Goal: Task Accomplishment & Management: Manage account settings

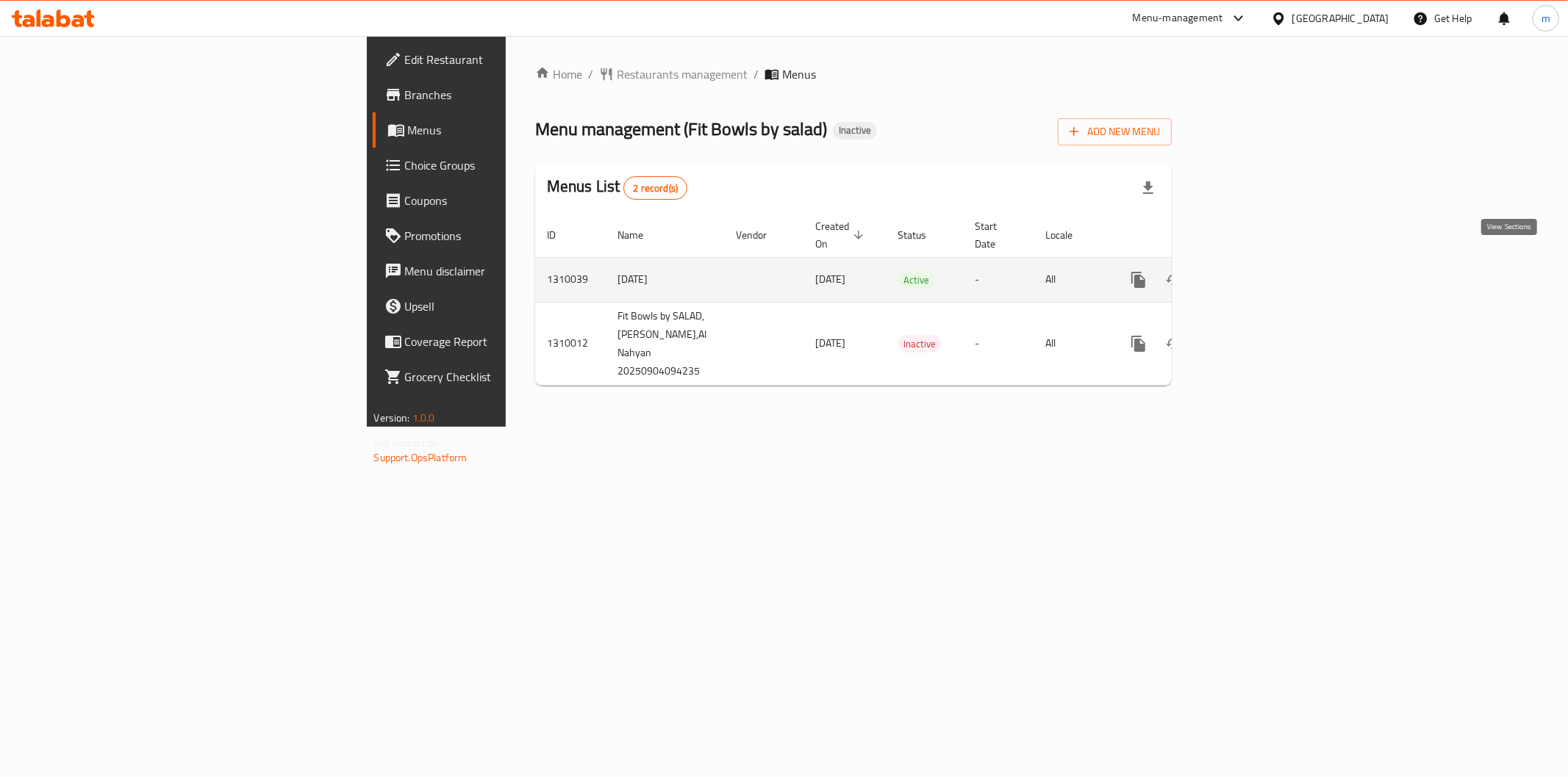
click at [1262, 262] on link "enhanced table" at bounding box center [1244, 280] width 35 height 35
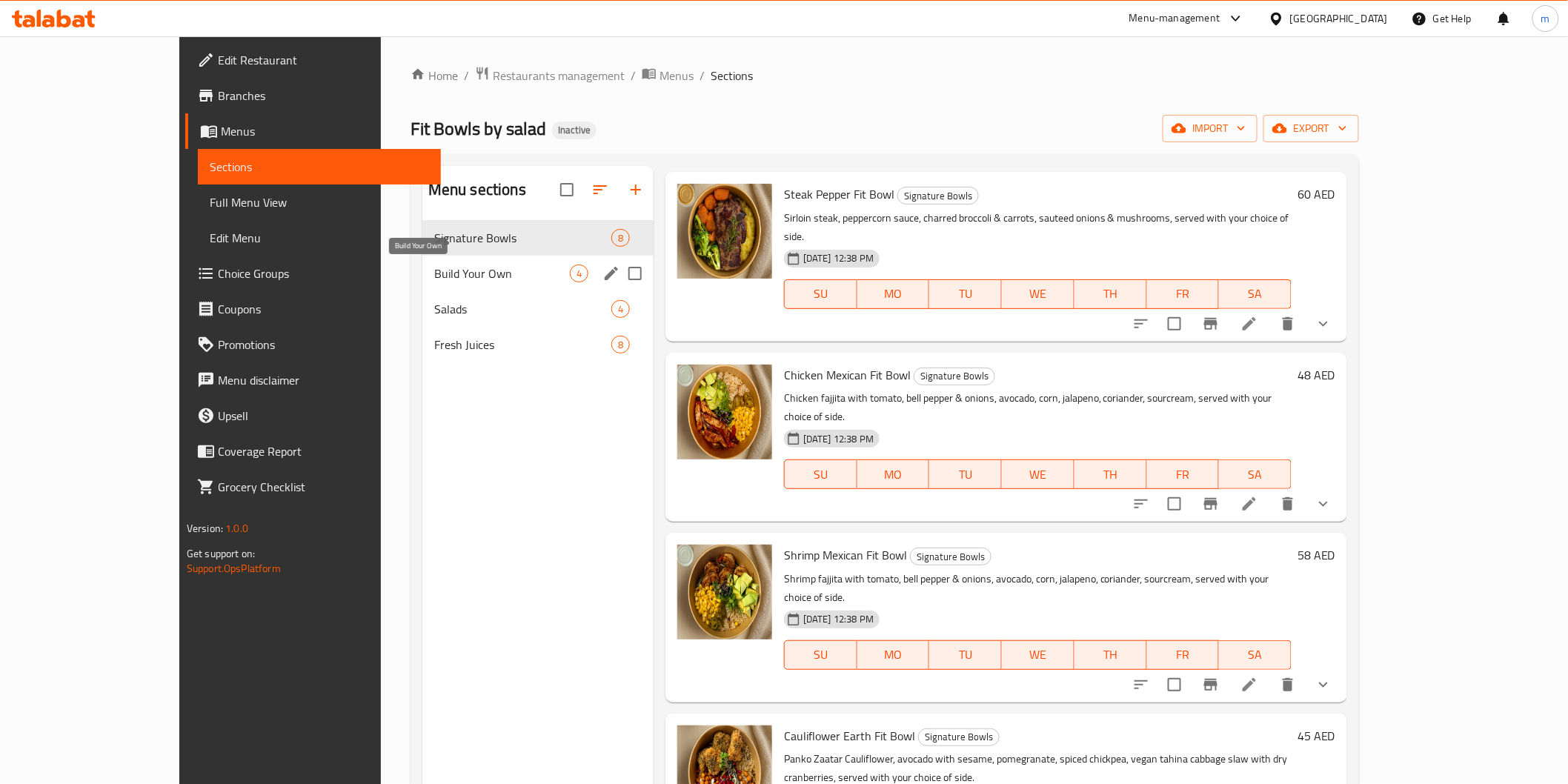
click at [435, 275] on span "Build Your Own" at bounding box center [502, 274] width 136 height 18
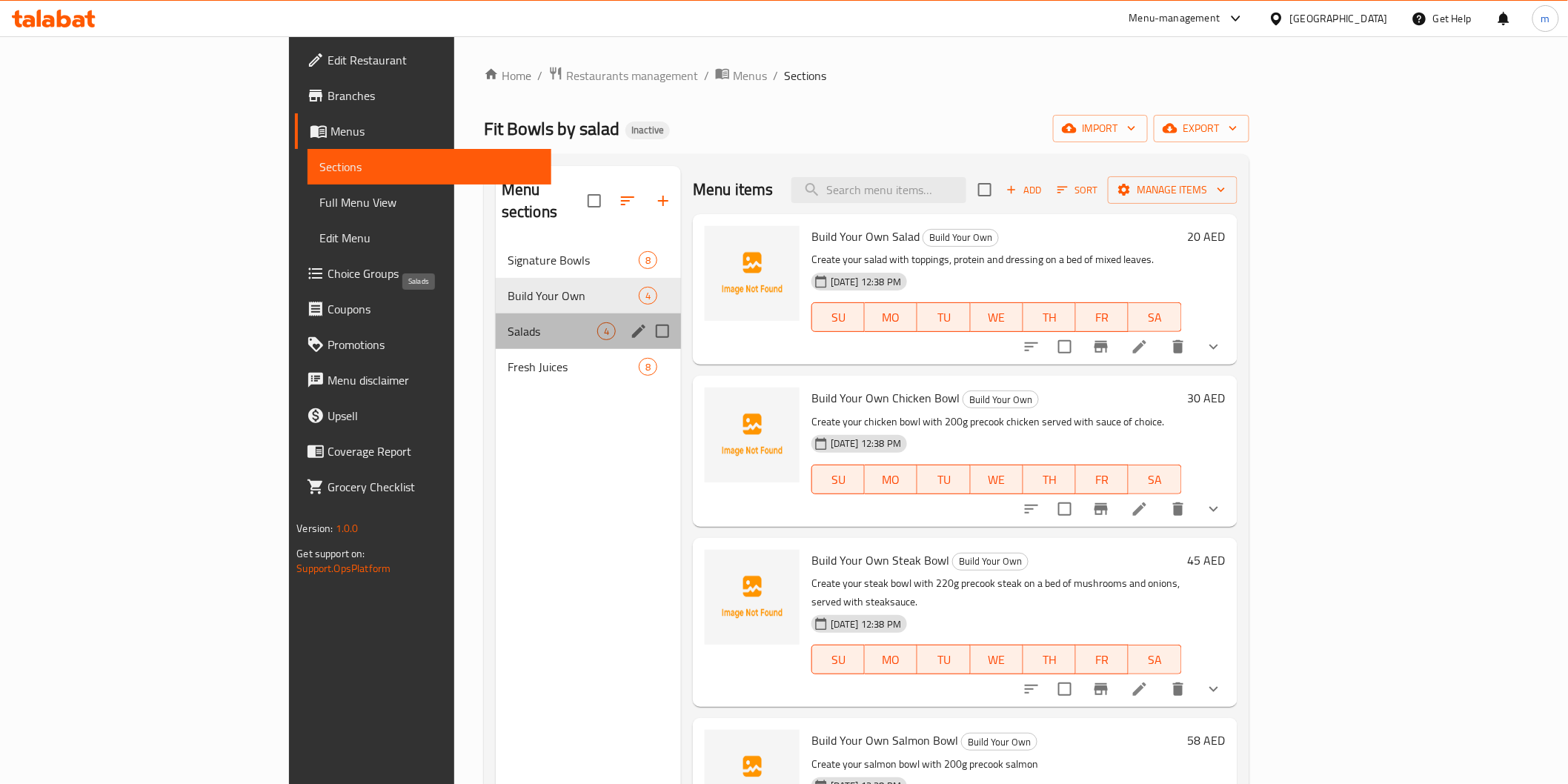
click at [508, 322] on span "Salads" at bounding box center [553, 331] width 90 height 18
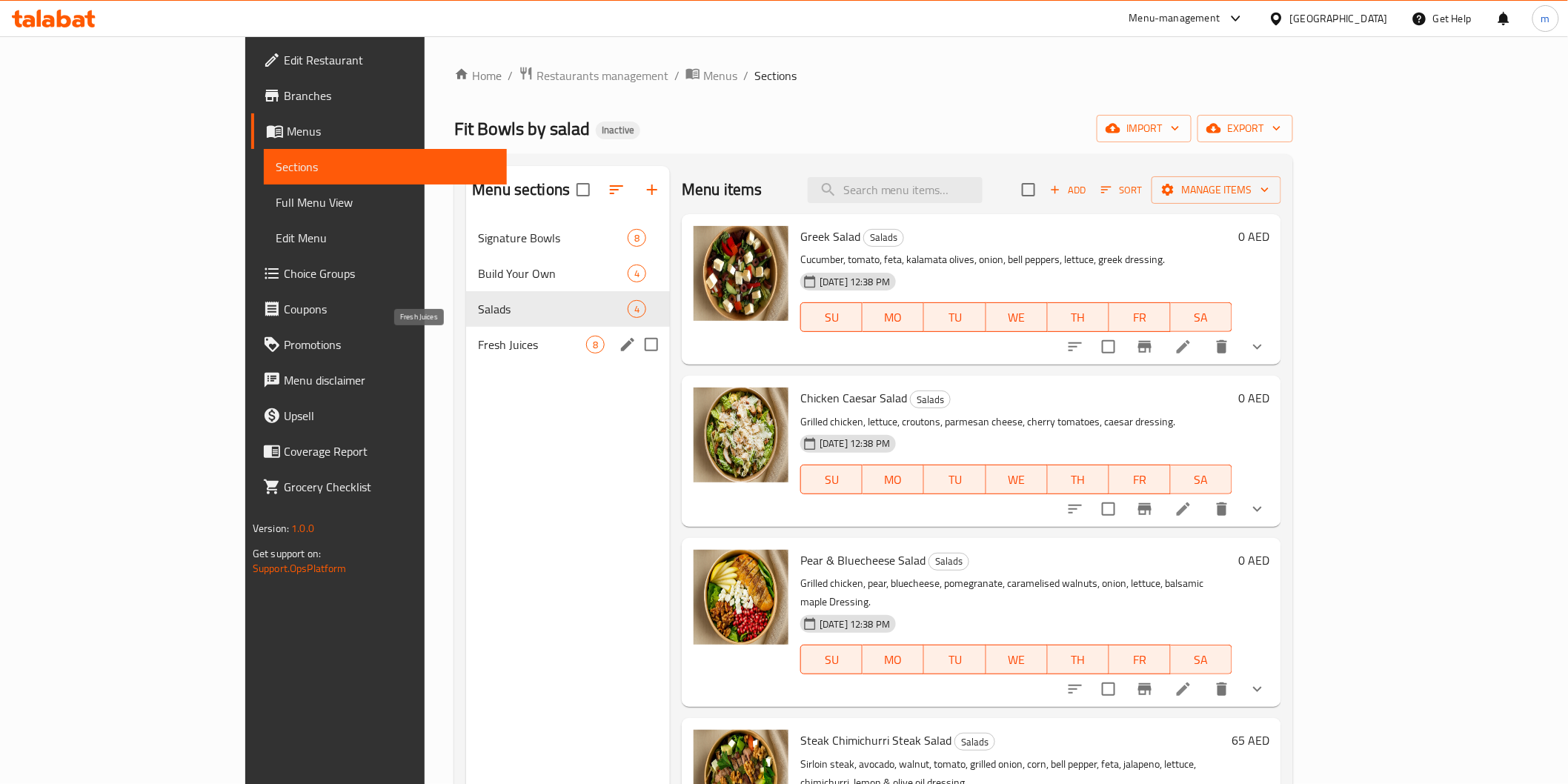
click at [478, 353] on span "Fresh Juices" at bounding box center [531, 345] width 108 height 18
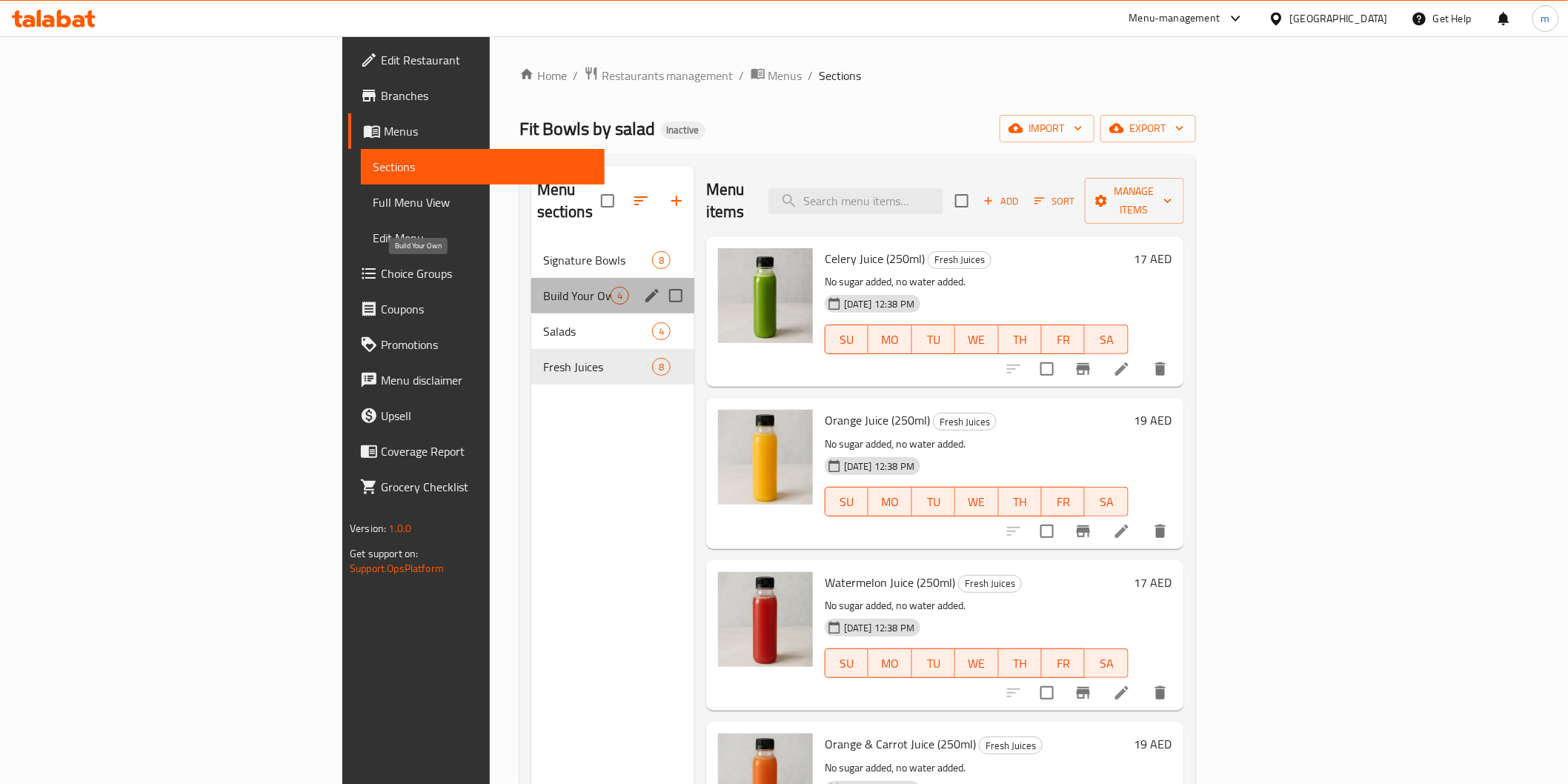
click at [543, 287] on span "Build Your Own" at bounding box center [576, 296] width 68 height 18
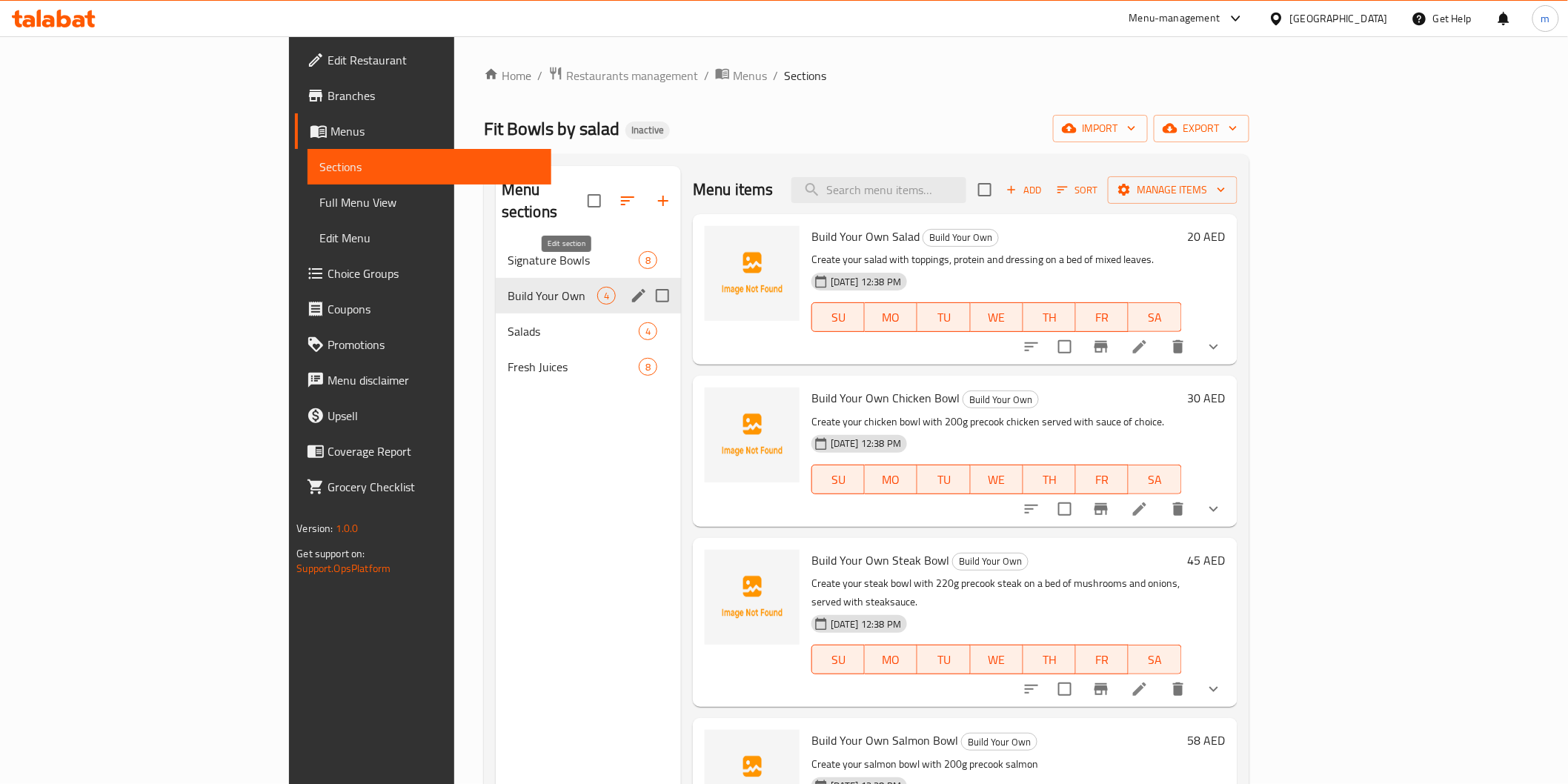
click at [630, 287] on icon "edit" at bounding box center [639, 296] width 18 height 18
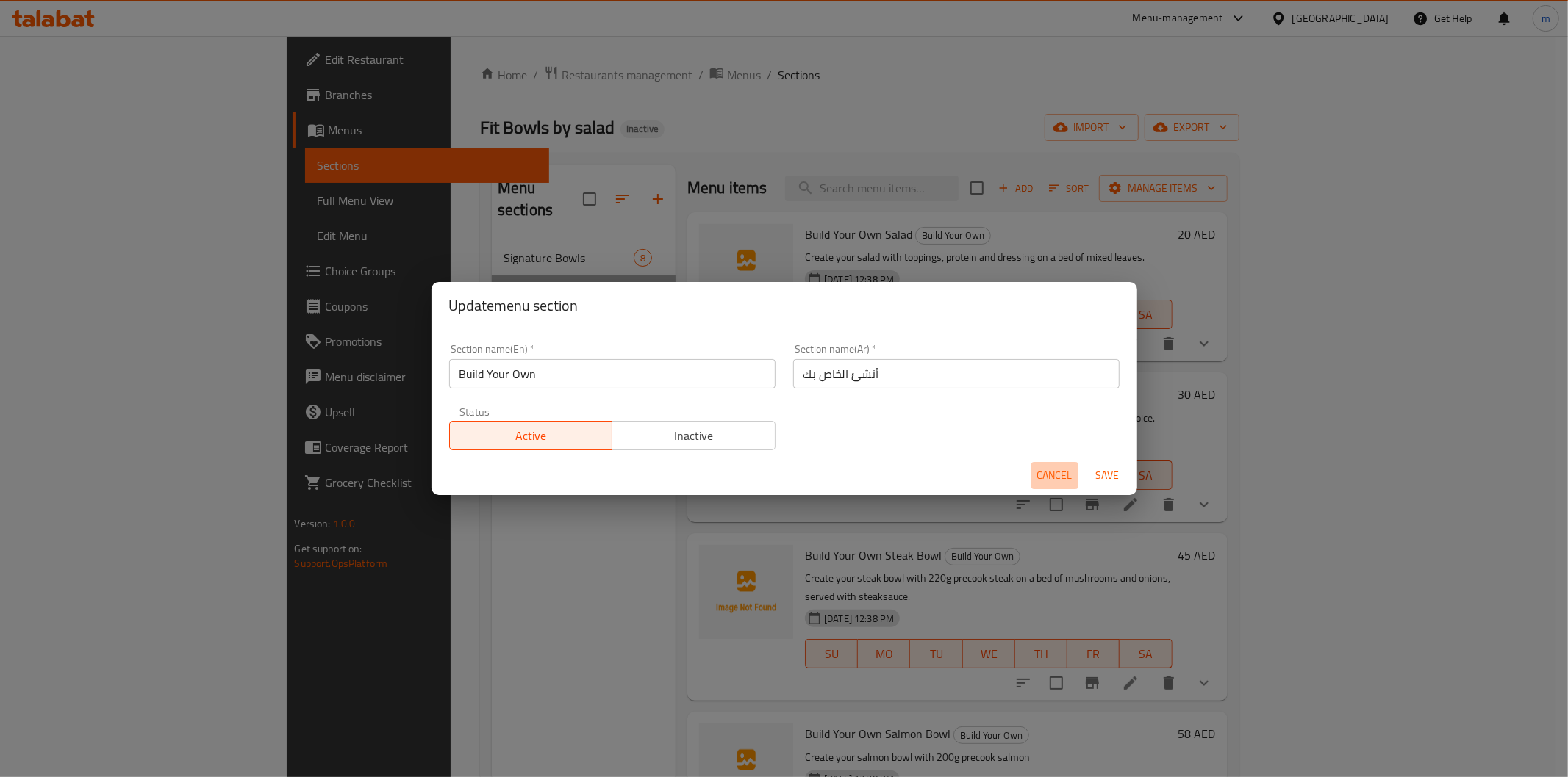
click at [1034, 472] on button "Cancel" at bounding box center [1055, 475] width 47 height 27
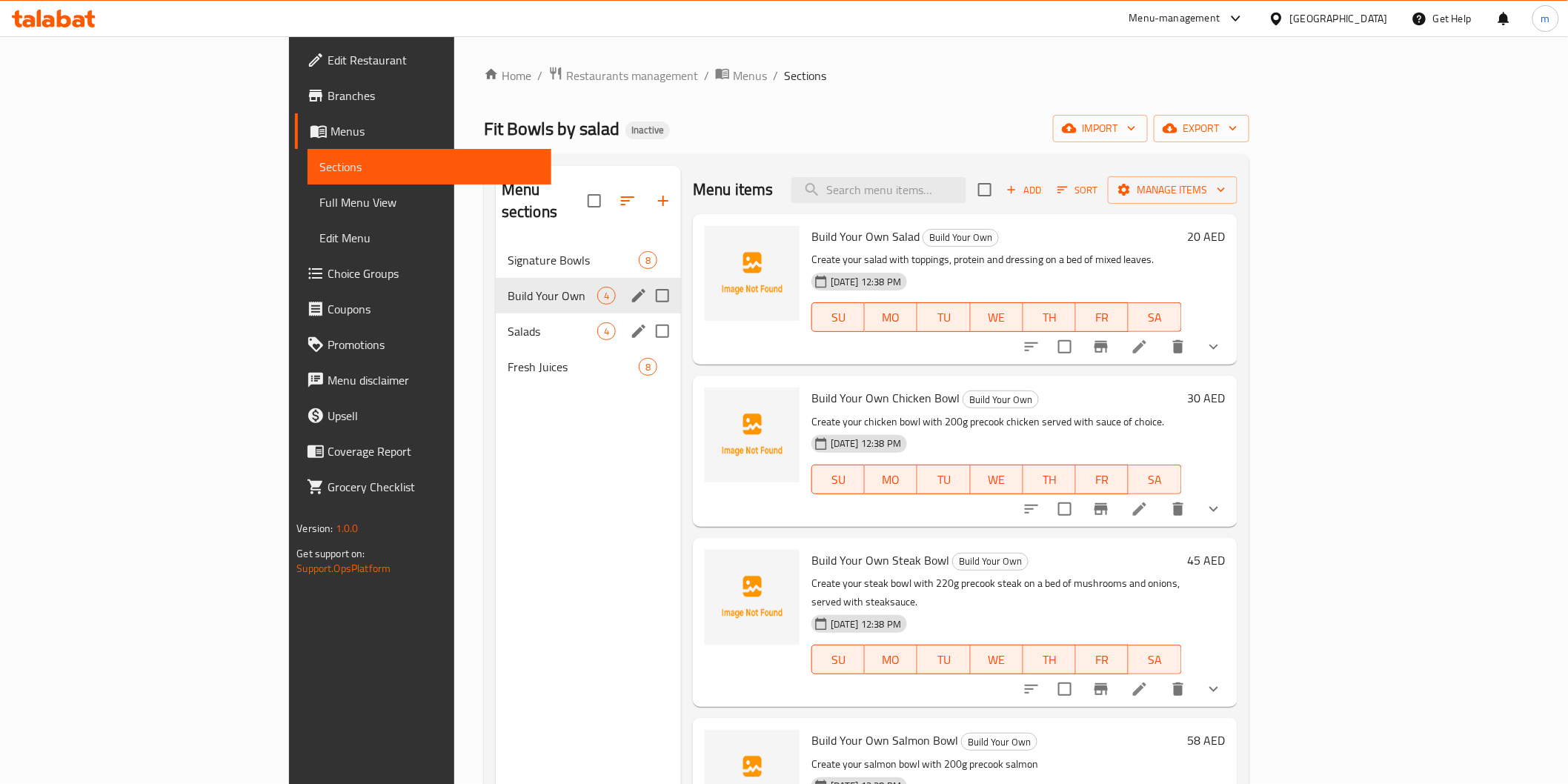
click at [630, 322] on icon "edit" at bounding box center [639, 331] width 18 height 18
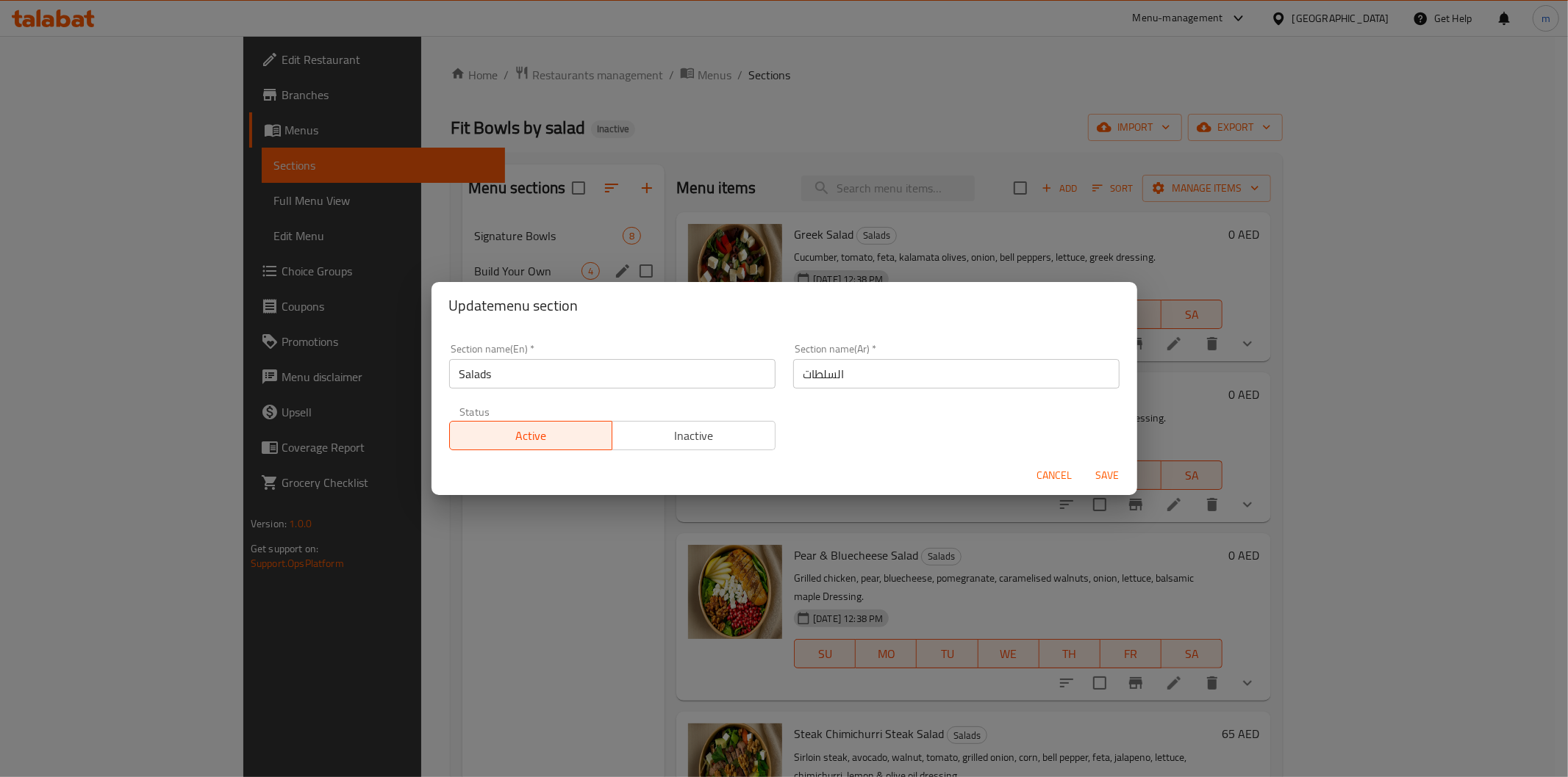
click at [1038, 474] on span "Cancel" at bounding box center [1055, 475] width 35 height 18
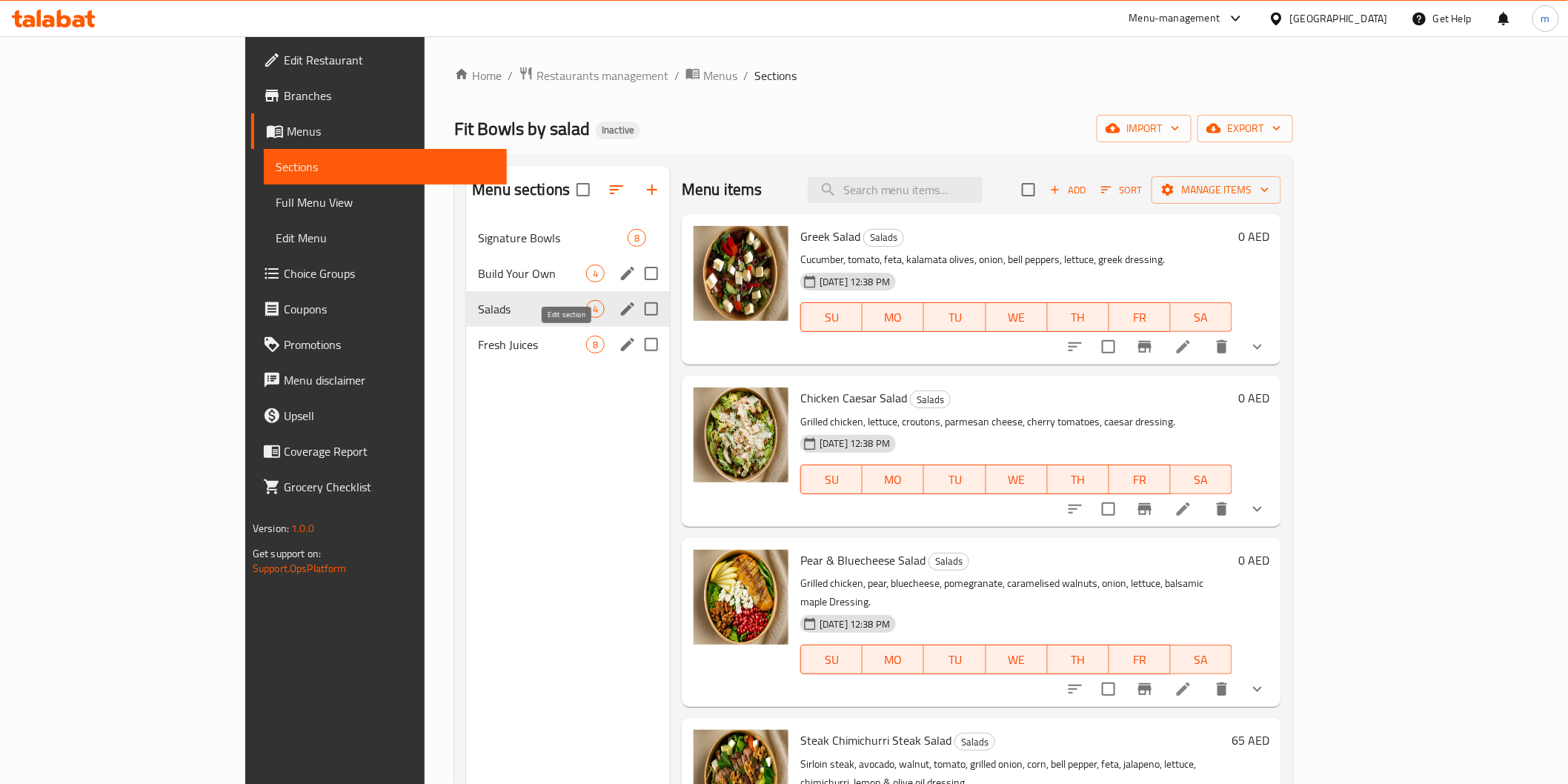
click at [621, 348] on icon "edit" at bounding box center [627, 344] width 13 height 13
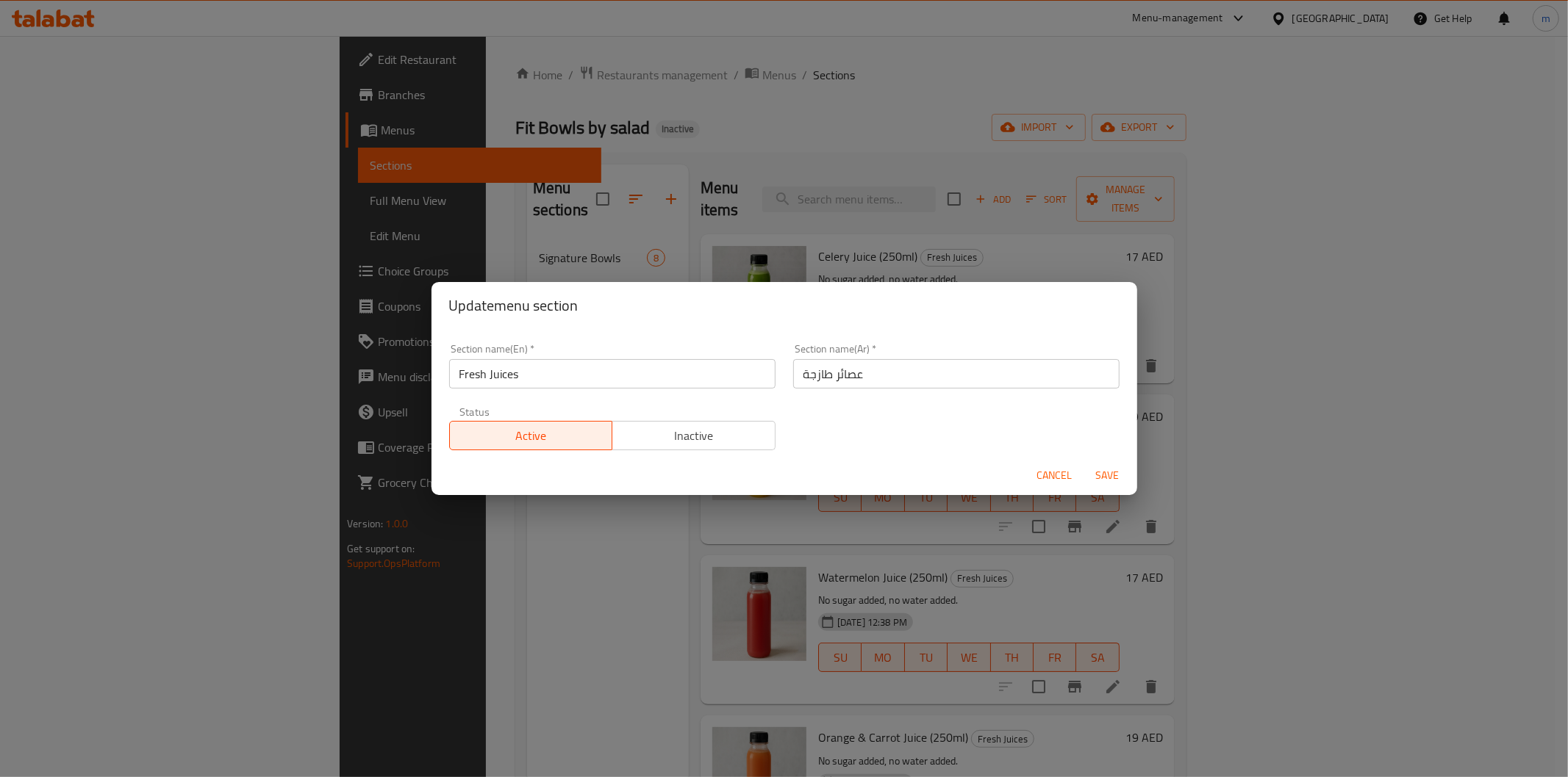
click at [1065, 465] on button "Cancel" at bounding box center [1055, 475] width 47 height 27
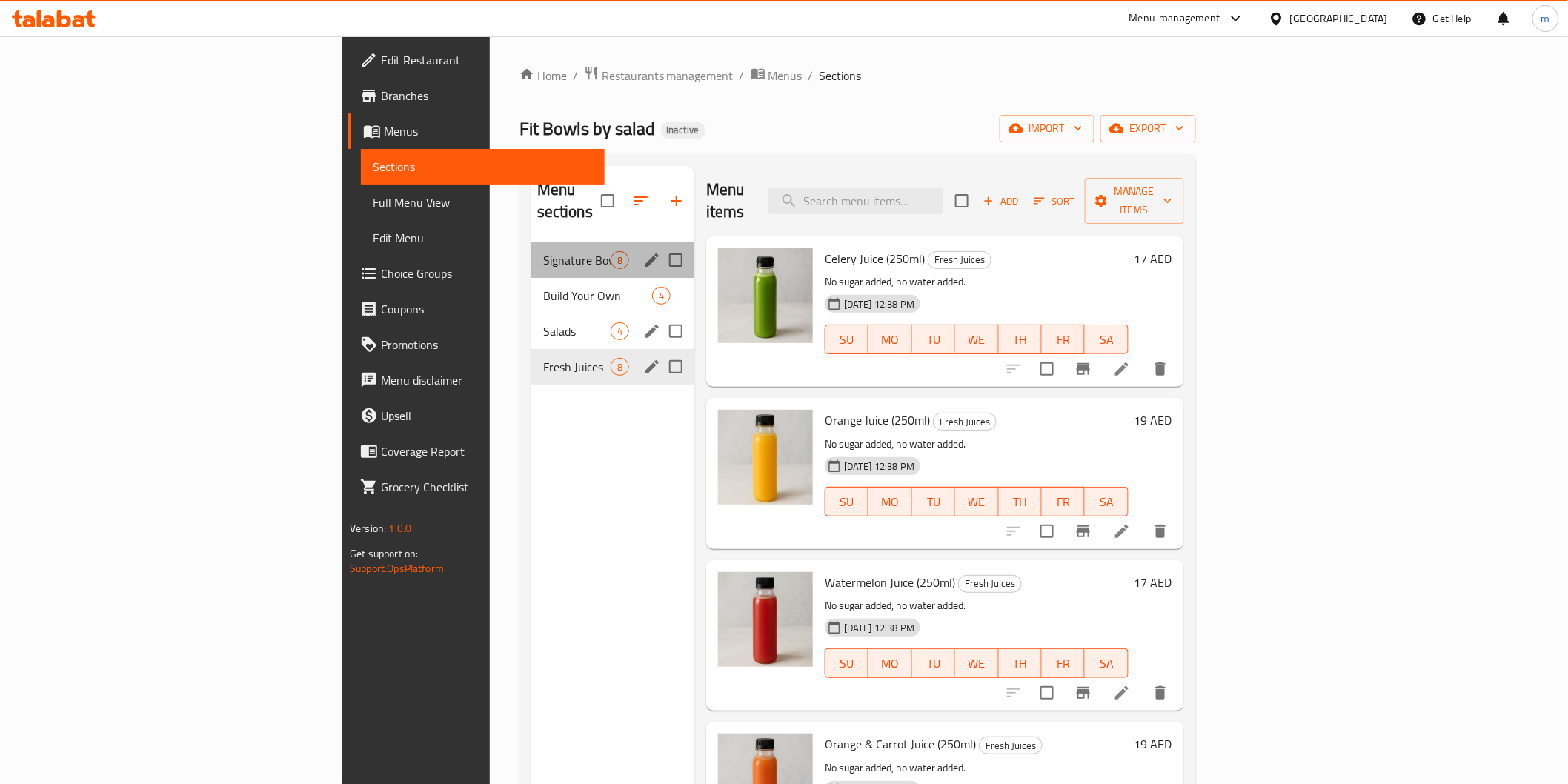
click at [641, 249] on div "Menu sections" at bounding box center [652, 260] width 22 height 22
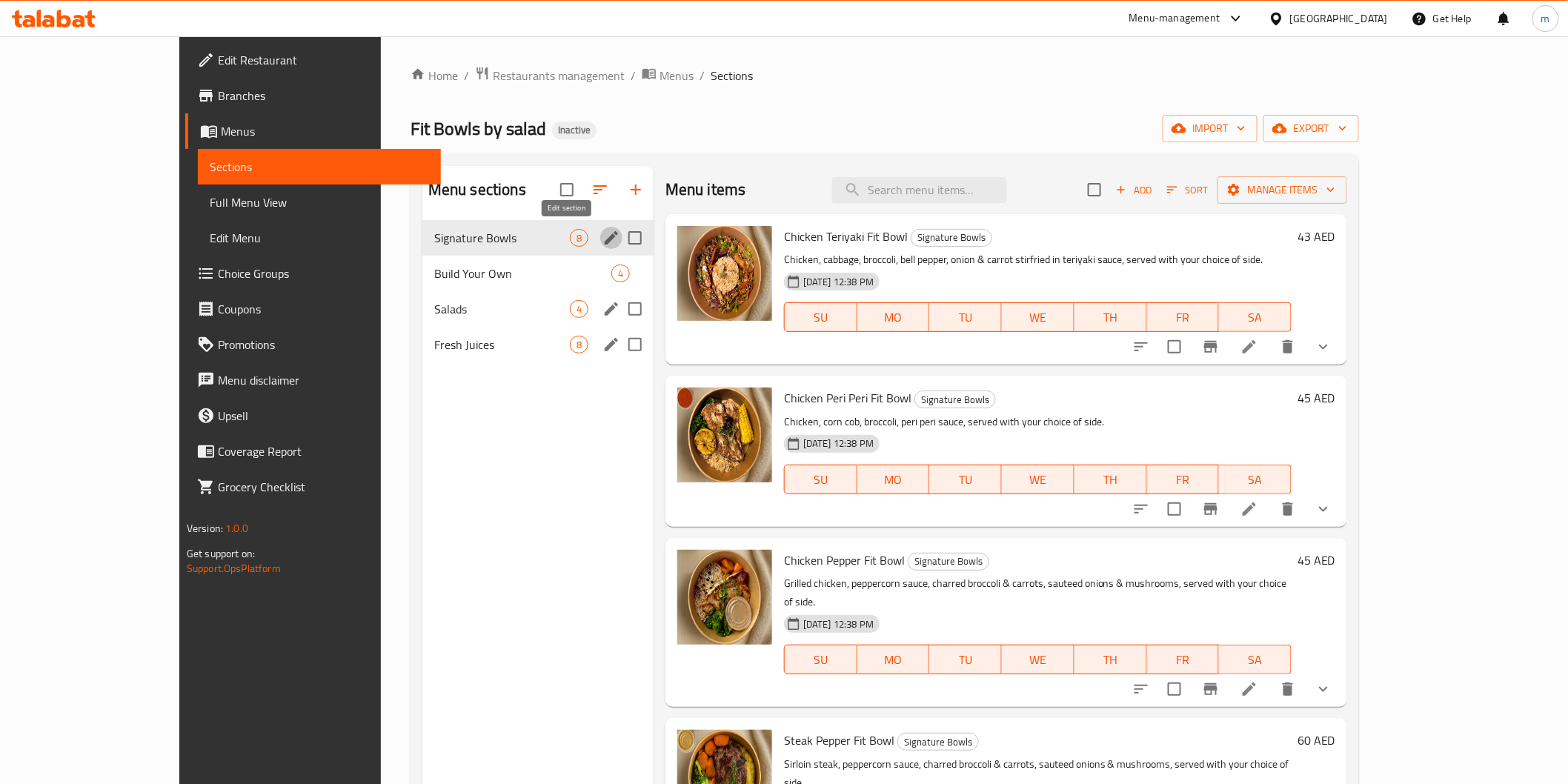
click at [604, 245] on icon "edit" at bounding box center [611, 238] width 13 height 13
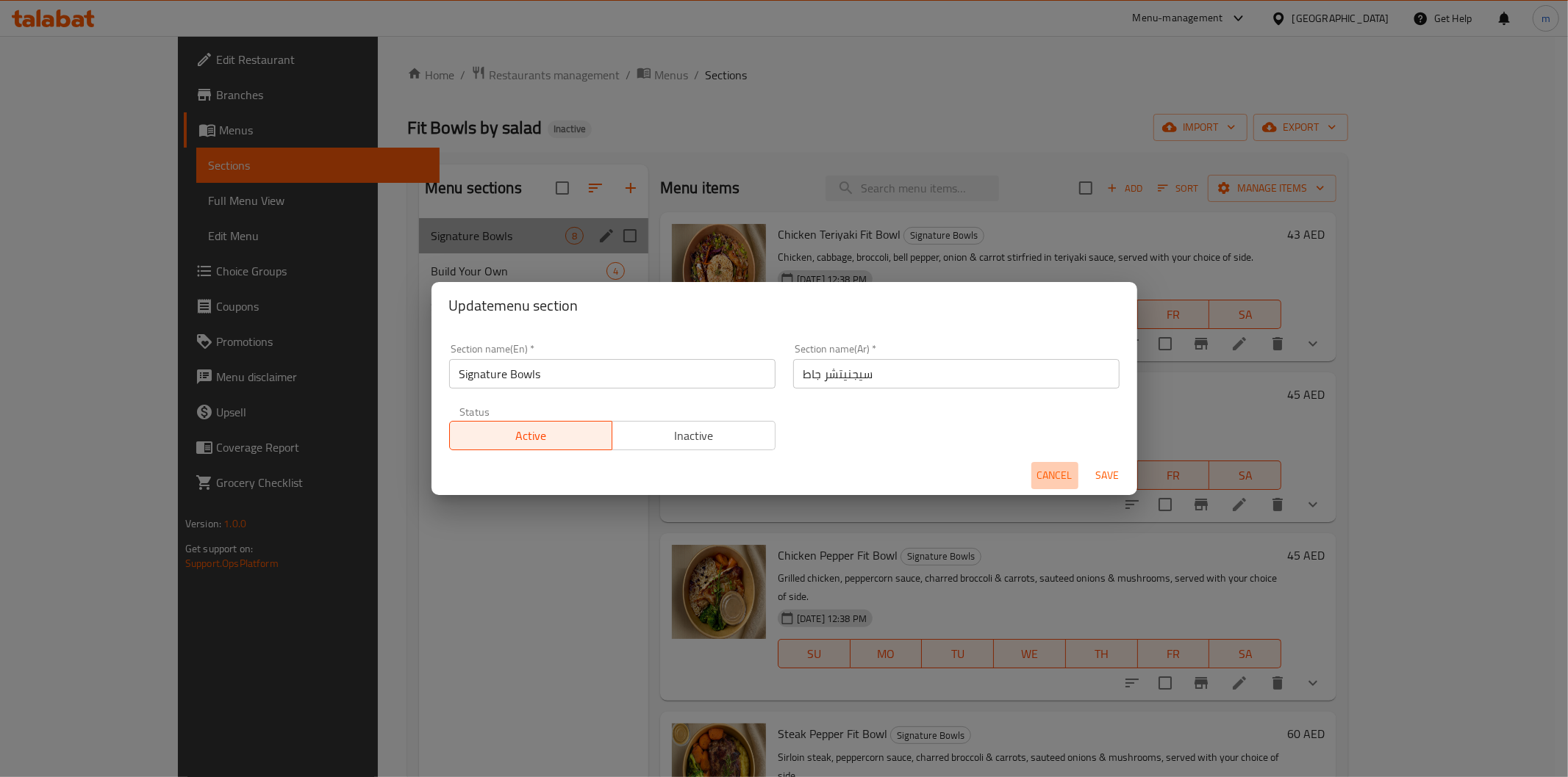
click at [1033, 472] on button "Cancel" at bounding box center [1055, 475] width 47 height 27
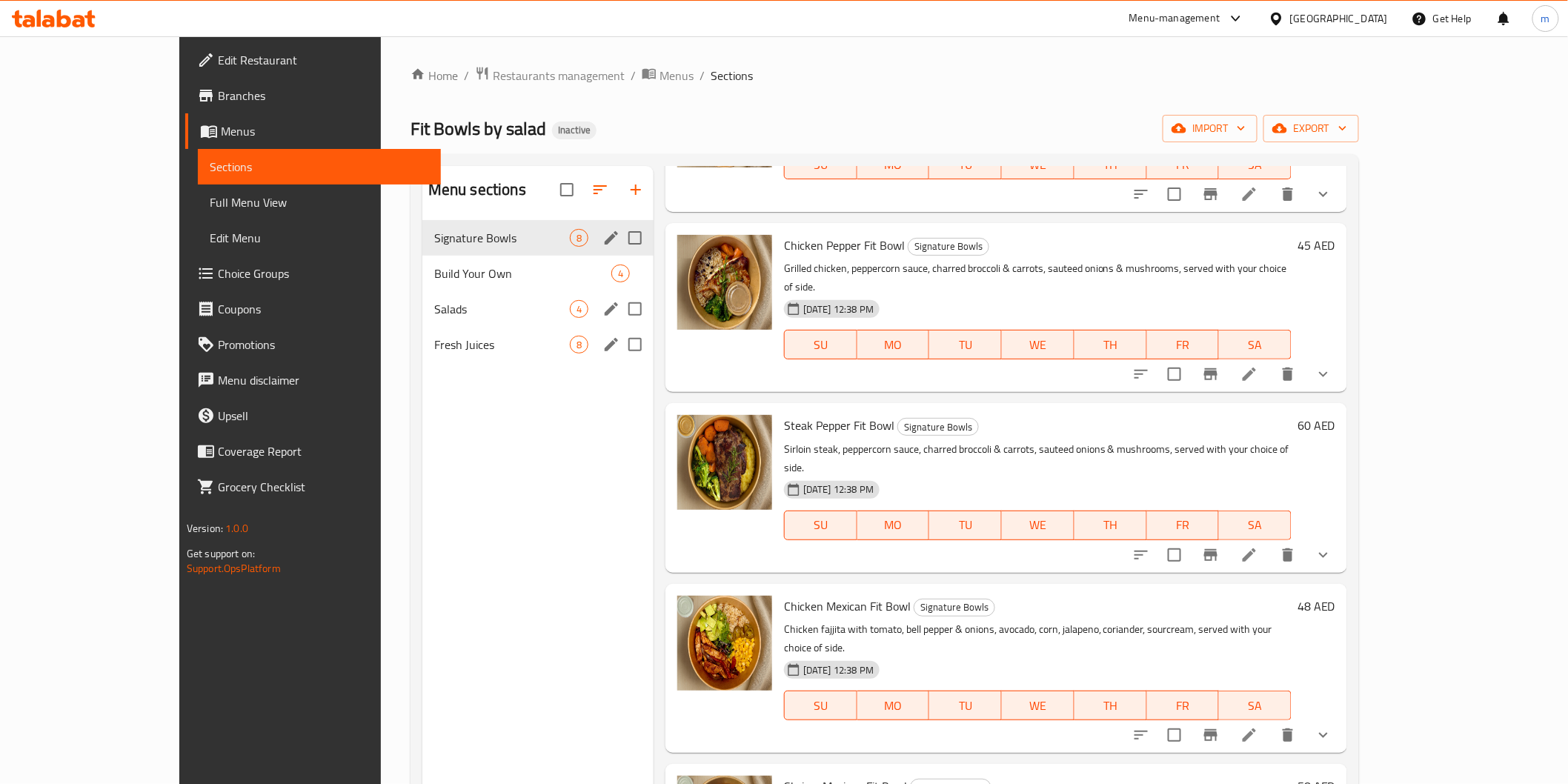
scroll to position [329, 0]
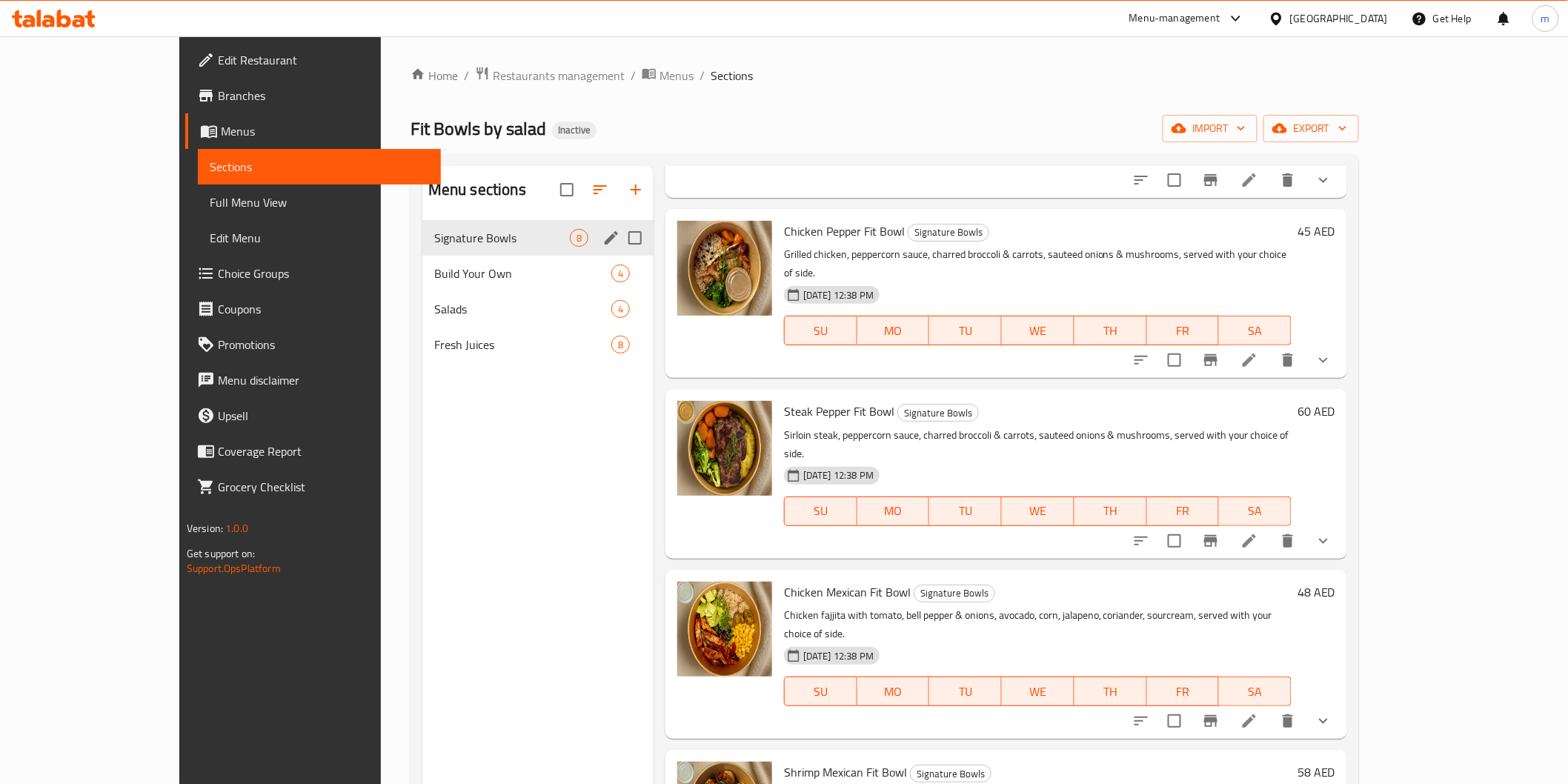
click at [209, 198] on span "Full Menu View" at bounding box center [319, 202] width 219 height 18
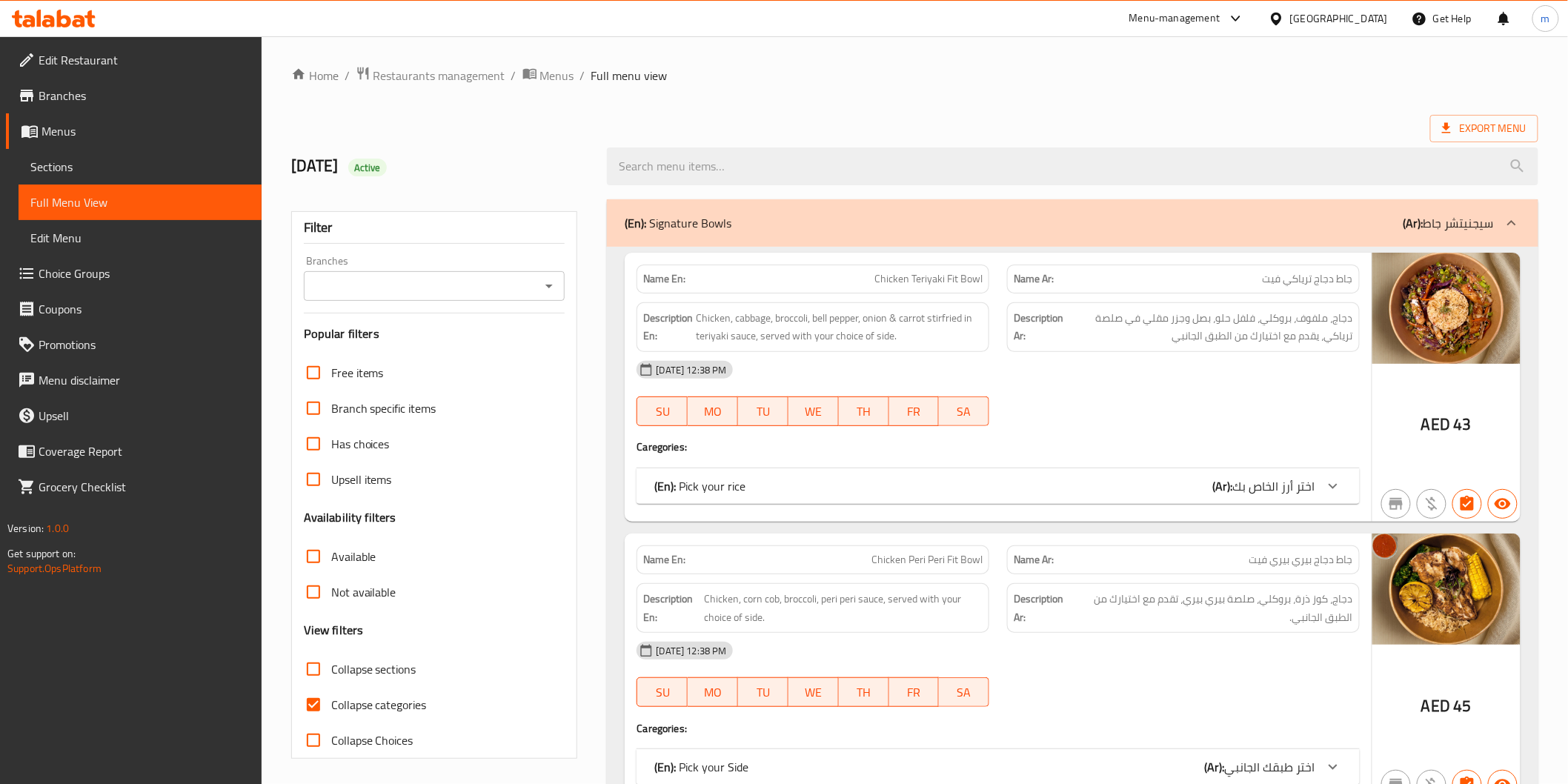
click at [312, 713] on input "Collapse categories" at bounding box center [313, 705] width 35 height 35
checkbox input "false"
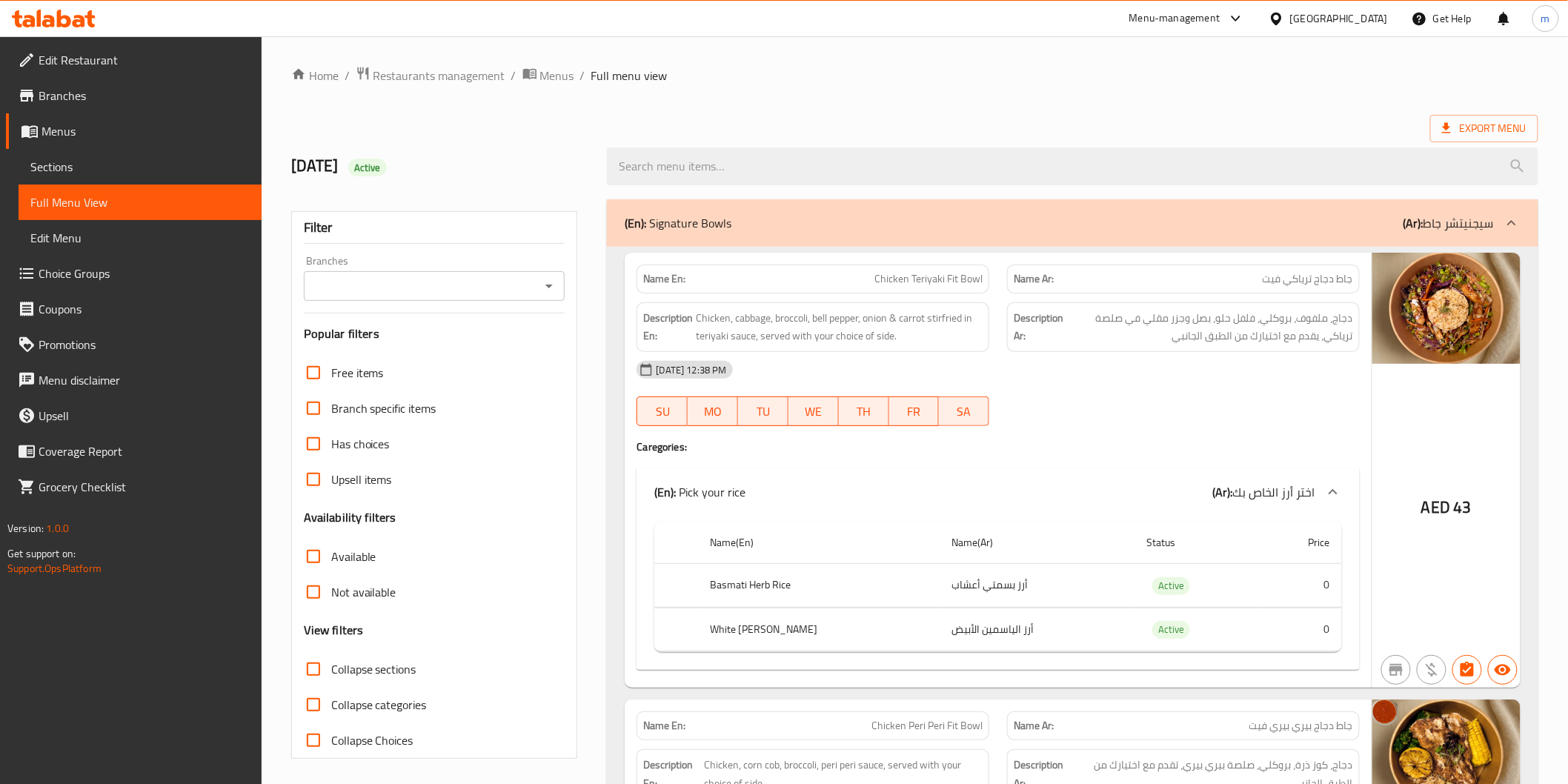
click at [75, 92] on span "Branches" at bounding box center [144, 96] width 211 height 18
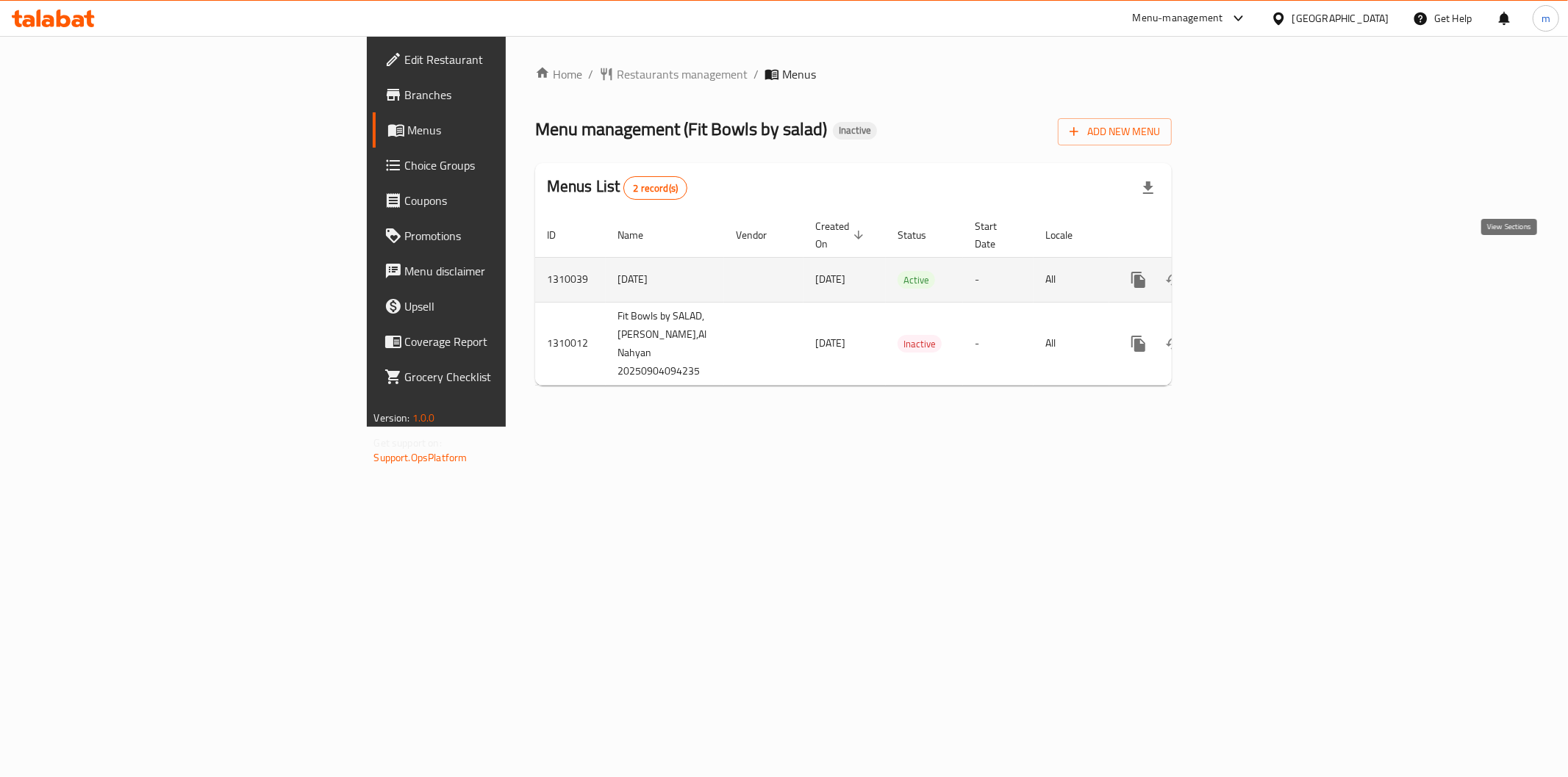
click at [1253, 271] on icon "enhanced table" at bounding box center [1244, 280] width 17 height 17
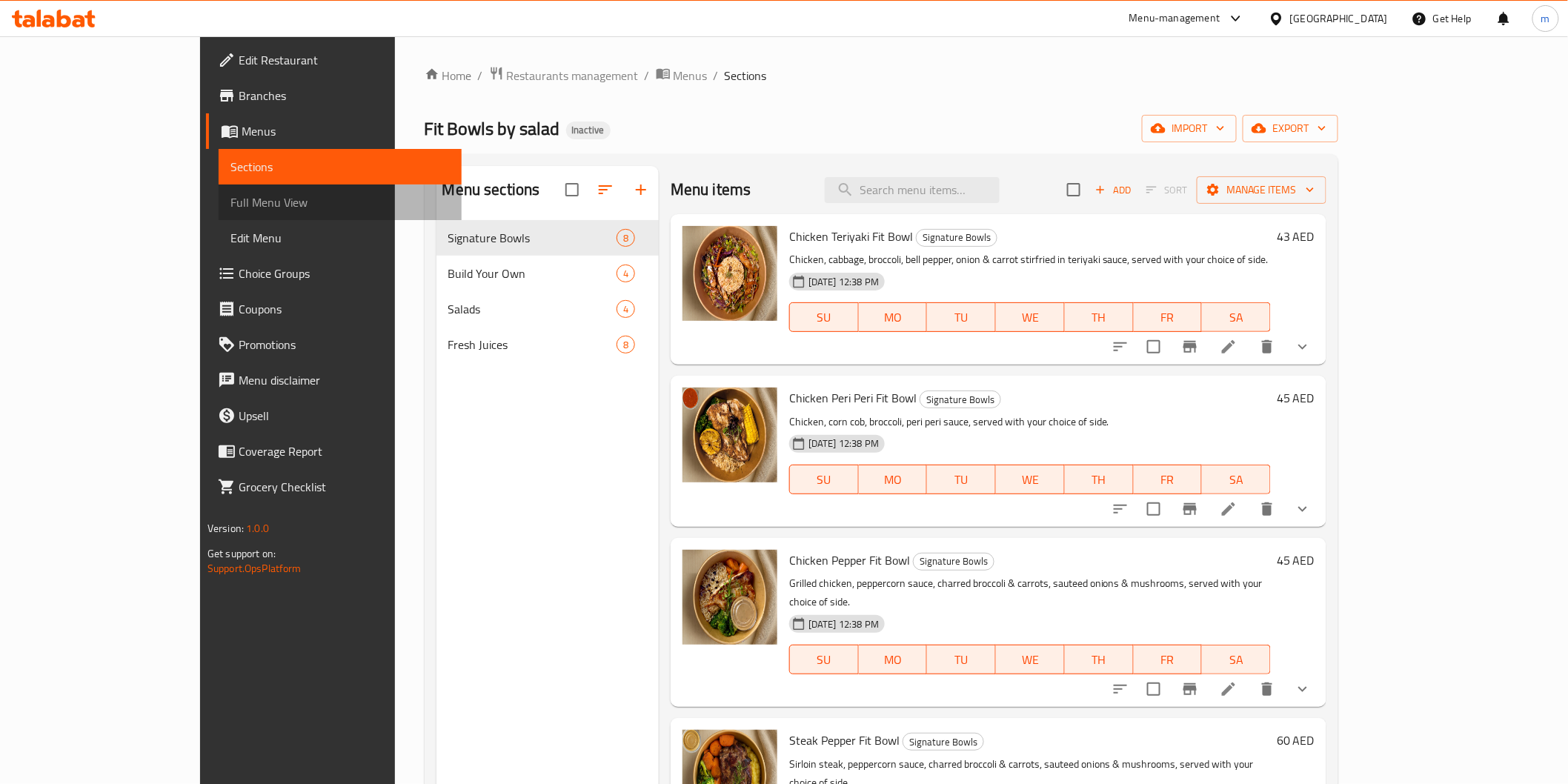
click at [231, 199] on span "Full Menu View" at bounding box center [340, 202] width 219 height 18
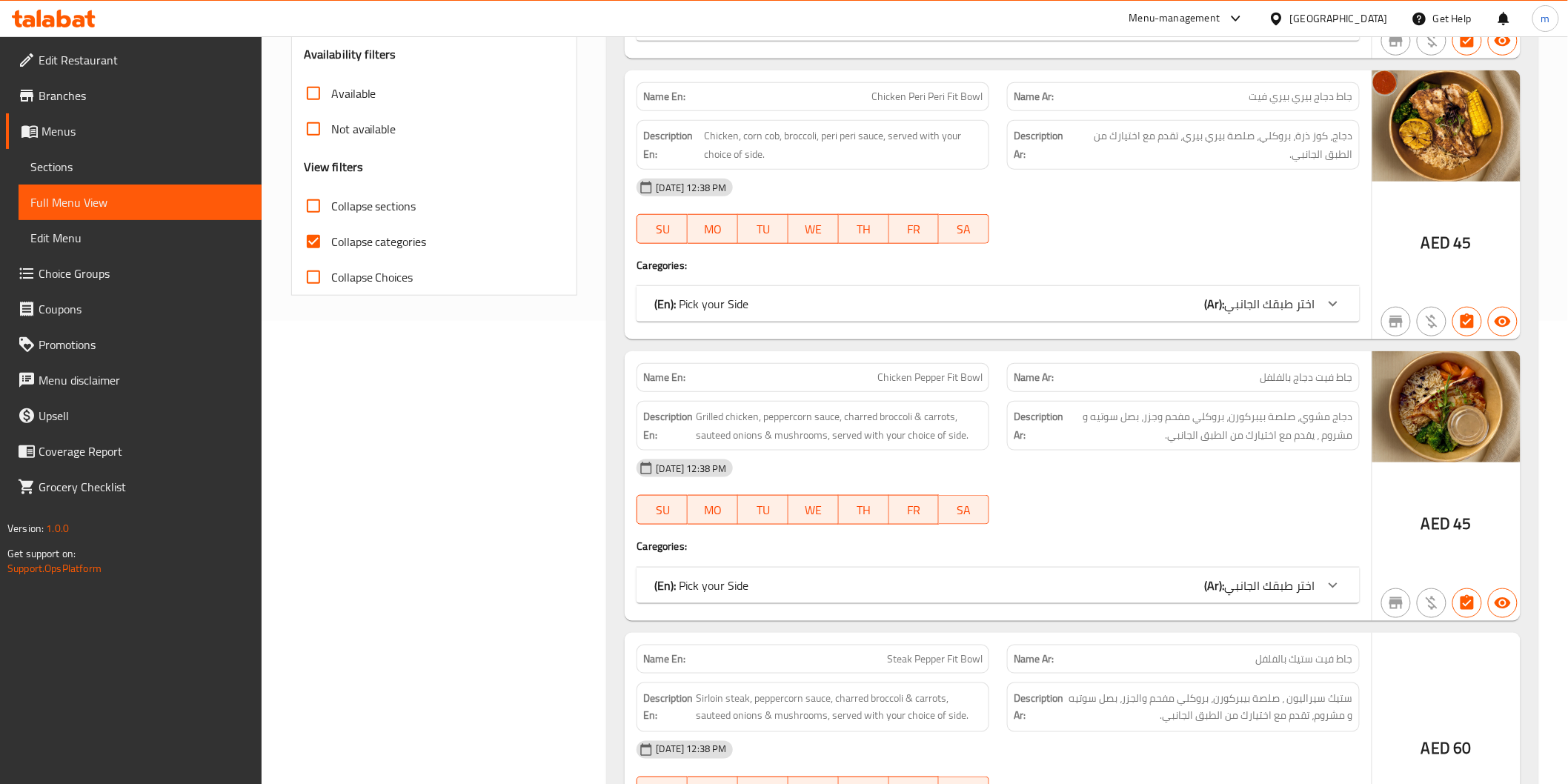
scroll to position [494, 0]
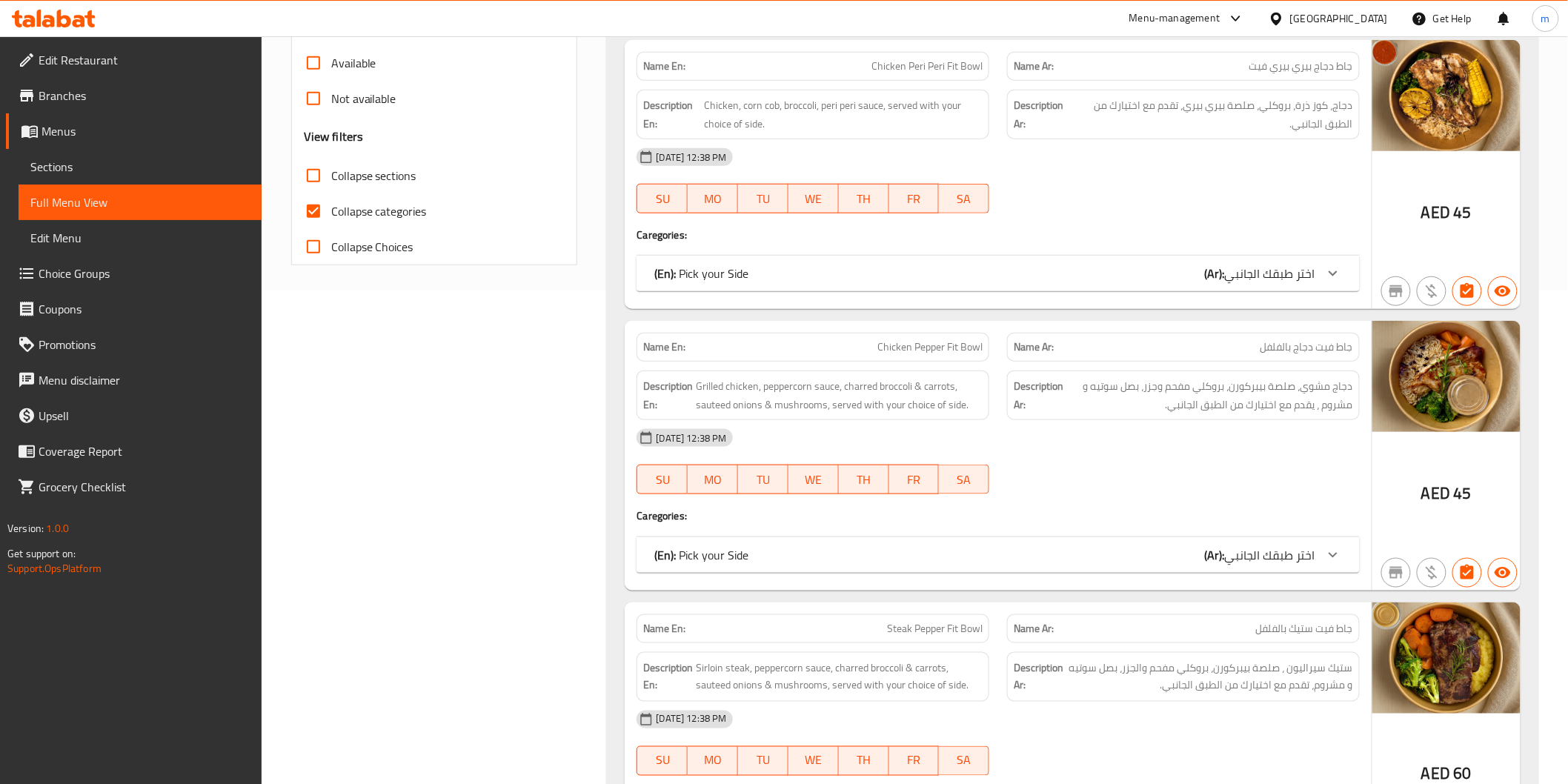
click at [325, 210] on input "Collapse categories" at bounding box center [313, 211] width 35 height 35
checkbox input "false"
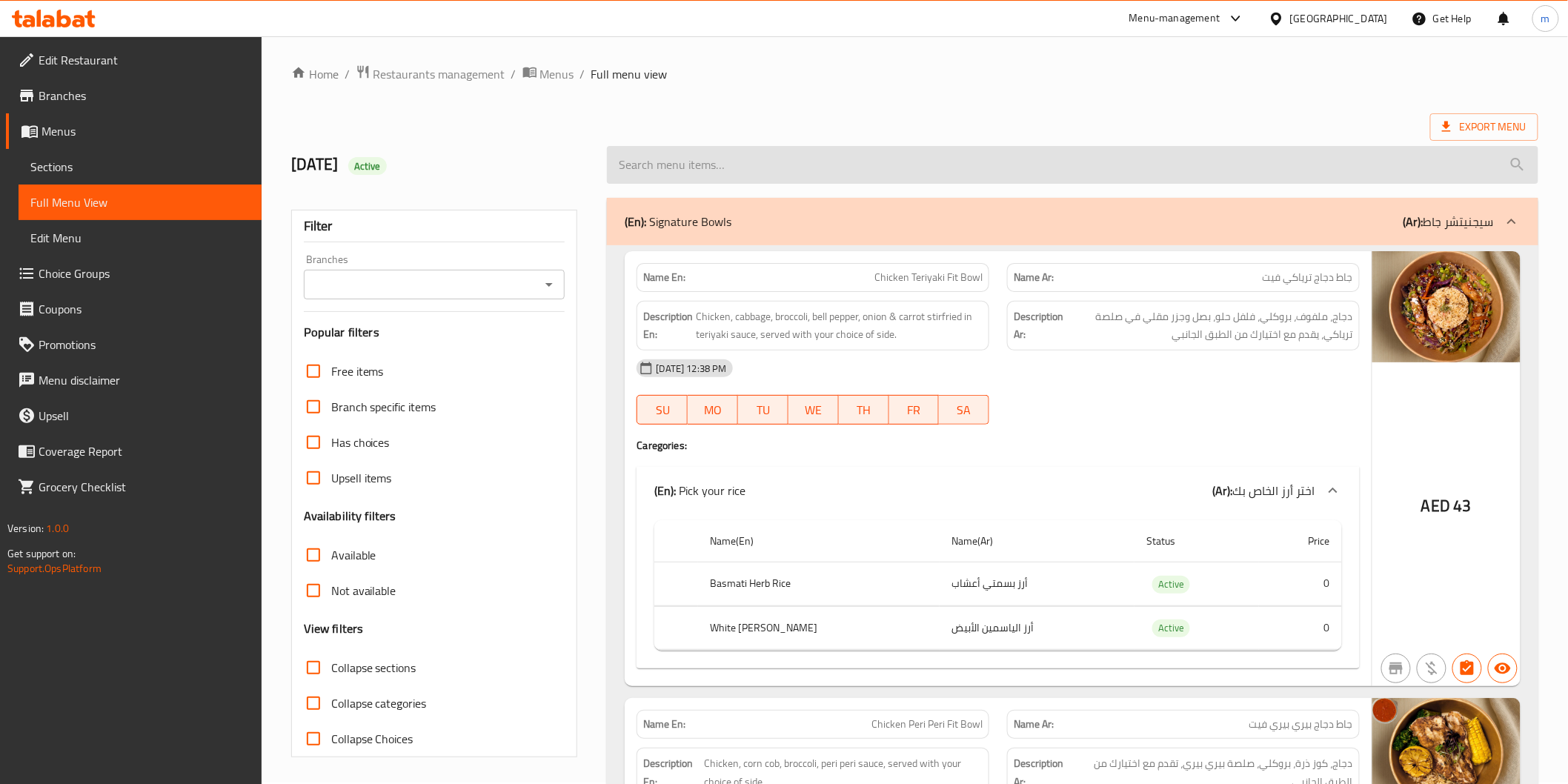
scroll to position [0, 0]
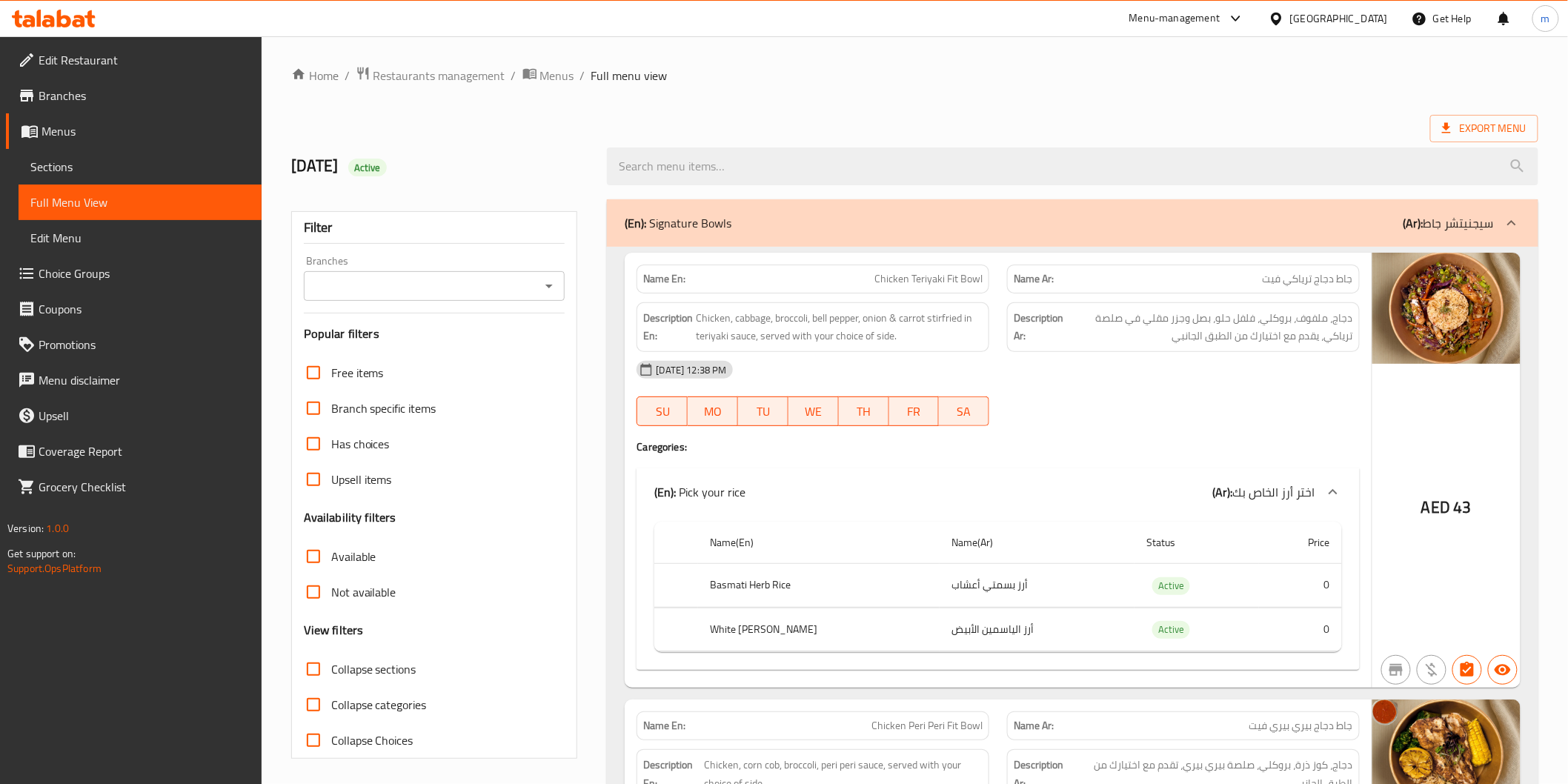
click at [1000, 131] on div "Export Menu" at bounding box center [915, 128] width 1248 height 27
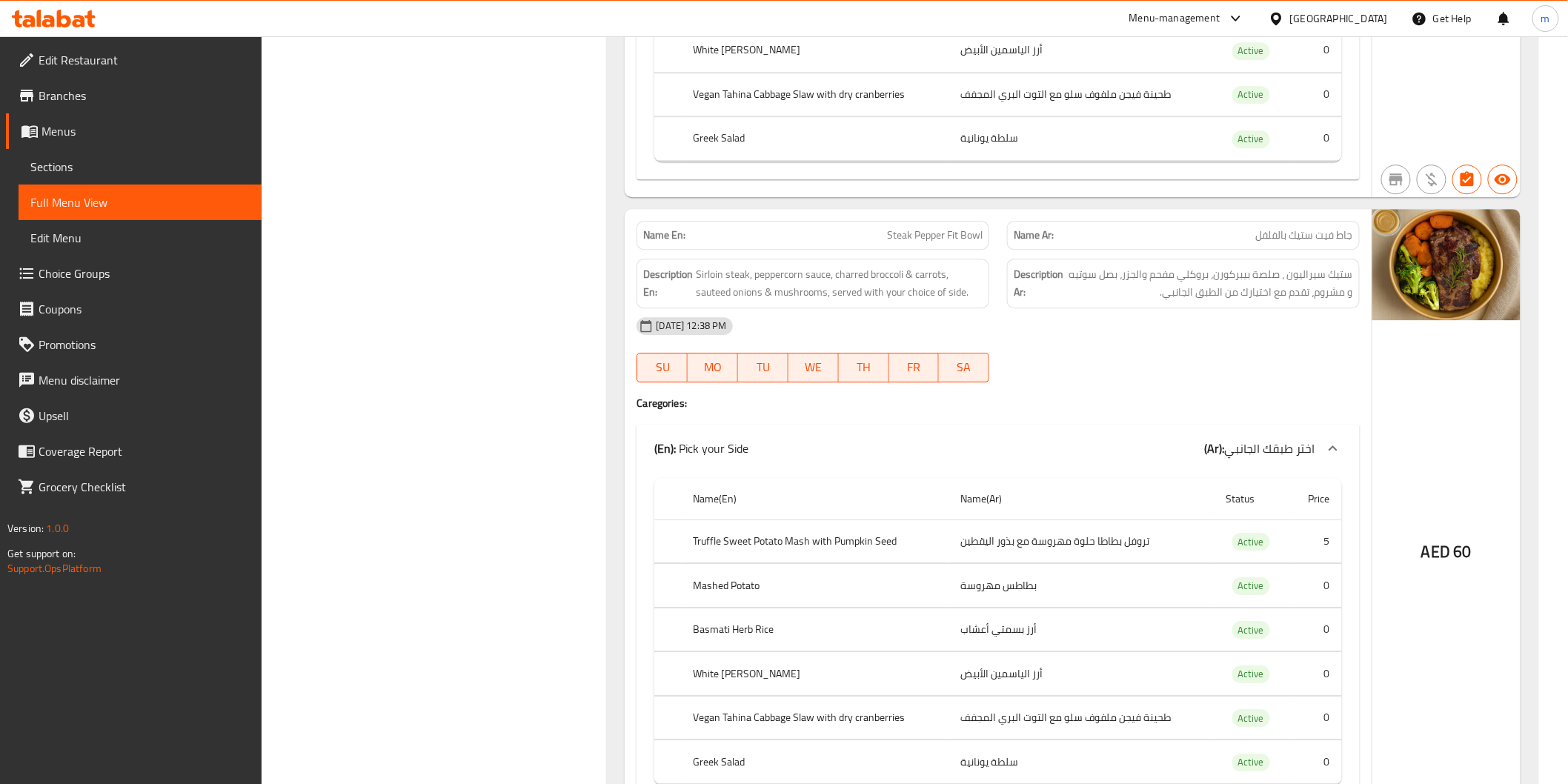
scroll to position [1744, 0]
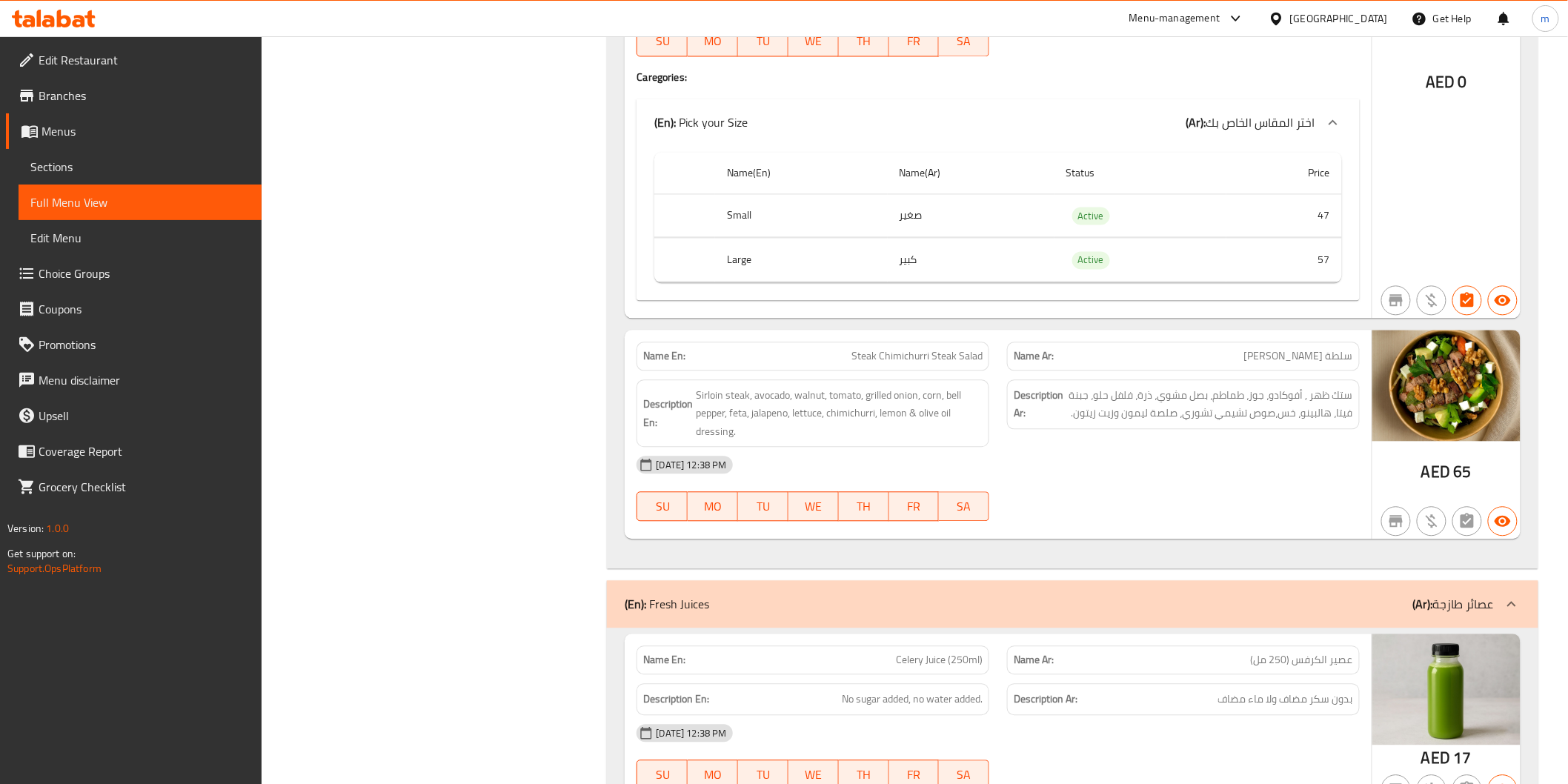
click at [949, 341] on div "Name En: Steak Chimichurri Steak Salad" at bounding box center [813, 355] width 353 height 29
click at [948, 352] on span "Steak Chimichurri Steak Salad" at bounding box center [917, 356] width 131 height 16
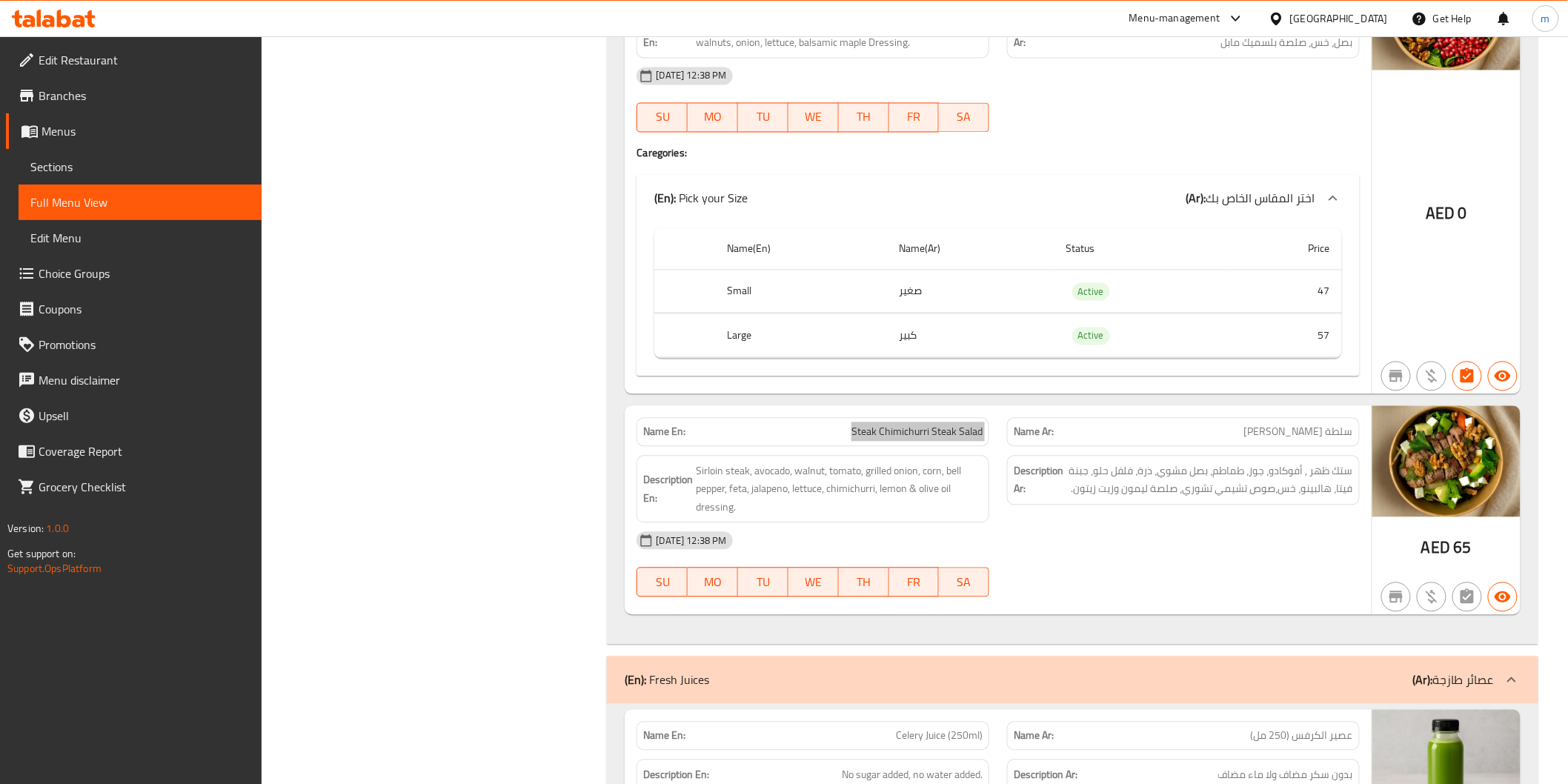
scroll to position [8344, 0]
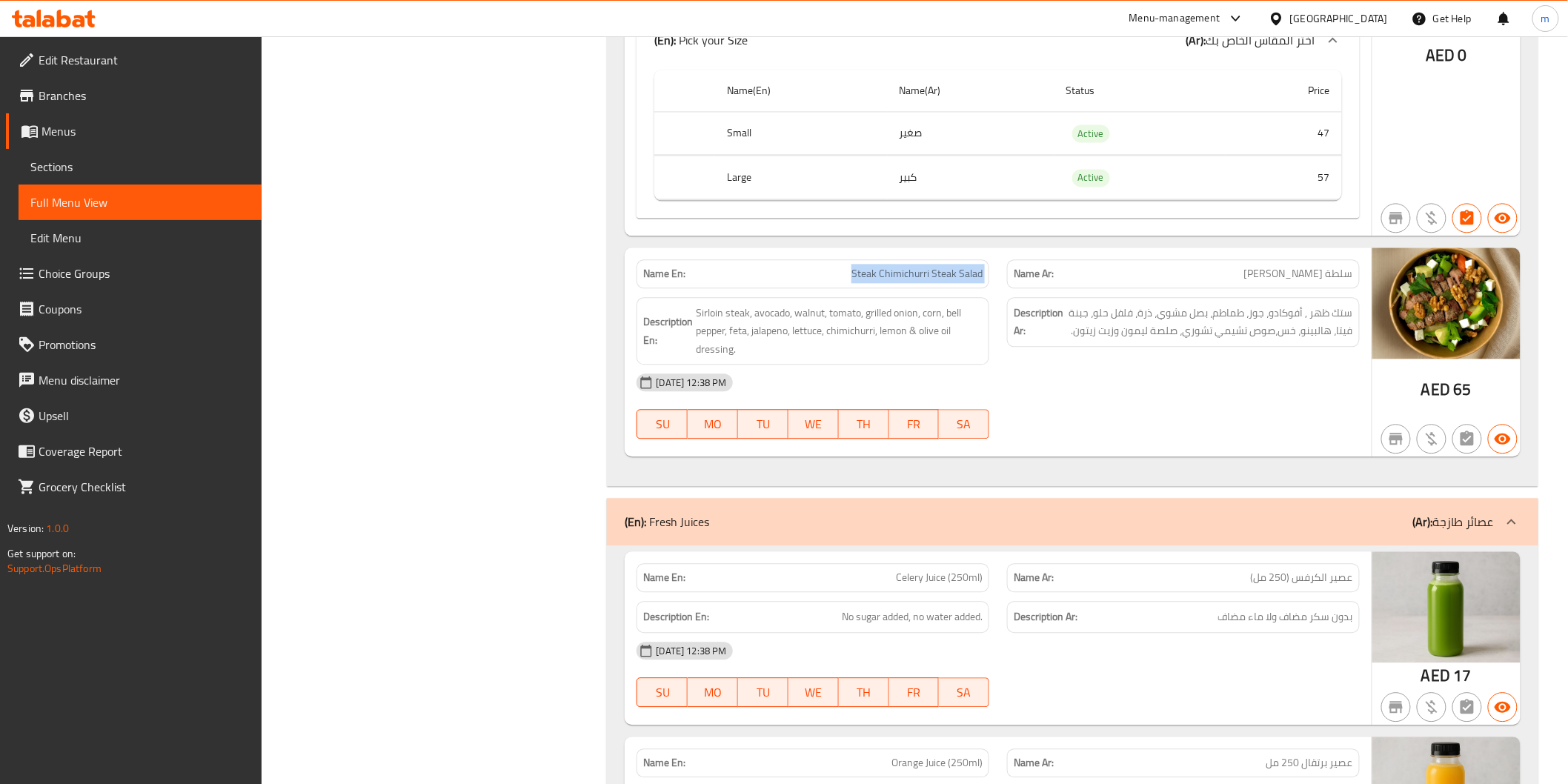
click at [871, 272] on span "Steak Chimichurri Steak Salad" at bounding box center [917, 274] width 131 height 16
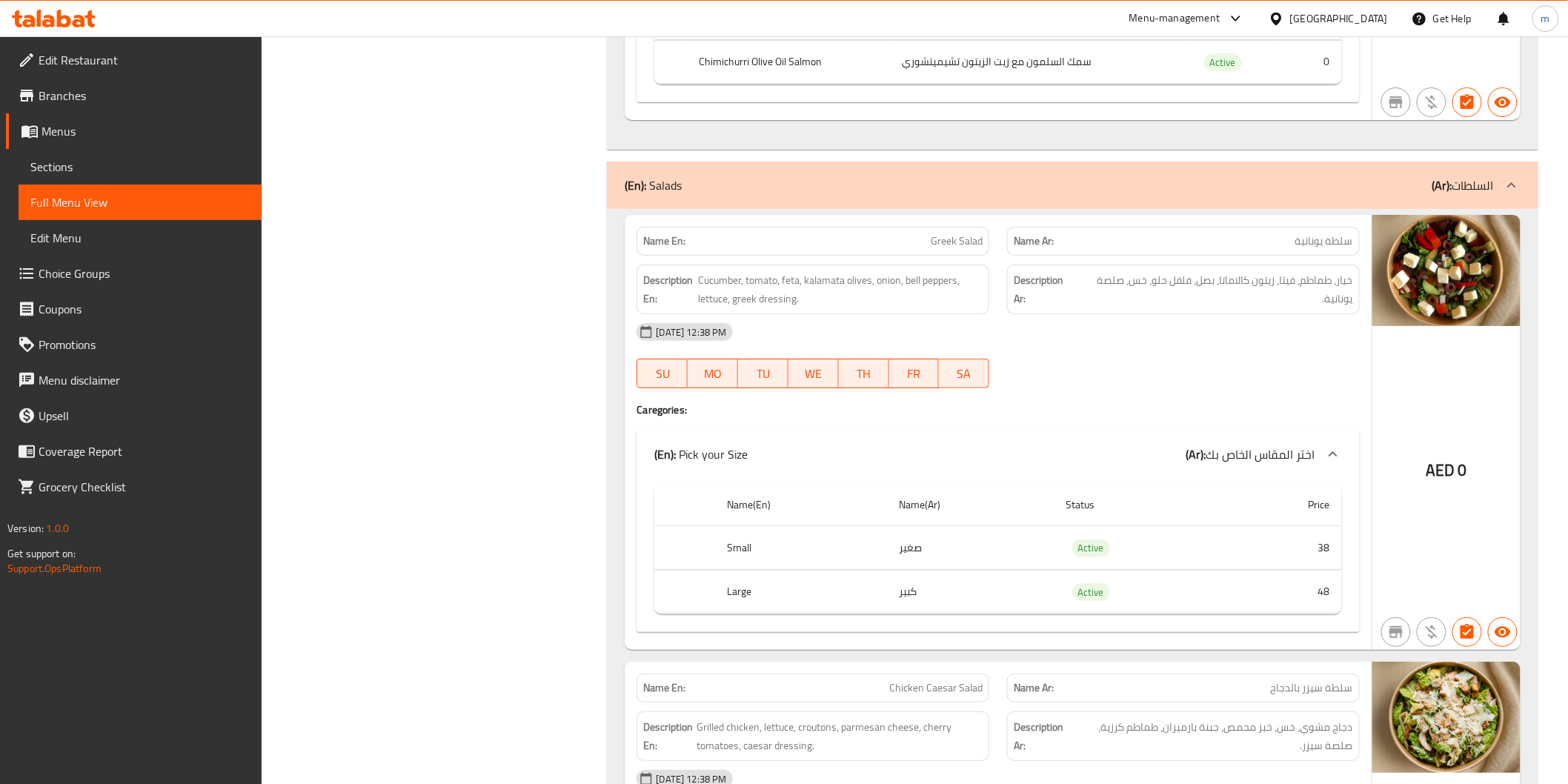
scroll to position [6862, 0]
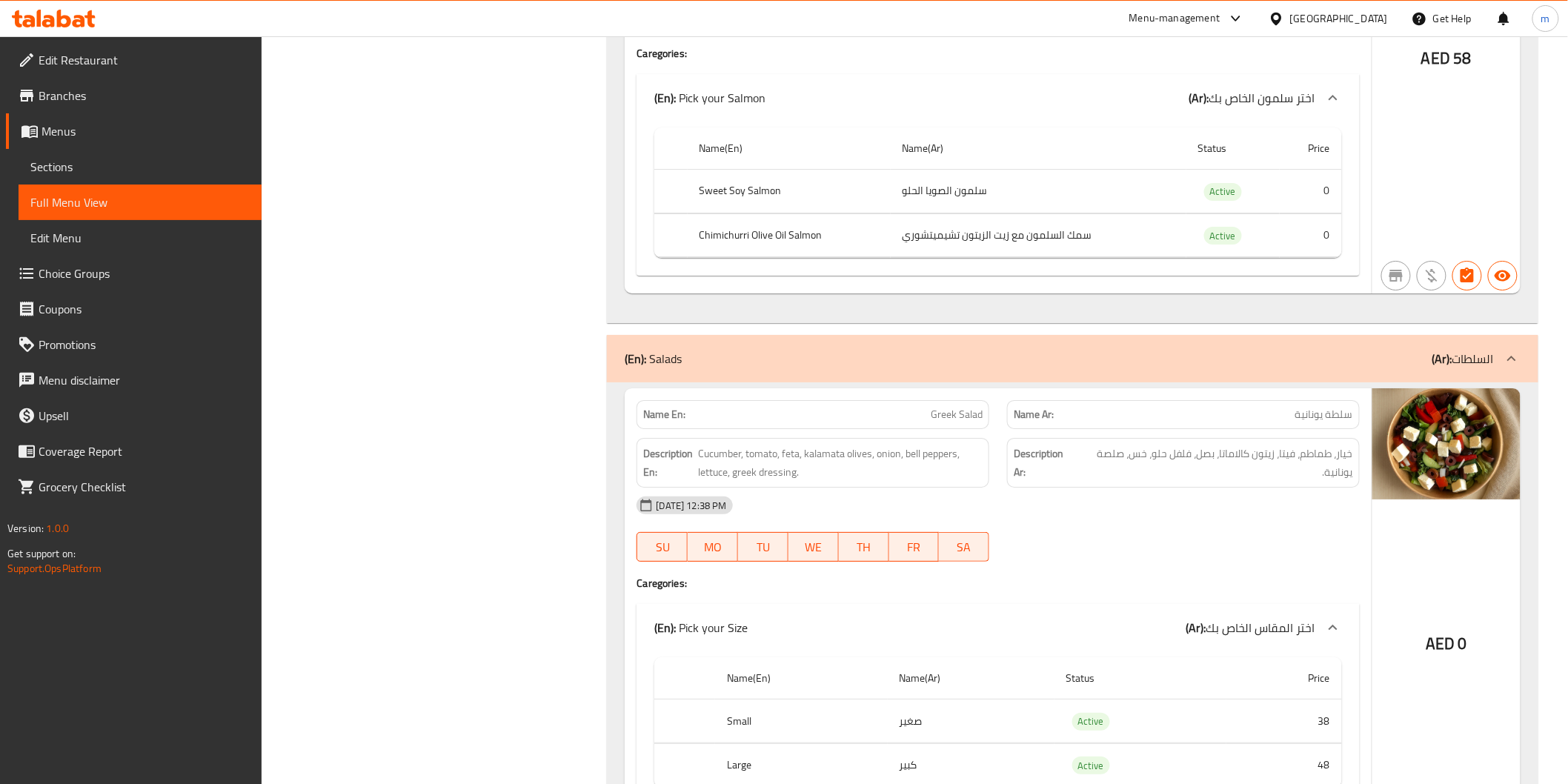
click at [77, 18] on icon at bounding box center [53, 18] width 84 height 18
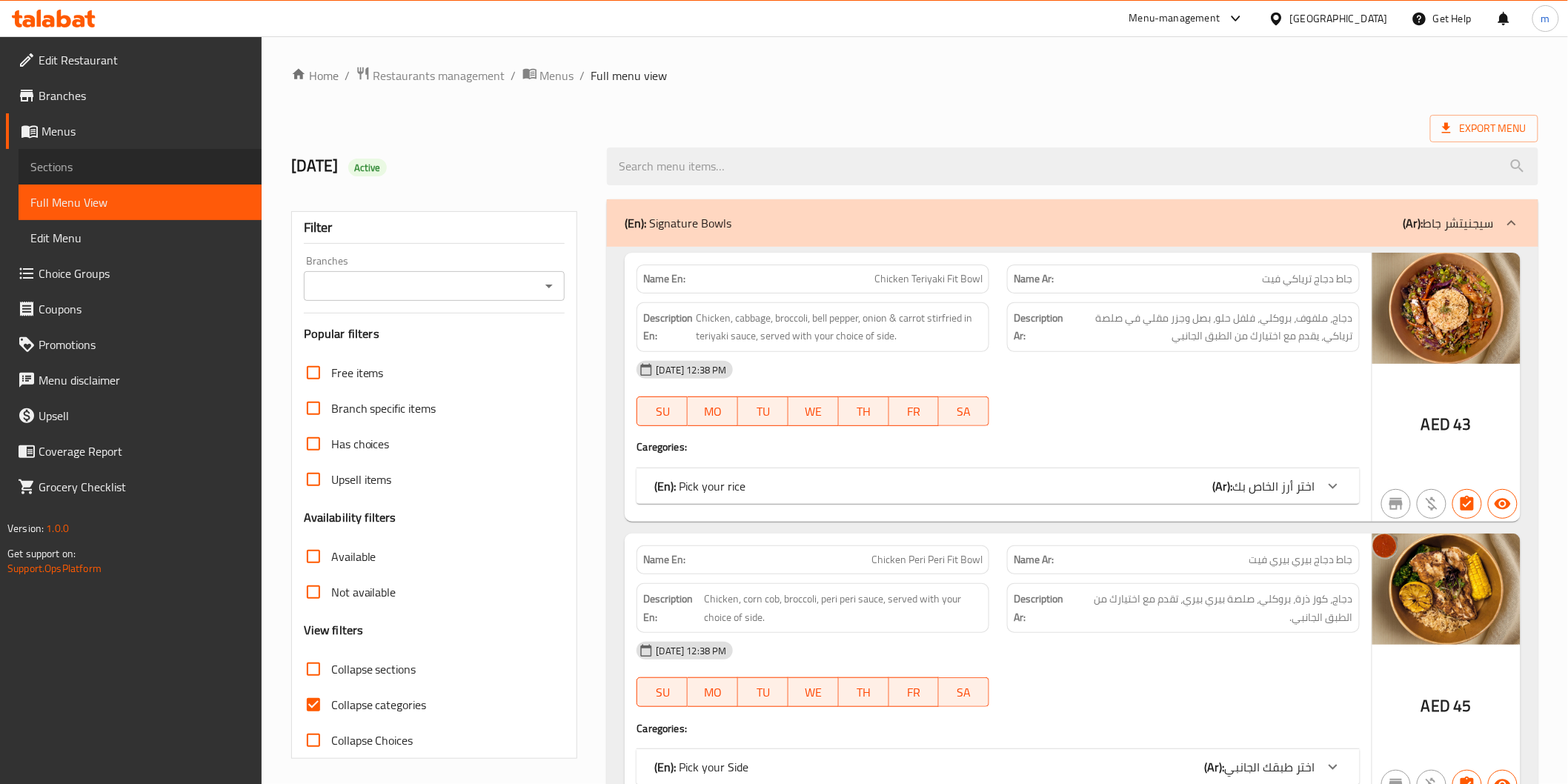
click at [70, 161] on span "Sections" at bounding box center [140, 166] width 219 height 18
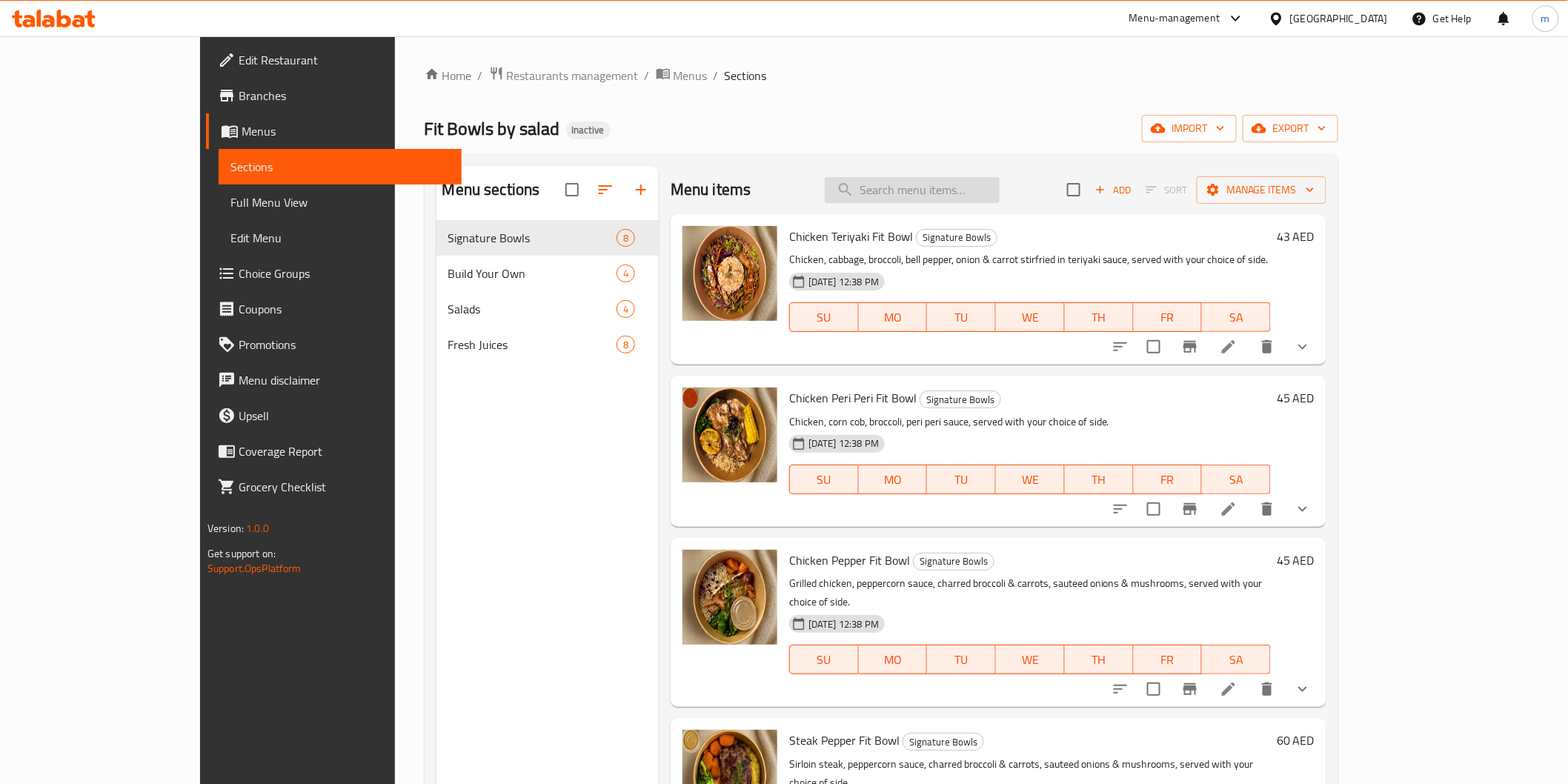
click at [992, 194] on input "search" at bounding box center [912, 189] width 175 height 26
paste input "Steak Chimichurri Steak Salad"
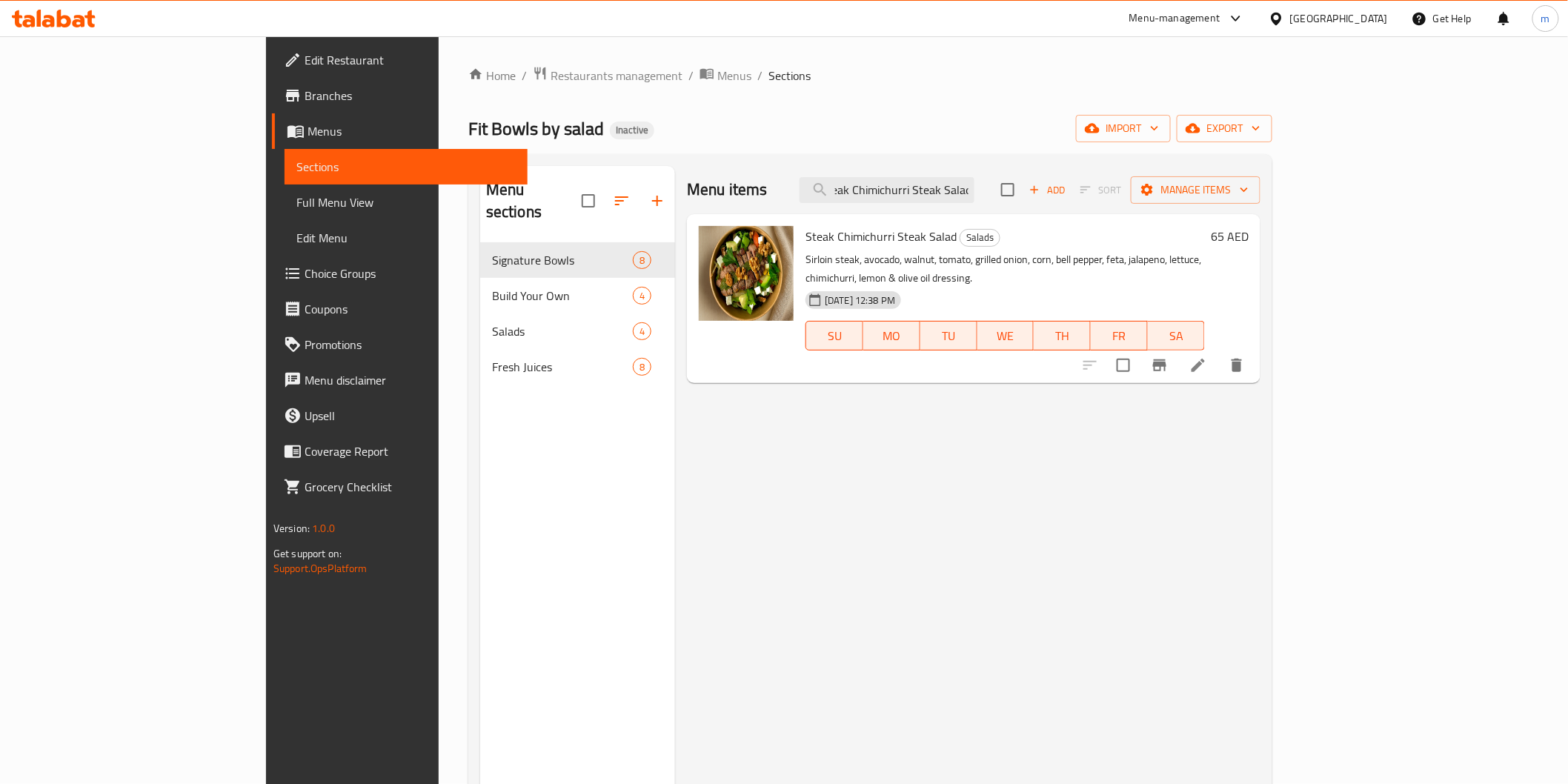
type input "Steak Chimichurri Steak Salad"
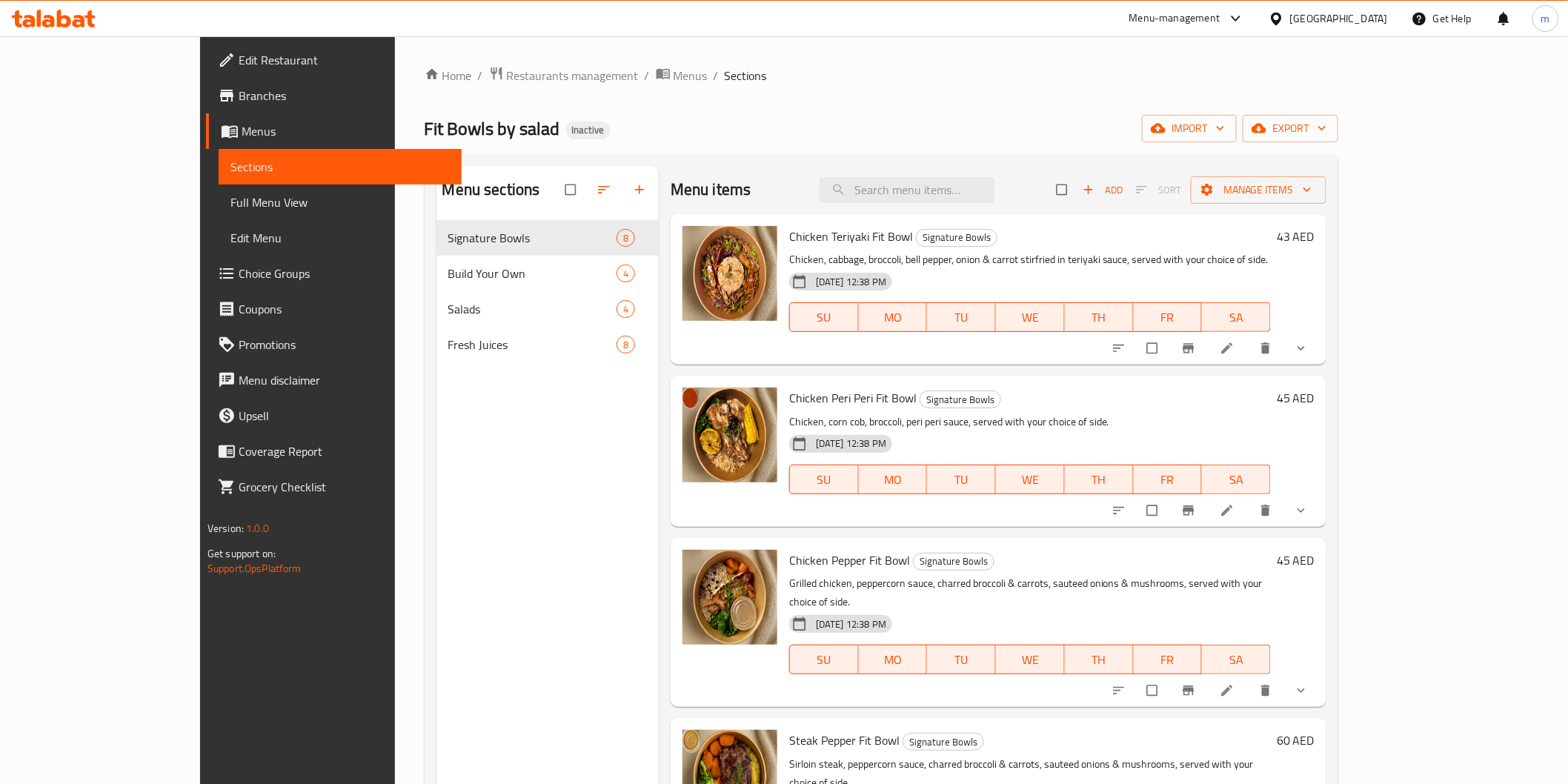
click at [238, 280] on span "Choice Groups" at bounding box center [344, 274] width 211 height 18
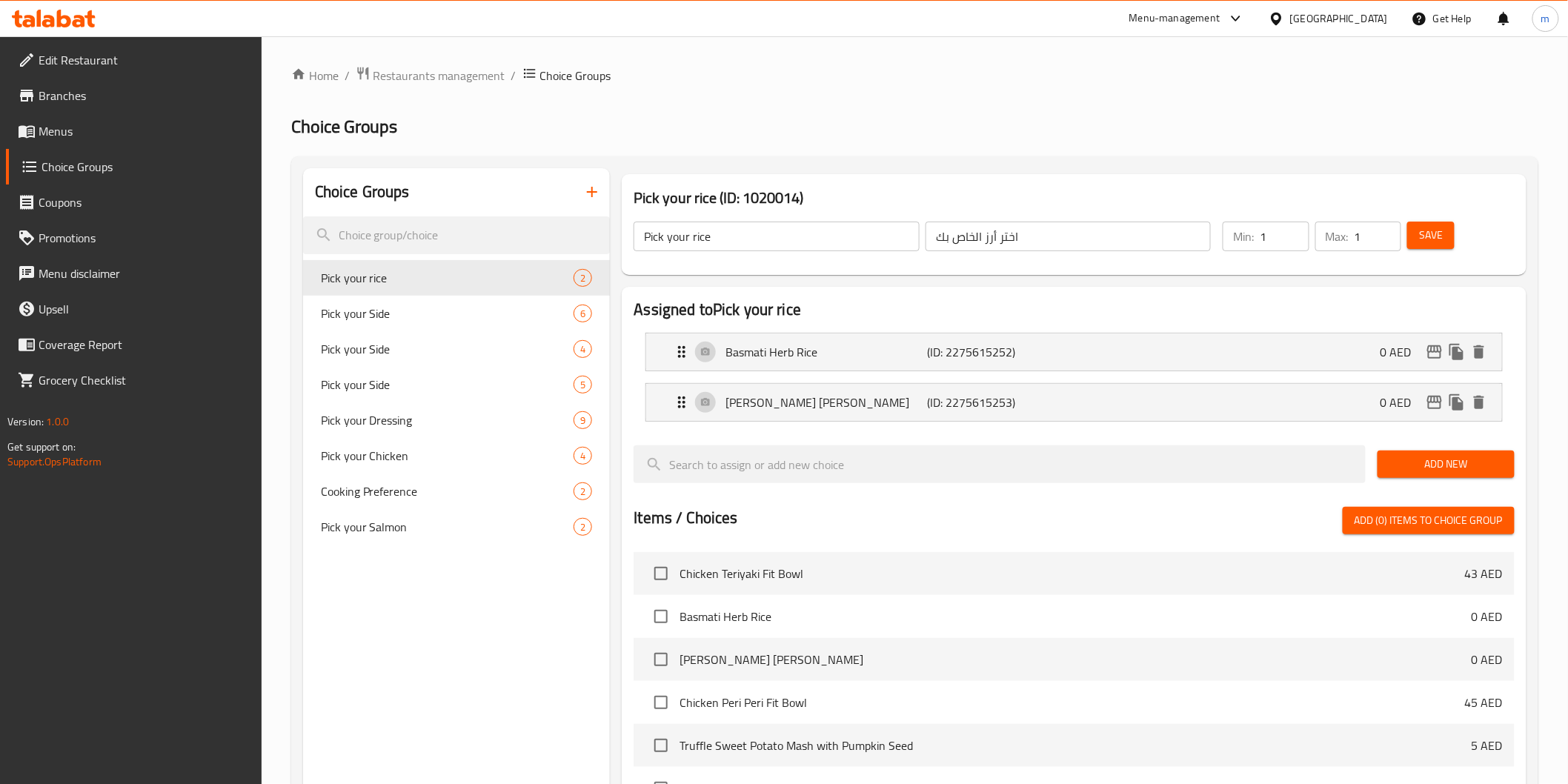
click at [865, 66] on ol "Home / Restaurants management / Choice Groups" at bounding box center [915, 76] width 1248 height 19
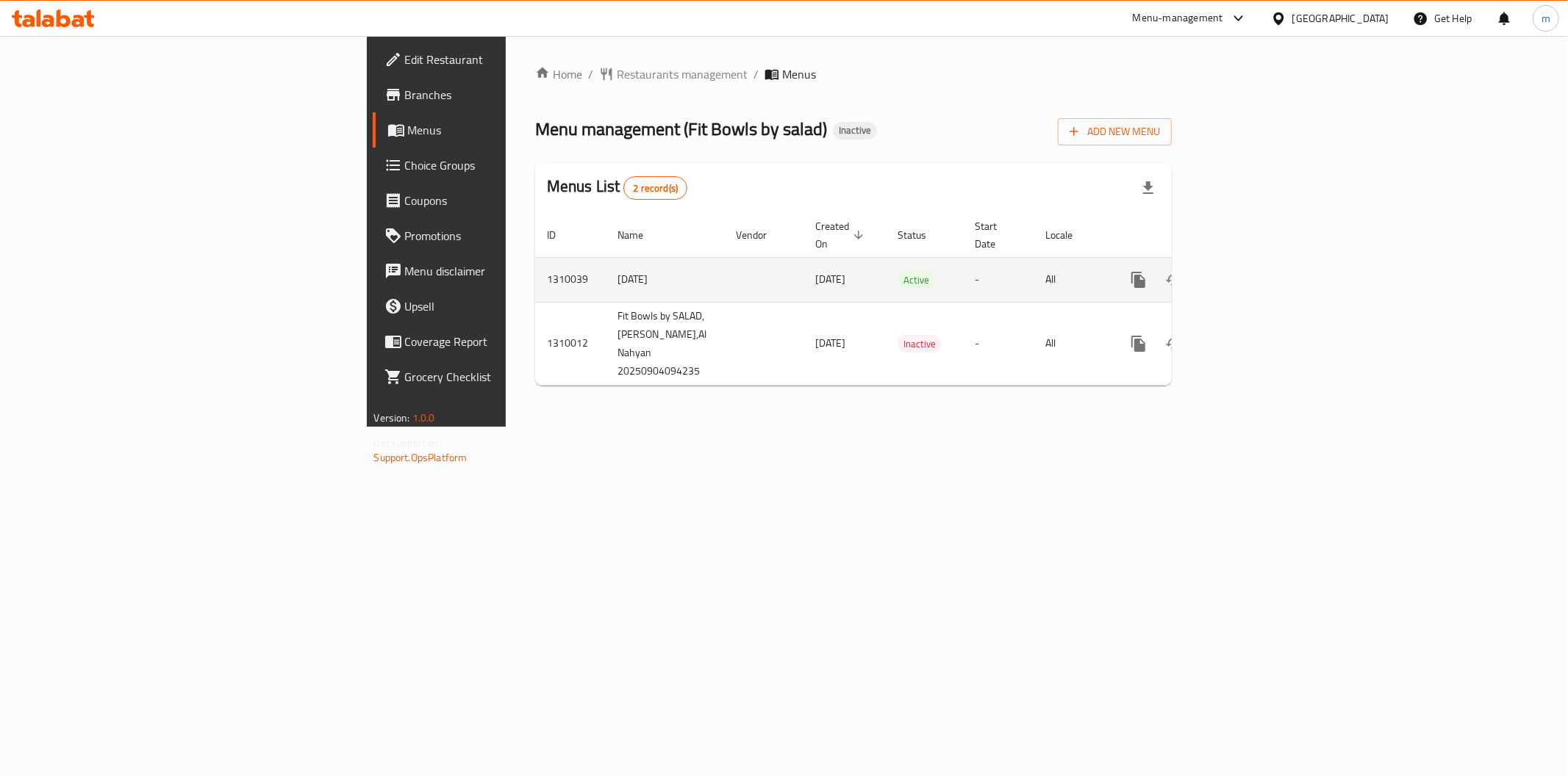
click at [1262, 269] on link "enhanced table" at bounding box center [1244, 280] width 35 height 35
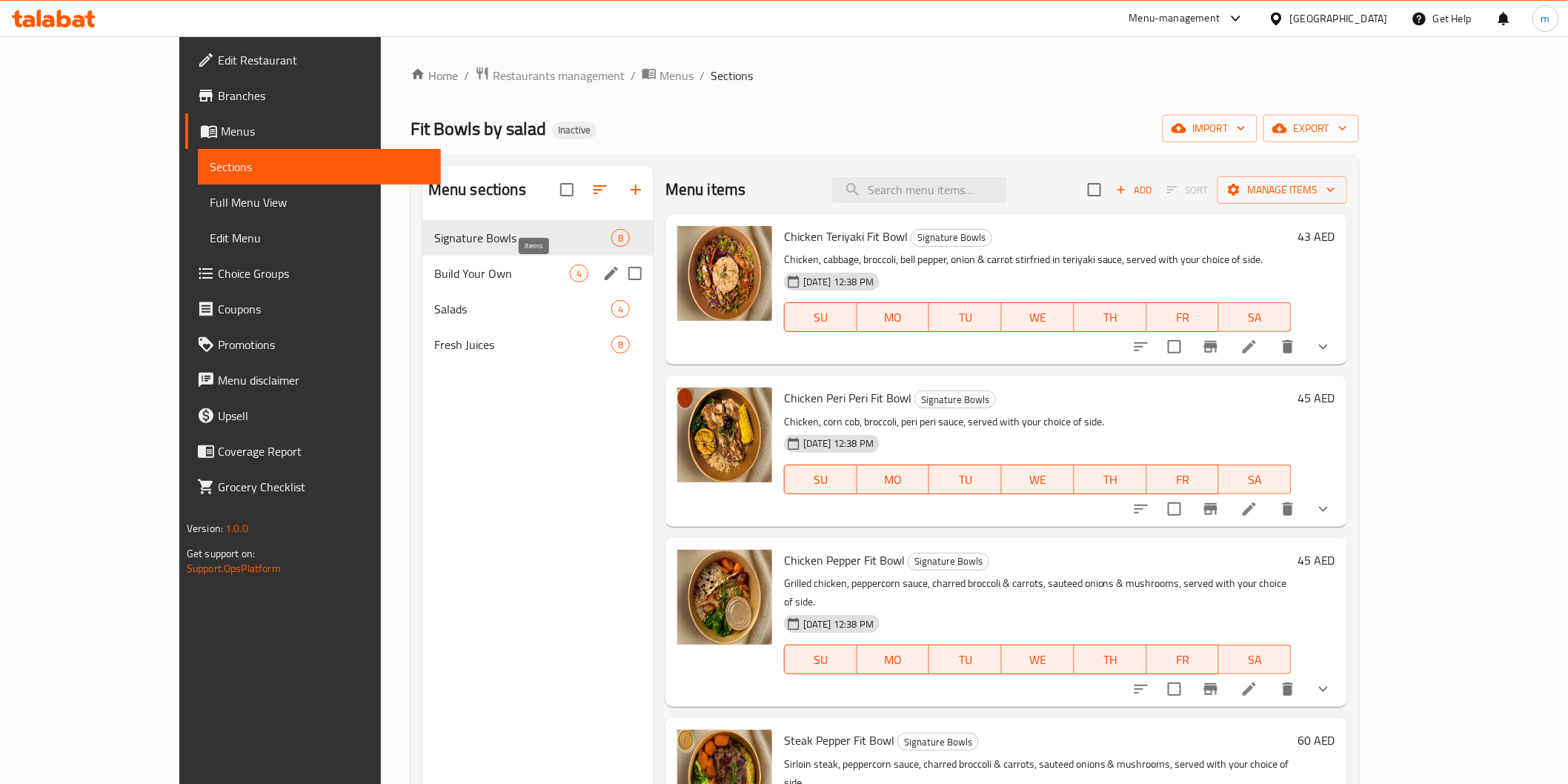
click at [571, 275] on span "4" at bounding box center [579, 274] width 17 height 14
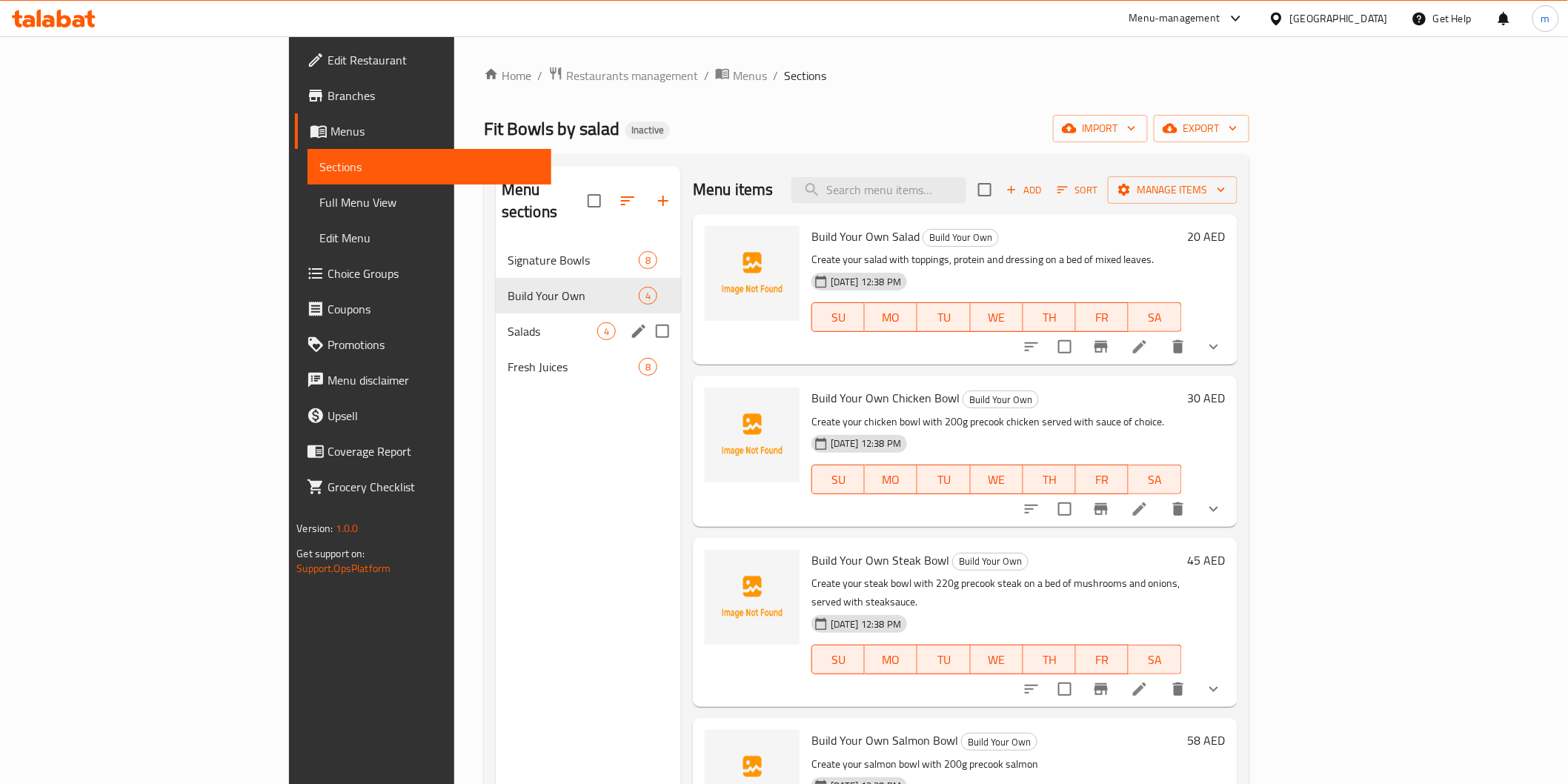
click at [502, 313] on div "Salads 4" at bounding box center [589, 331] width 186 height 35
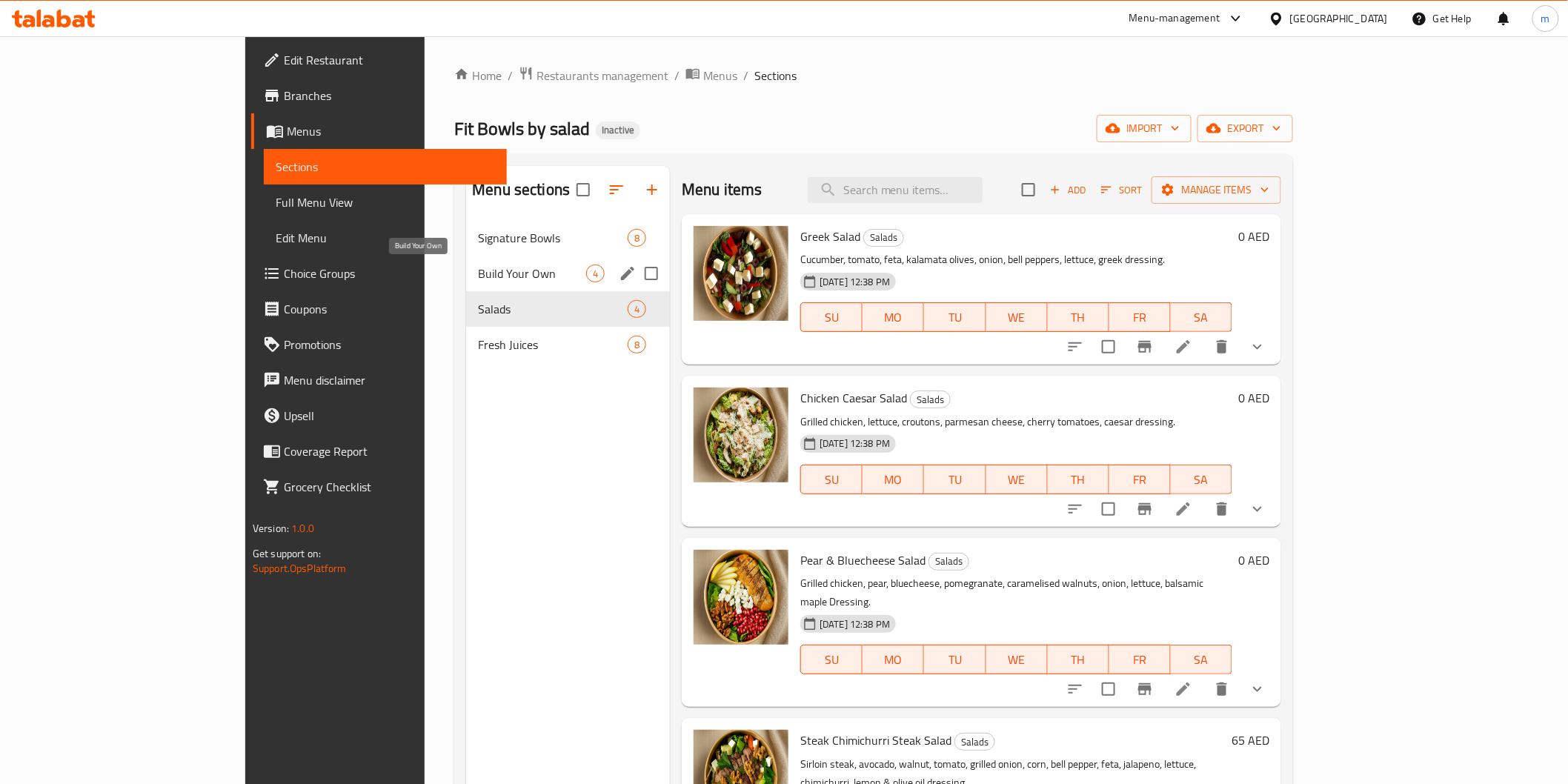
click at [478, 280] on span "Build Your Own" at bounding box center [531, 274] width 108 height 18
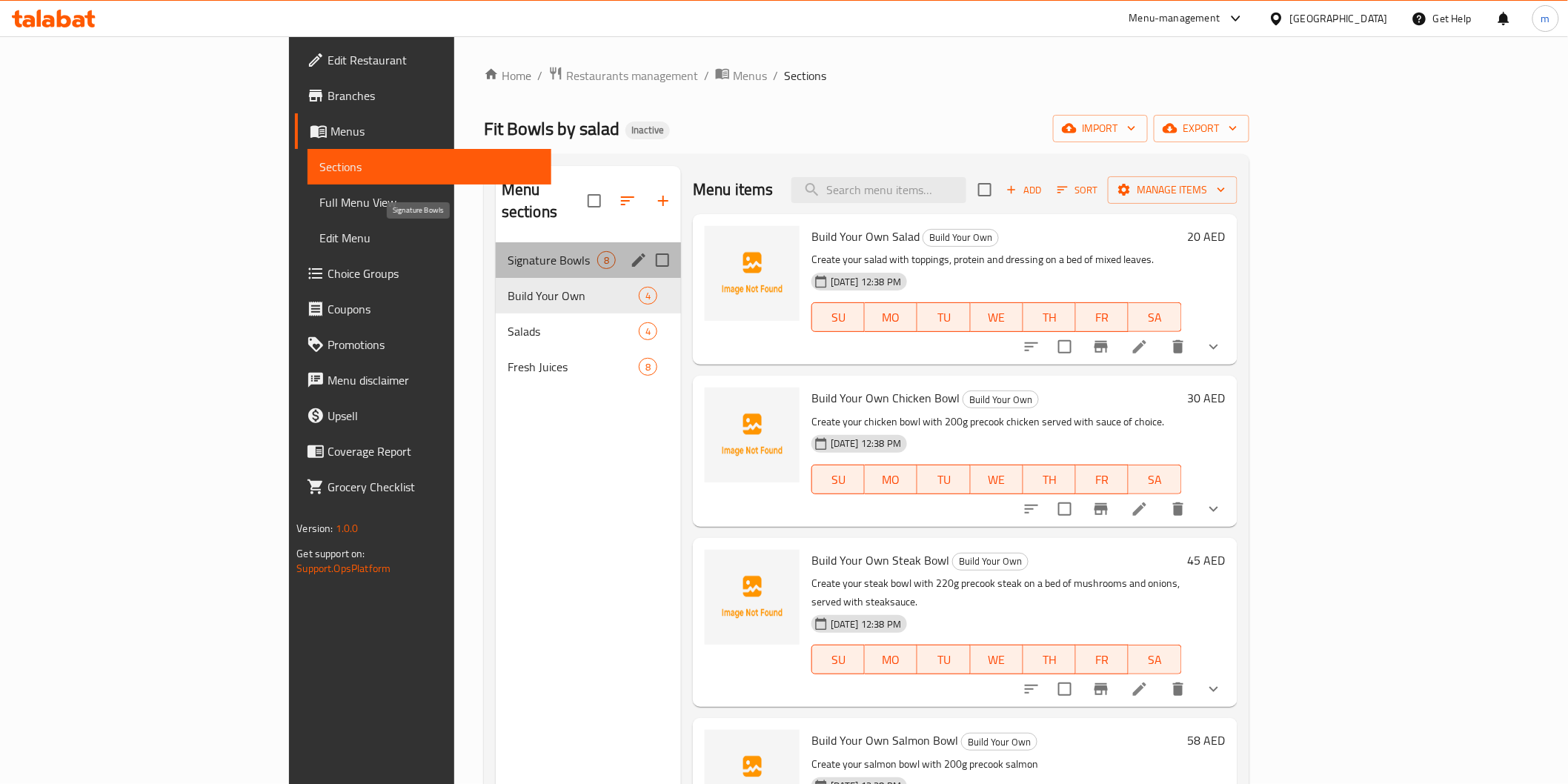
click at [508, 252] on span "Signature Bowls" at bounding box center [553, 260] width 90 height 18
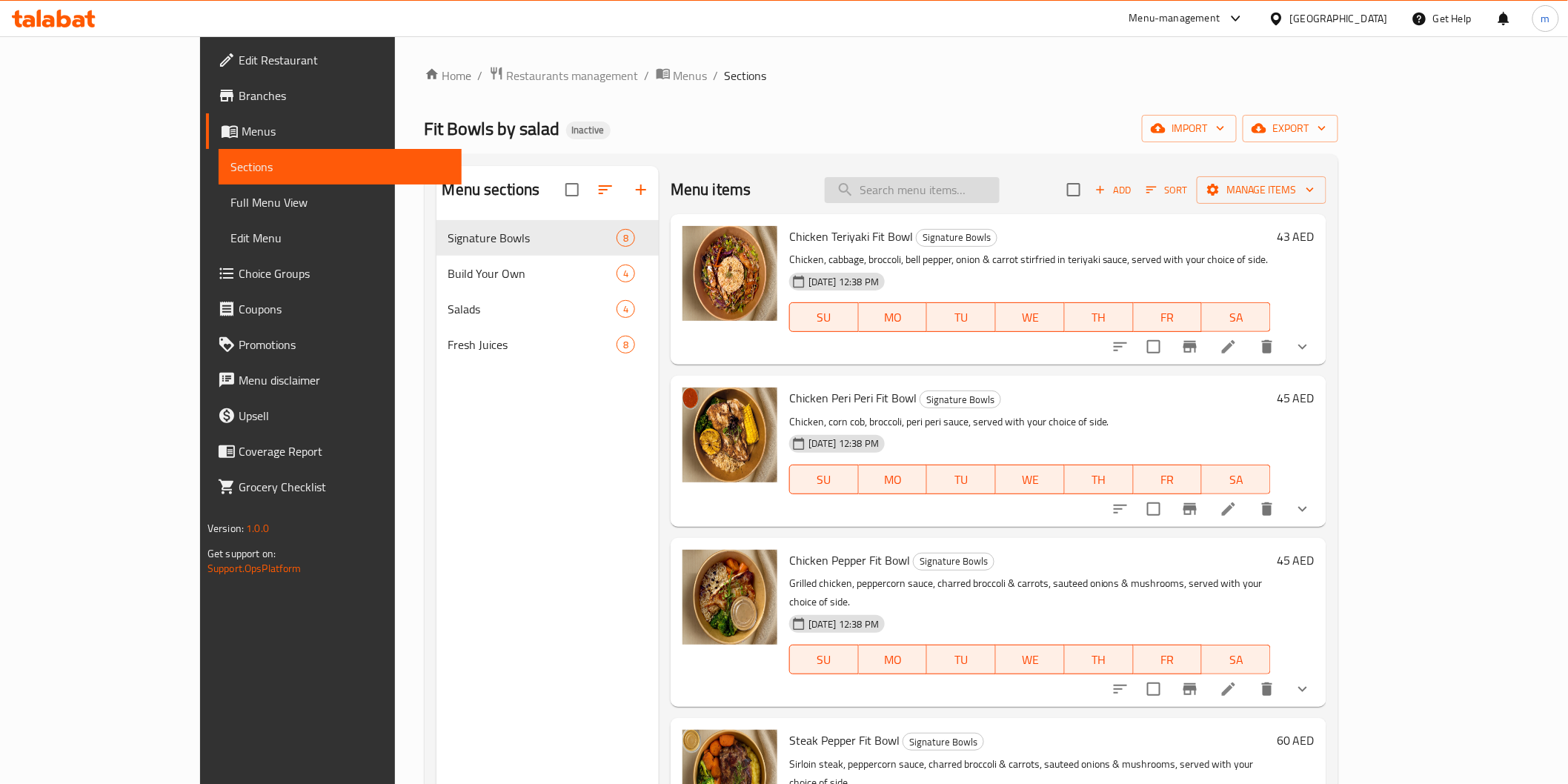
click at [965, 180] on input "search" at bounding box center [912, 189] width 175 height 26
paste input "Steak Pepper Fit Bowl"
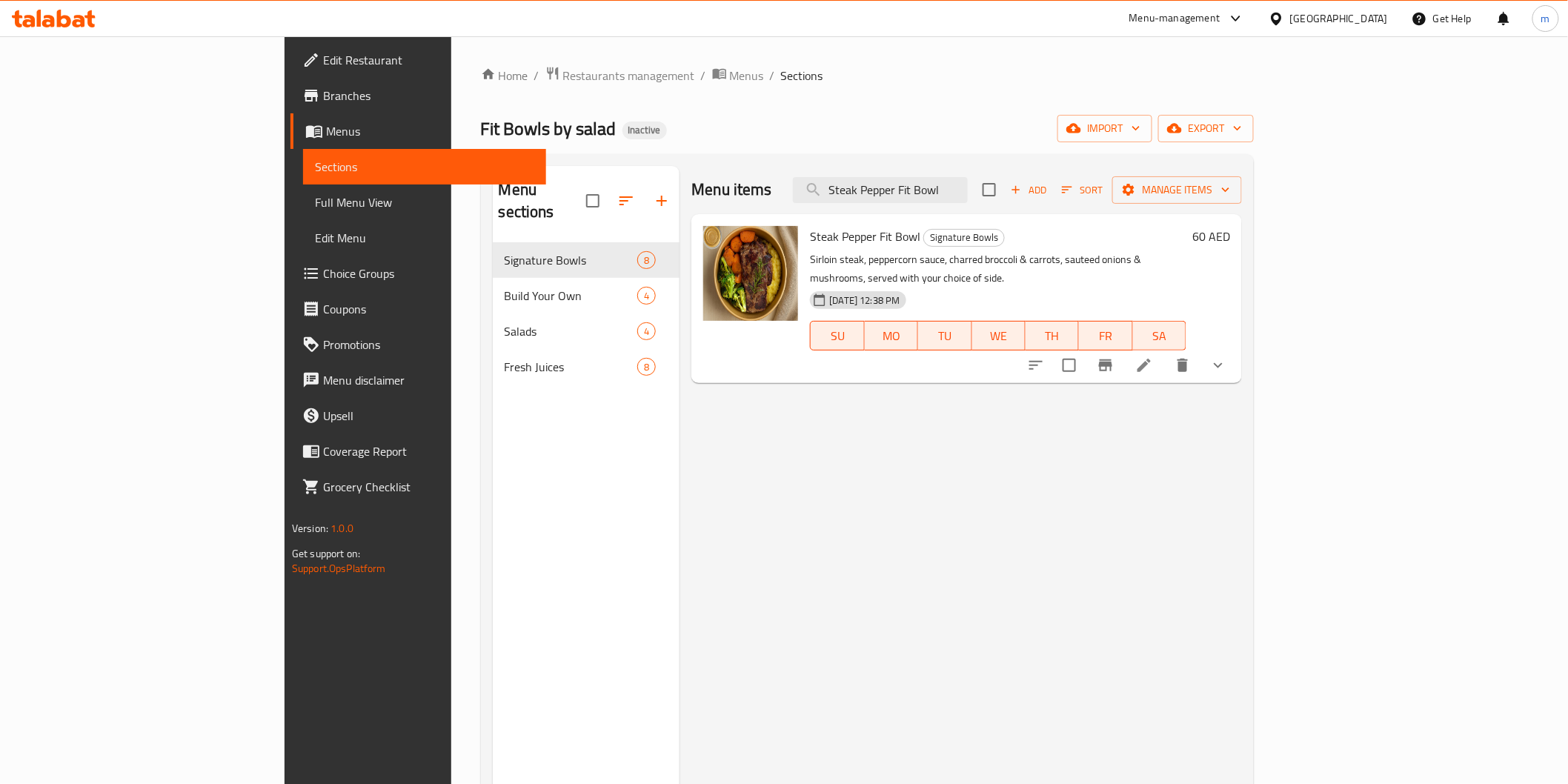
type input "Steak Pepper Fit Bowl"
click at [1165, 352] on li at bounding box center [1144, 365] width 41 height 26
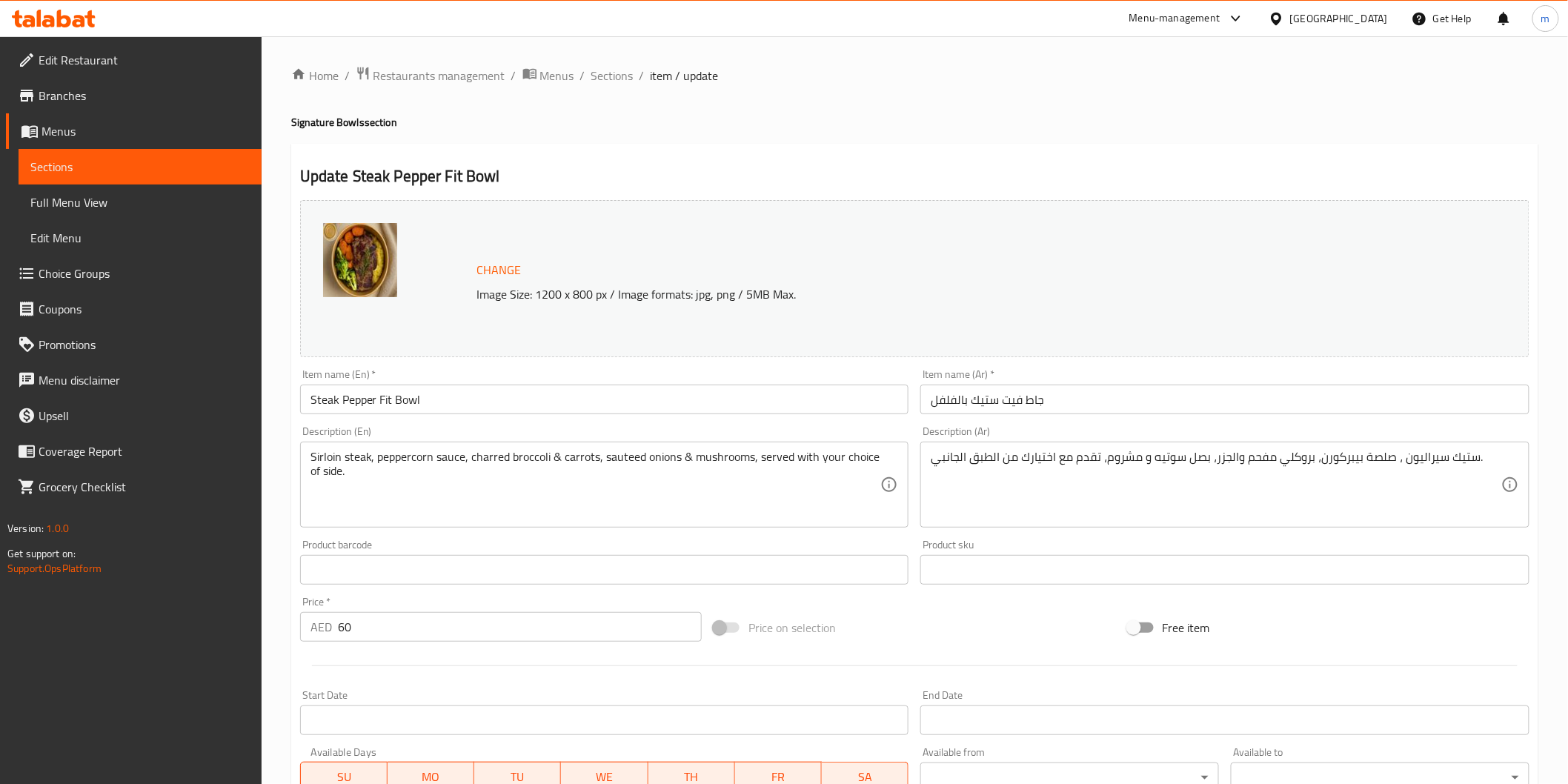
click at [45, 211] on span "Full Menu View" at bounding box center [140, 202] width 219 height 18
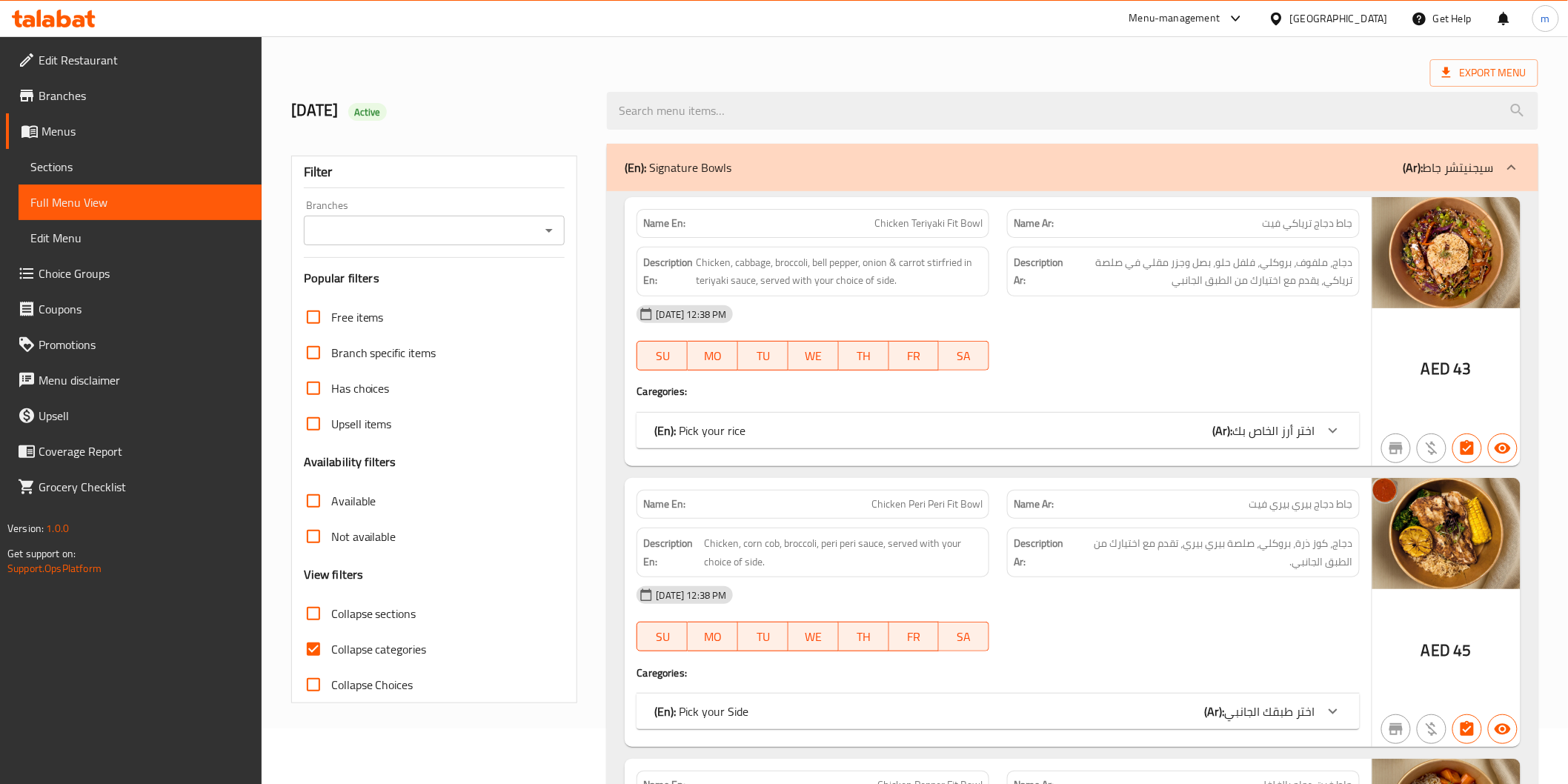
scroll to position [83, 0]
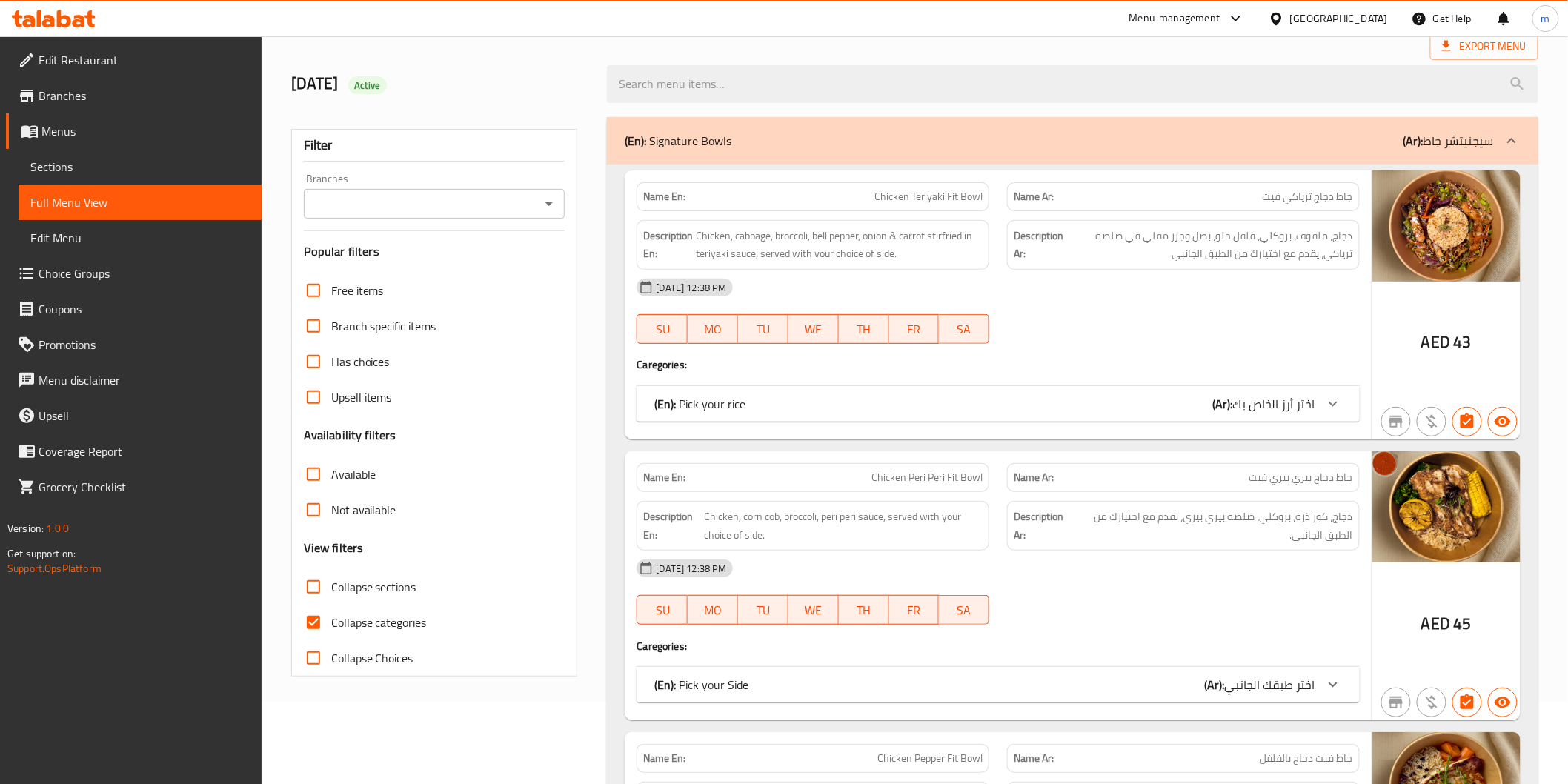
click at [385, 623] on span "Collapse categories" at bounding box center [379, 622] width 96 height 18
click at [332, 623] on input "Collapse categories" at bounding box center [313, 622] width 35 height 35
checkbox input "false"
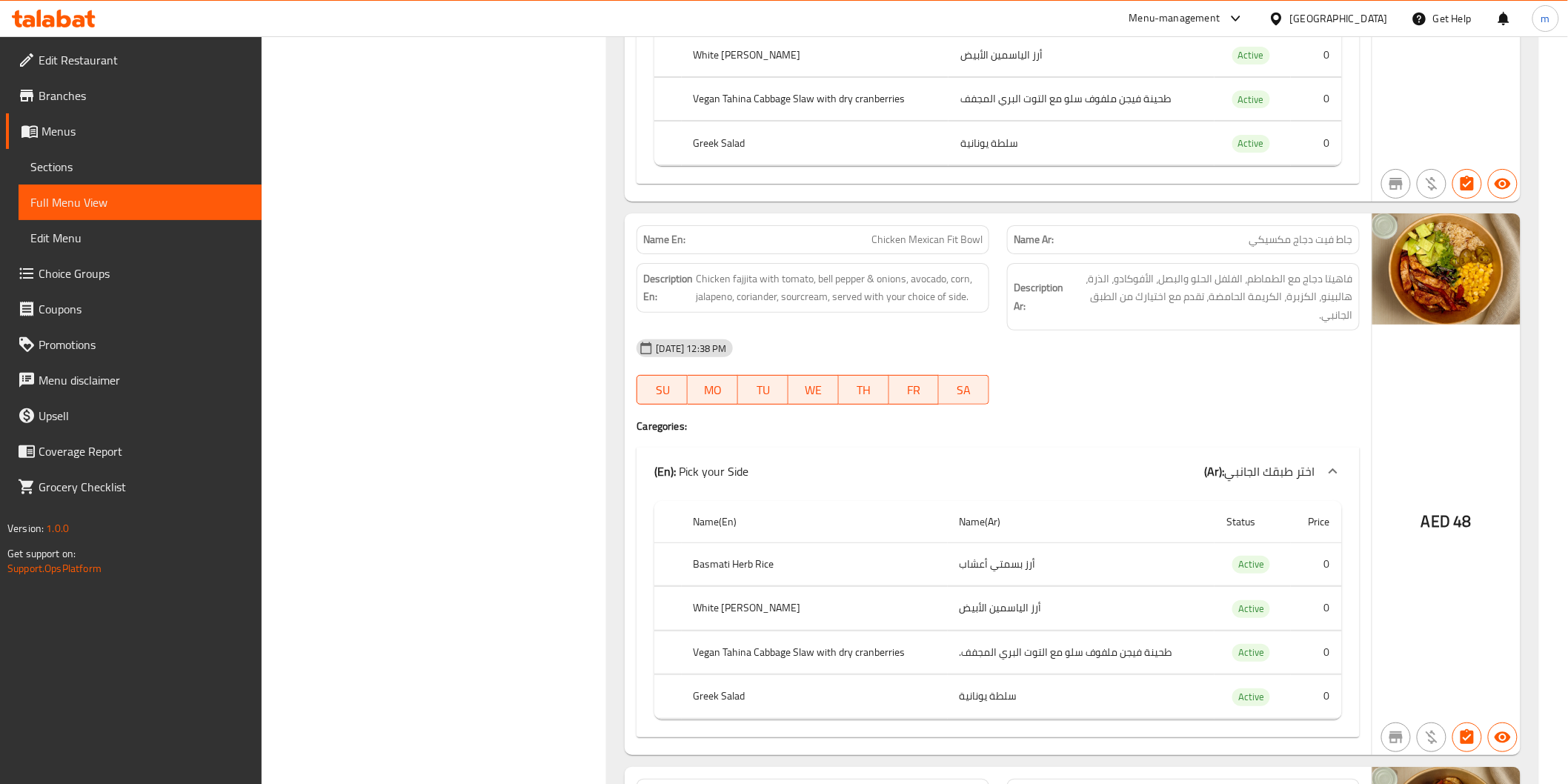
scroll to position [2327, 0]
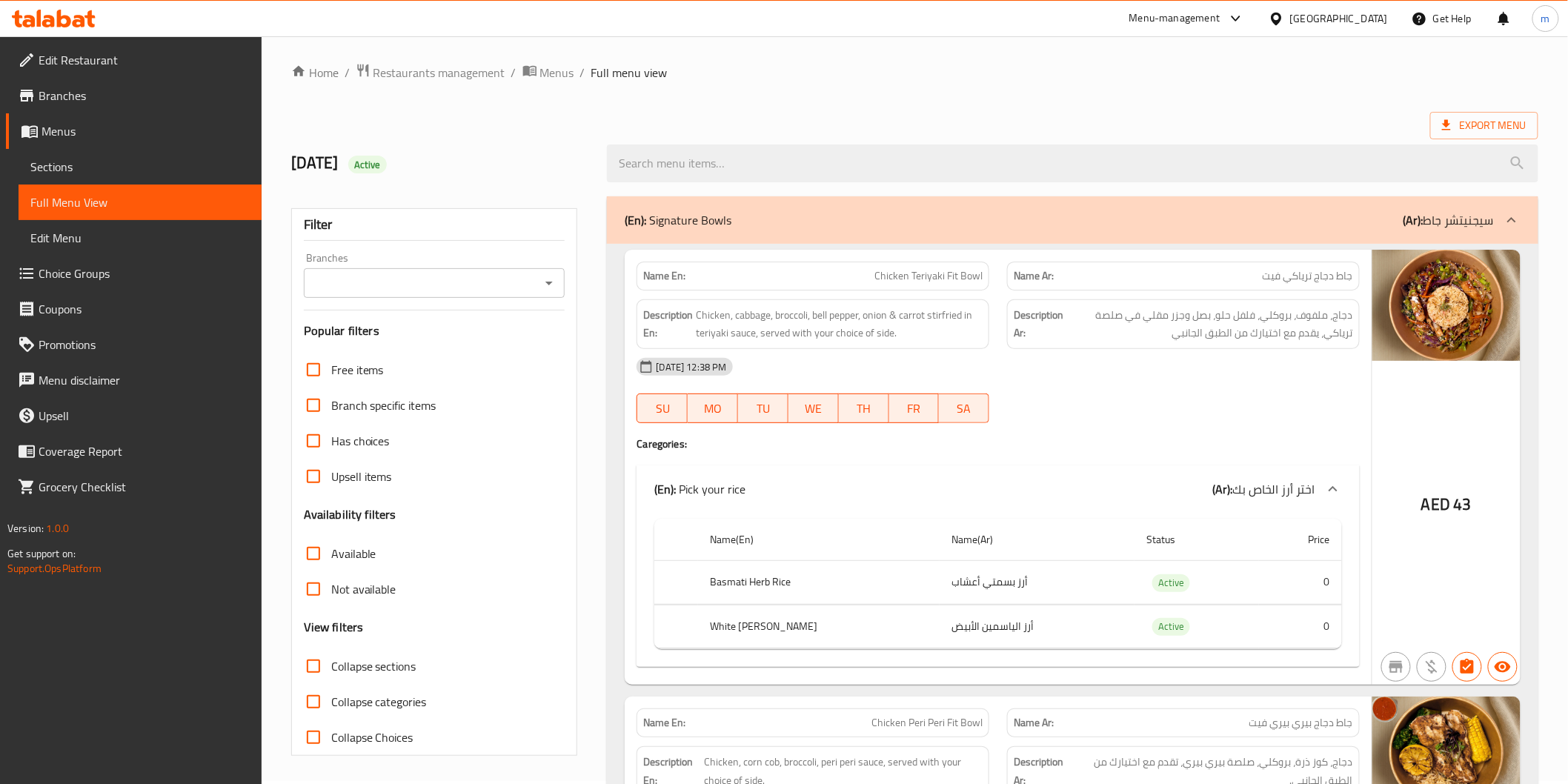
scroll to position [0, 0]
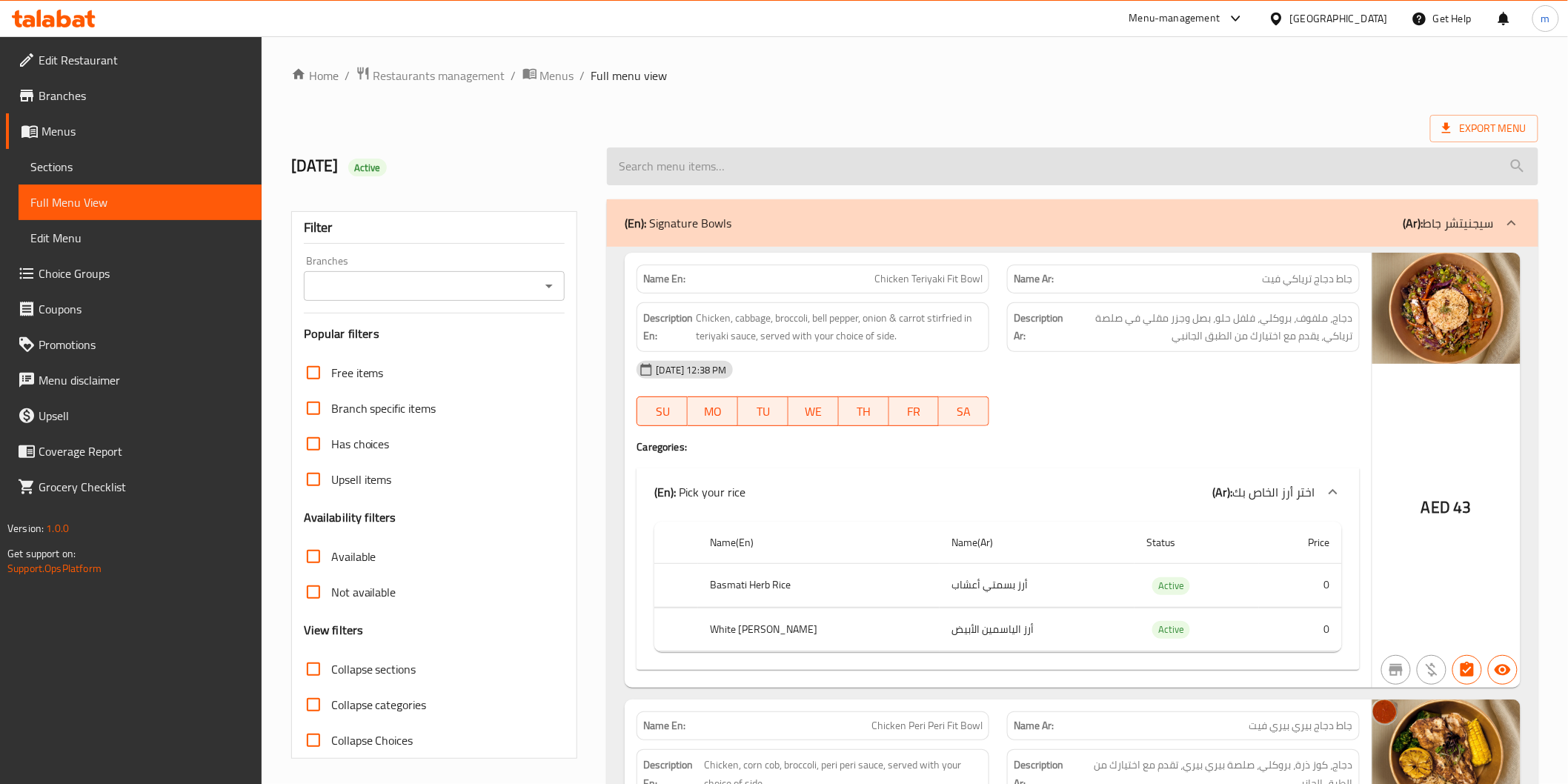
click at [962, 159] on input "search" at bounding box center [1073, 166] width 931 height 38
paste input "Steak Pepper Fit Bowl"
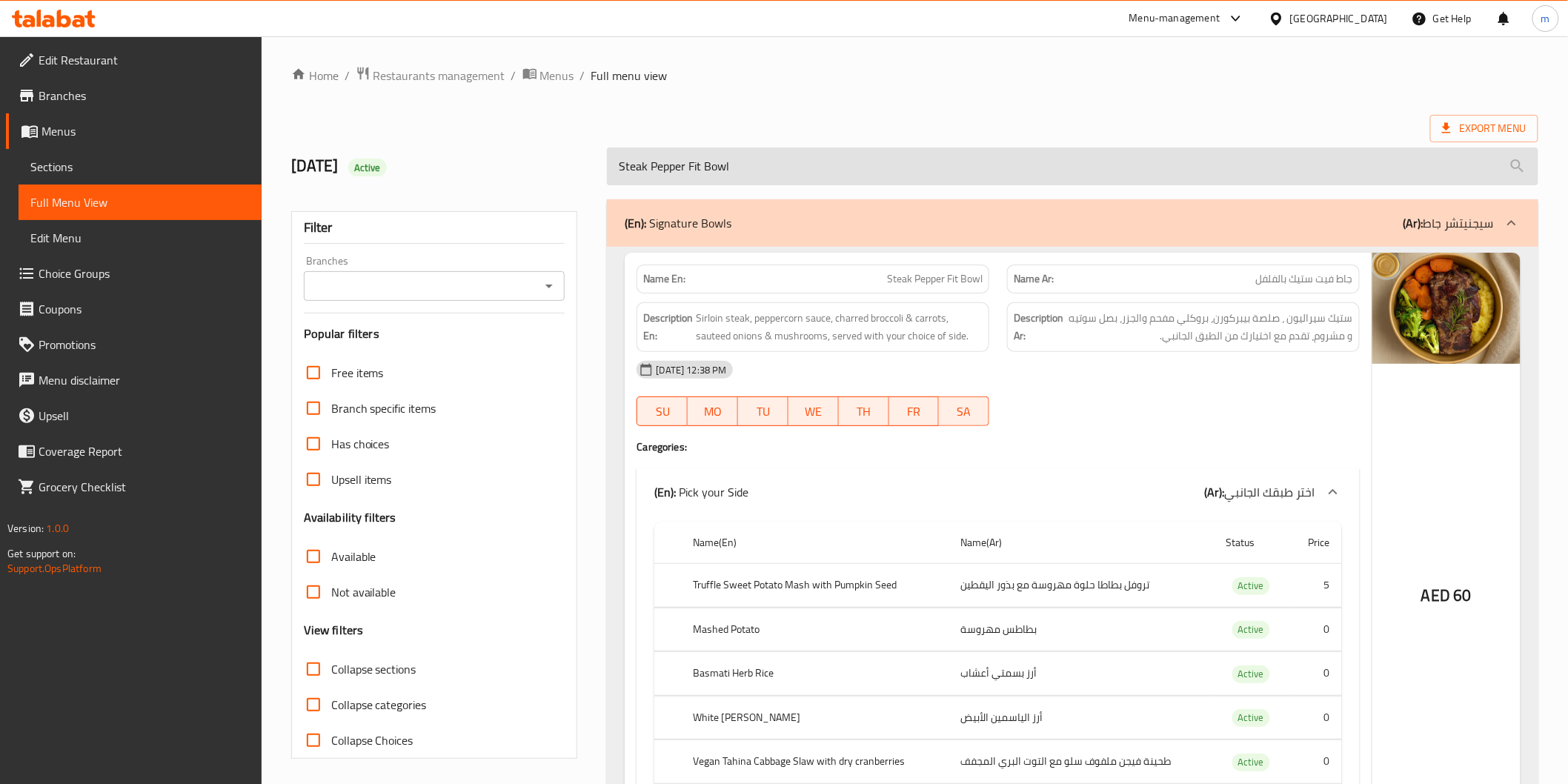
click at [1015, 161] on input "Steak Pepper Fit Bowl" at bounding box center [1073, 166] width 931 height 38
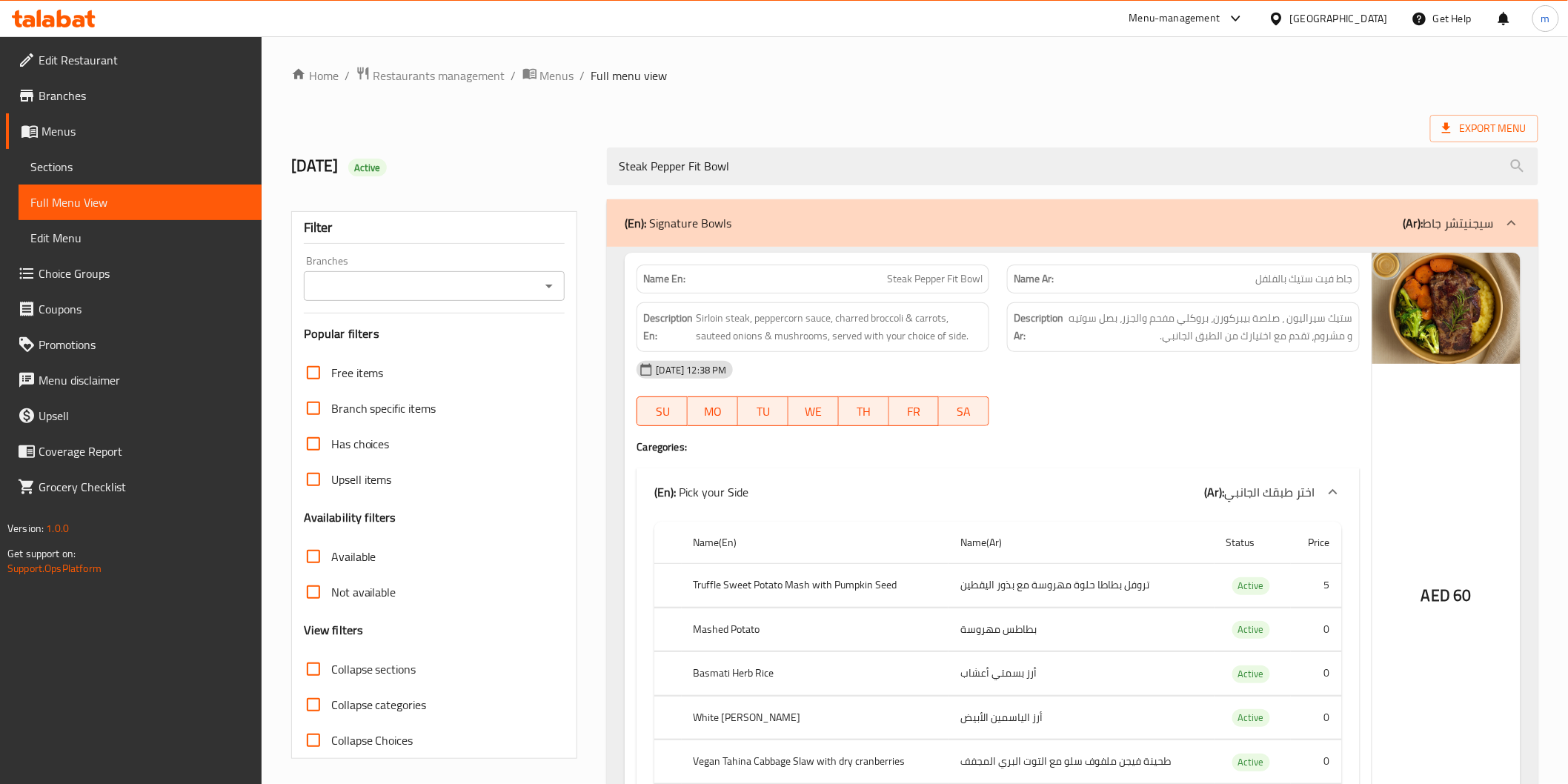
drag, startPoint x: 1051, startPoint y: 158, endPoint x: 604, endPoint y: 171, distance: 447.2
click at [604, 171] on div "Steak Pepper Fit Bowl" at bounding box center [1073, 166] width 949 height 55
paste input "Chicken Mexican"
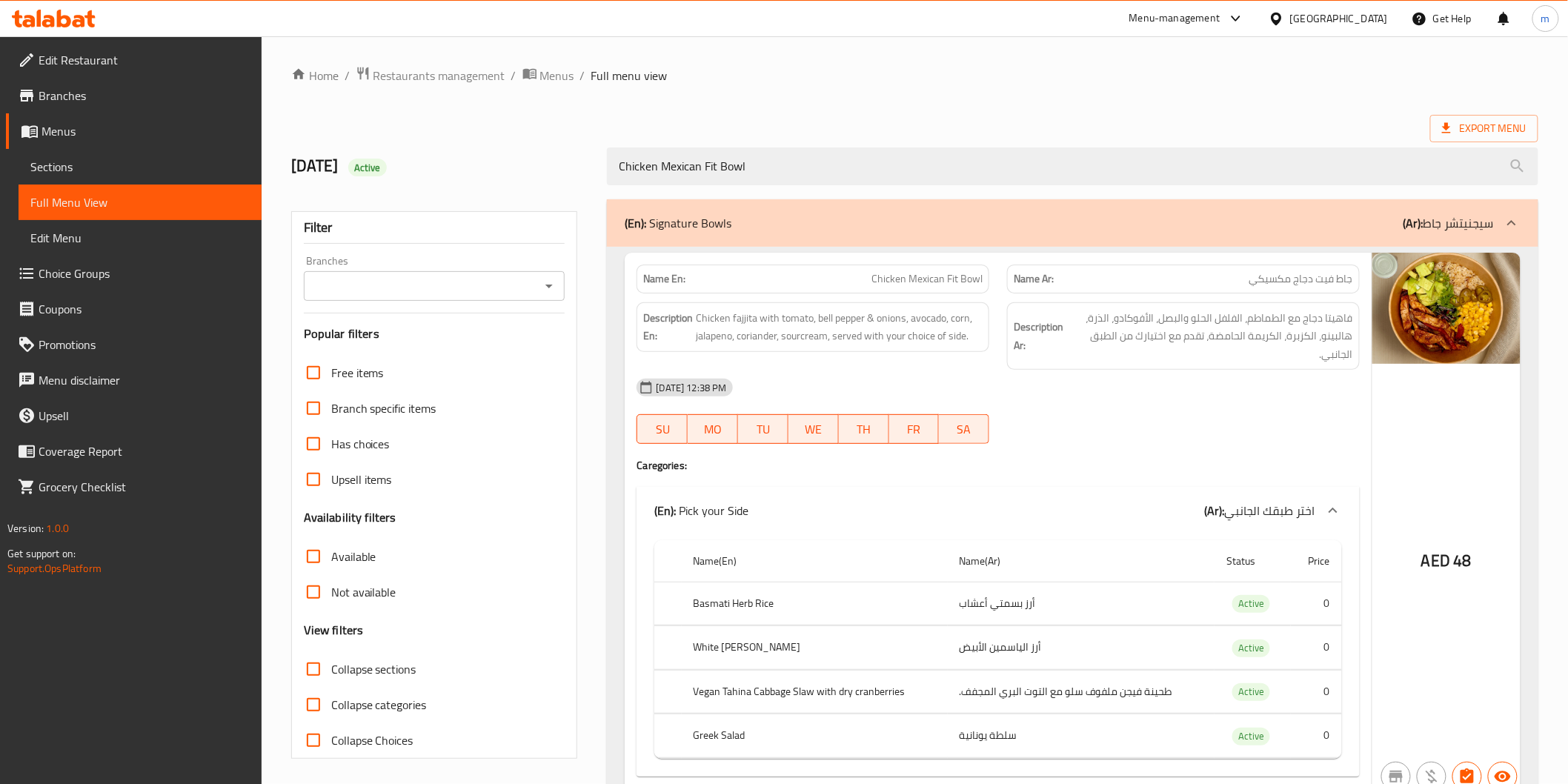
drag, startPoint x: 809, startPoint y: 160, endPoint x: 536, endPoint y: 160, distance: 273.0
click at [536, 160] on div "4-9-2025 Active Chicken Mexican Fit Bowl" at bounding box center [915, 166] width 1265 height 66
paste input "Steak Pepper"
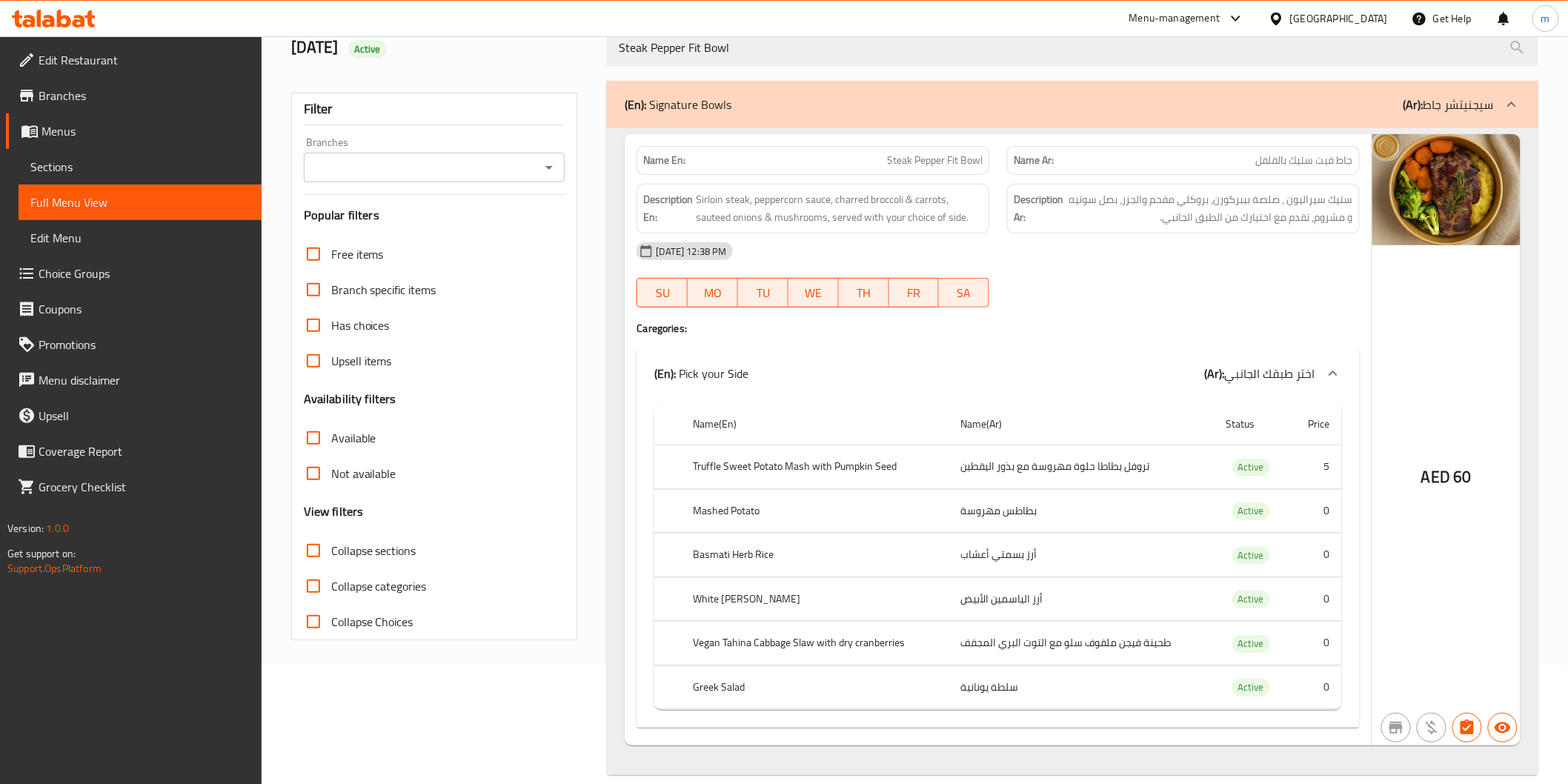
scroll to position [138, 0]
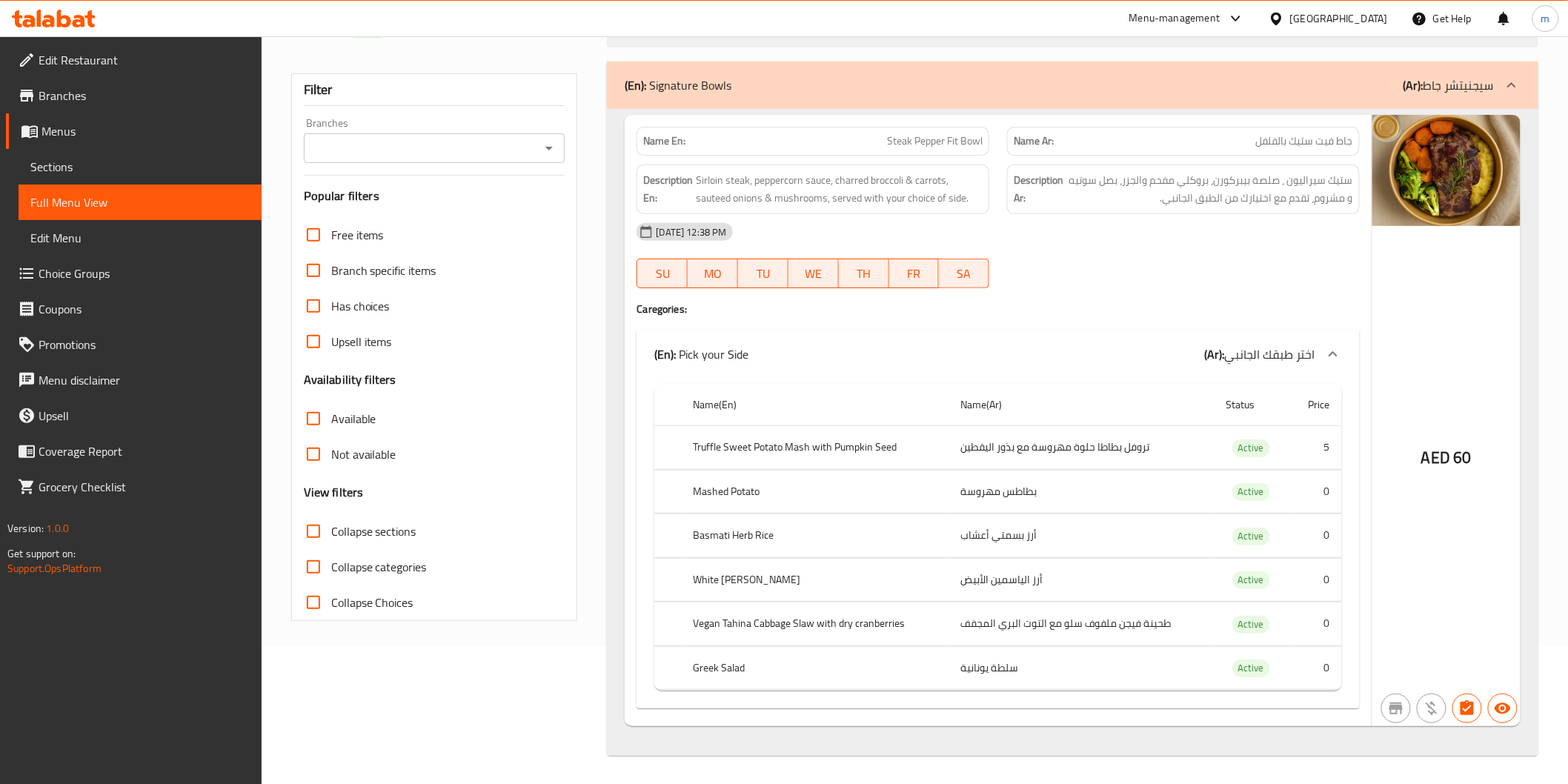
click at [1117, 292] on div at bounding box center [1183, 289] width 370 height 18
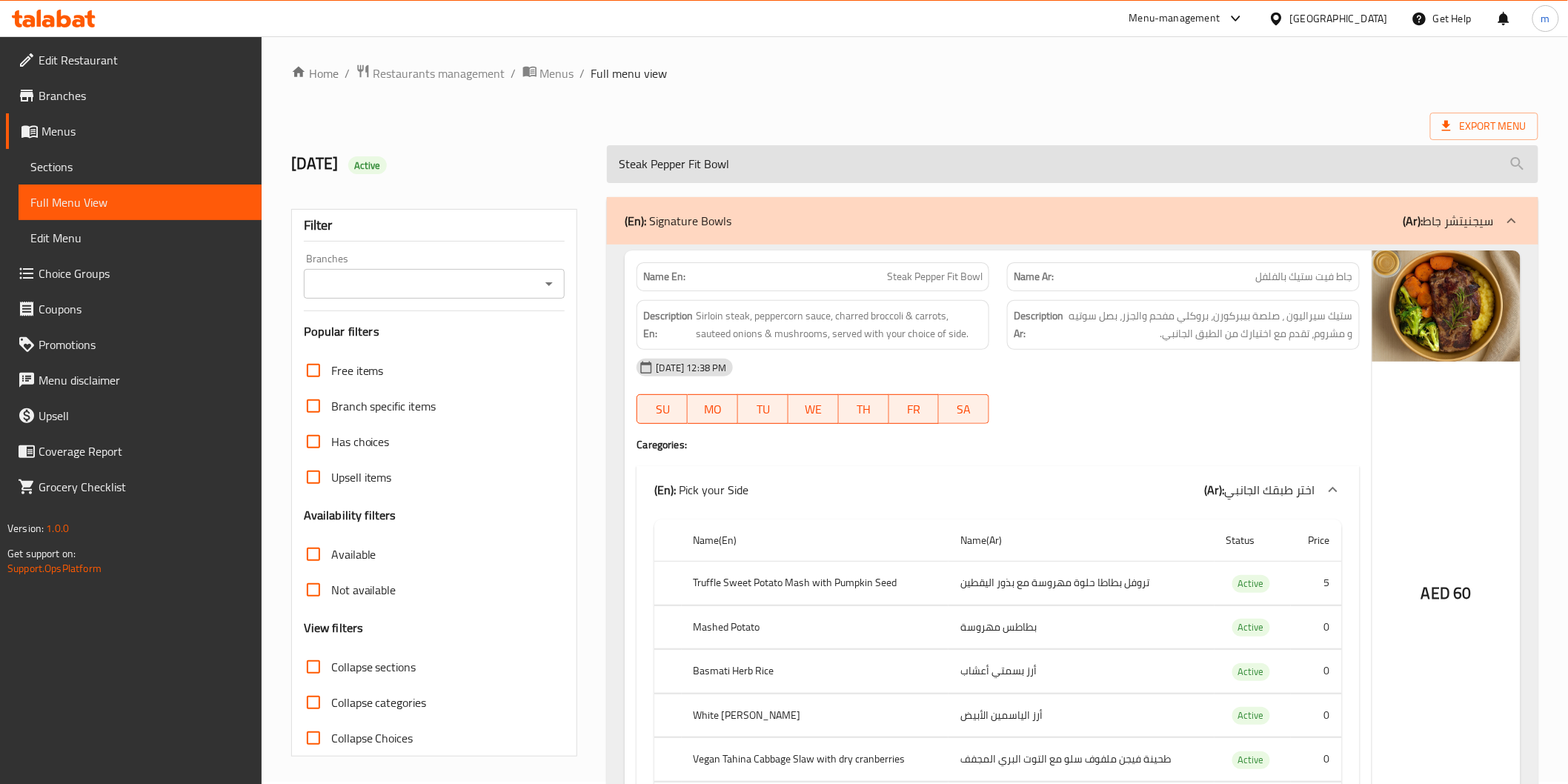
scroll to position [0, 0]
click at [903, 168] on input "Steak Pepper Fit Bowl" at bounding box center [1073, 166] width 931 height 38
type input "S"
type input "pepper"
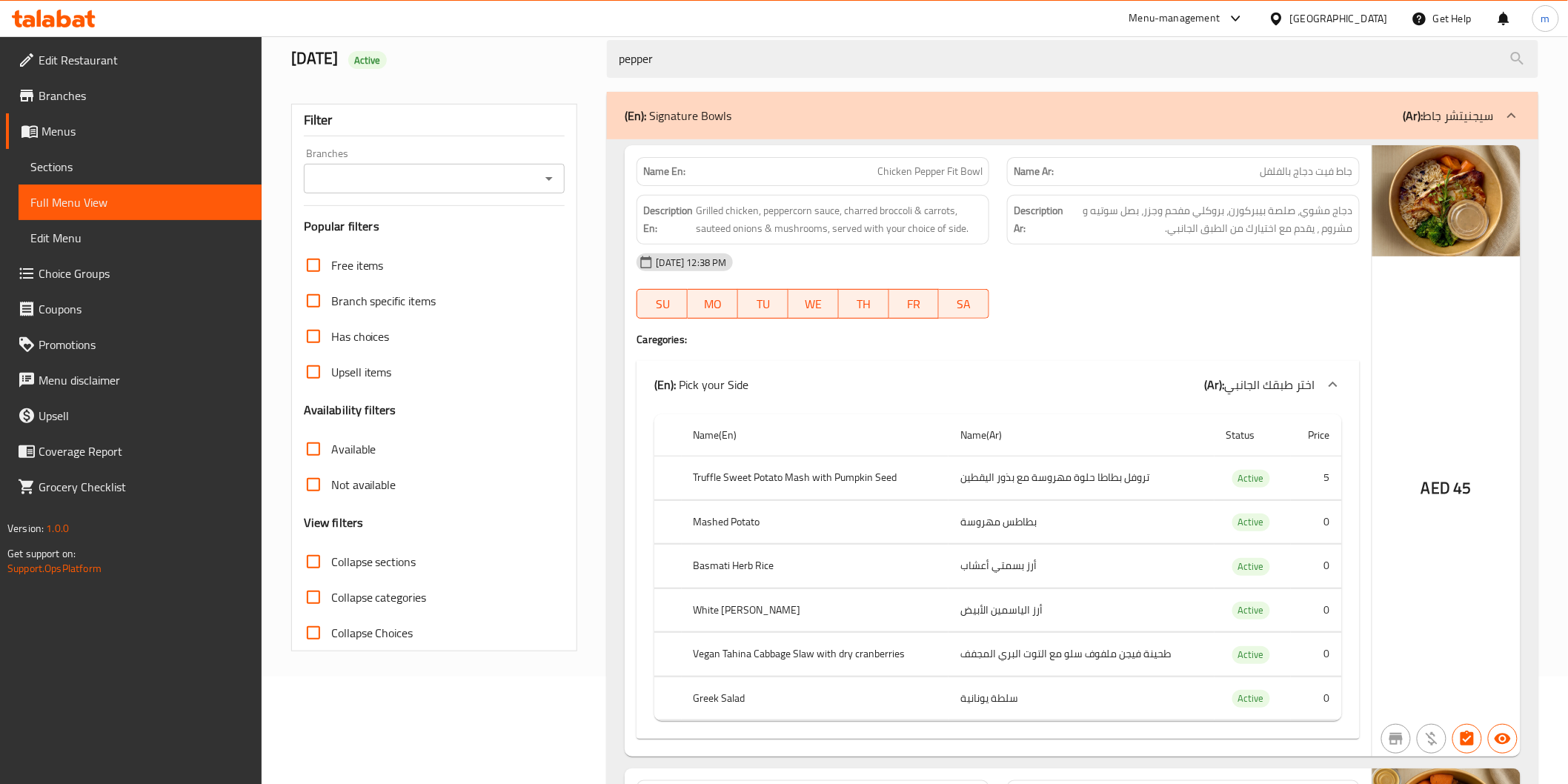
scroll to position [20, 0]
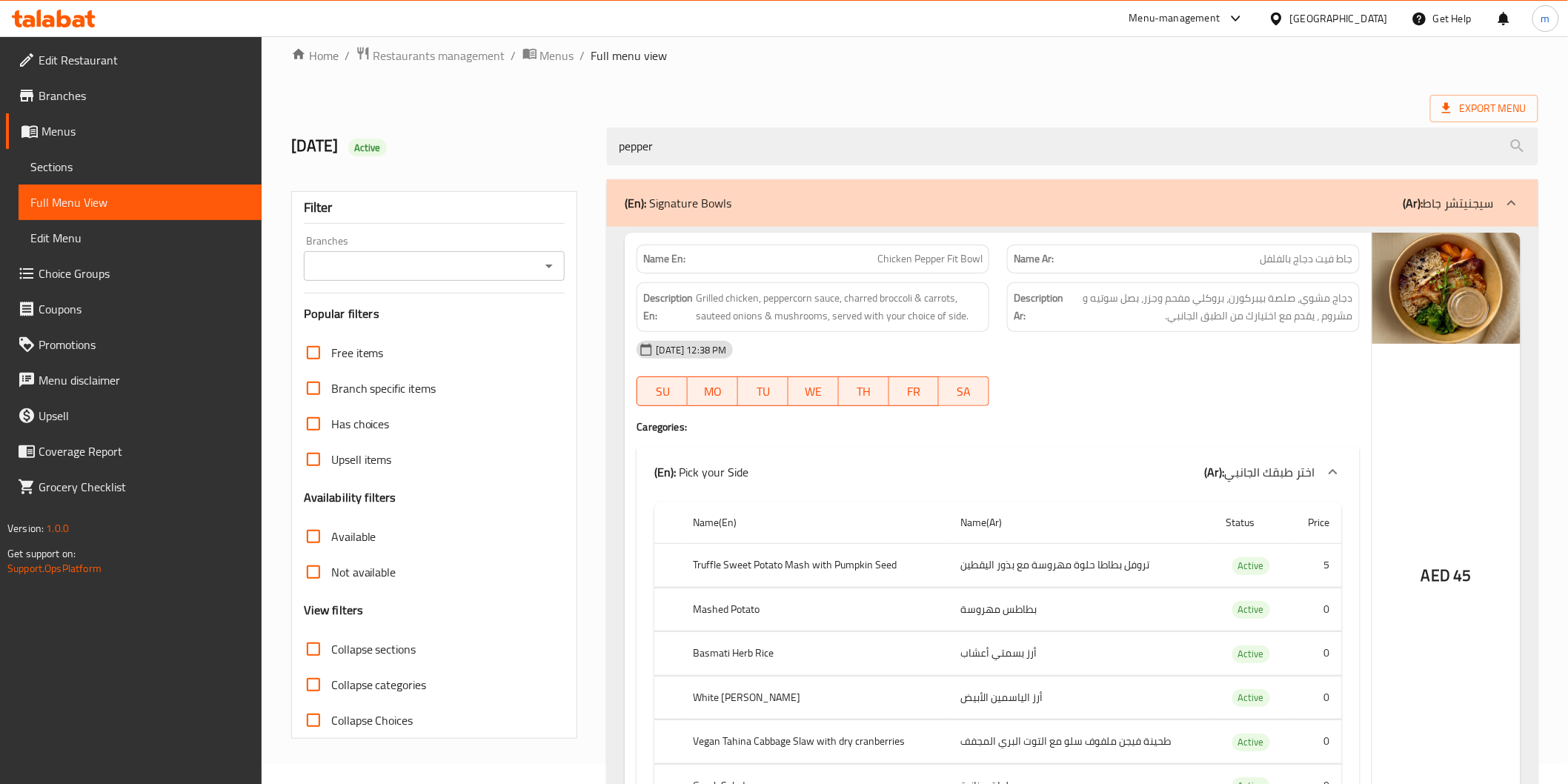
drag, startPoint x: 695, startPoint y: 146, endPoint x: 590, endPoint y: 147, distance: 105.0
click at [590, 147] on div "4-9-2025 Active pepper" at bounding box center [915, 146] width 1265 height 66
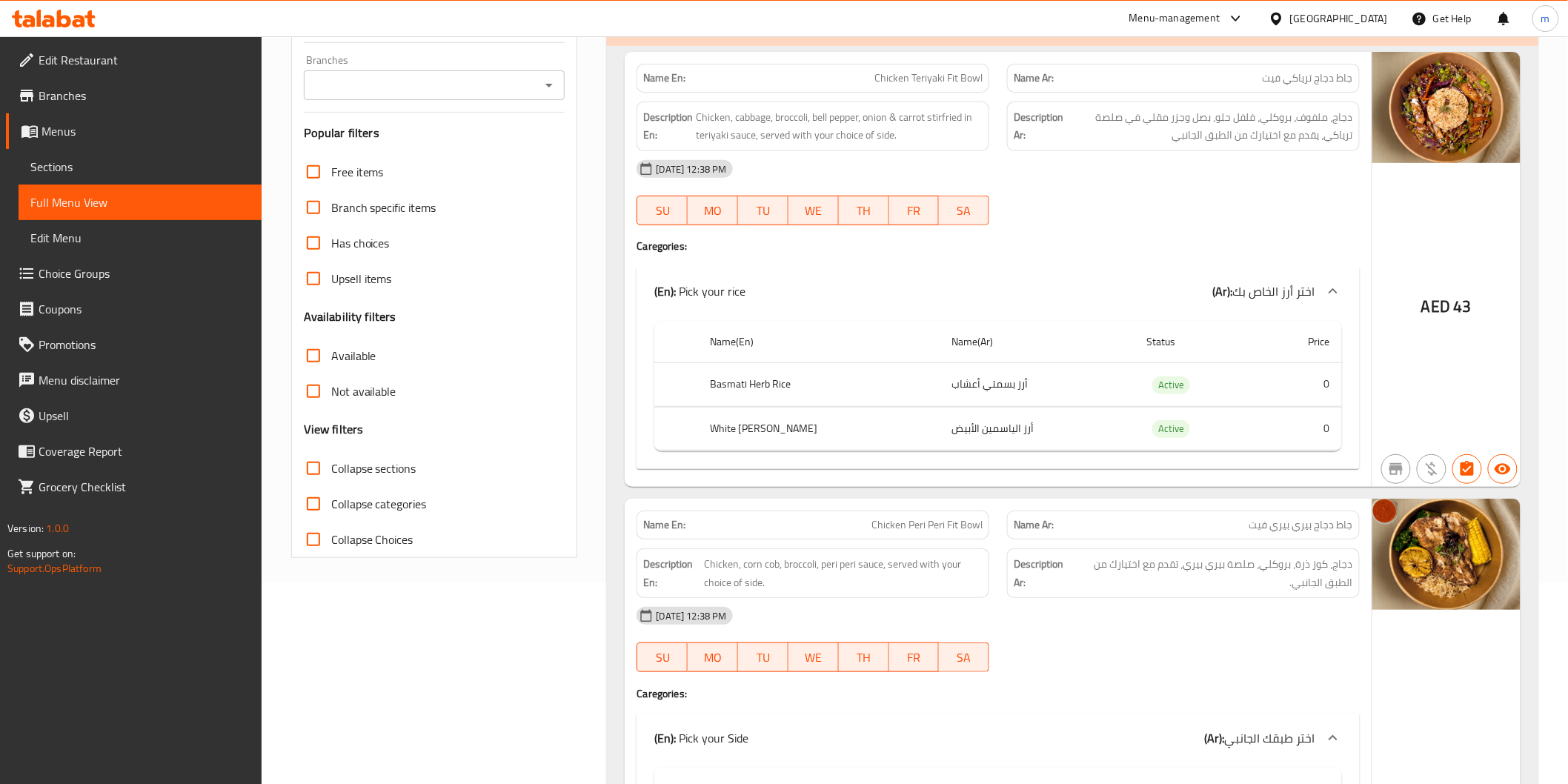
scroll to position [186, 0]
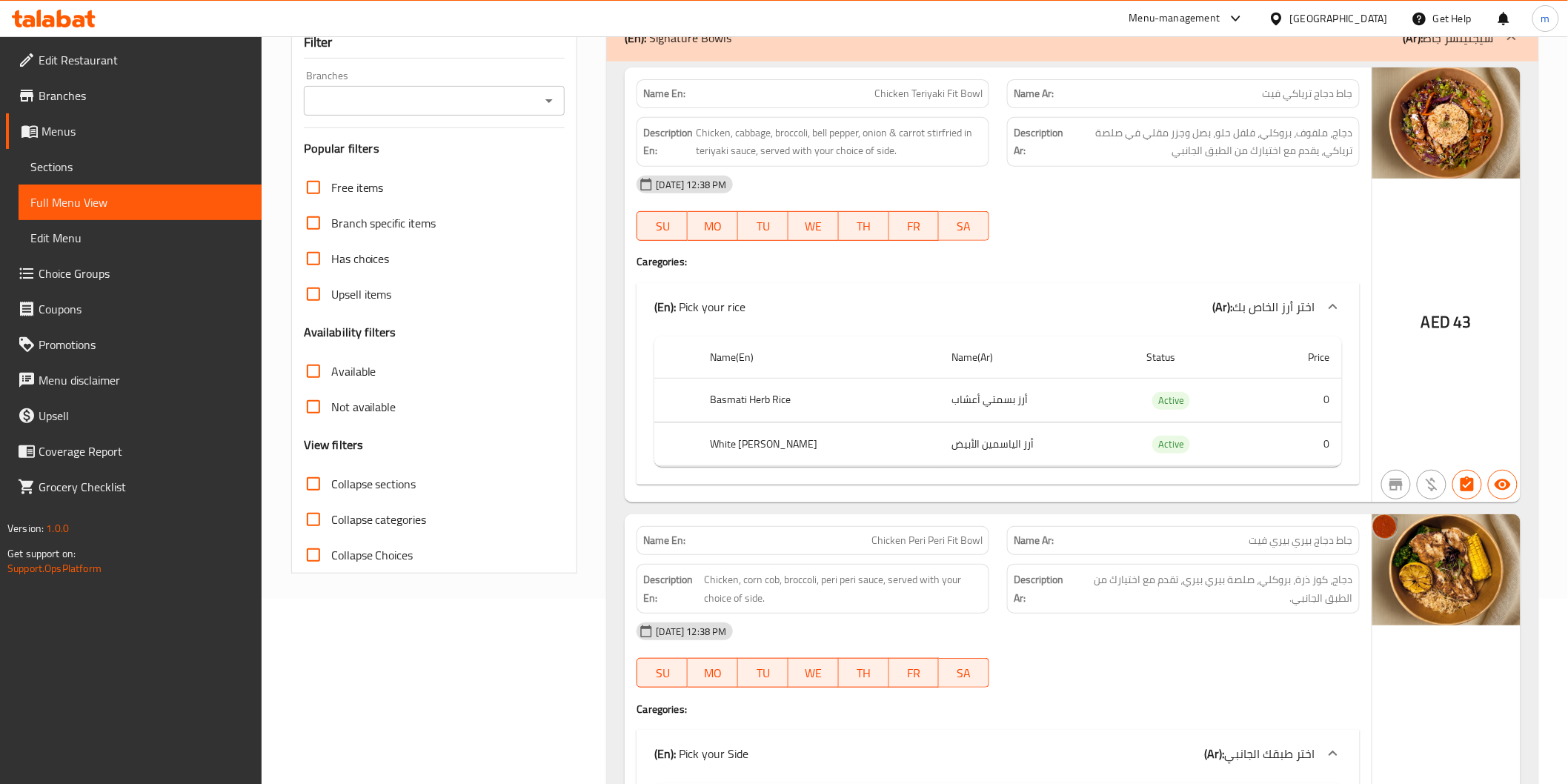
click at [322, 484] on input "Collapse sections" at bounding box center [313, 484] width 35 height 35
checkbox input "true"
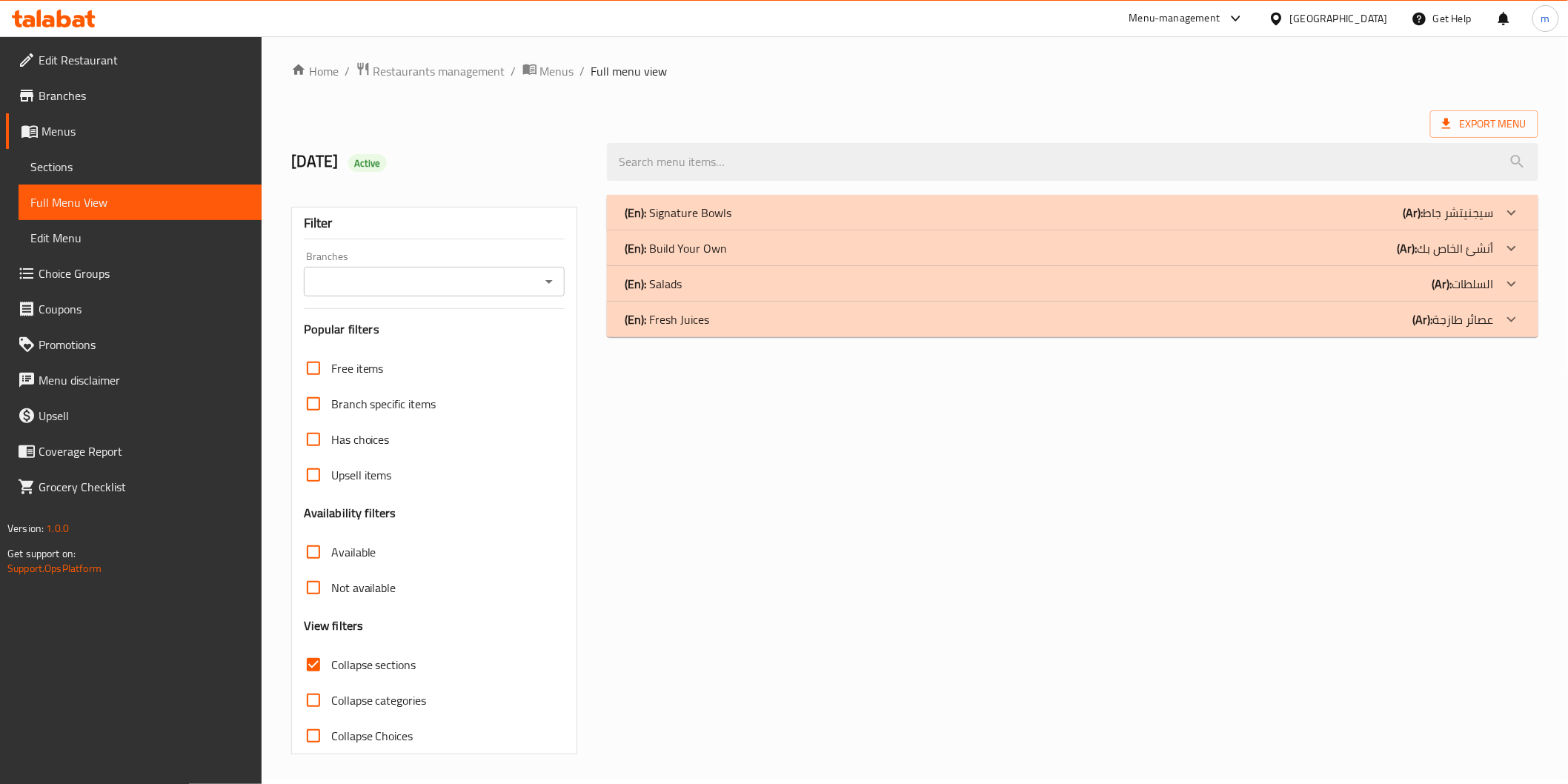
scroll to position [4, 0]
click at [1478, 326] on p "(Ar): عصائر طازجة" at bounding box center [1454, 320] width 81 height 18
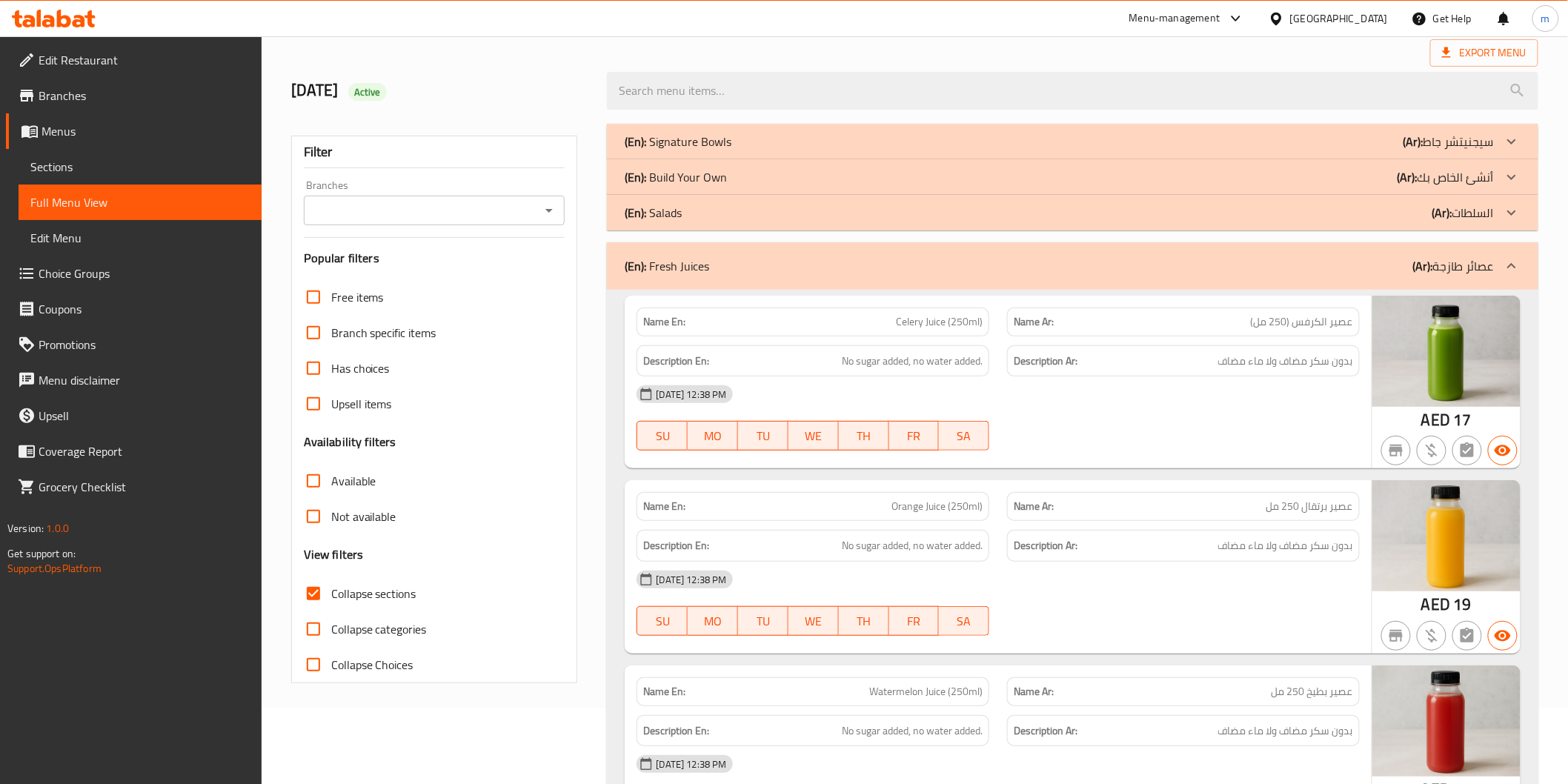
scroll to position [86, 0]
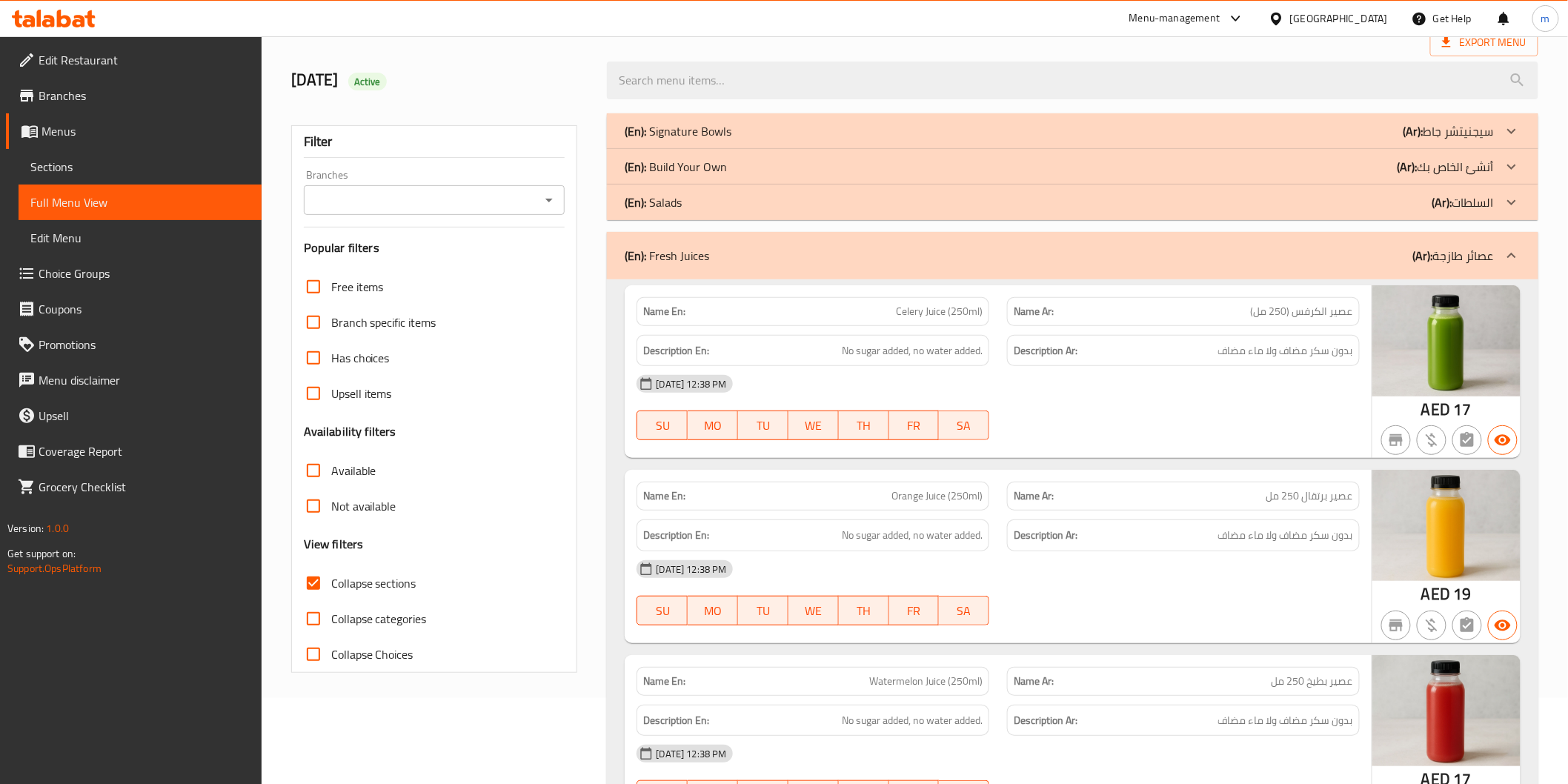
click at [797, 60] on div at bounding box center [1073, 80] width 949 height 55
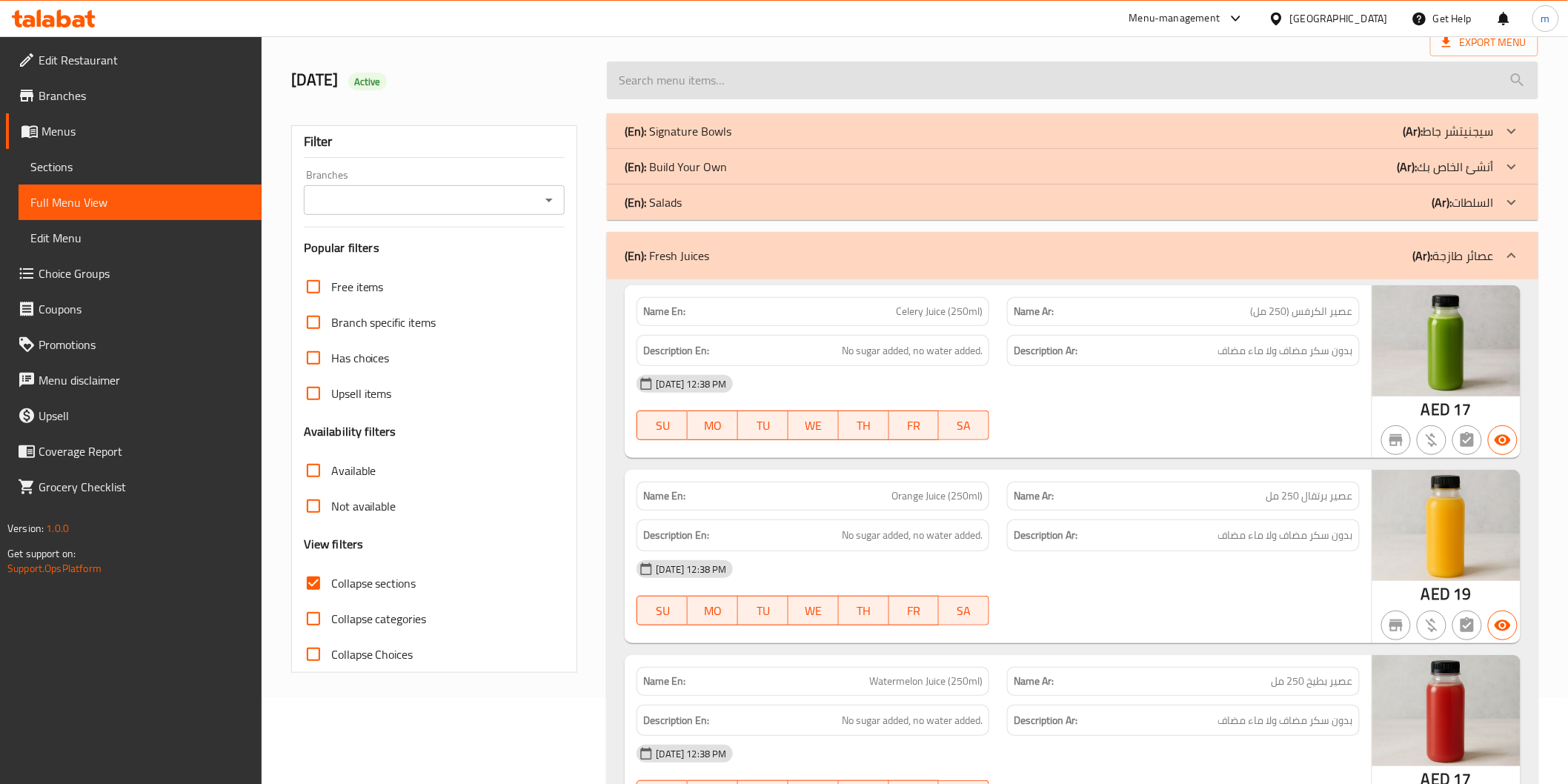
click at [801, 69] on input "search" at bounding box center [1073, 80] width 931 height 38
paste input "Steak Chimichurri Steak Salad"
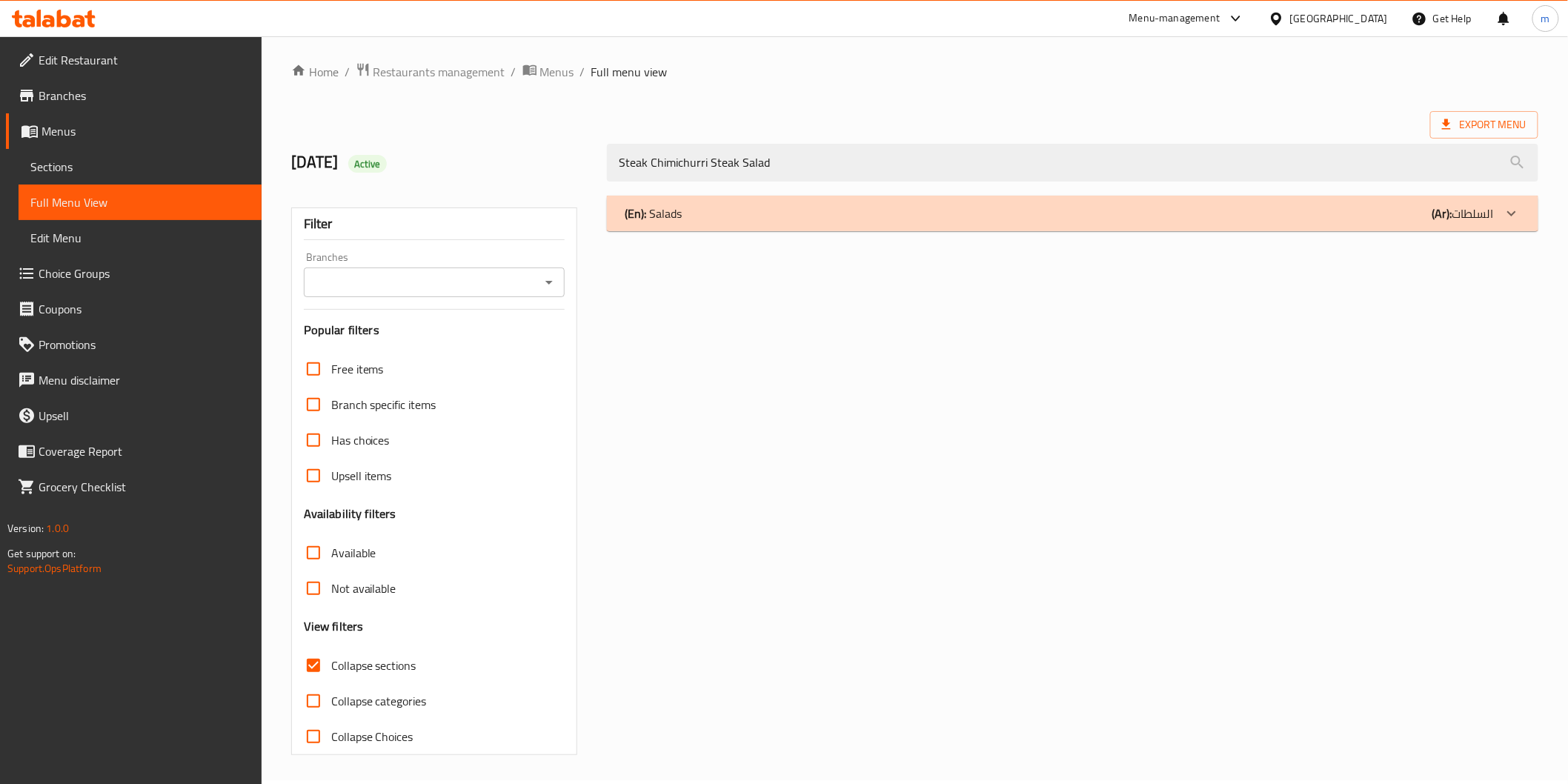
type input "Steak Chimichurri Steak Salad"
click at [318, 658] on input "Collapse sections" at bounding box center [313, 665] width 35 height 35
checkbox input "false"
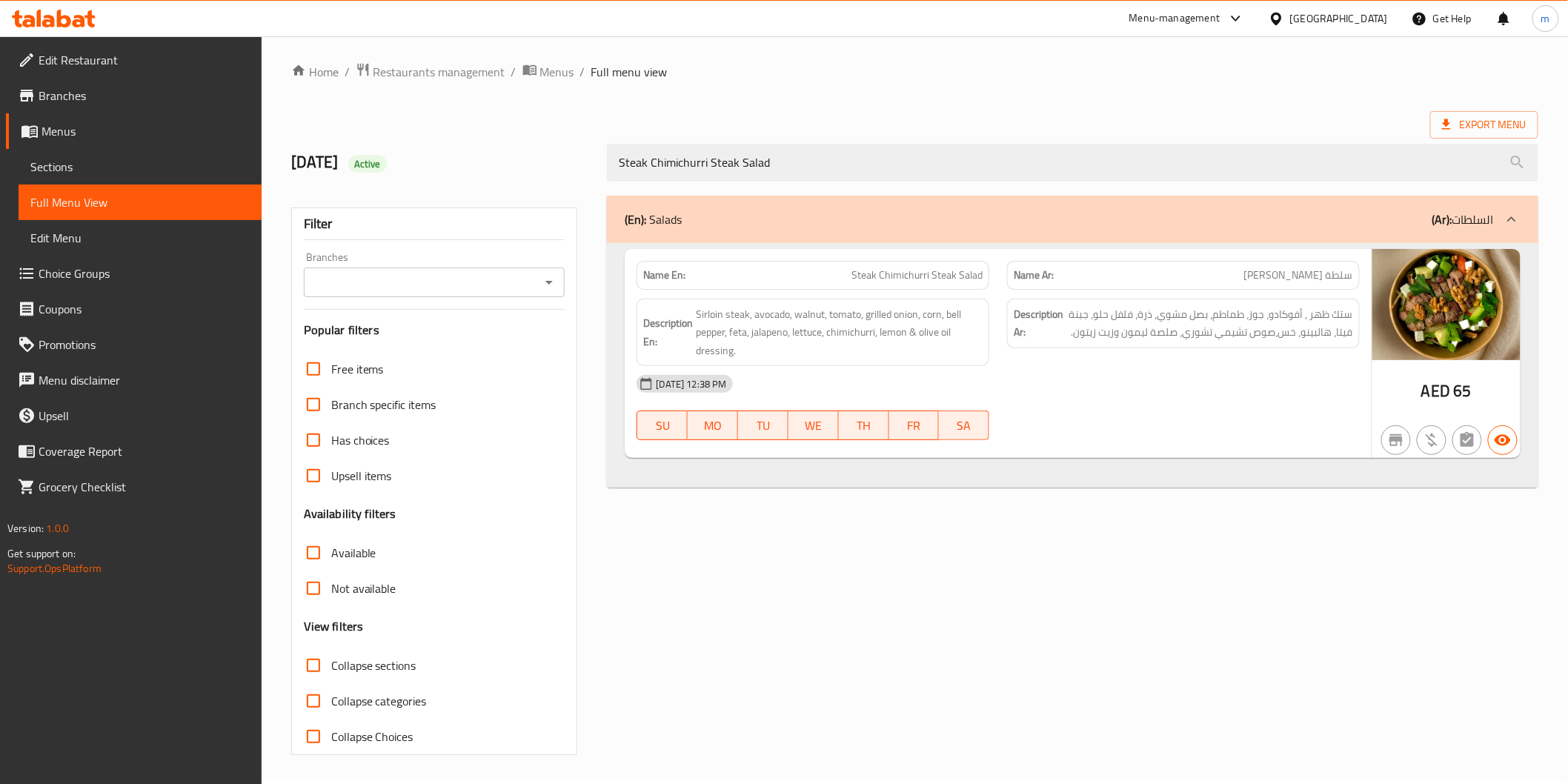
click at [111, 165] on span "Sections" at bounding box center [140, 166] width 219 height 18
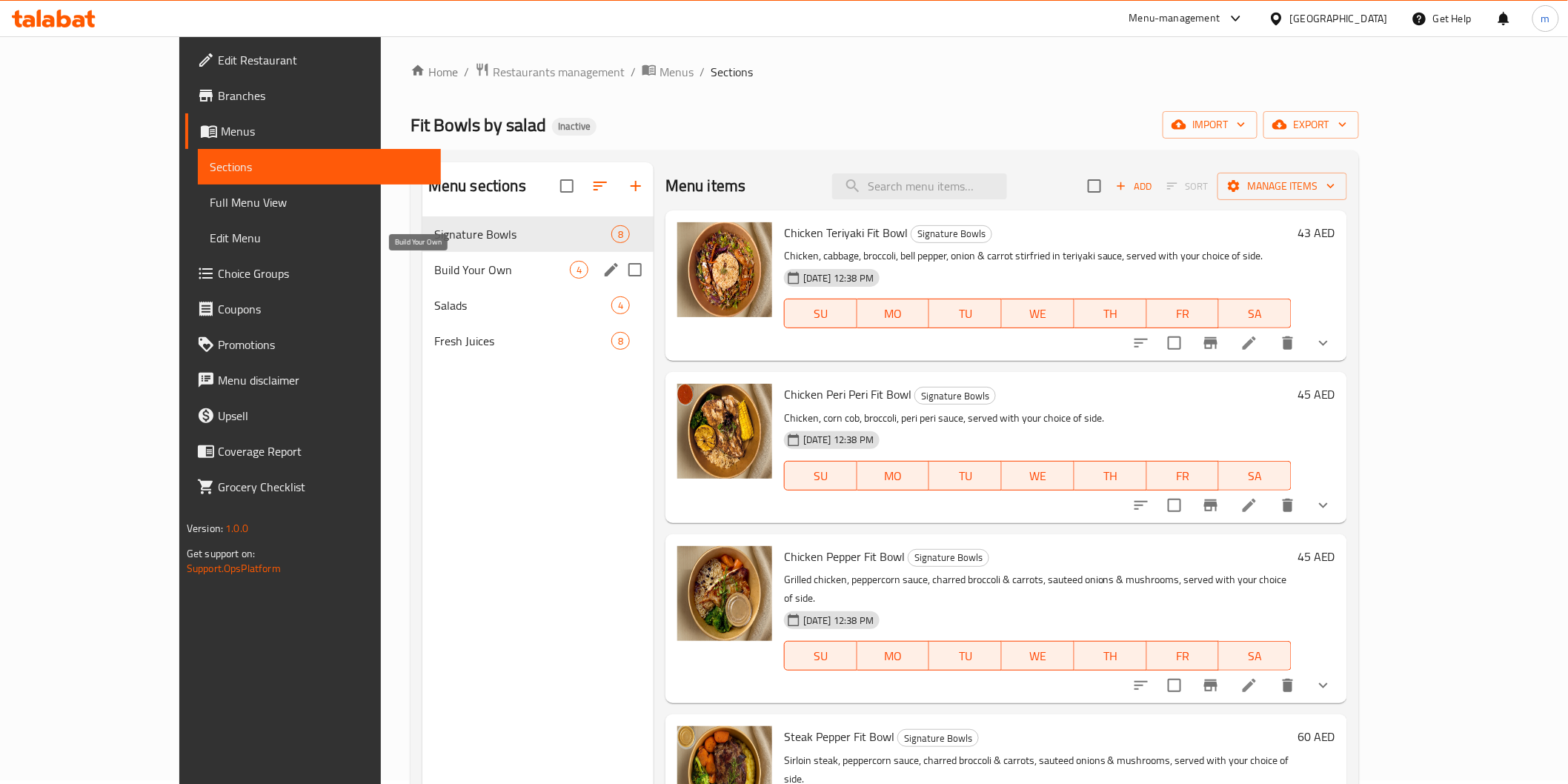
click at [435, 261] on span "Build Your Own" at bounding box center [502, 270] width 136 height 18
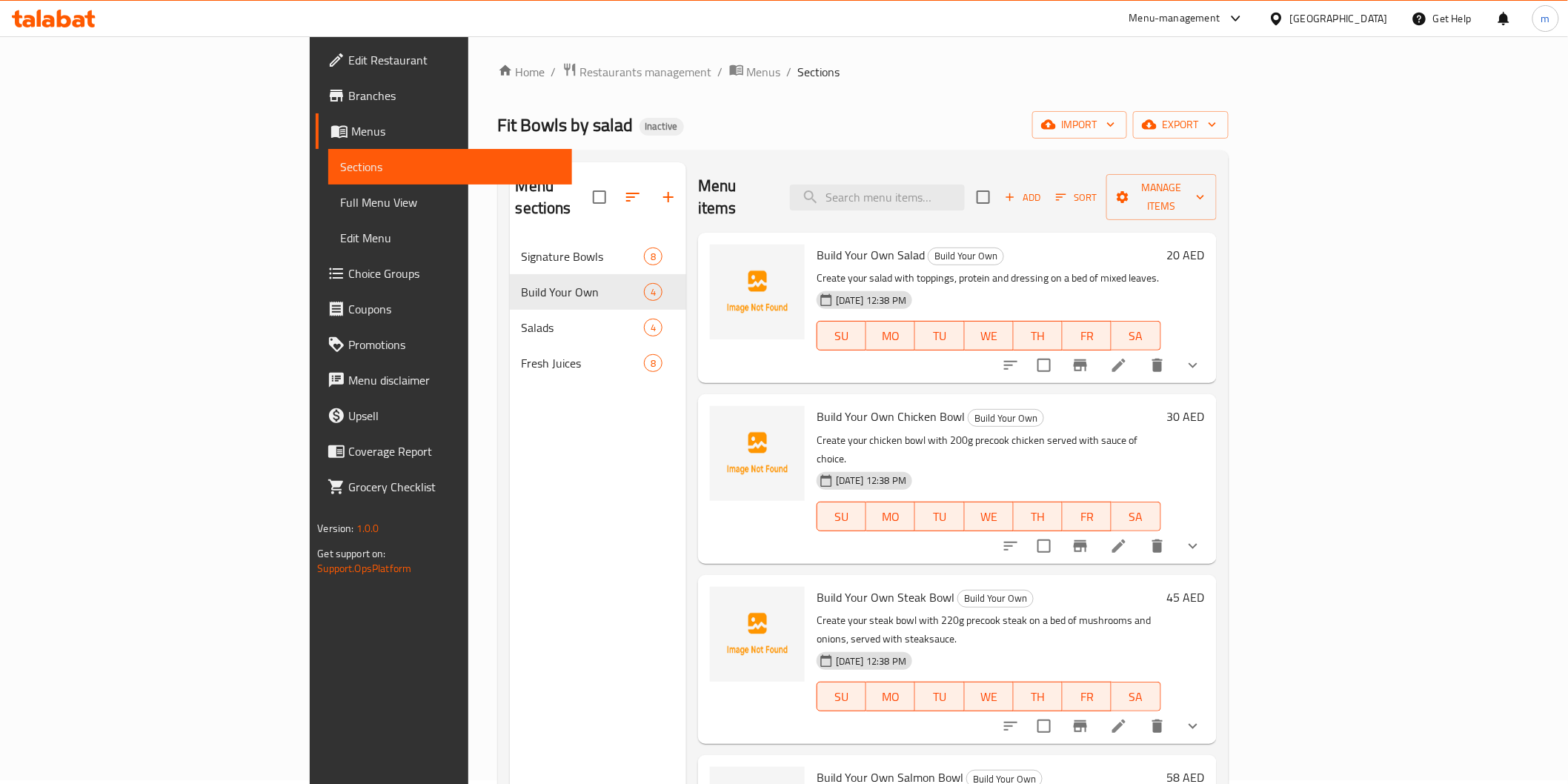
click at [1211, 348] on button "show more" at bounding box center [1193, 365] width 35 height 35
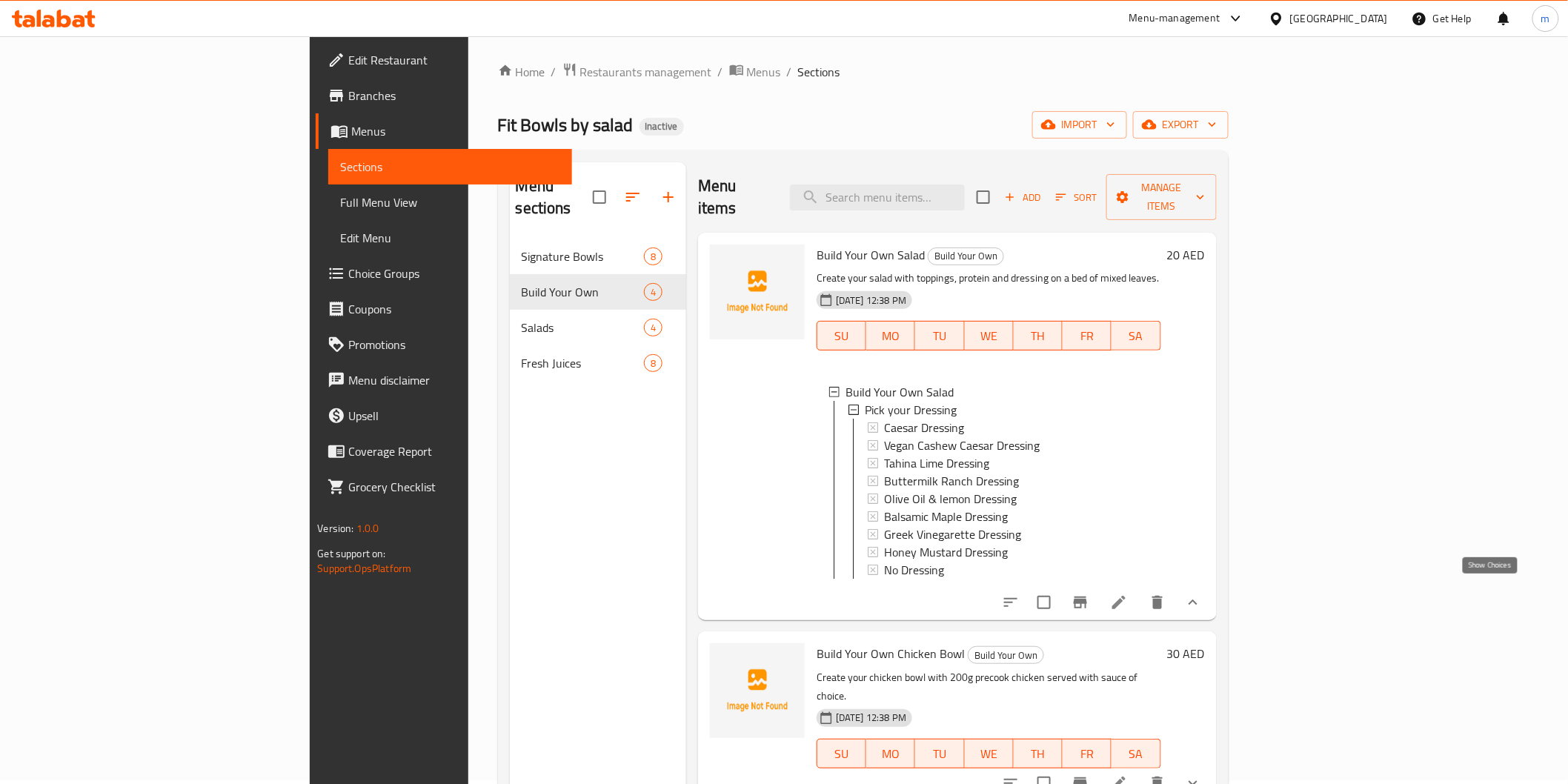
click at [1202, 594] on icon "show more" at bounding box center [1193, 603] width 18 height 18
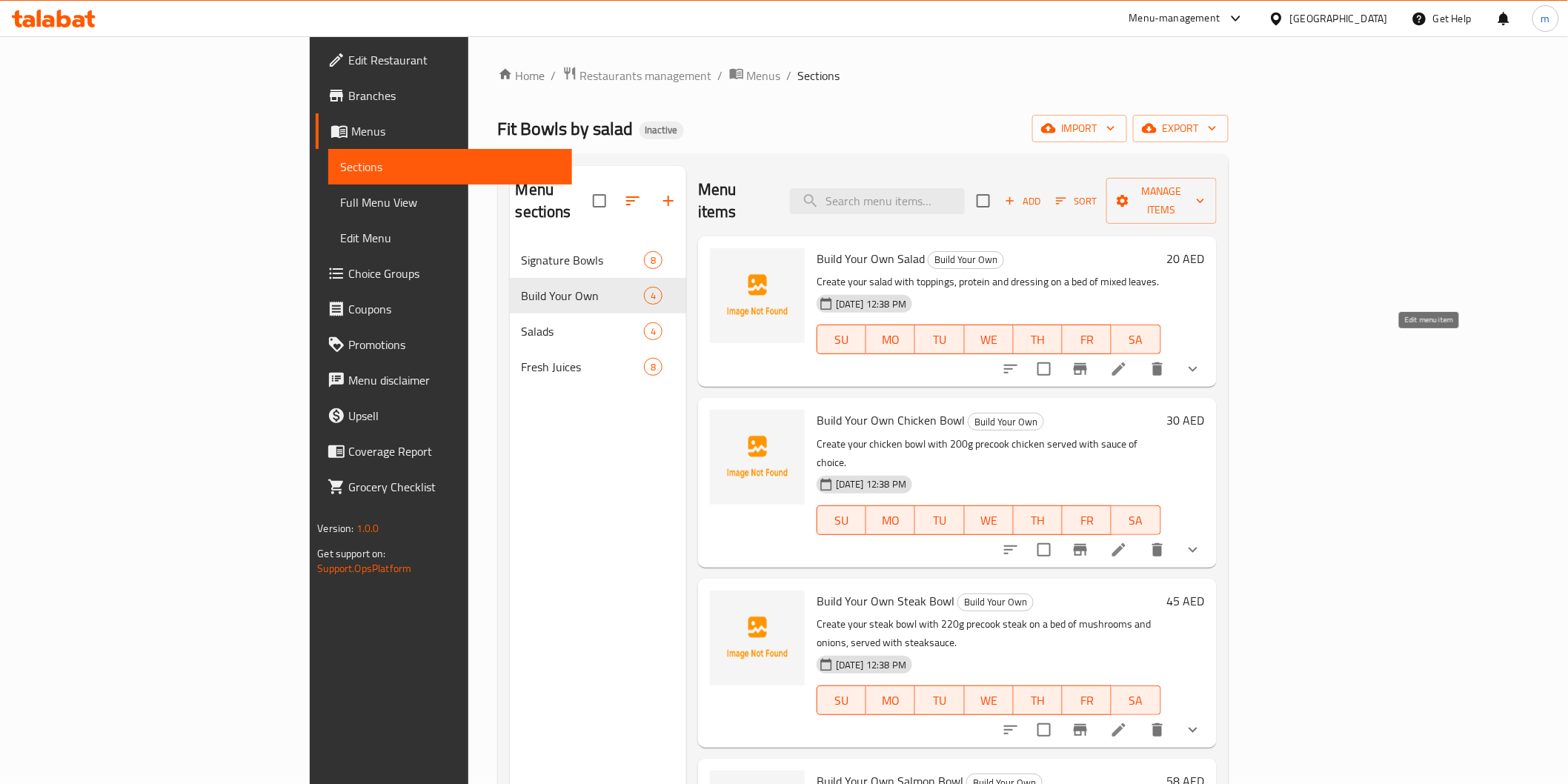
click at [1128, 360] on icon at bounding box center [1119, 369] width 18 height 18
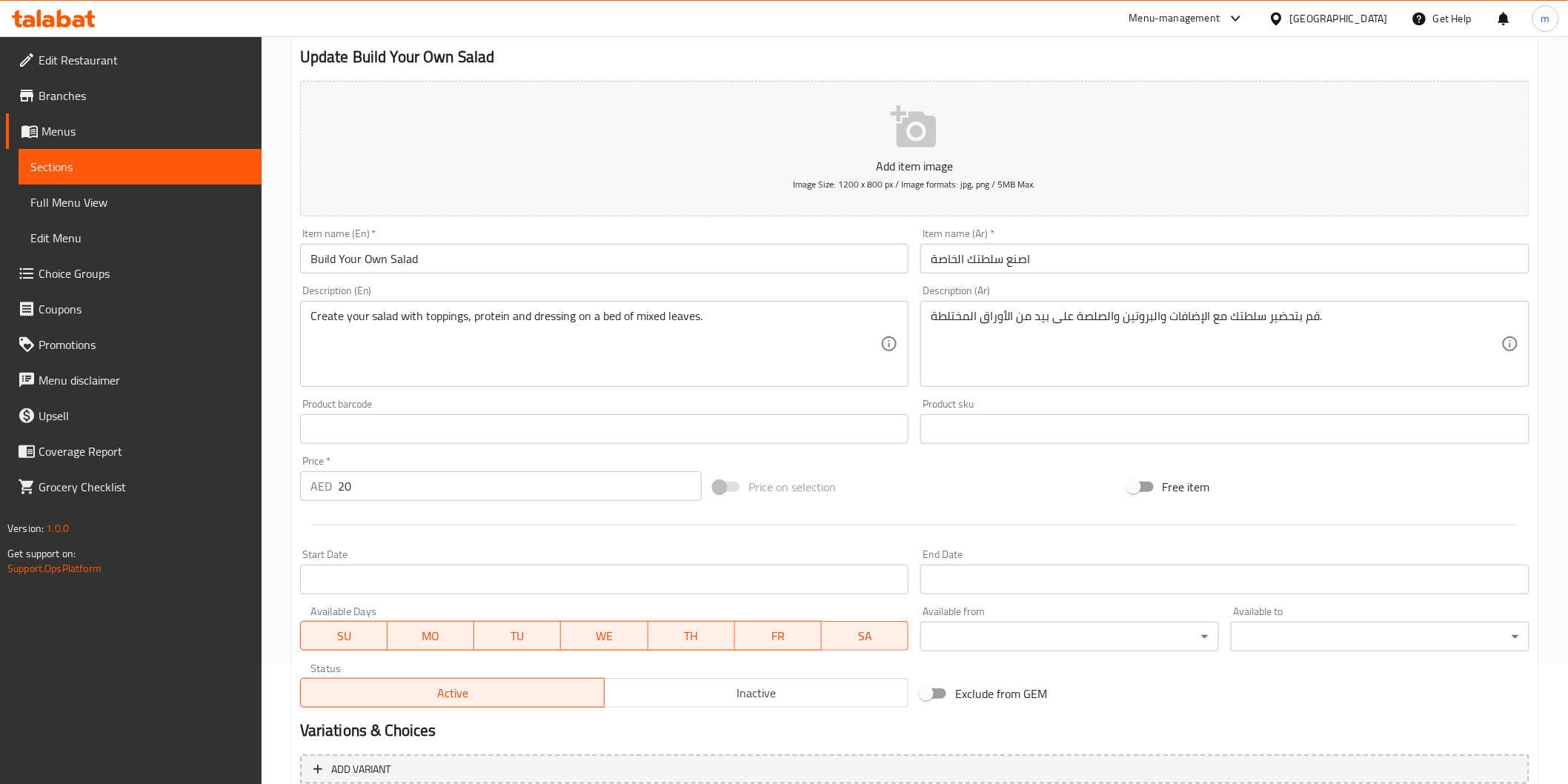
scroll to position [247, 0]
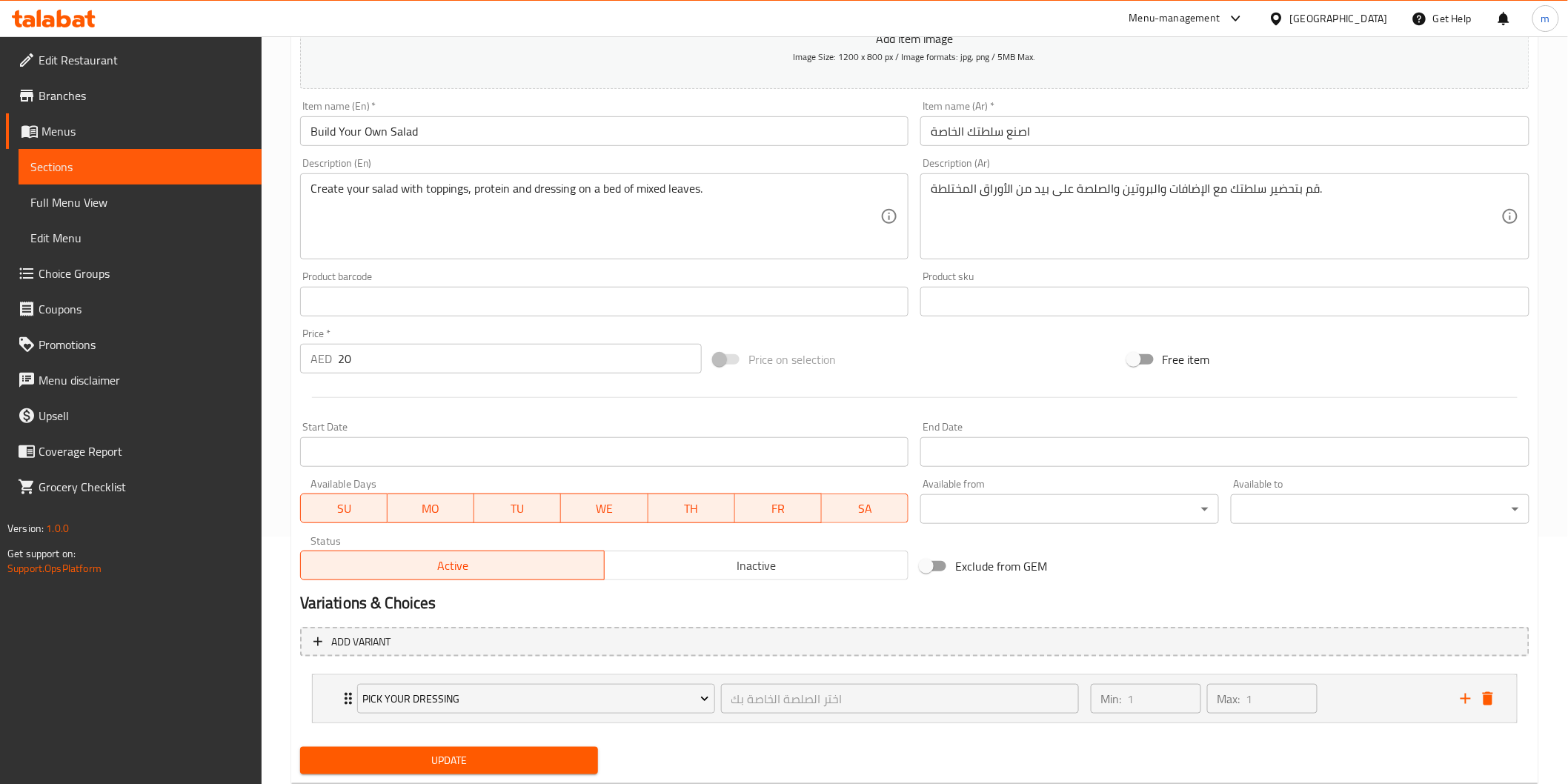
click at [178, 162] on span "Sections" at bounding box center [140, 166] width 219 height 18
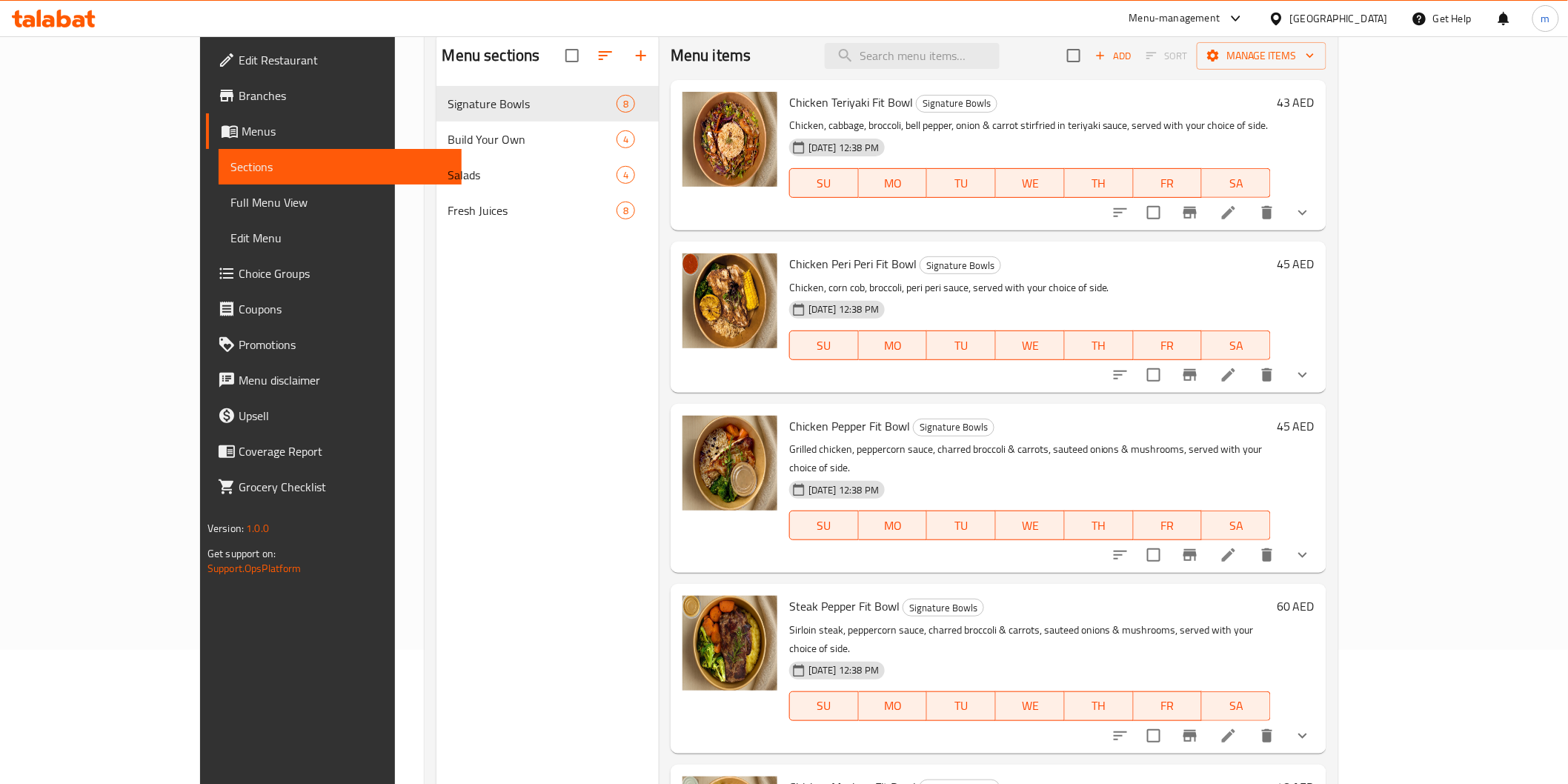
scroll to position [42, 0]
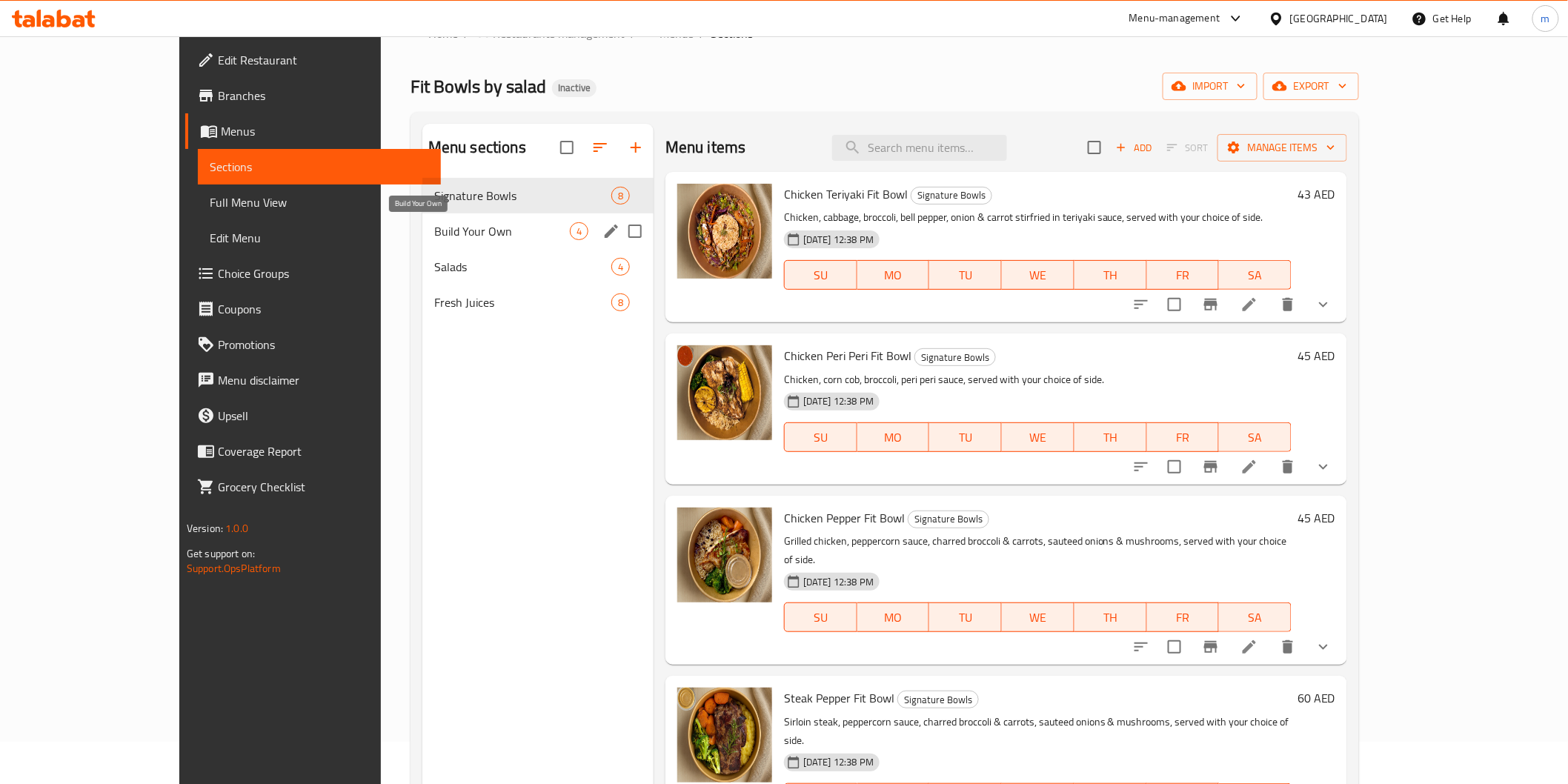
click at [435, 223] on span "Build Your Own" at bounding box center [502, 231] width 136 height 18
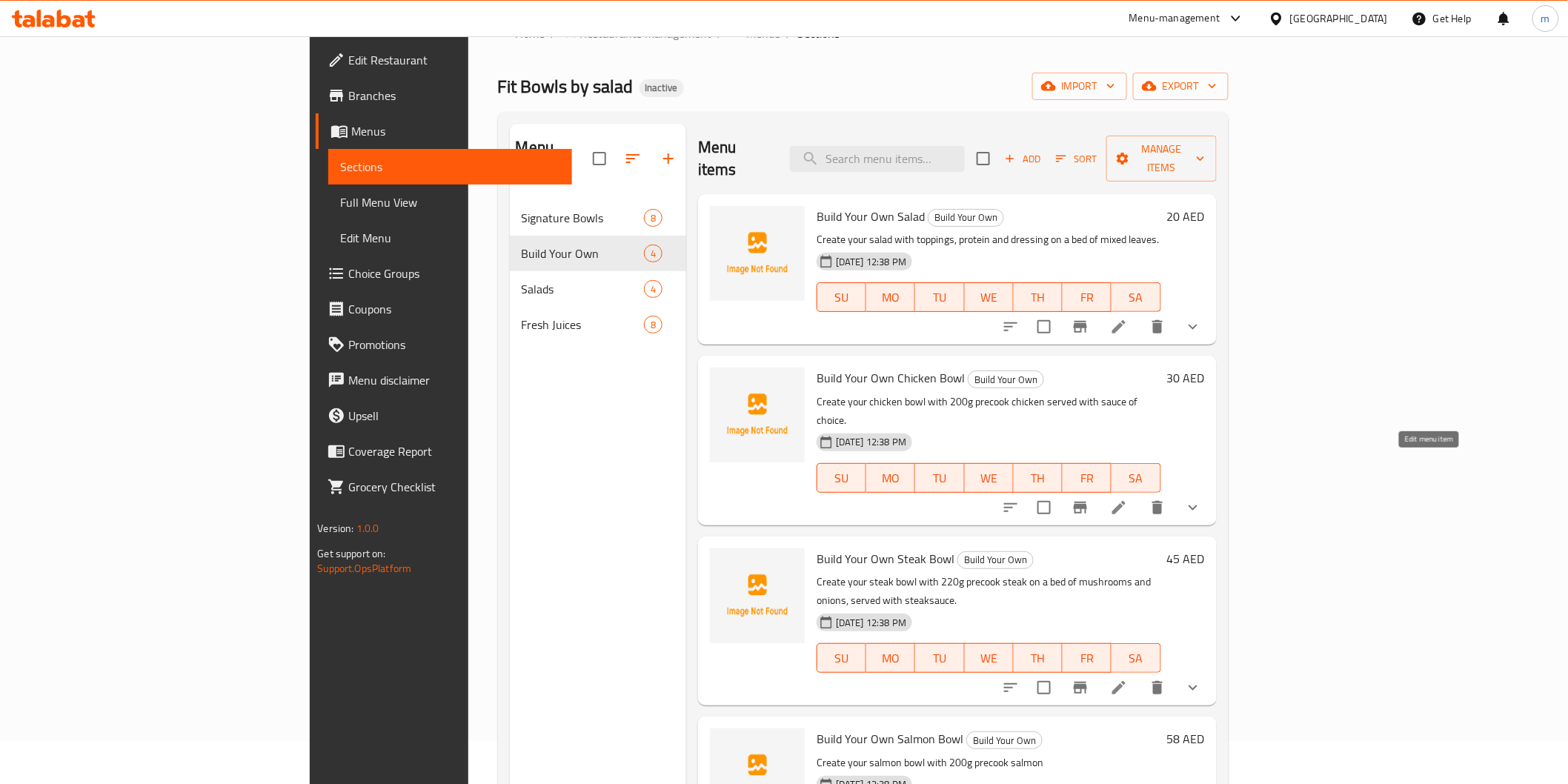
click at [1128, 499] on icon at bounding box center [1119, 508] width 18 height 18
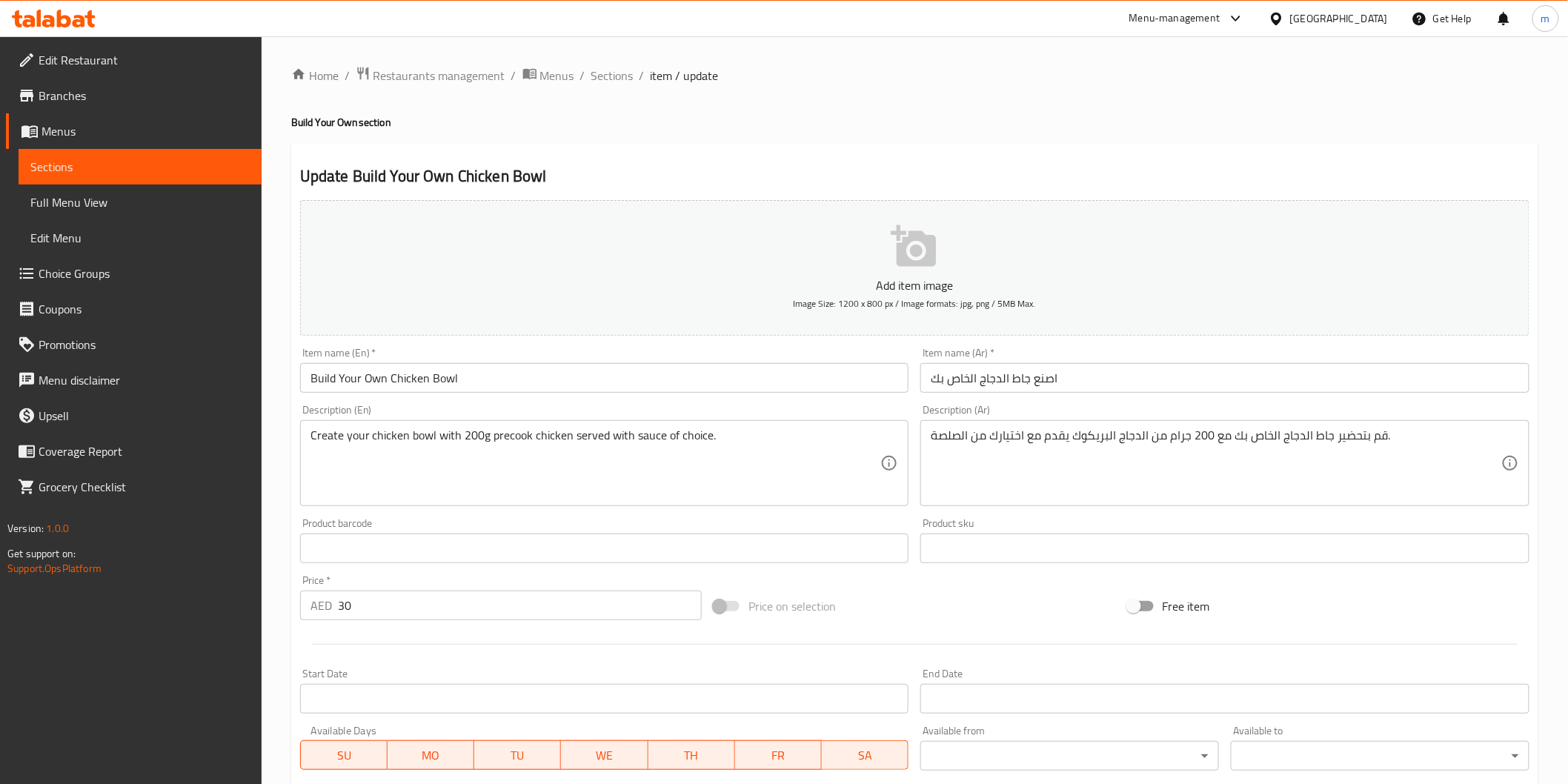
click at [122, 166] on span "Sections" at bounding box center [140, 166] width 219 height 18
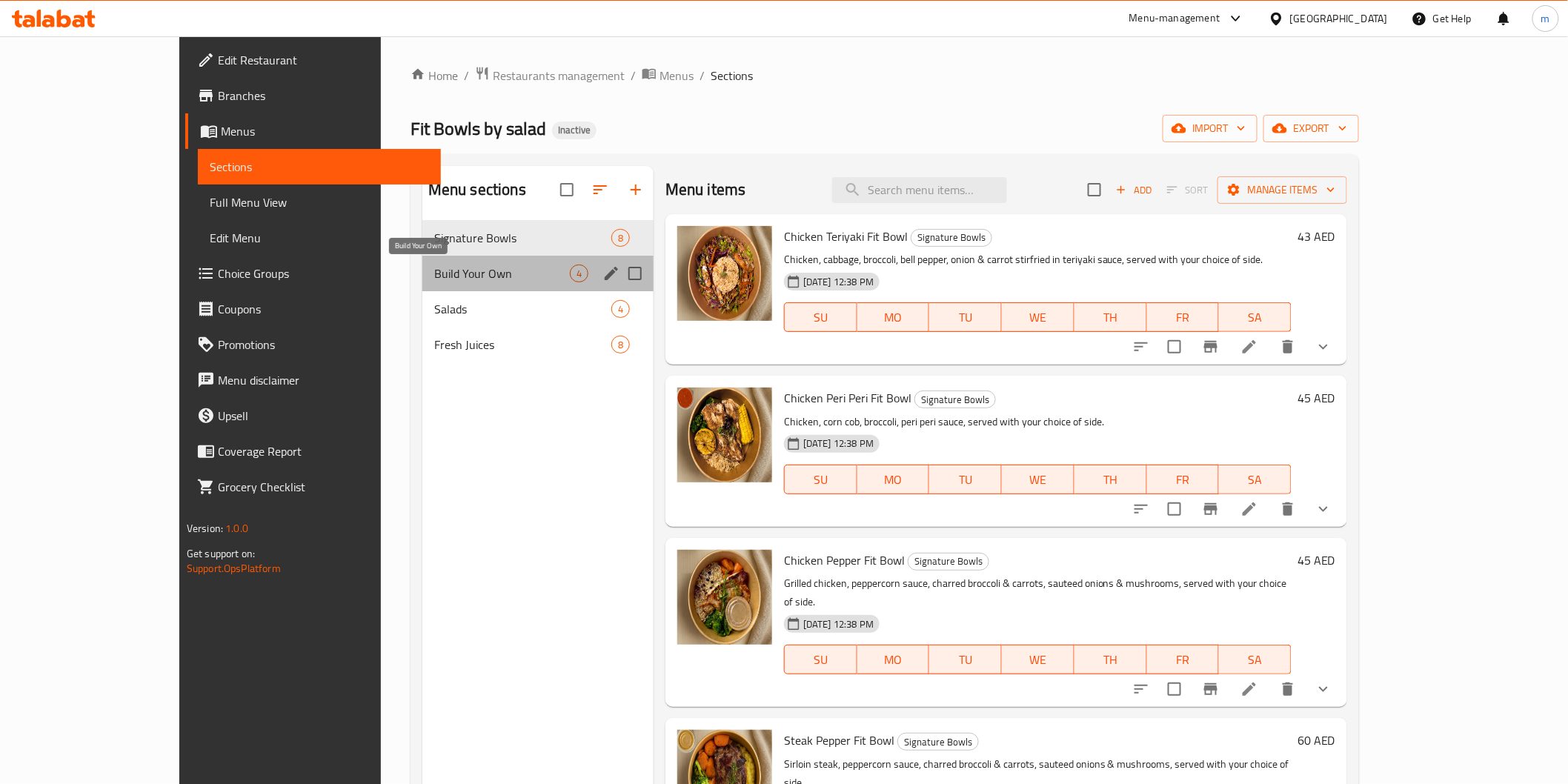
click at [435, 276] on span "Build Your Own" at bounding box center [502, 274] width 136 height 18
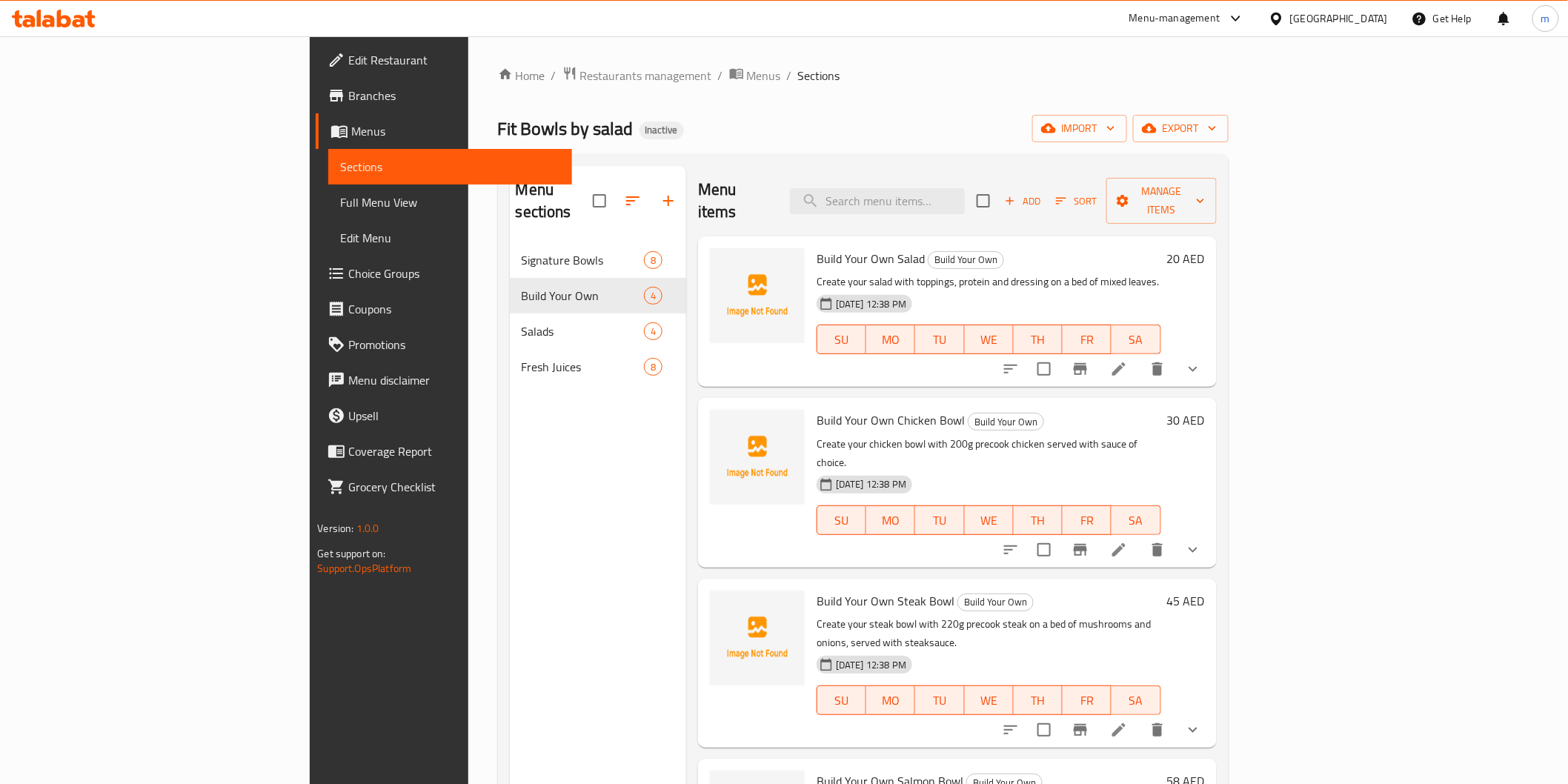
click at [1128, 722] on icon at bounding box center [1119, 730] width 18 height 18
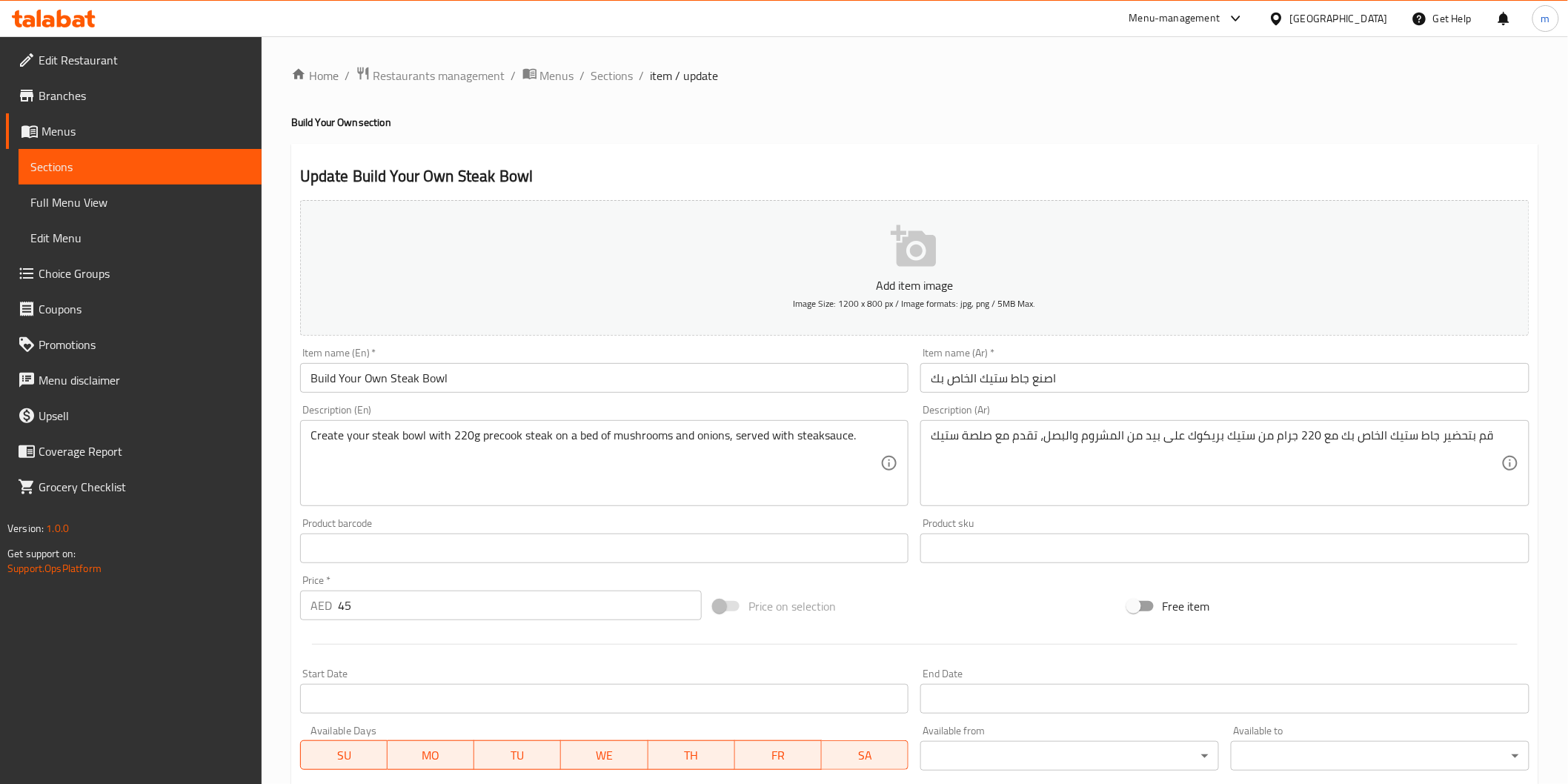
click at [136, 167] on span "Sections" at bounding box center [140, 166] width 219 height 18
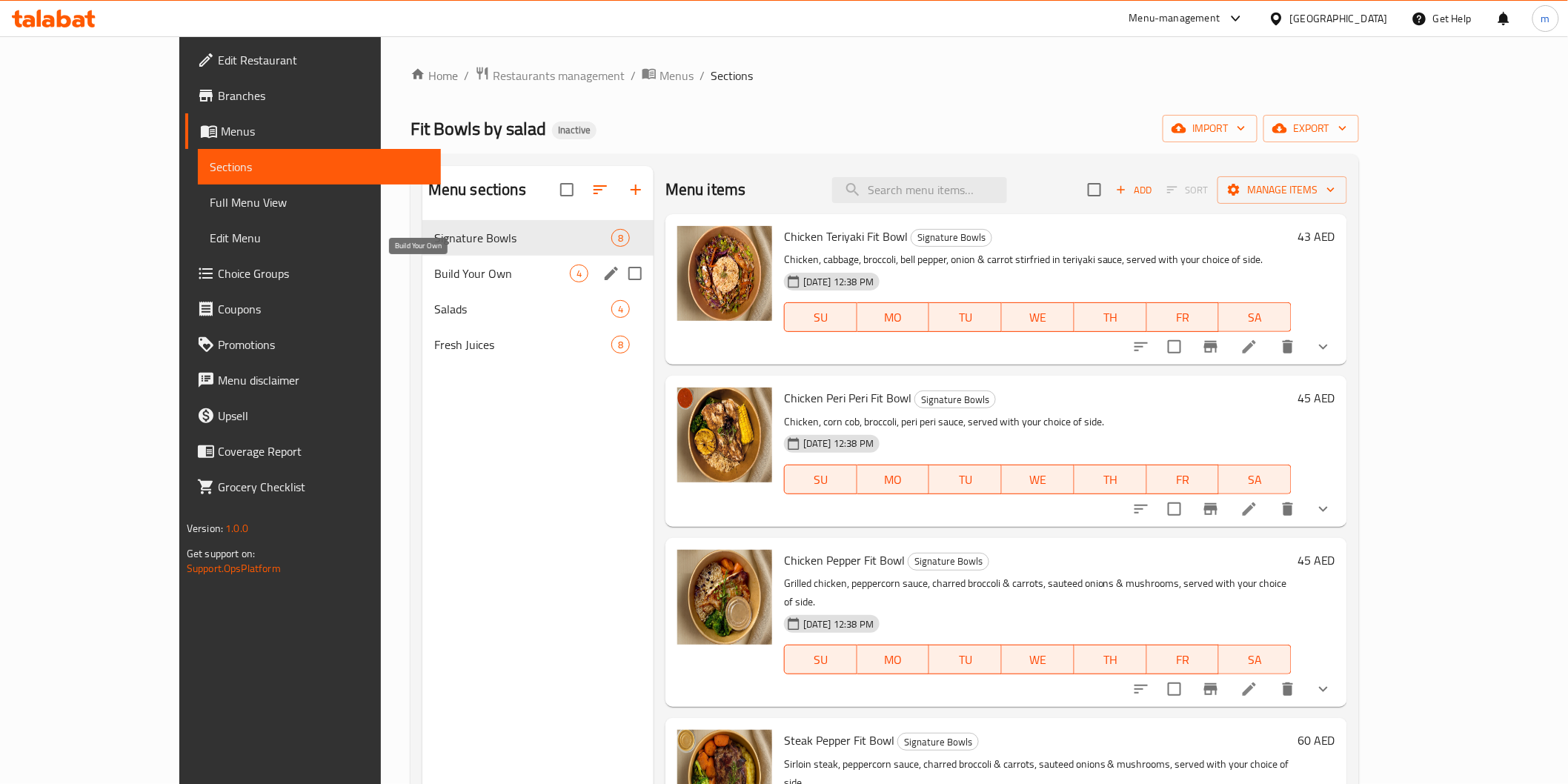
click at [435, 279] on span "Build Your Own" at bounding box center [502, 274] width 136 height 18
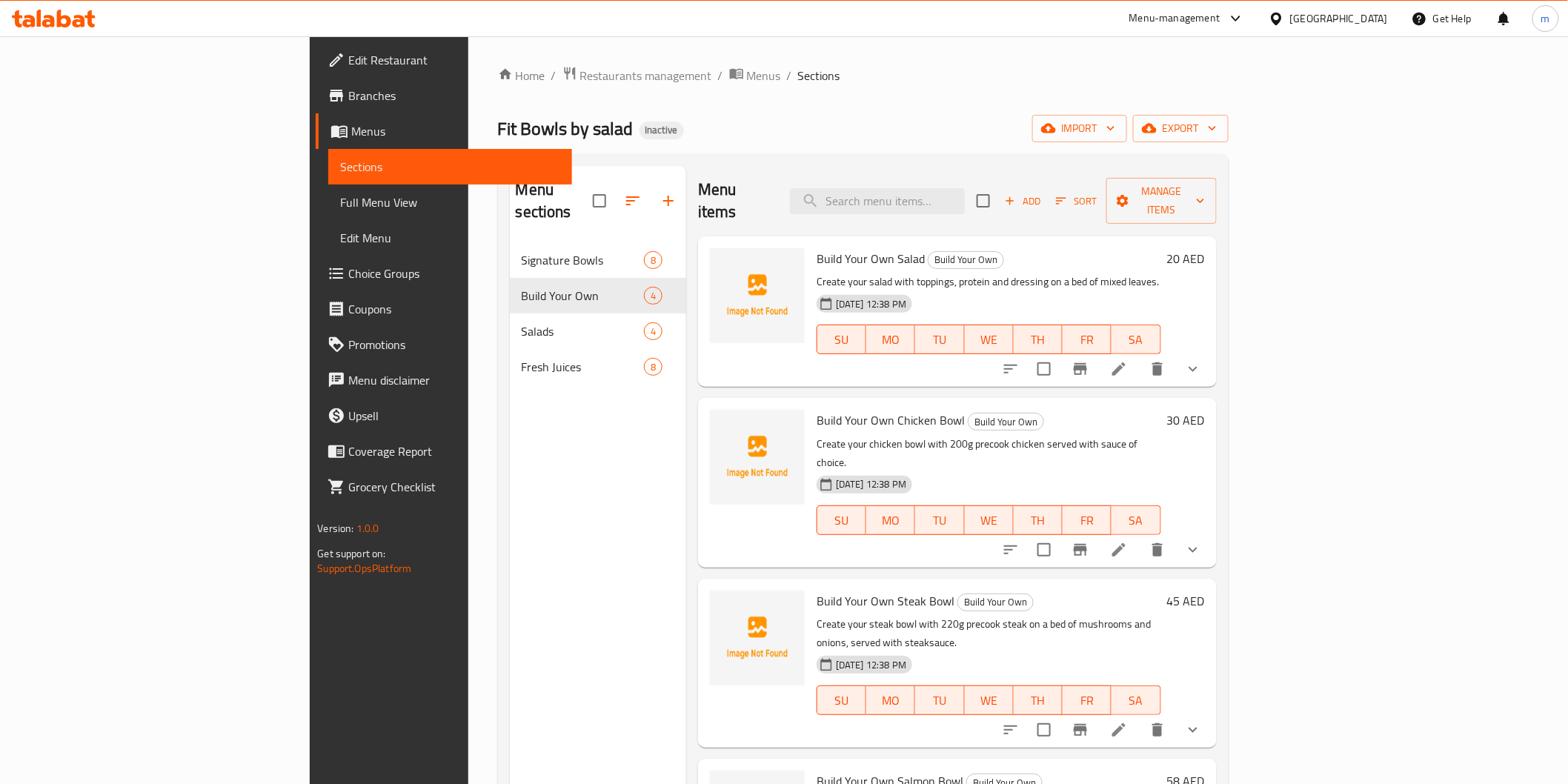
click at [341, 204] on span "Full Menu View" at bounding box center [450, 202] width 219 height 18
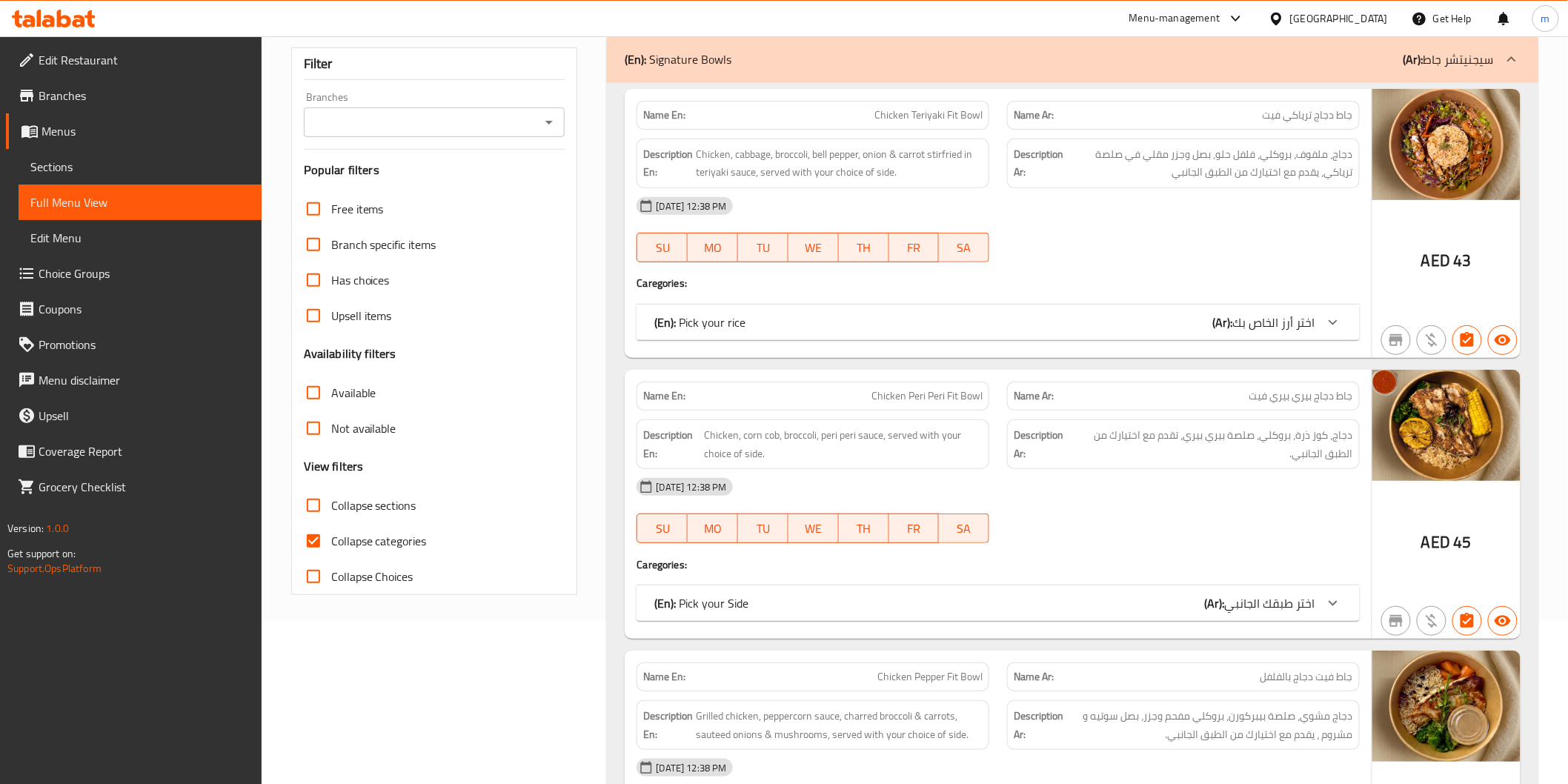
scroll to position [165, 0]
click at [308, 501] on input "Collapse sections" at bounding box center [313, 504] width 35 height 35
checkbox input "true"
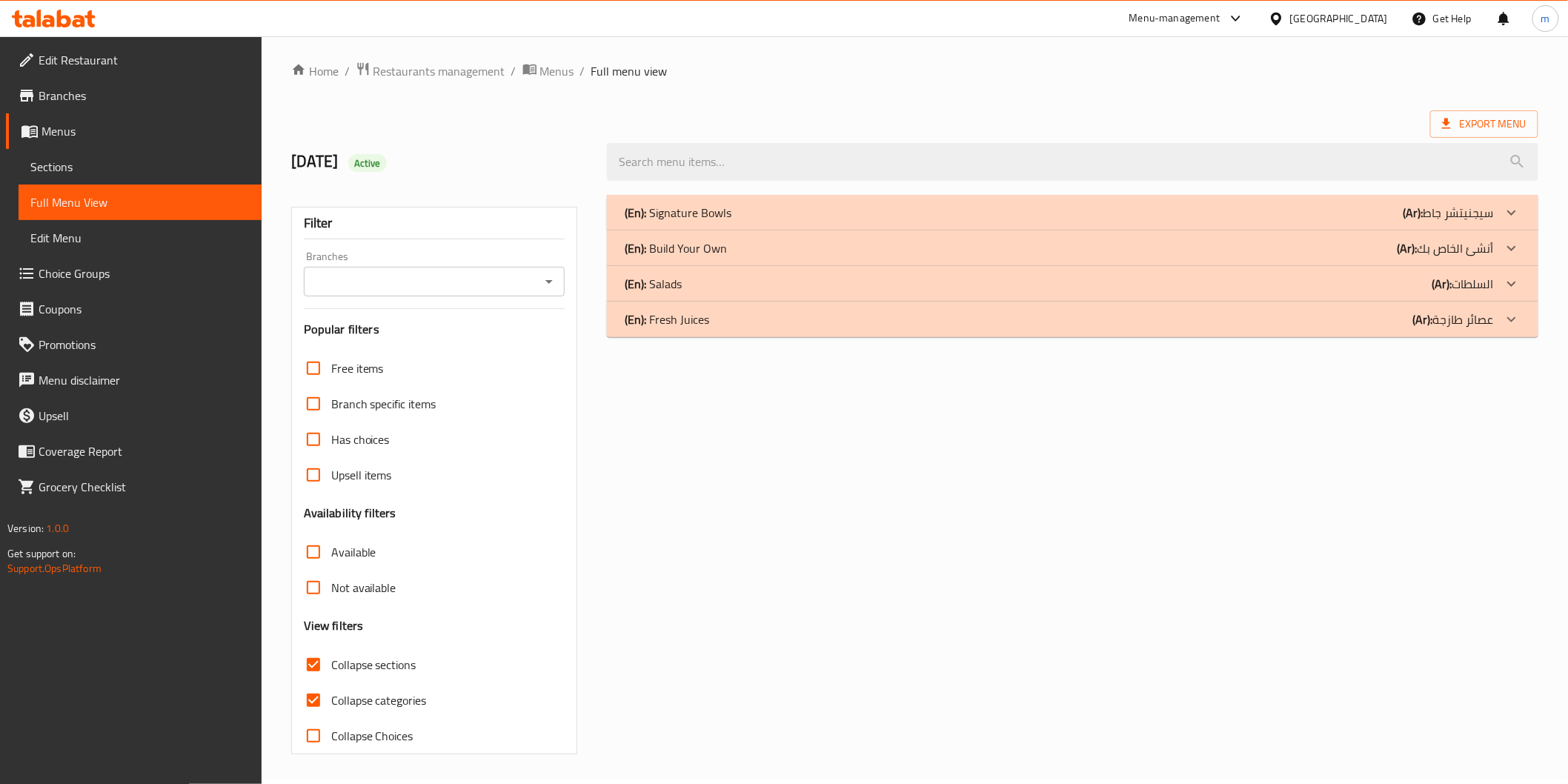
scroll to position [4, 0]
click at [1508, 256] on icon at bounding box center [1512, 249] width 18 height 18
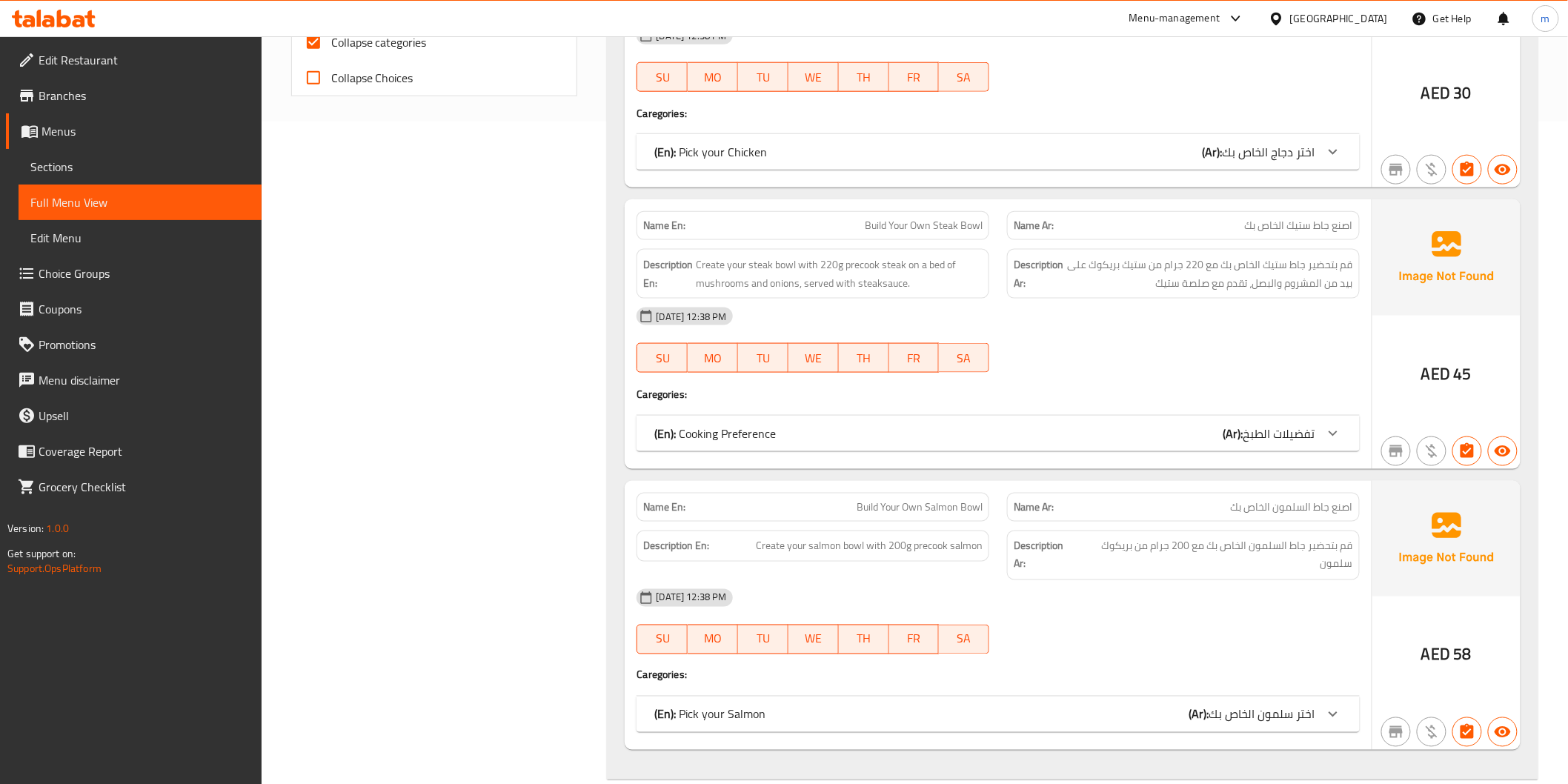
scroll to position [771, 0]
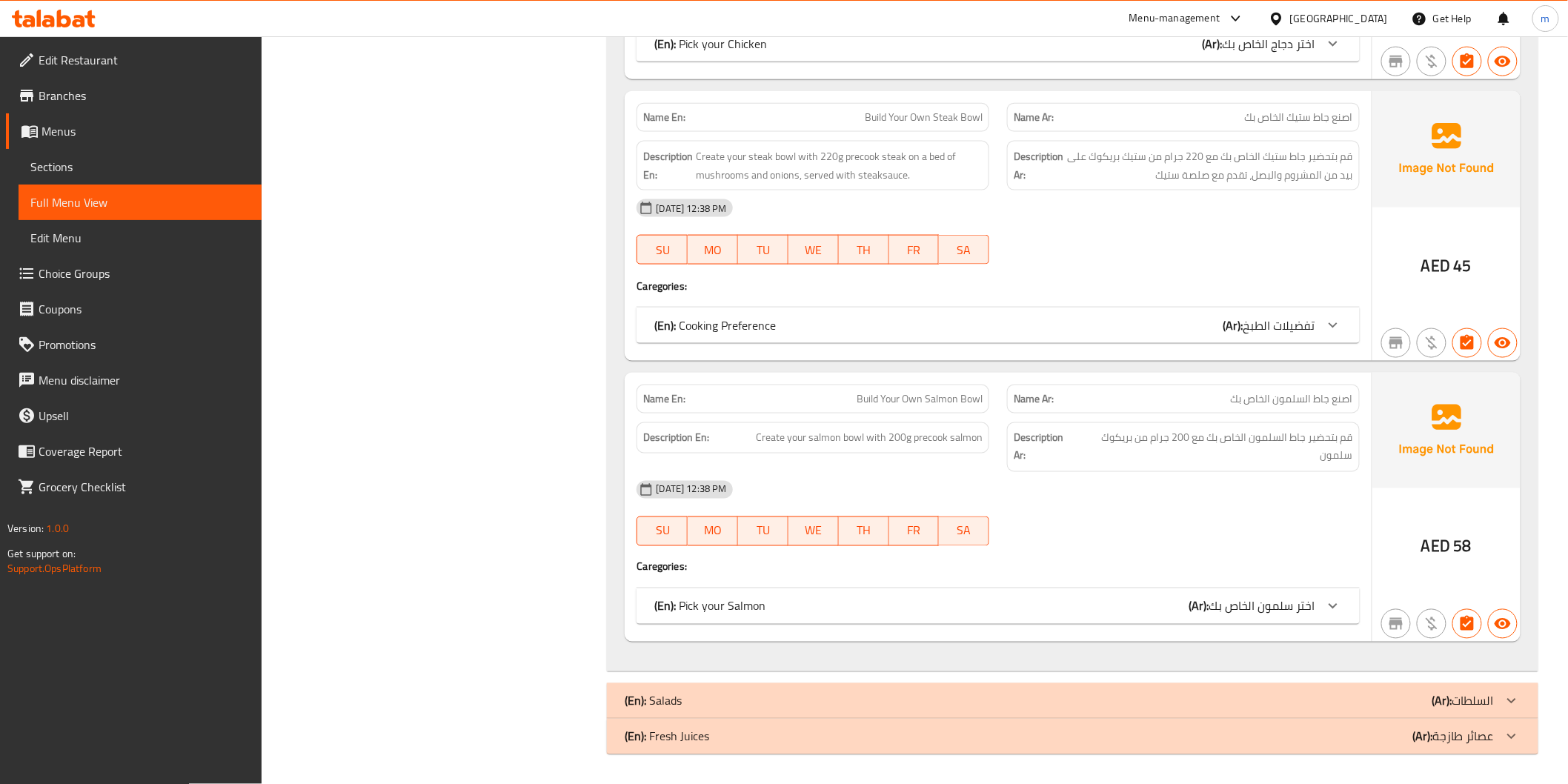
click at [1315, 603] on span "اختر سلمون الخاص بك" at bounding box center [1263, 605] width 106 height 22
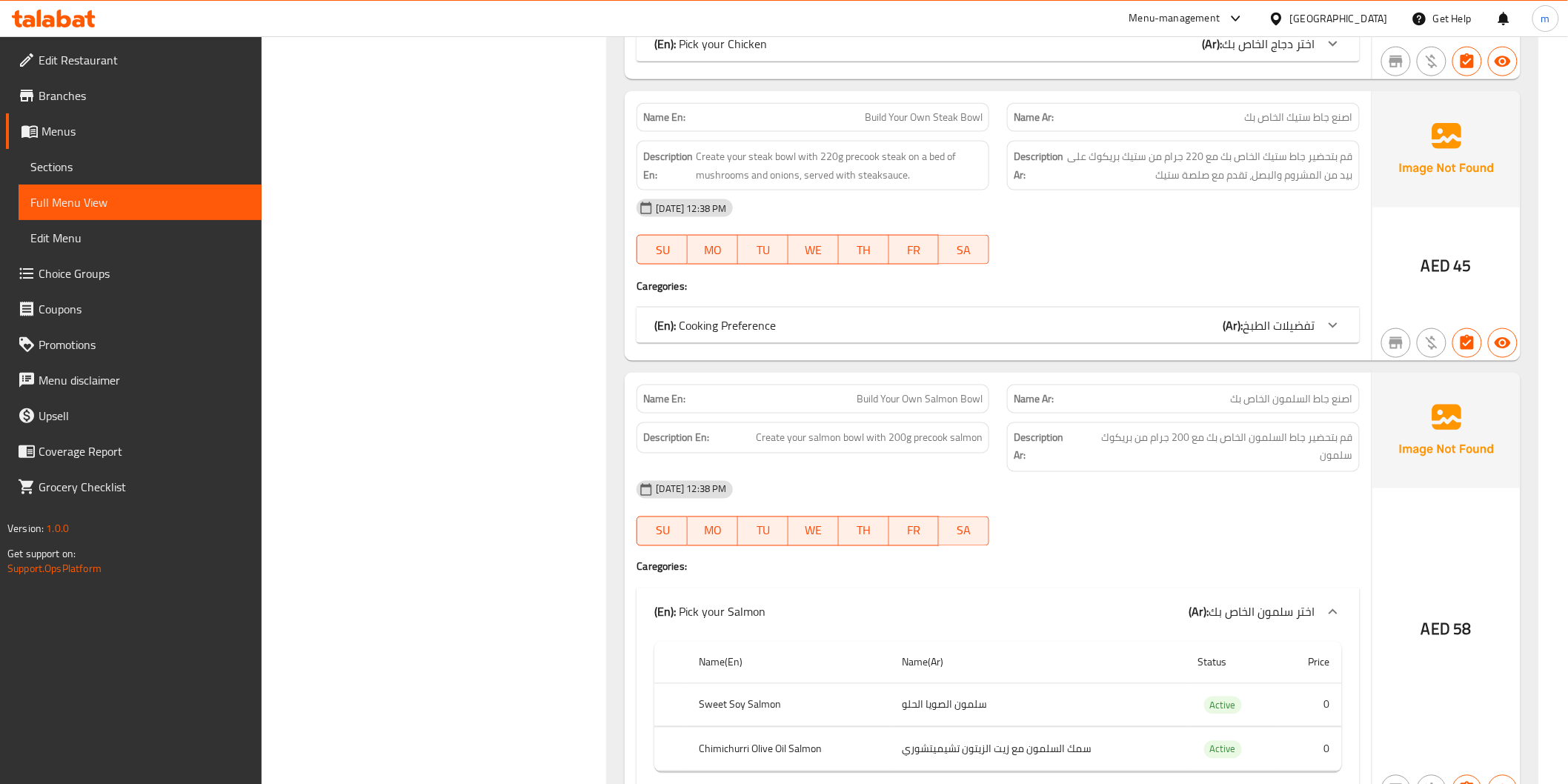
click at [1334, 327] on icon at bounding box center [1333, 325] width 9 height 5
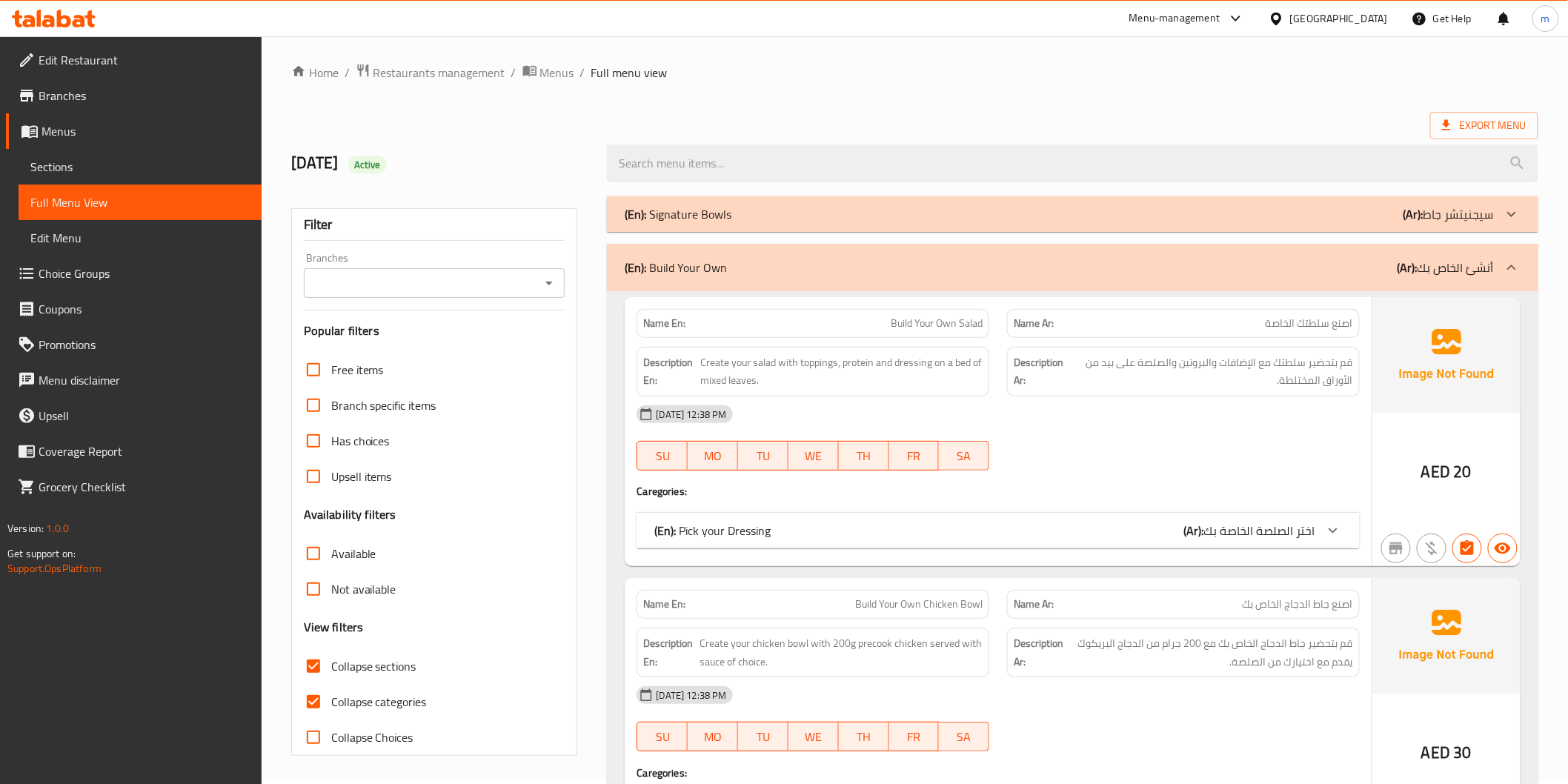
scroll to position [0, 0]
click at [84, 157] on link "Sections" at bounding box center [140, 166] width 243 height 35
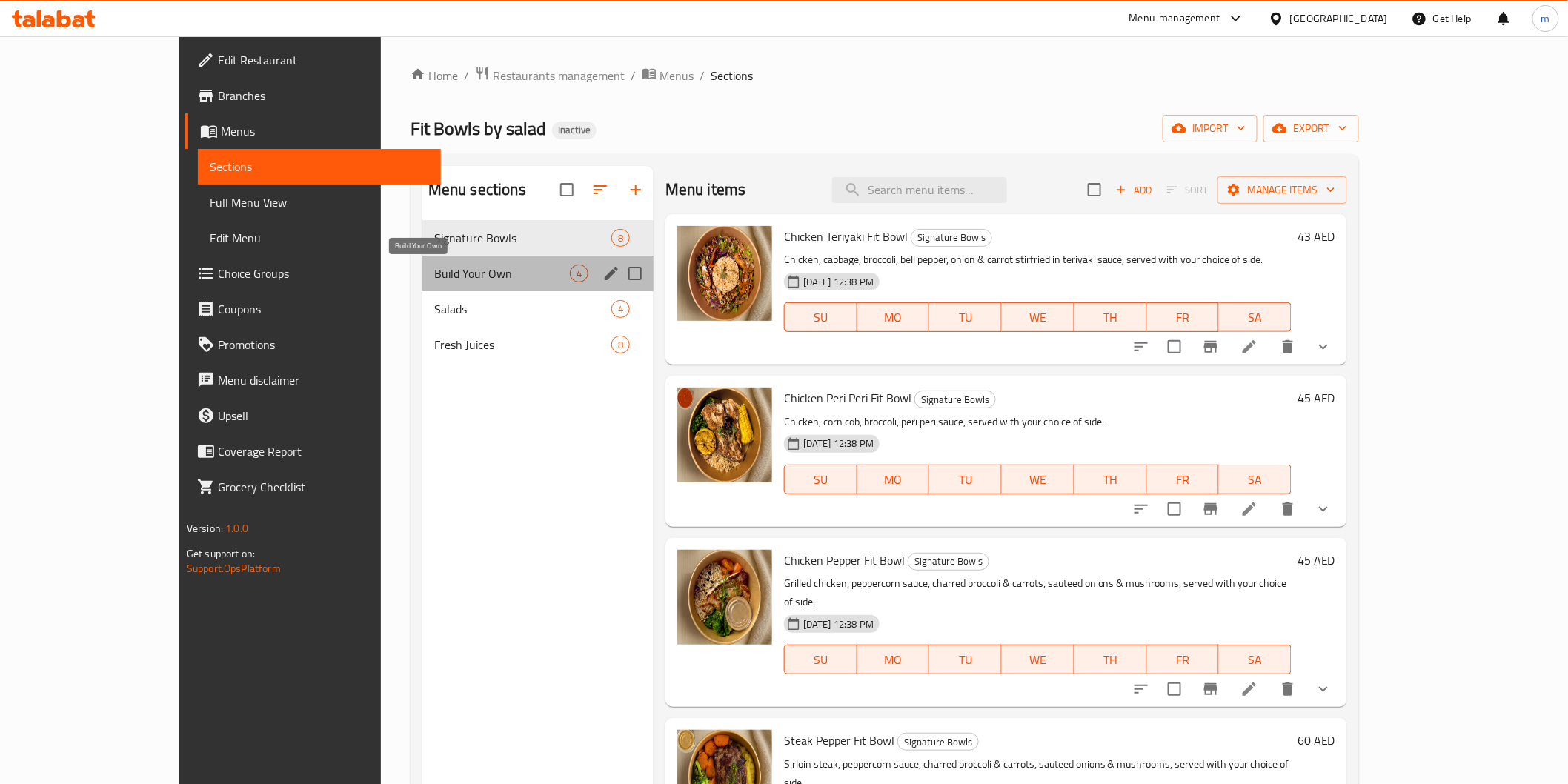
click at [435, 277] on span "Build Your Own" at bounding box center [502, 274] width 136 height 18
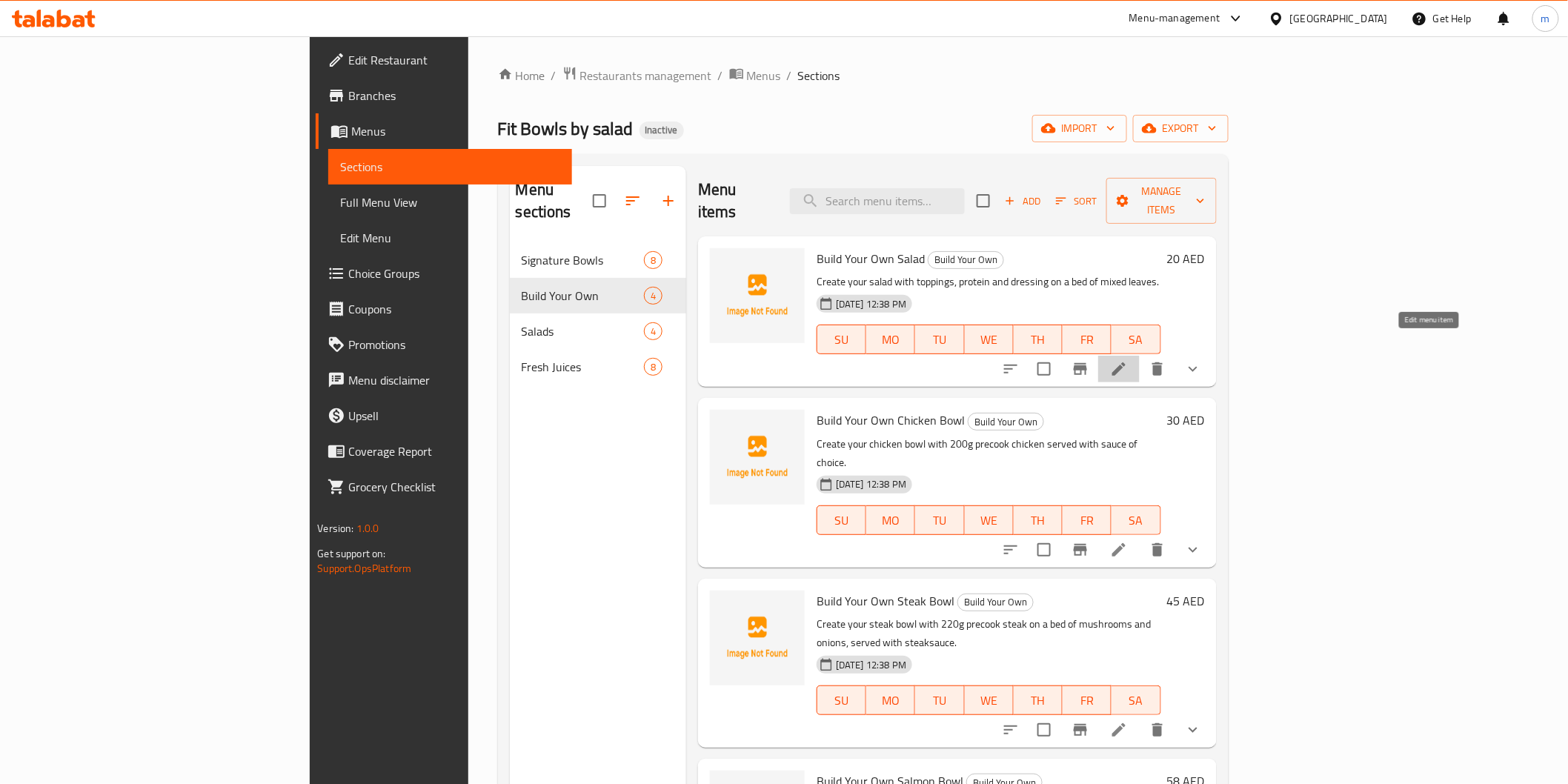
click at [1128, 360] on icon at bounding box center [1119, 369] width 18 height 18
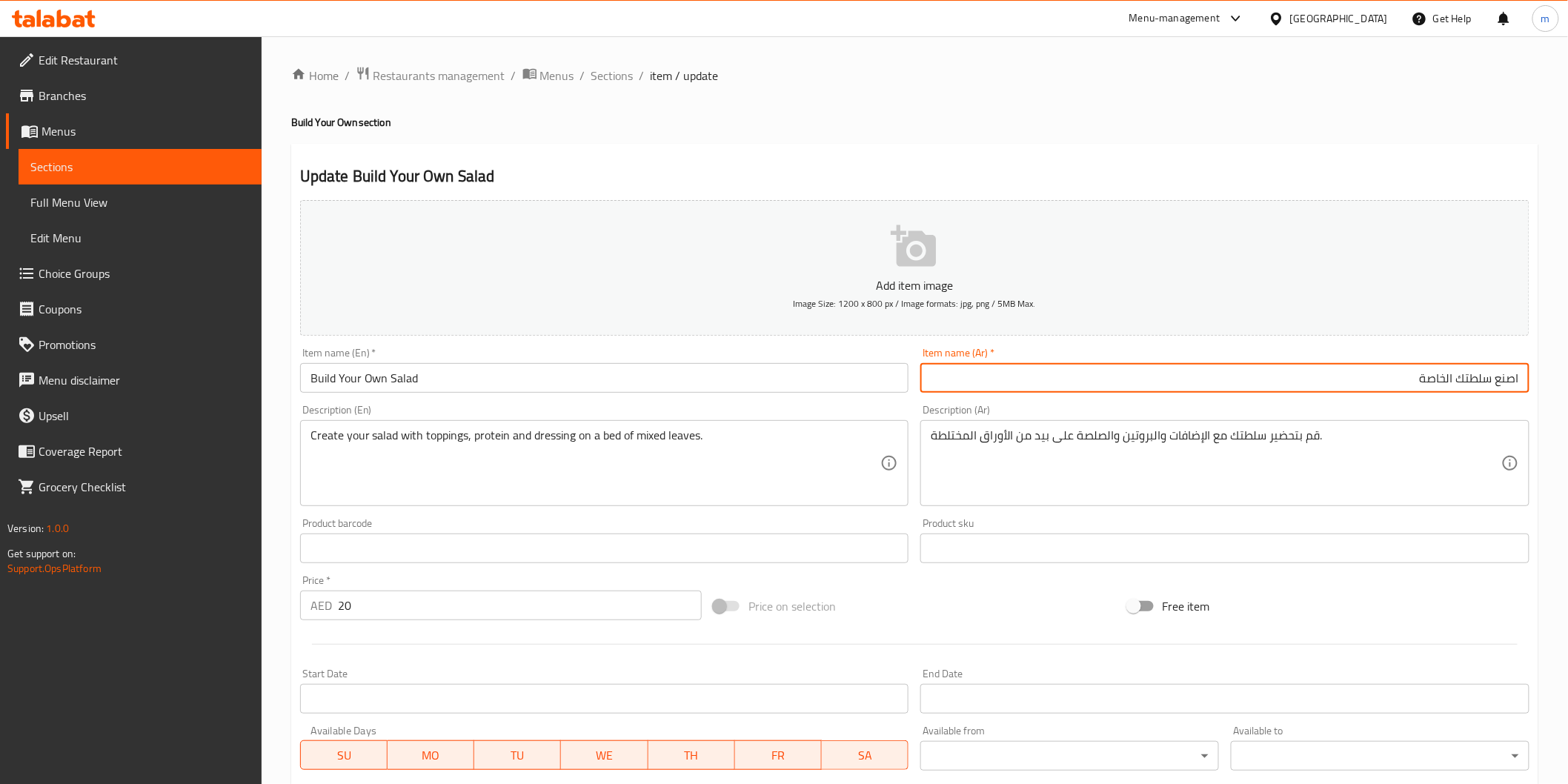
click at [1507, 382] on input "اصنع سلطتك الخاصة" at bounding box center [1225, 378] width 609 height 30
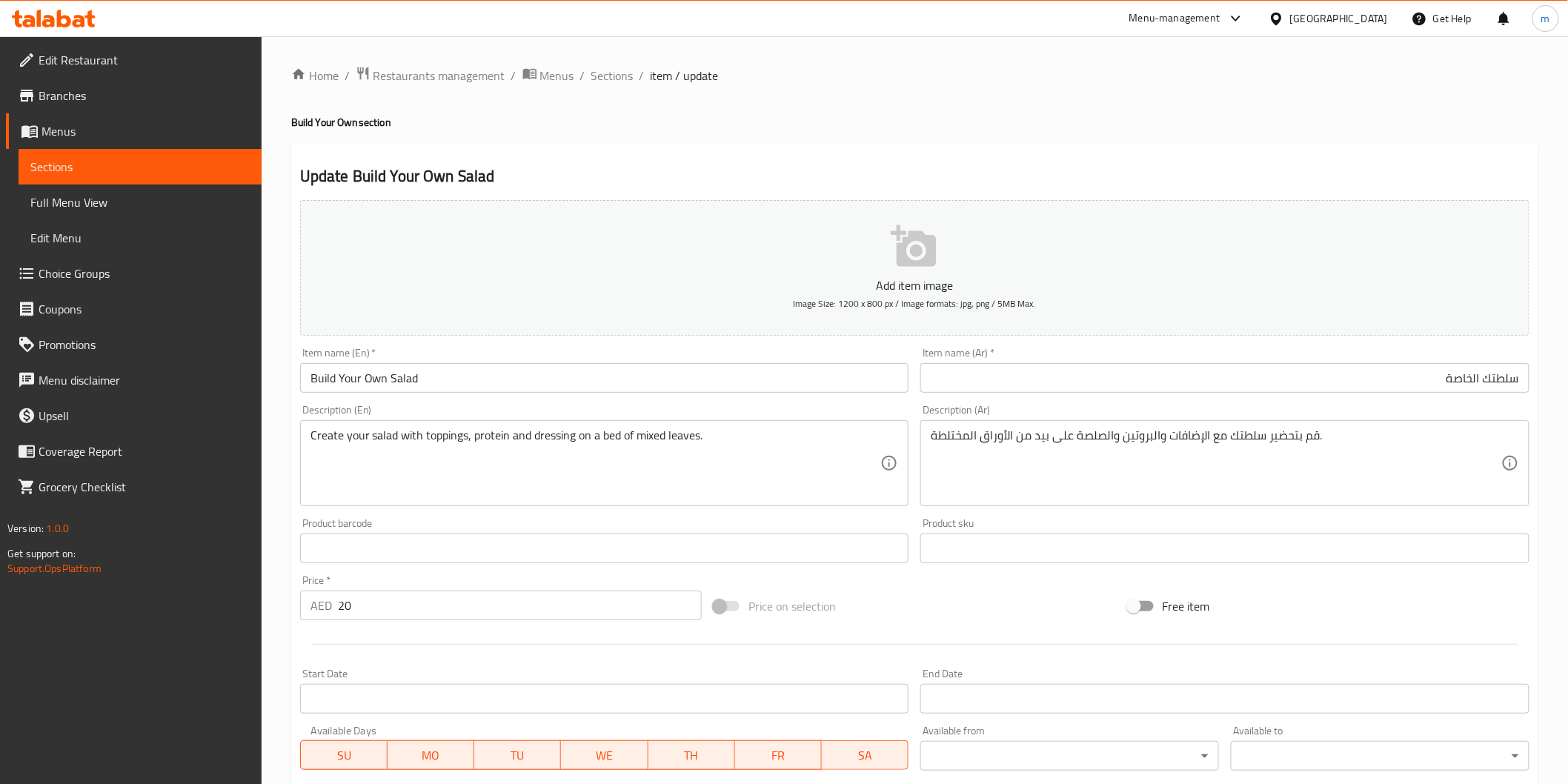
click at [1424, 374] on input "سلطتك الخاصة" at bounding box center [1225, 378] width 609 height 30
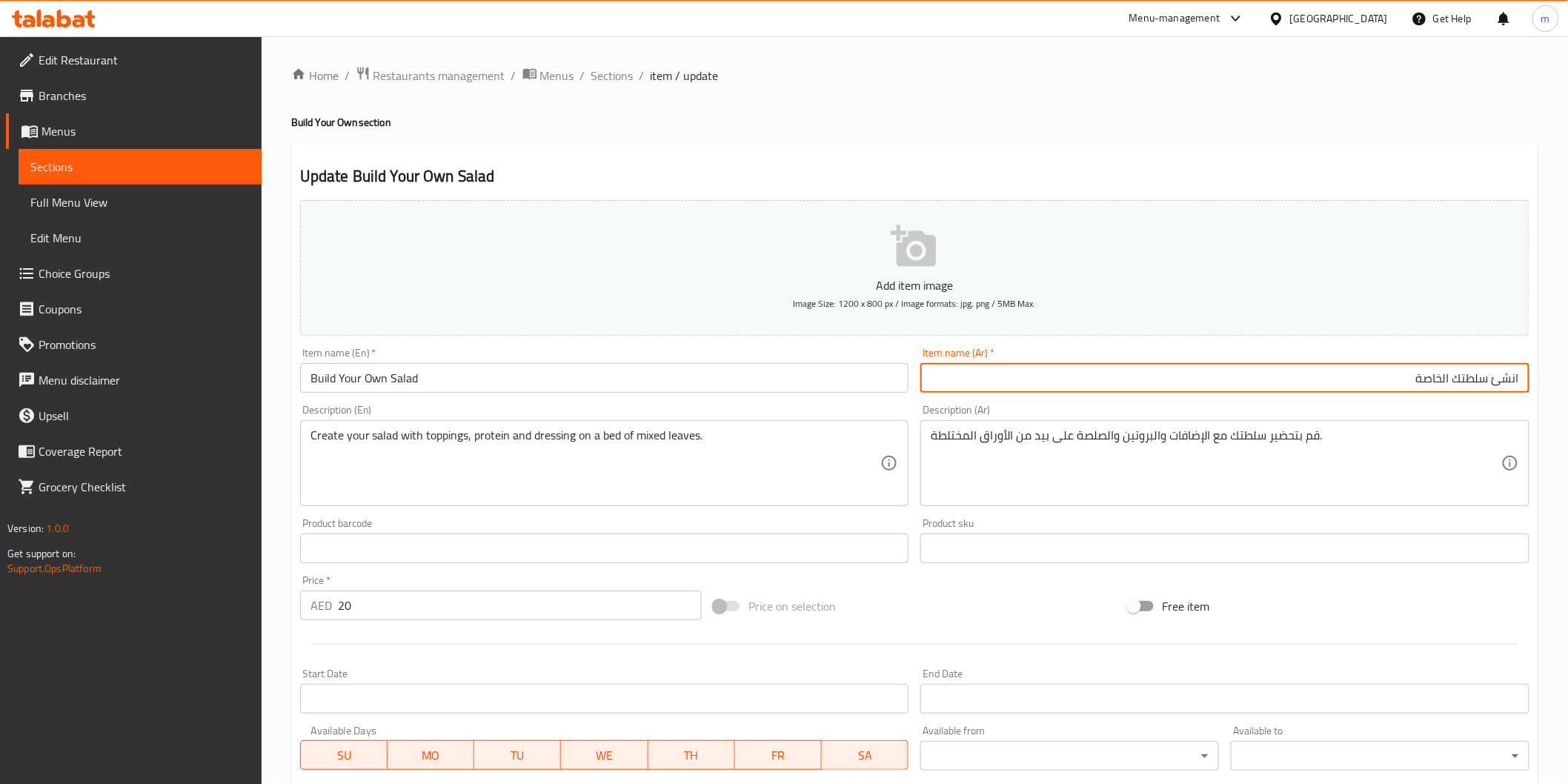
click at [1387, 383] on input "انشئ سلطتك الخاصة" at bounding box center [1225, 378] width 609 height 30
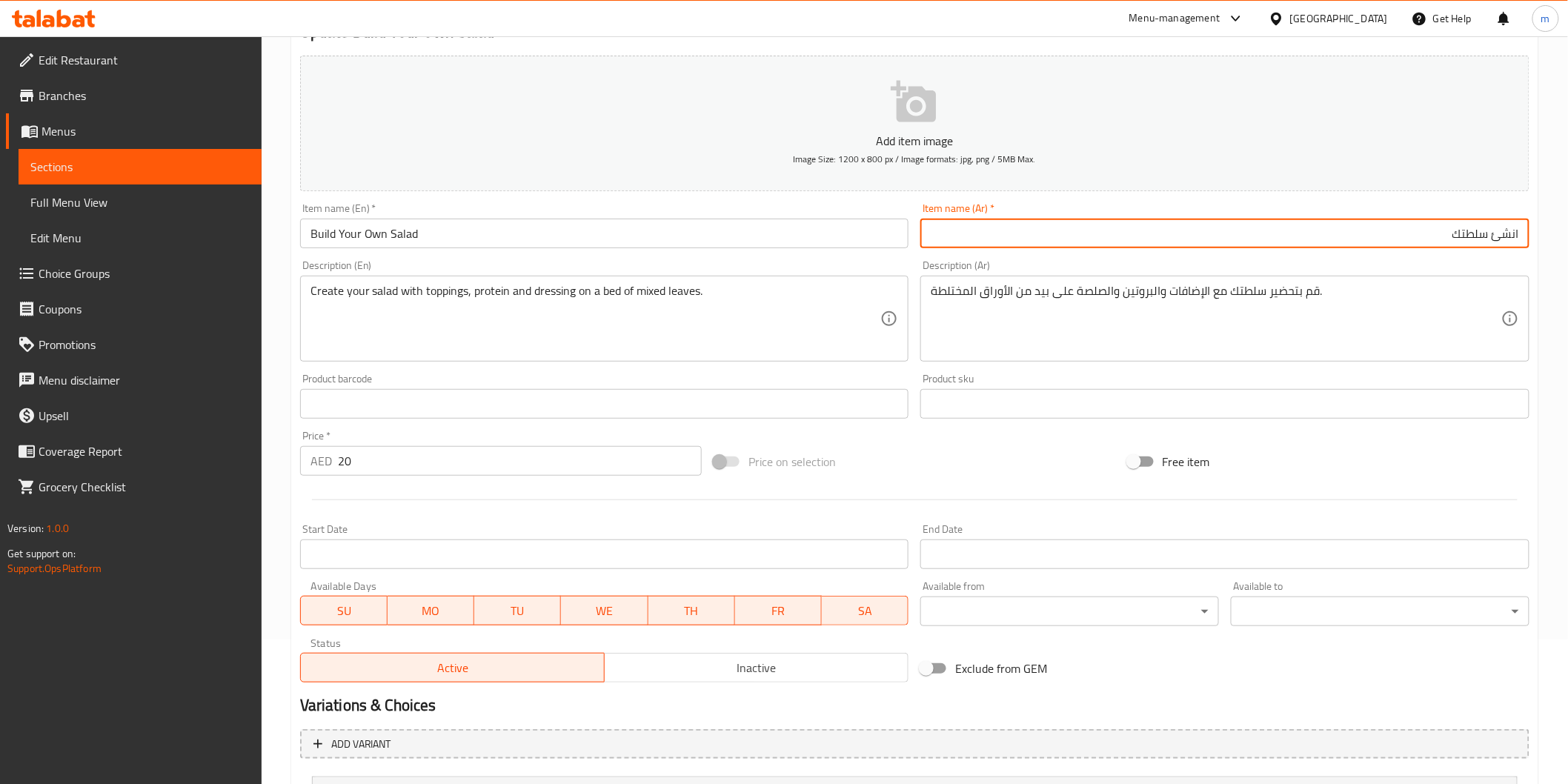
scroll to position [285, 0]
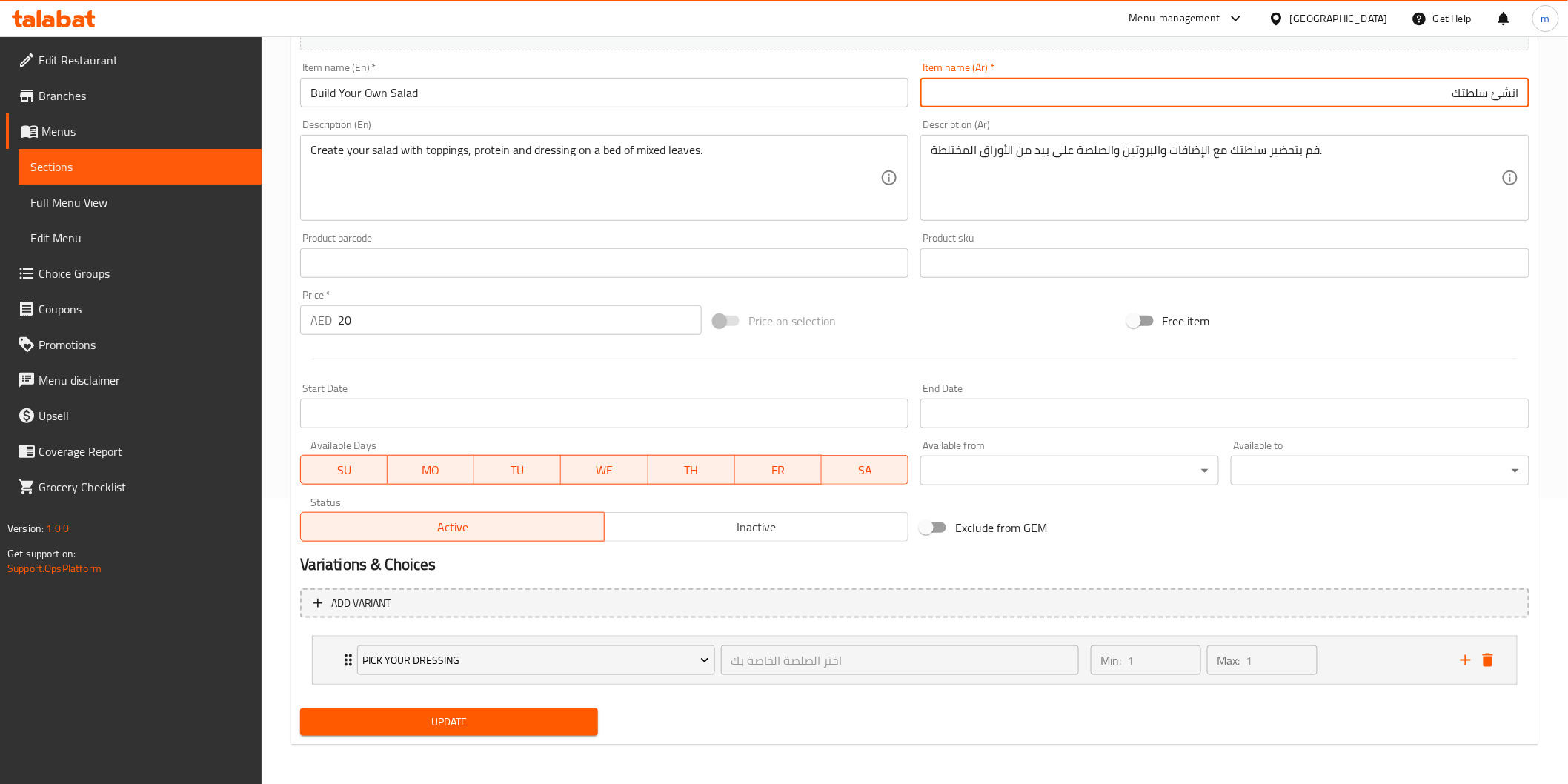
type input "انشئ سلطتك"
click at [420, 727] on span "Update" at bounding box center [450, 722] width 275 height 18
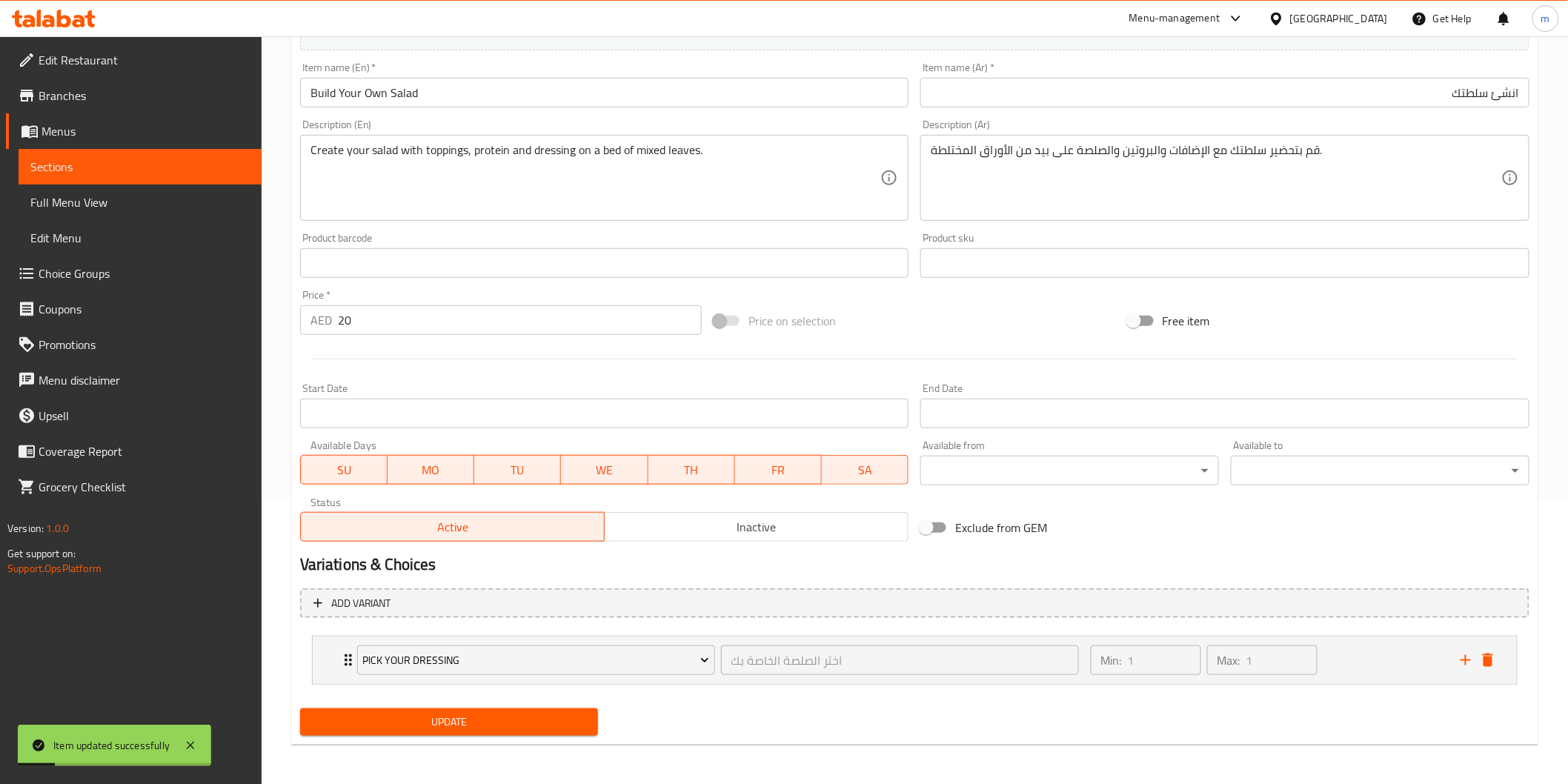
click at [180, 166] on span "Sections" at bounding box center [140, 166] width 219 height 18
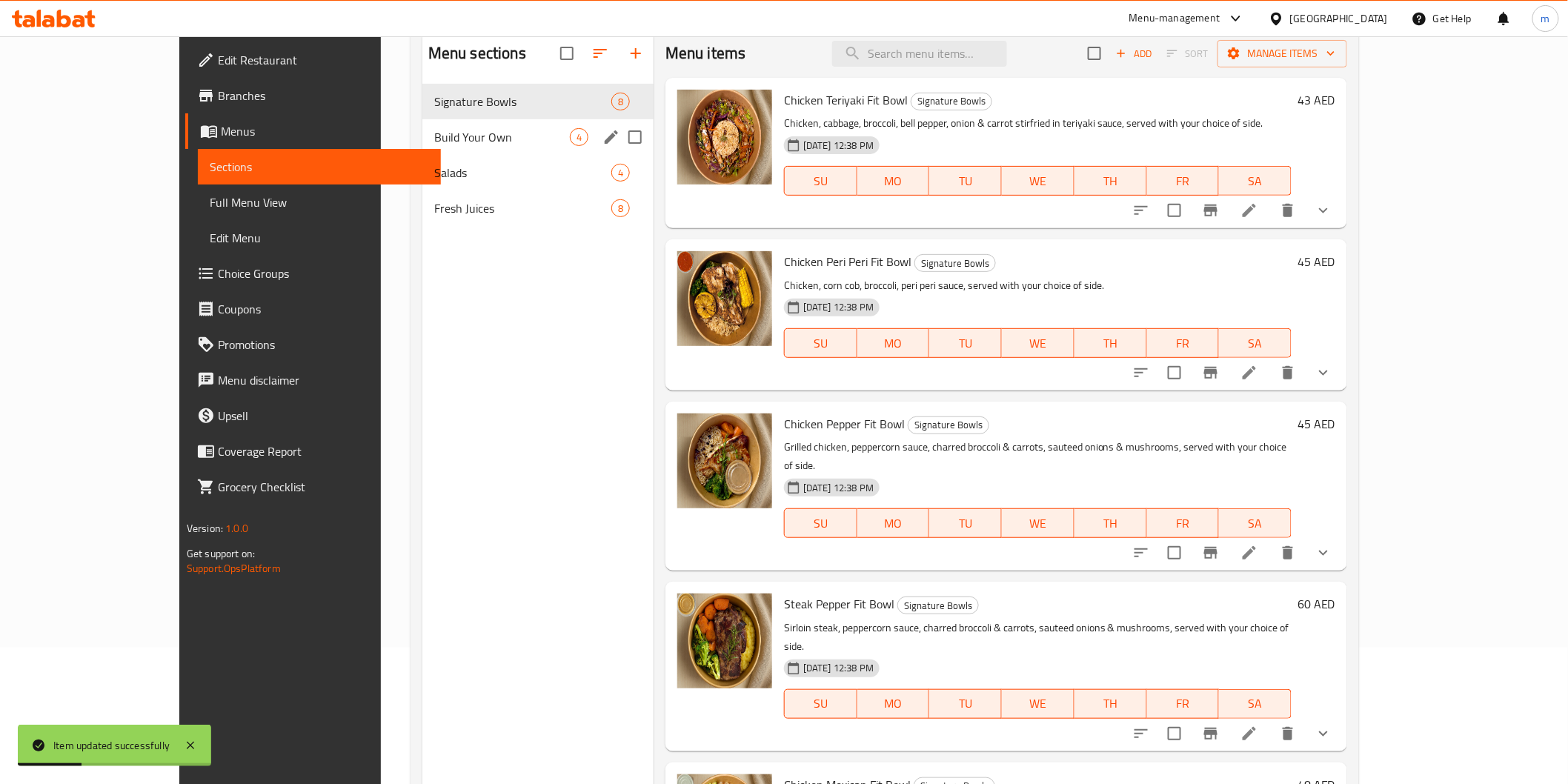
scroll to position [42, 0]
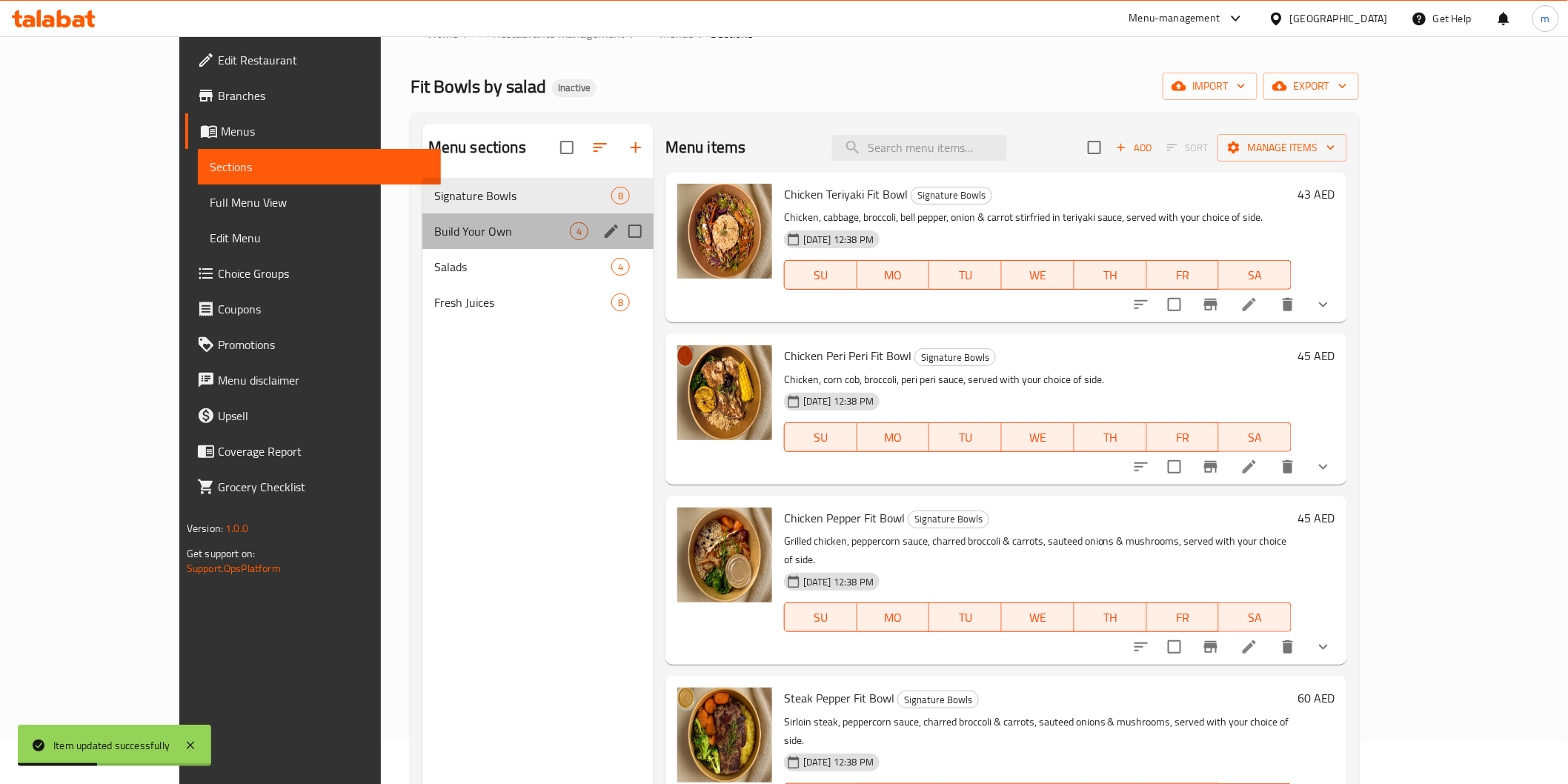
click at [422, 247] on div "Build Your Own 4" at bounding box center [538, 231] width 231 height 35
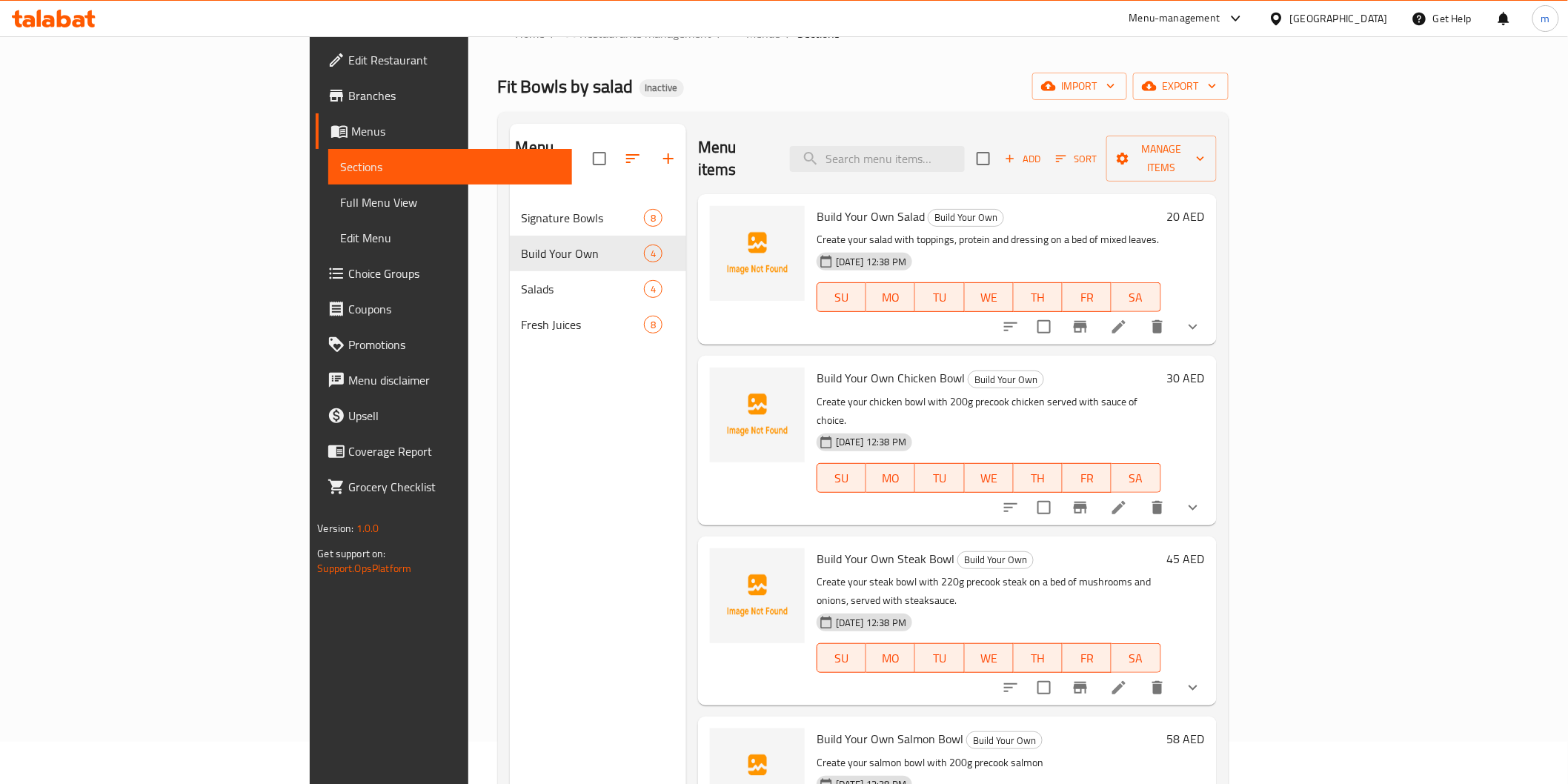
drag, startPoint x: 613, startPoint y: 1, endPoint x: 938, endPoint y: 76, distance: 333.5
click at [938, 76] on div "Fit Bowls by salad Inactive import export" at bounding box center [863, 86] width 731 height 27
click at [1128, 318] on icon at bounding box center [1119, 326] width 18 height 18
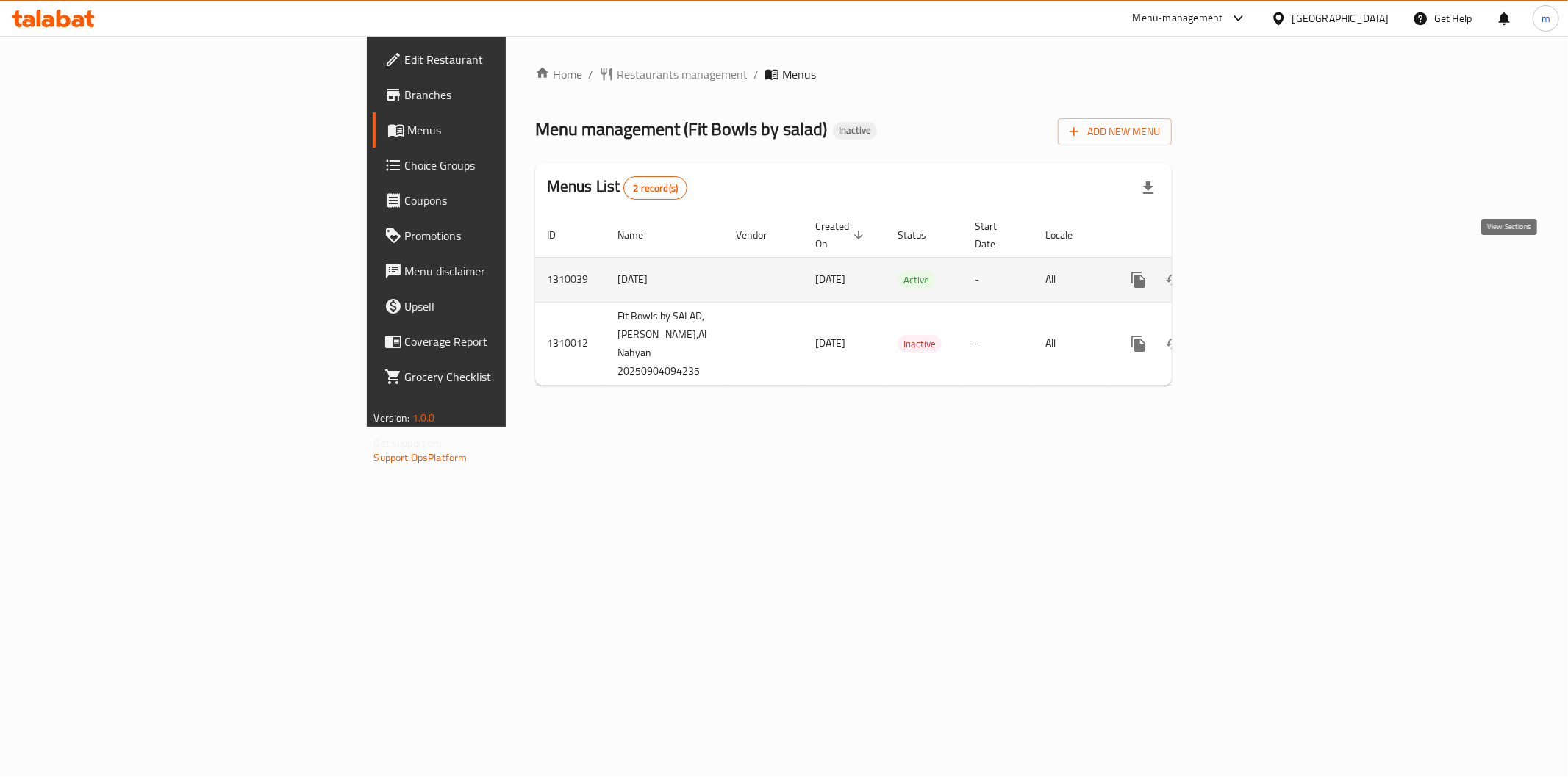
click at [1253, 271] on icon "enhanced table" at bounding box center [1244, 280] width 17 height 17
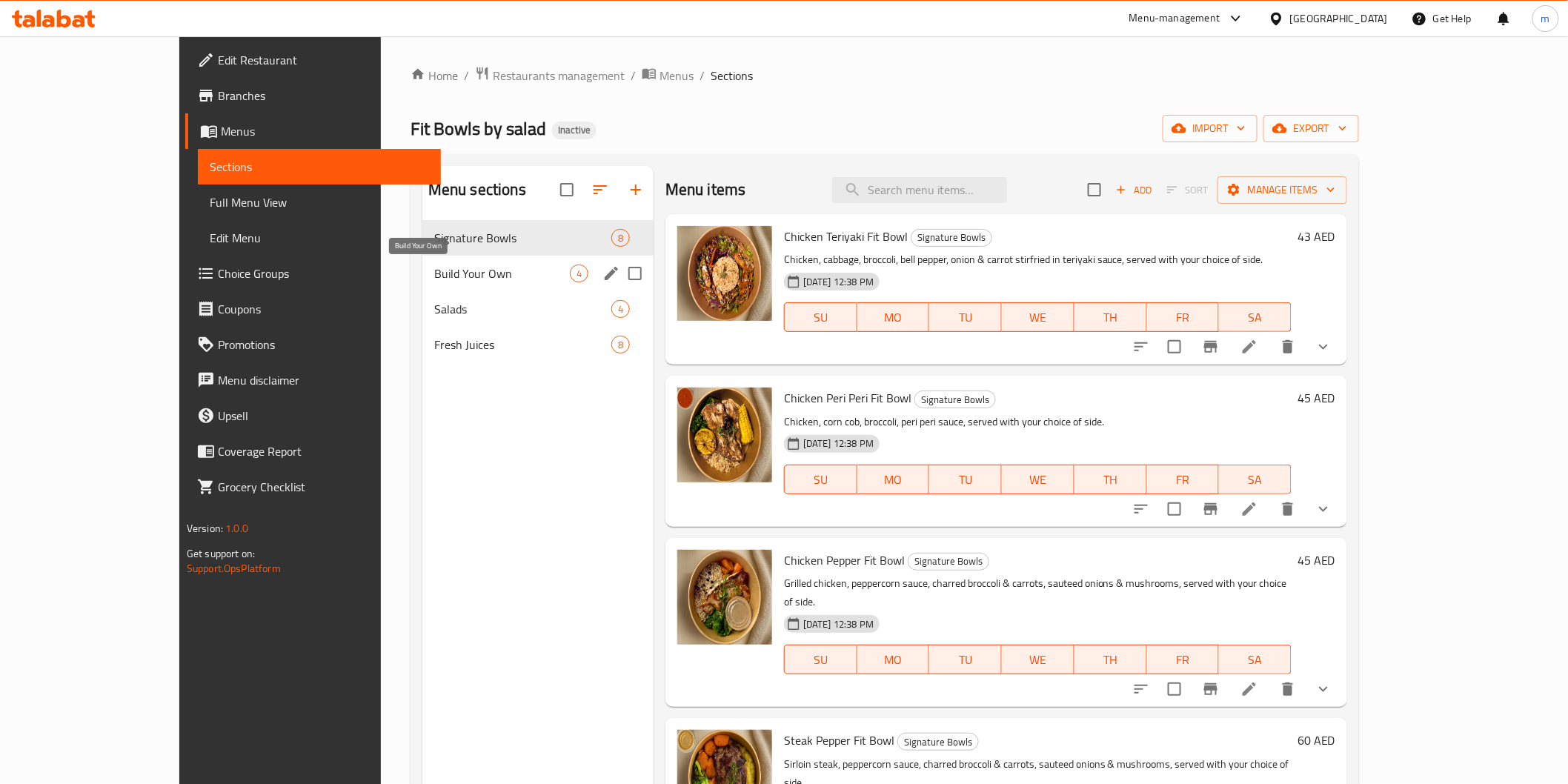
click at [435, 270] on span "Build Your Own" at bounding box center [502, 274] width 136 height 18
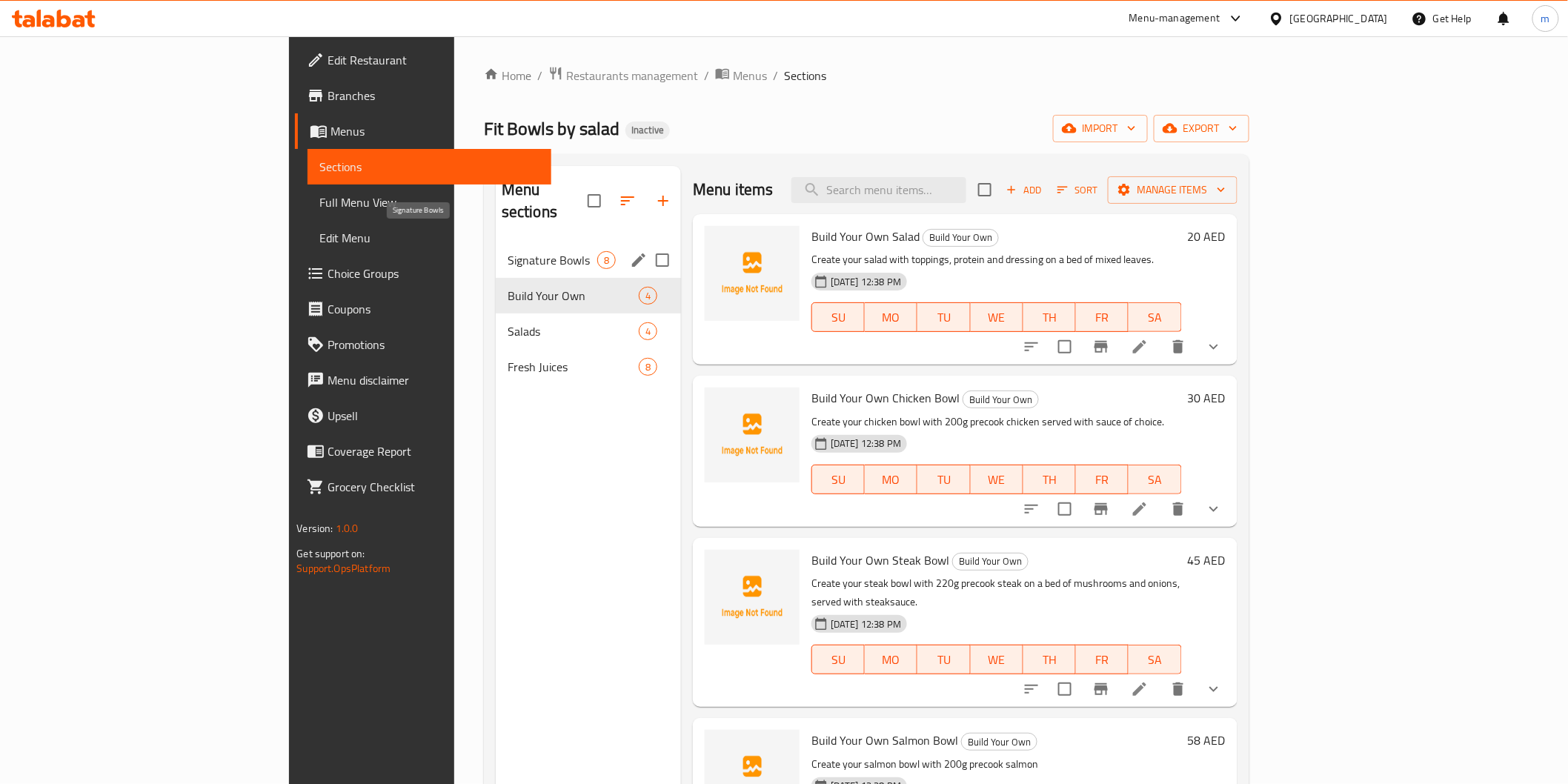
click at [508, 252] on span "Signature Bowls" at bounding box center [553, 260] width 90 height 18
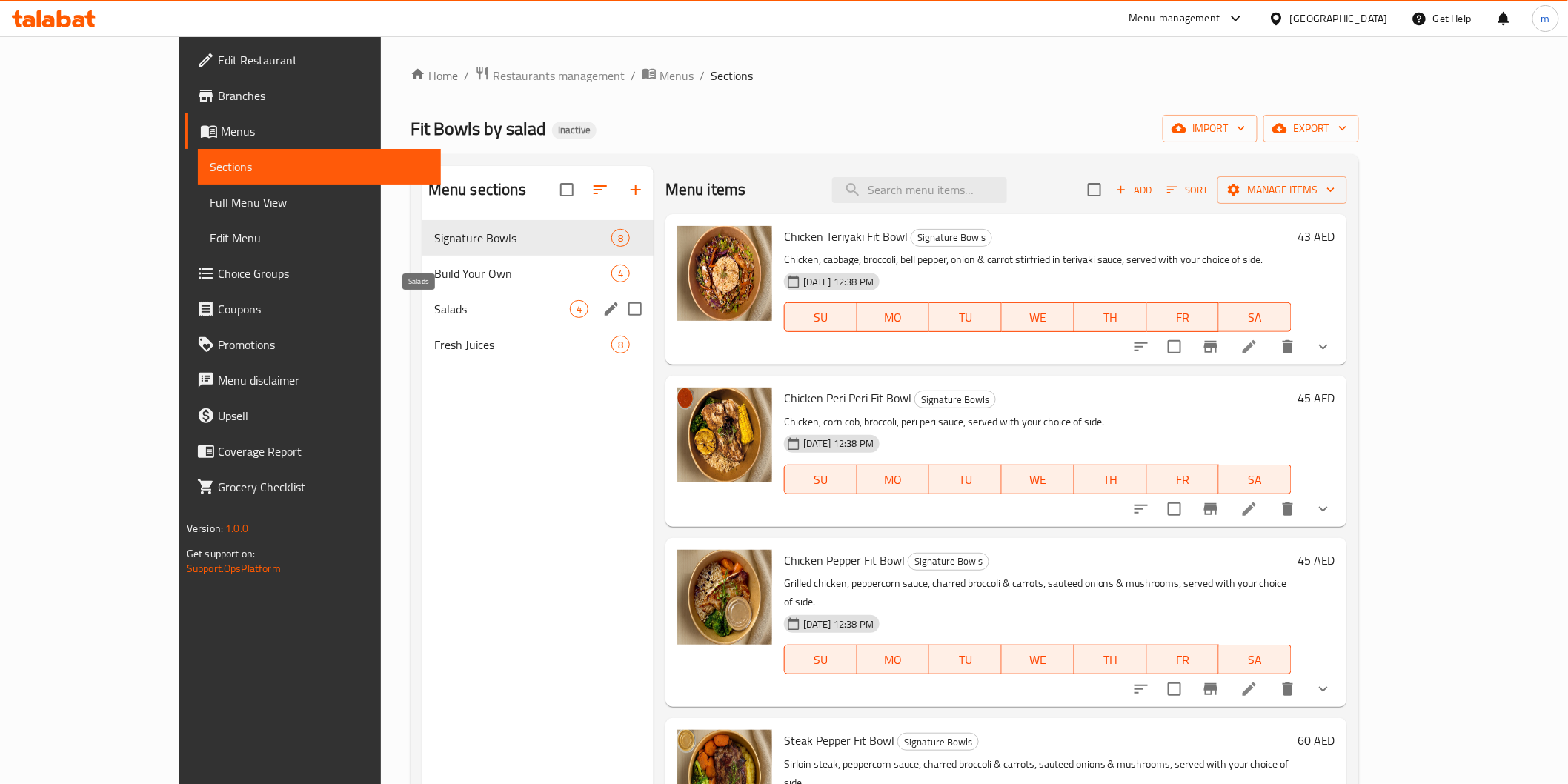
click at [510, 304] on span "Salads" at bounding box center [502, 309] width 136 height 18
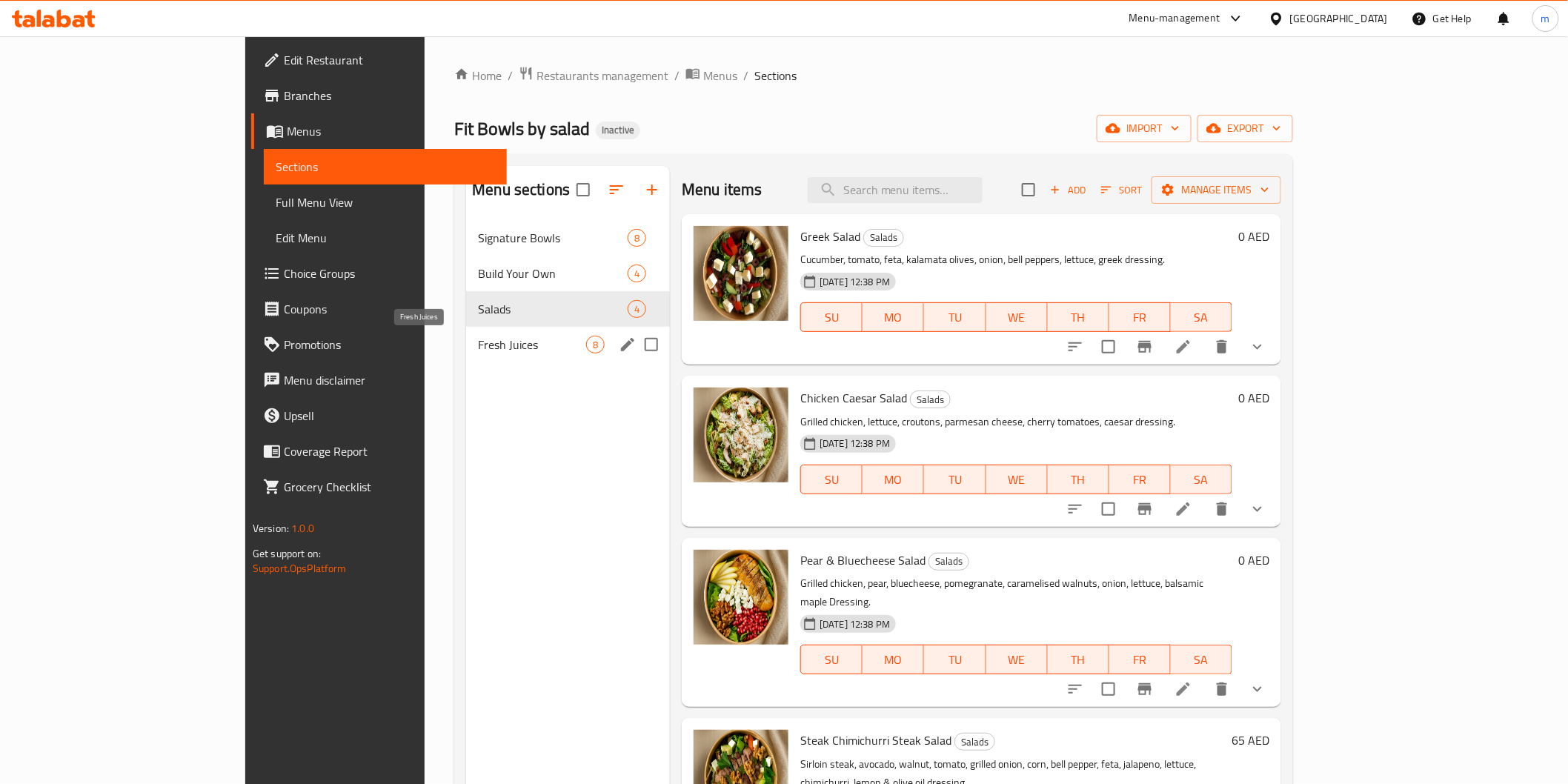
click at [513, 338] on span "Fresh Juices" at bounding box center [531, 345] width 108 height 18
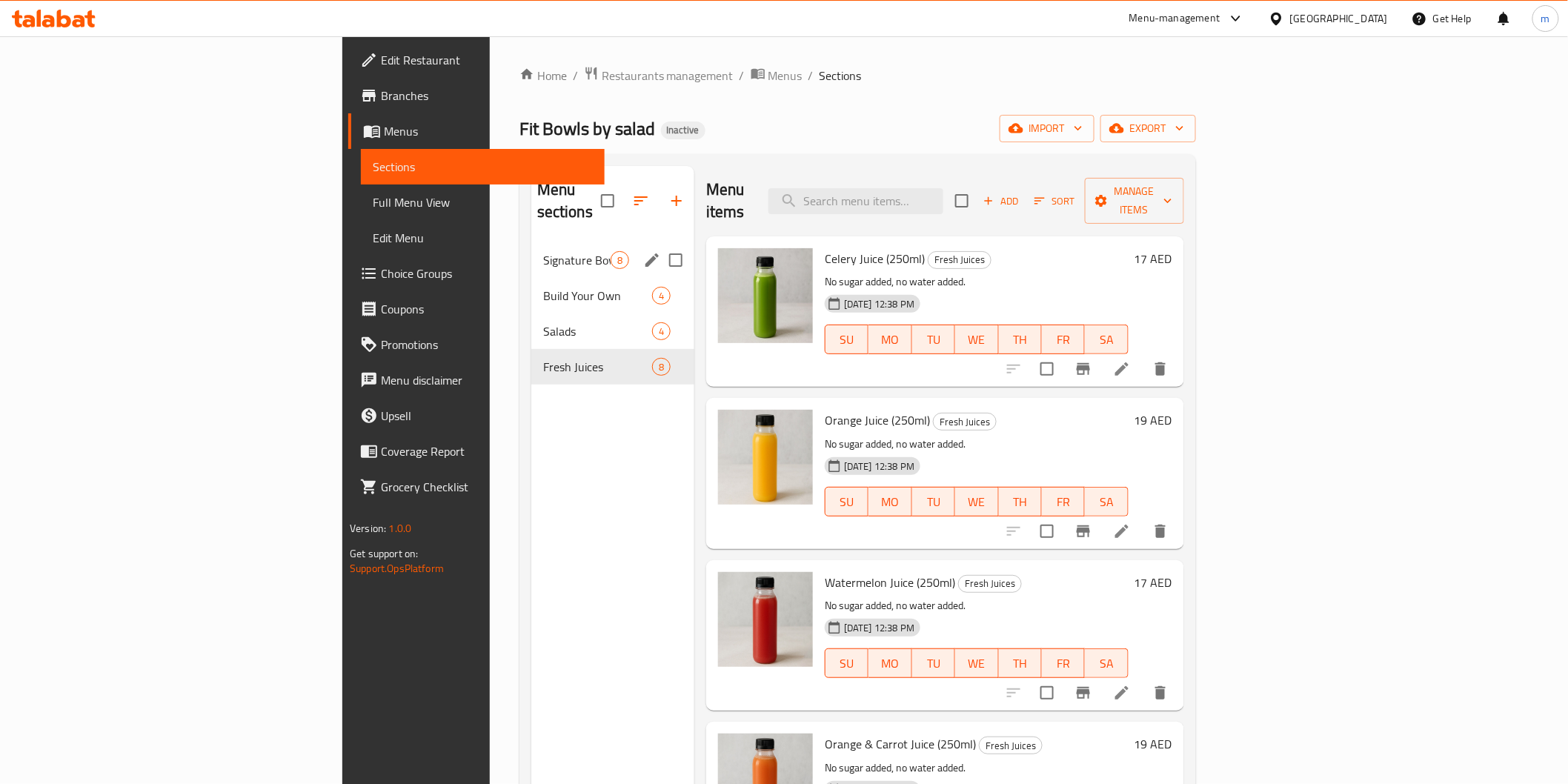
click at [543, 252] on span "Signature Bowls" at bounding box center [576, 260] width 68 height 18
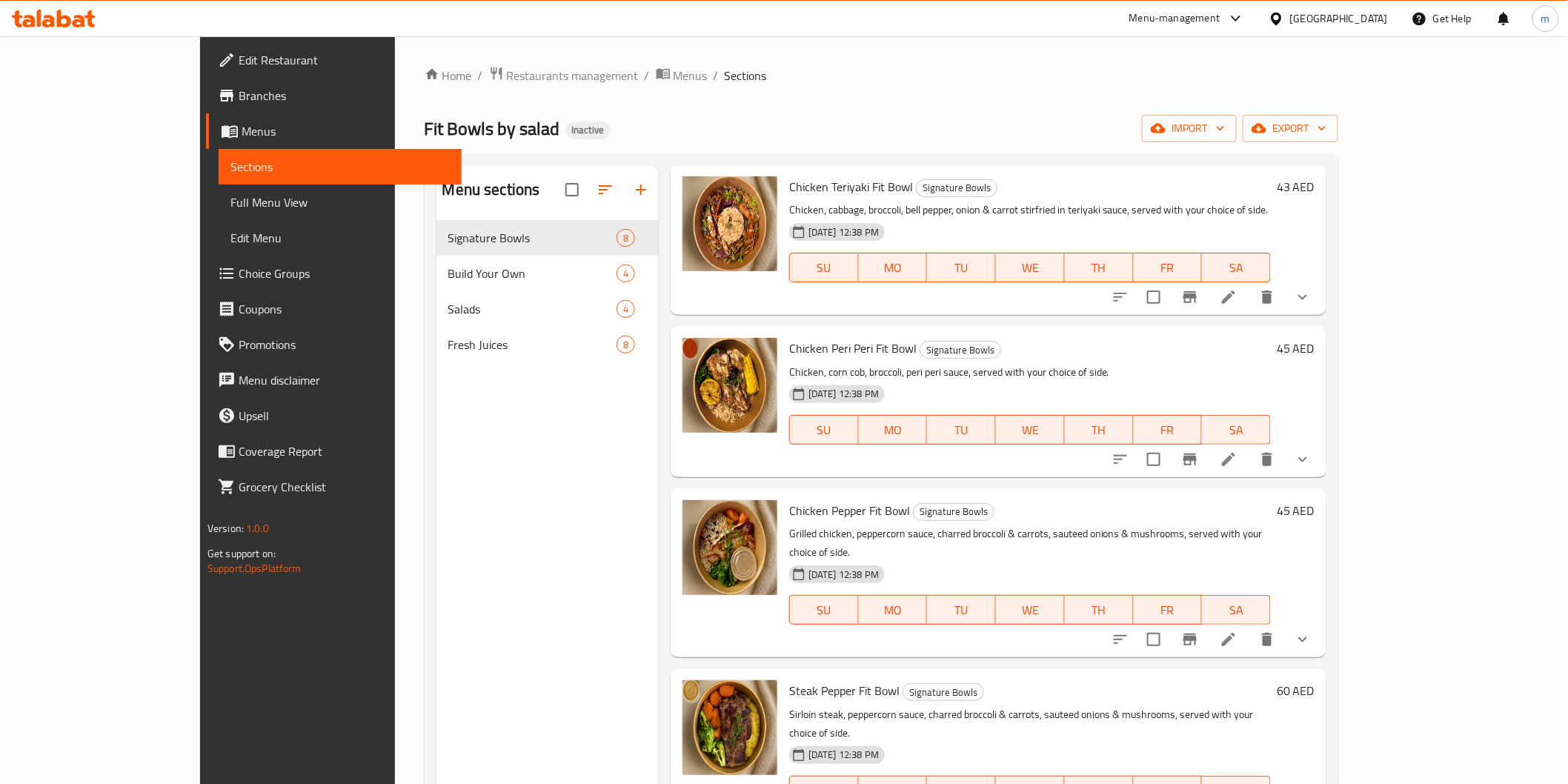
scroll to position [165, 0]
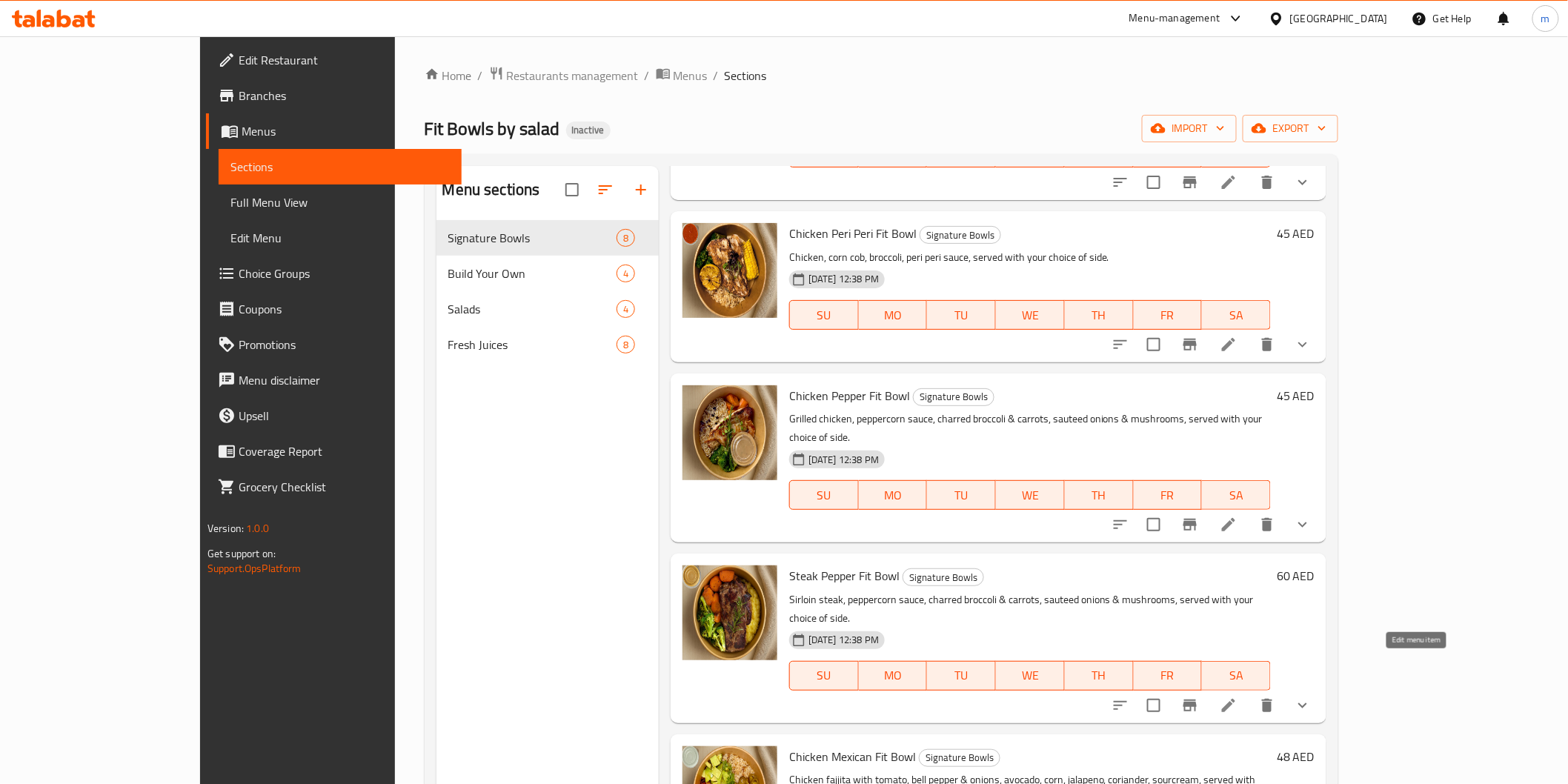
click at [1238, 697] on icon at bounding box center [1229, 706] width 18 height 18
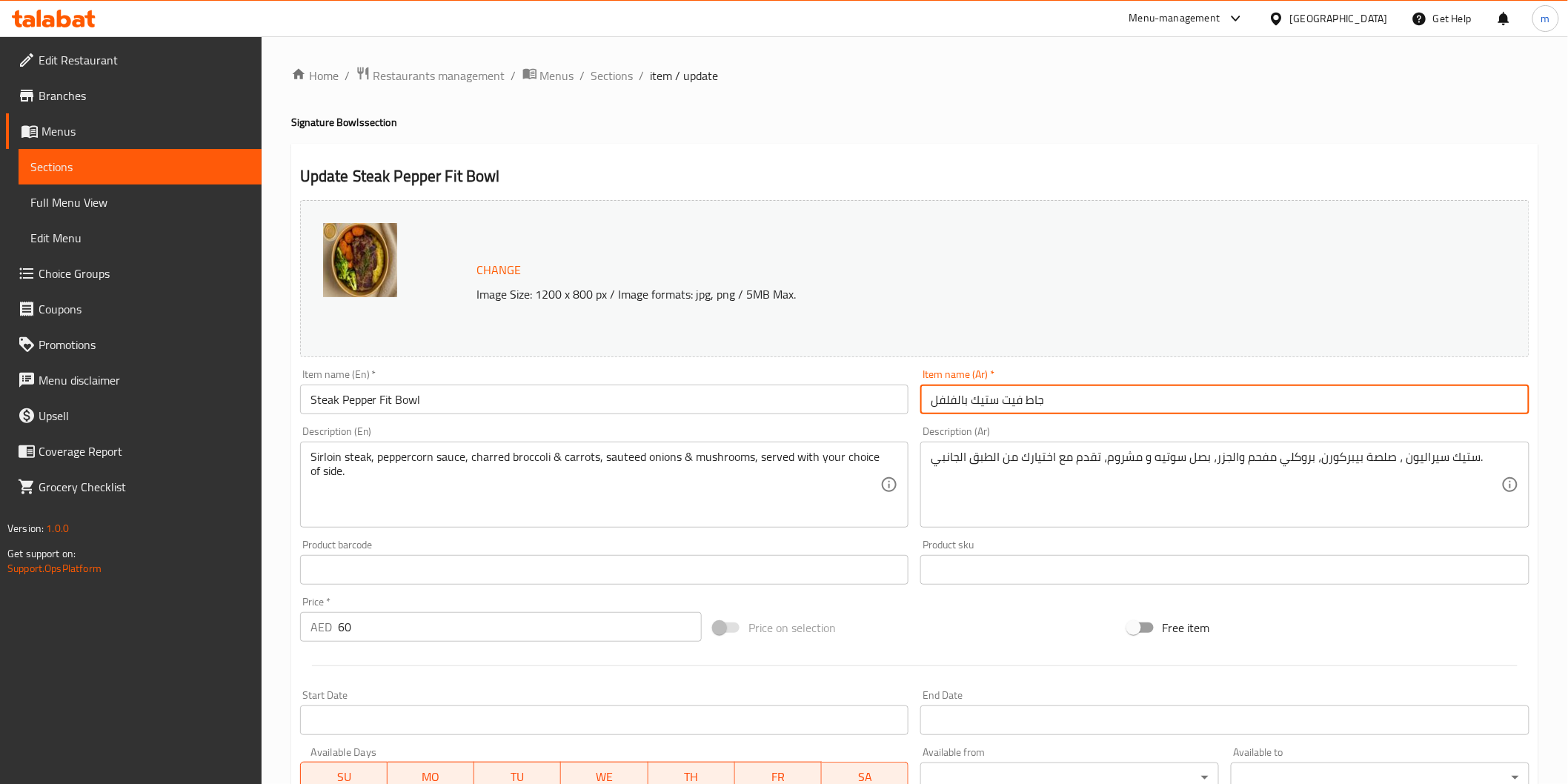
drag, startPoint x: 844, startPoint y: 420, endPoint x: 818, endPoint y: 420, distance: 26.0
click at [818, 420] on div "Change Image Size: 1200 x 800 px / Image formats: jpg, png / 5MB Max. Item name…" at bounding box center [914, 524] width 1242 height 661
type input "s"
type input "س"
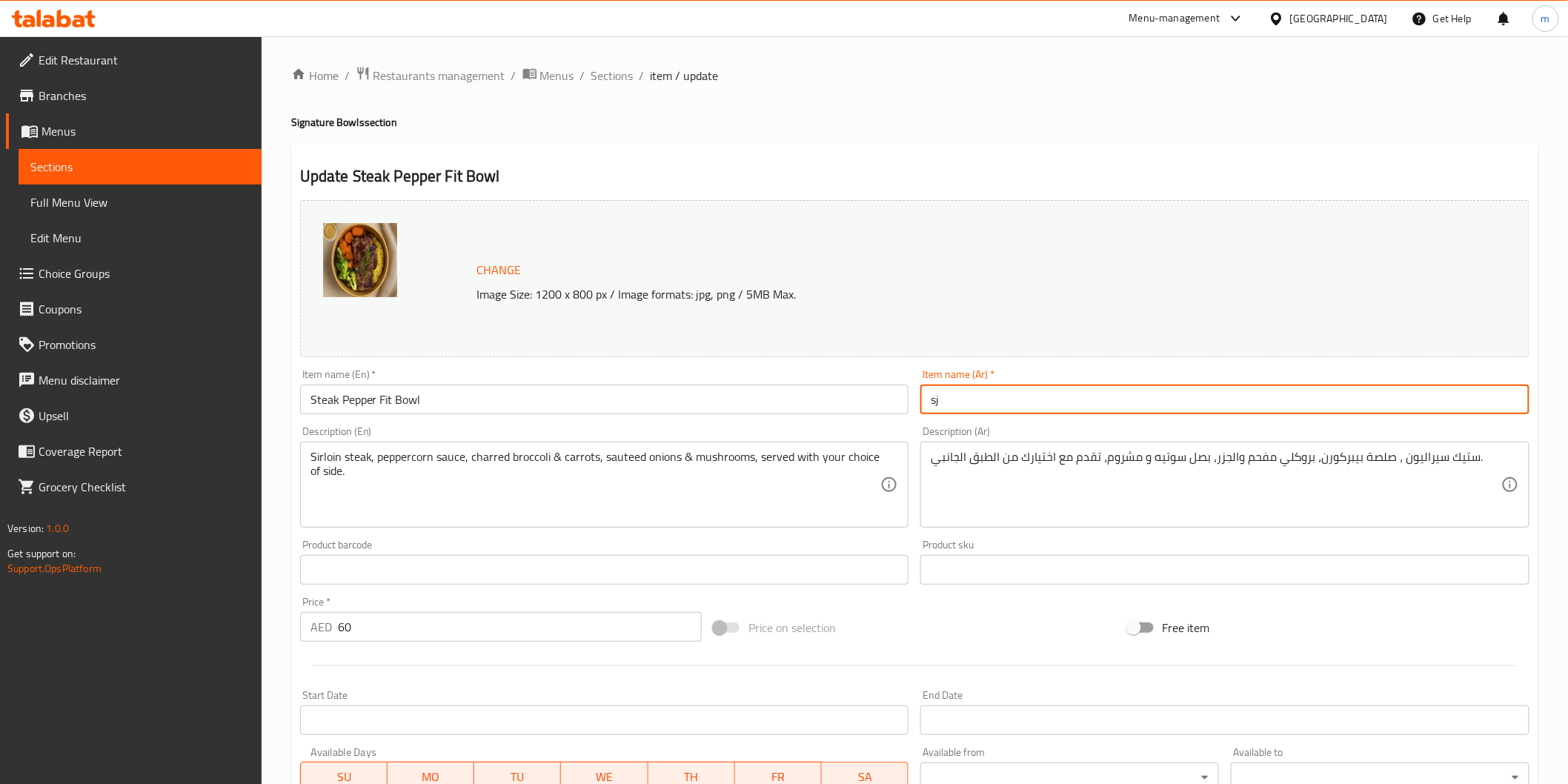
type input "s"
type input "جاط فيت ستيك بالفلفل"
click at [1100, 403] on input "جاط فيت ستيك بالفلفل" at bounding box center [1225, 399] width 609 height 30
click at [131, 171] on span "Sections" at bounding box center [140, 166] width 219 height 18
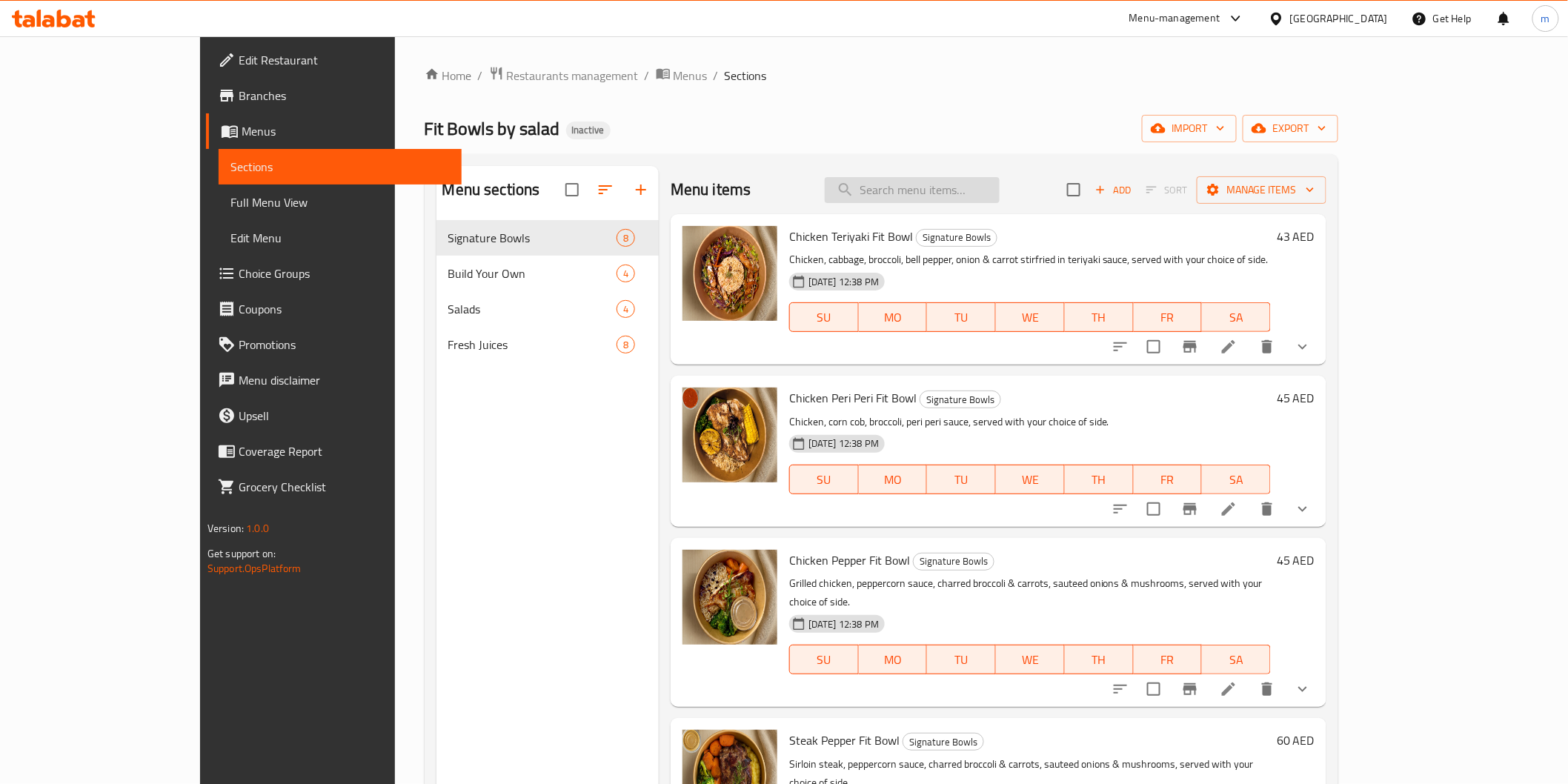
click at [998, 190] on input "search" at bounding box center [912, 189] width 175 height 26
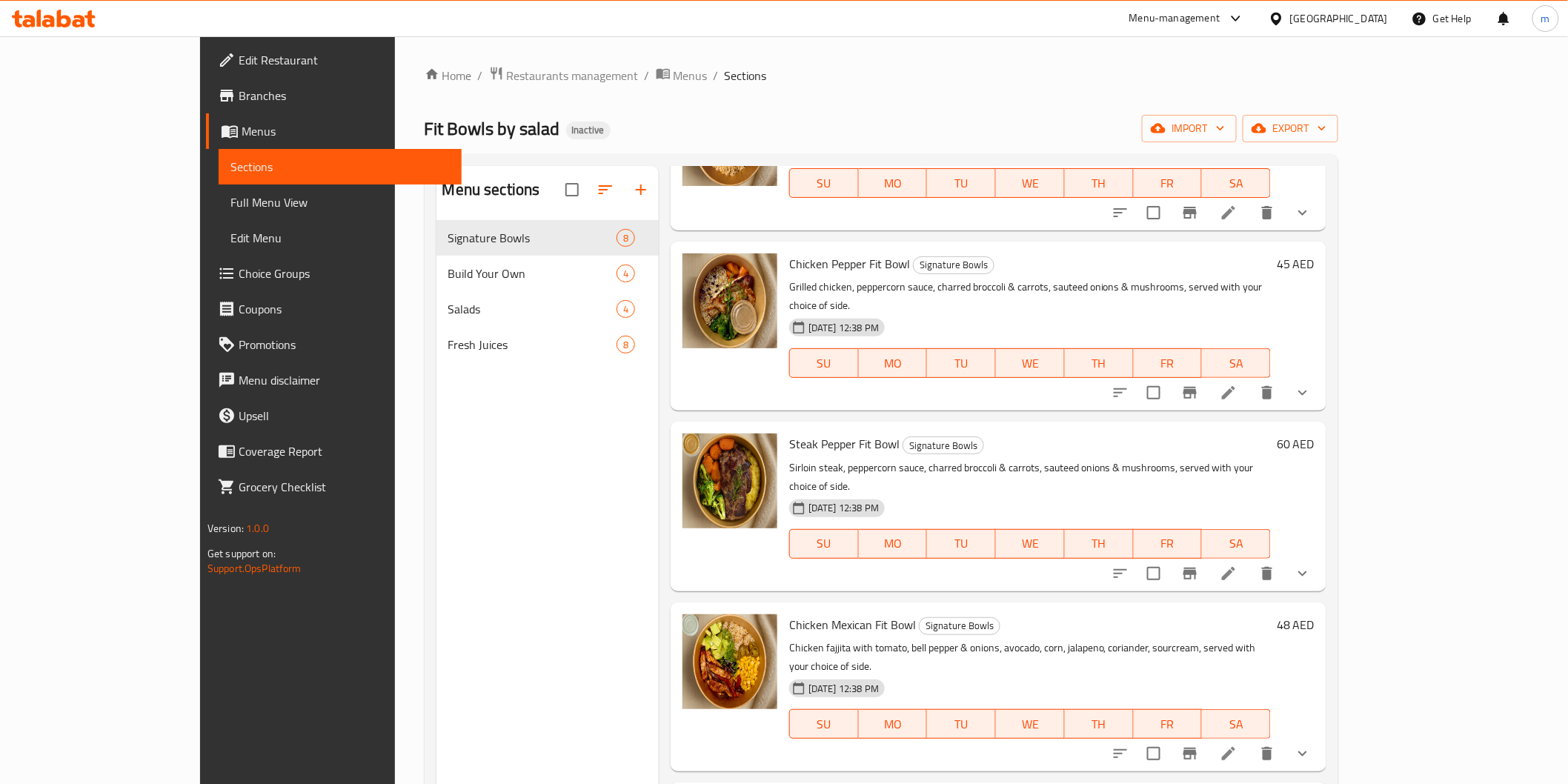
scroll to position [412, 0]
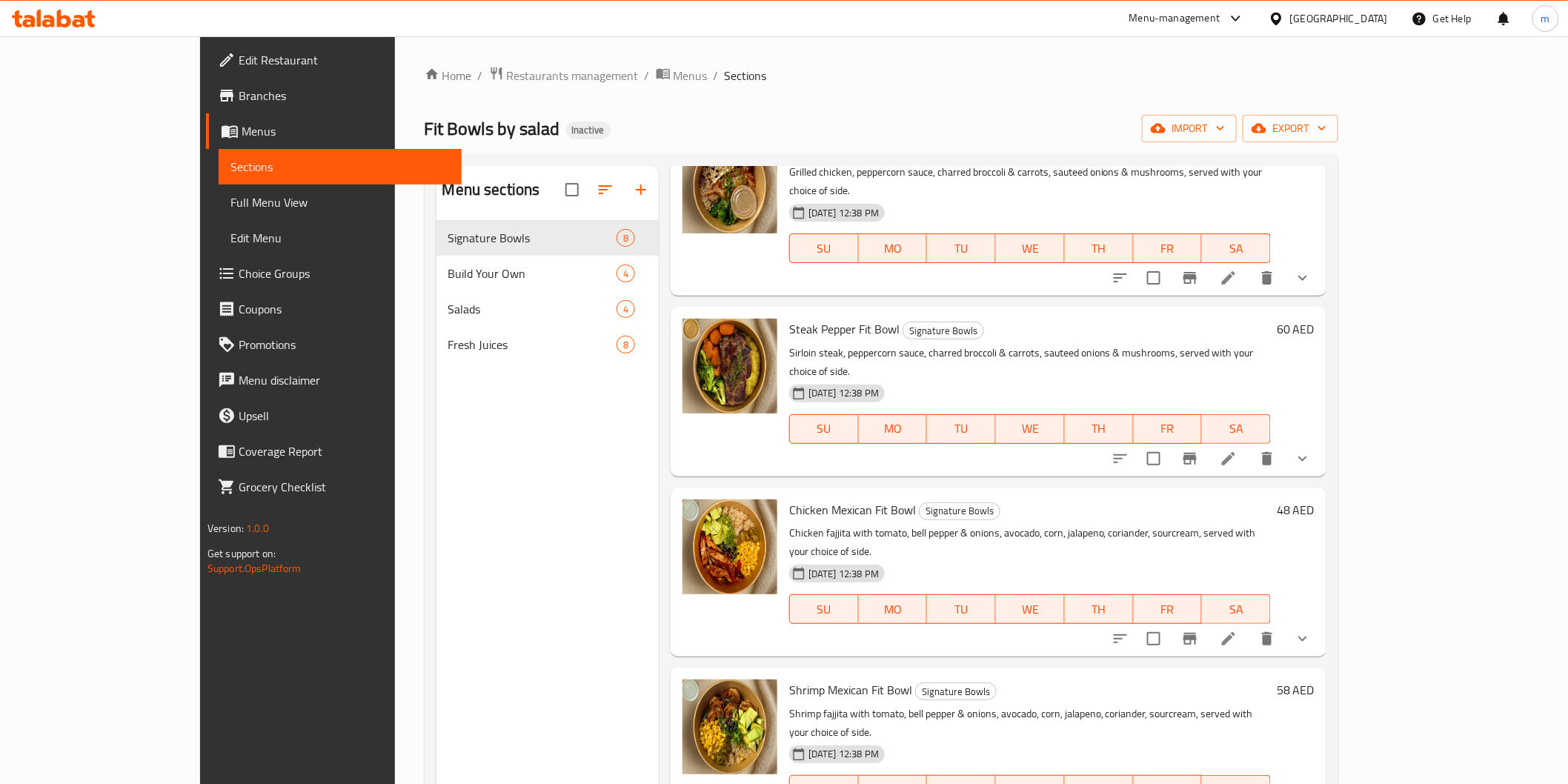
click at [1238, 450] on icon at bounding box center [1229, 458] width 18 height 18
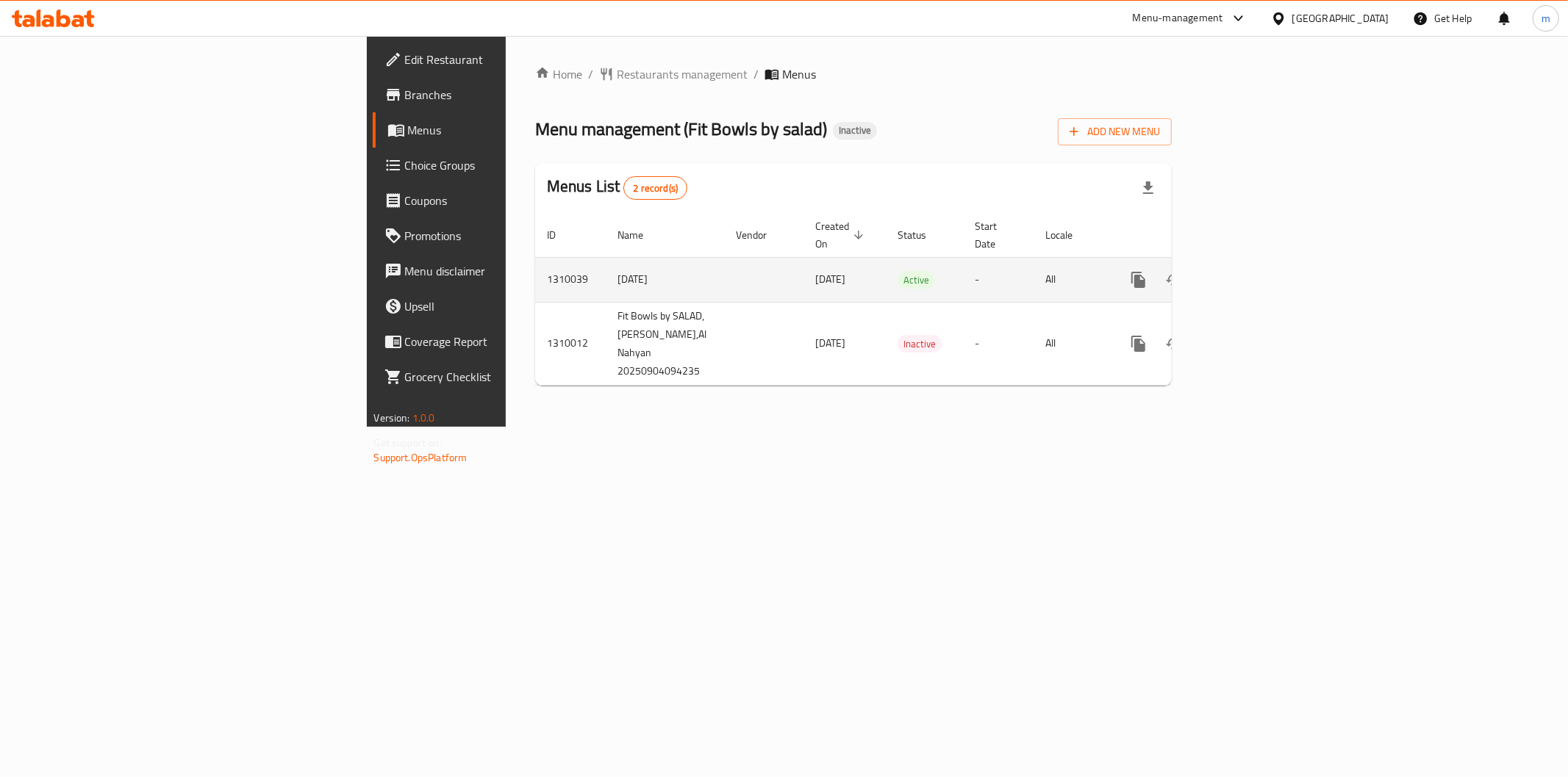
click at [1253, 271] on icon "enhanced table" at bounding box center [1244, 280] width 17 height 17
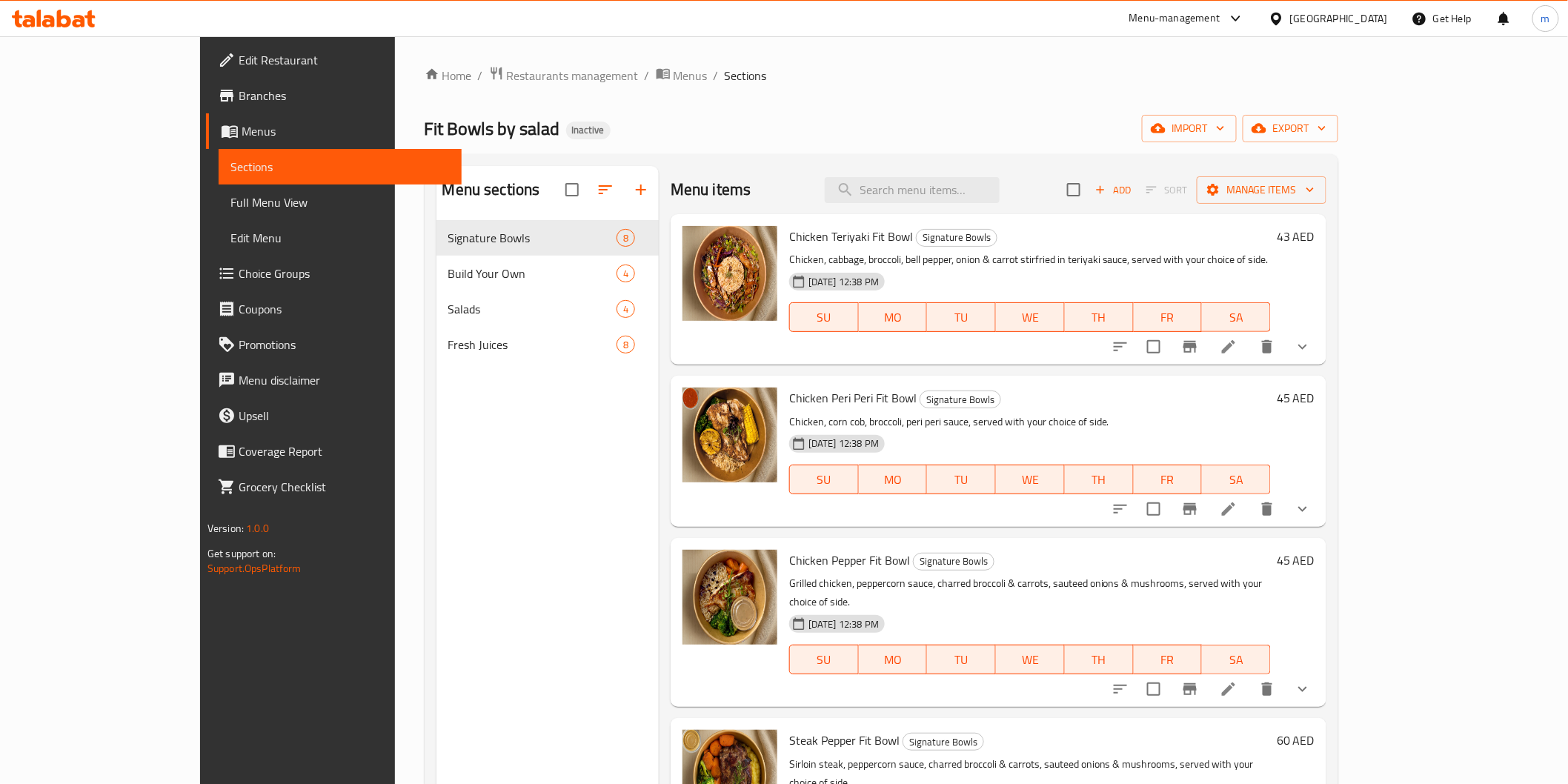
click at [238, 282] on span "Choice Groups" at bounding box center [344, 274] width 211 height 18
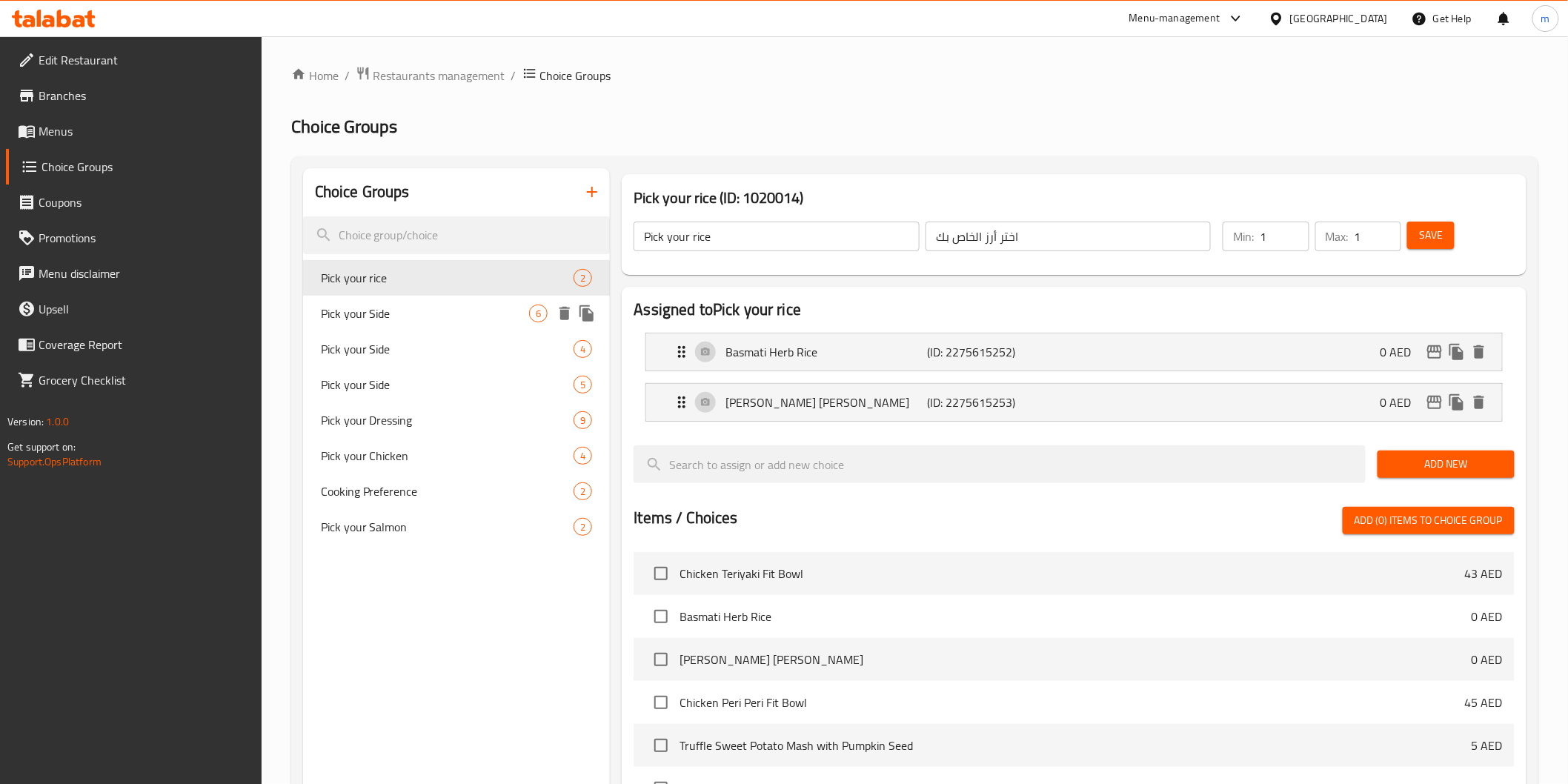
click at [411, 310] on span "Pick your Side" at bounding box center [426, 313] width 209 height 18
type input "Pick your Side"
type input "اختر طبقك الجانبي"
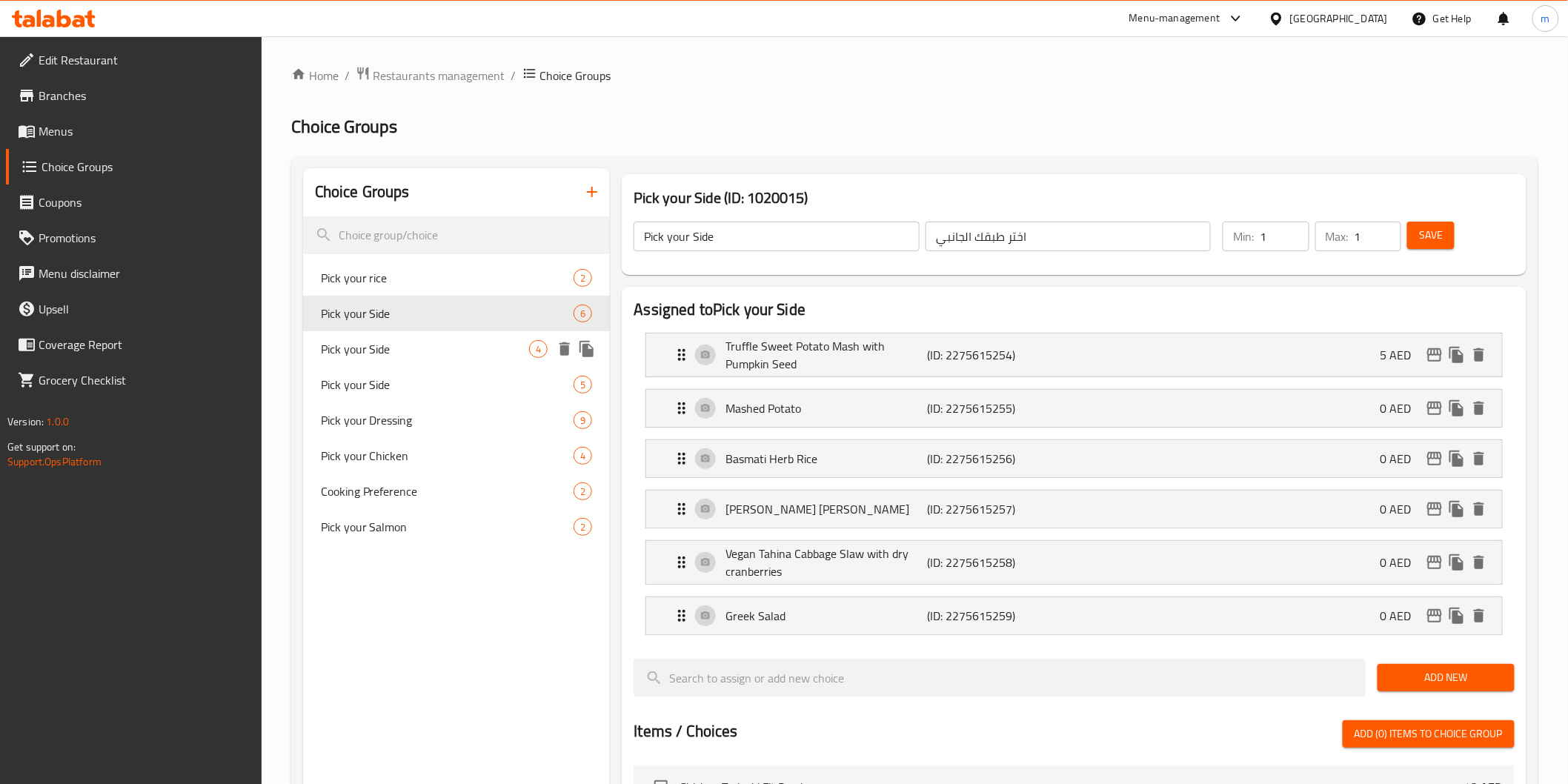
click at [419, 332] on div "Pick your Side 4" at bounding box center [458, 349] width 308 height 35
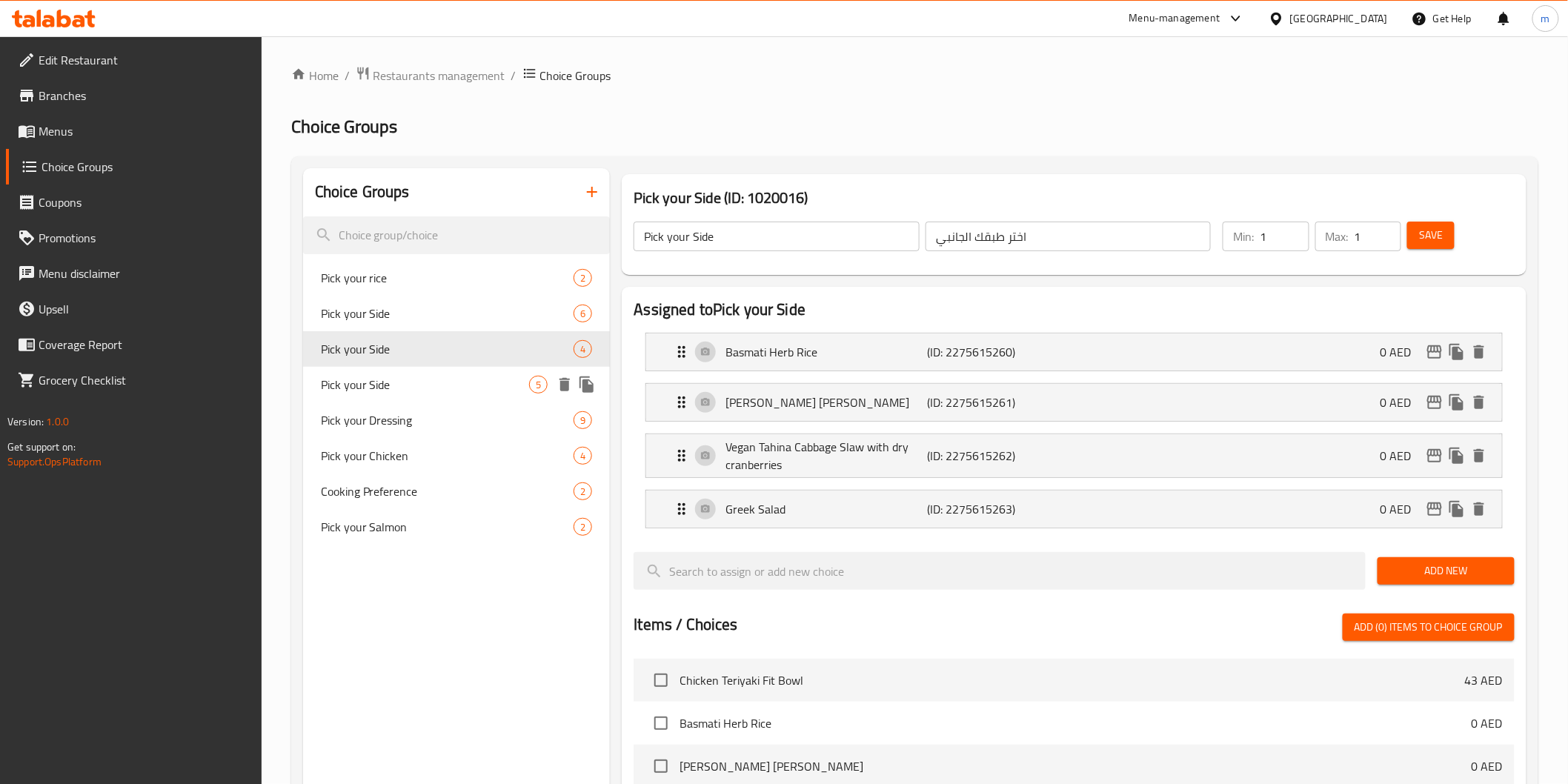
click at [412, 376] on span "Pick your Side" at bounding box center [426, 385] width 209 height 18
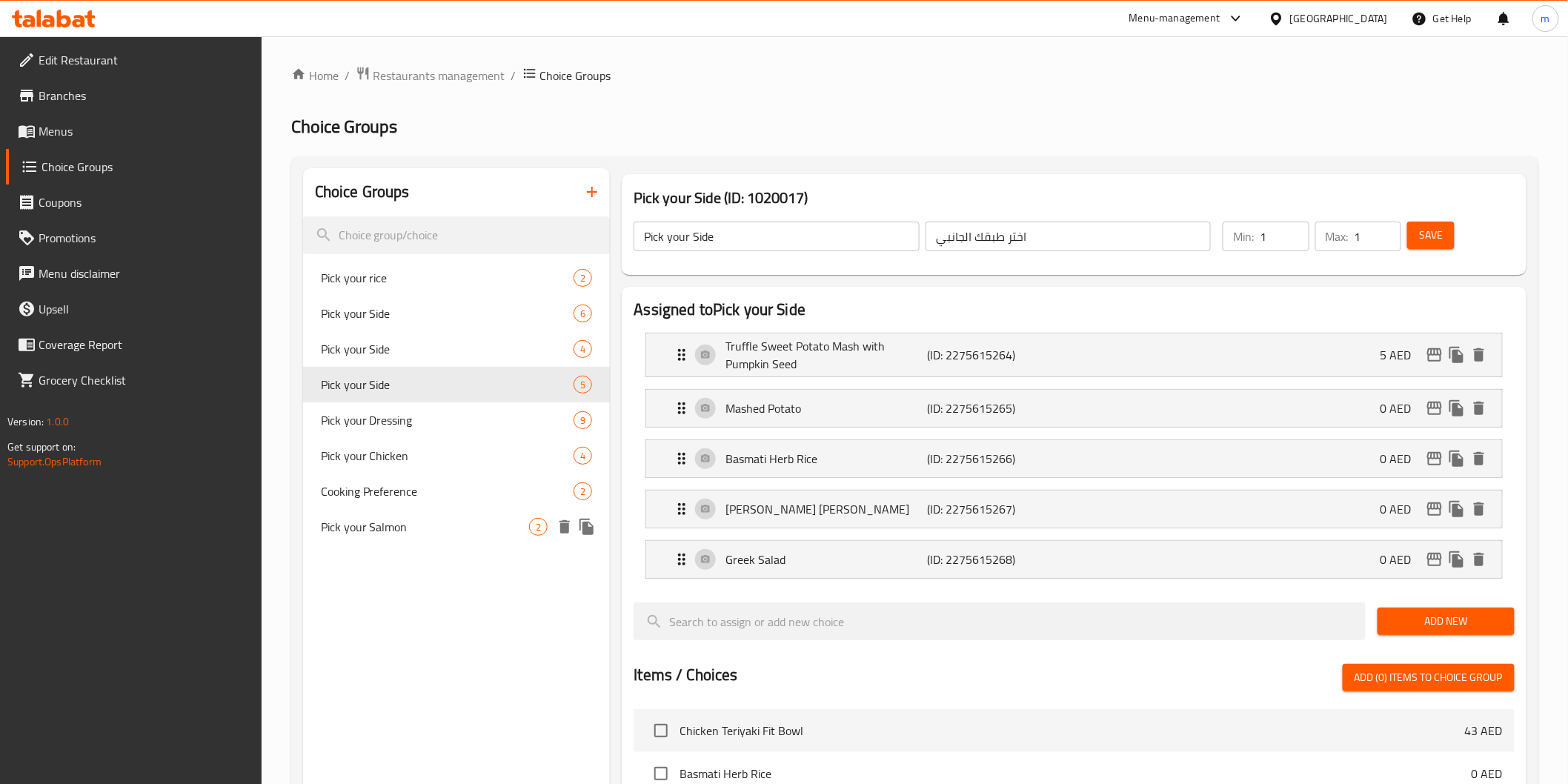
click at [433, 515] on div "Pick your Salmon 2" at bounding box center [458, 527] width 308 height 35
type input "Pick your Salmon"
type input "اختر سلمون الخاص بك"
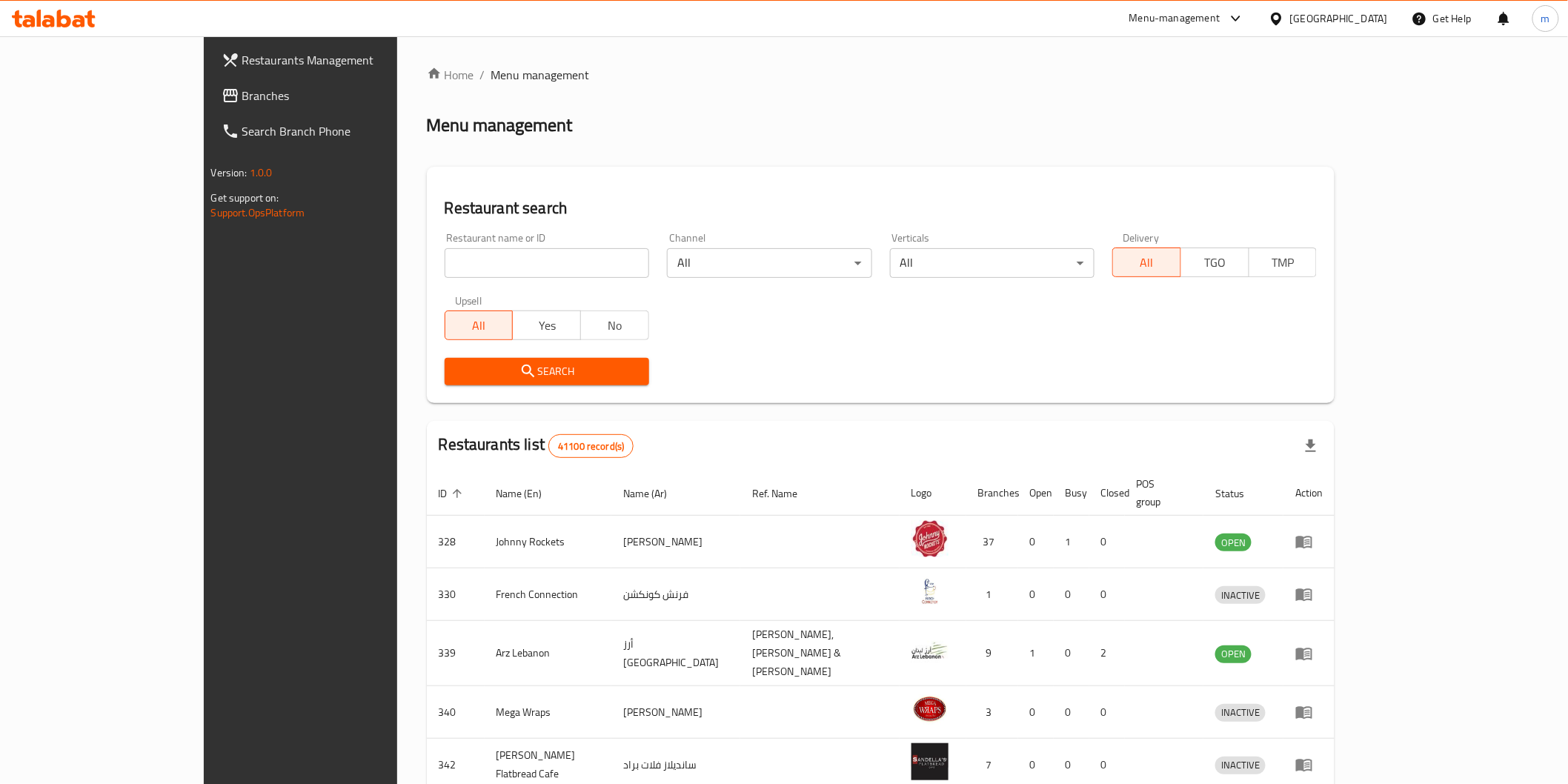
click at [209, 106] on link "Branches" at bounding box center [337, 95] width 256 height 35
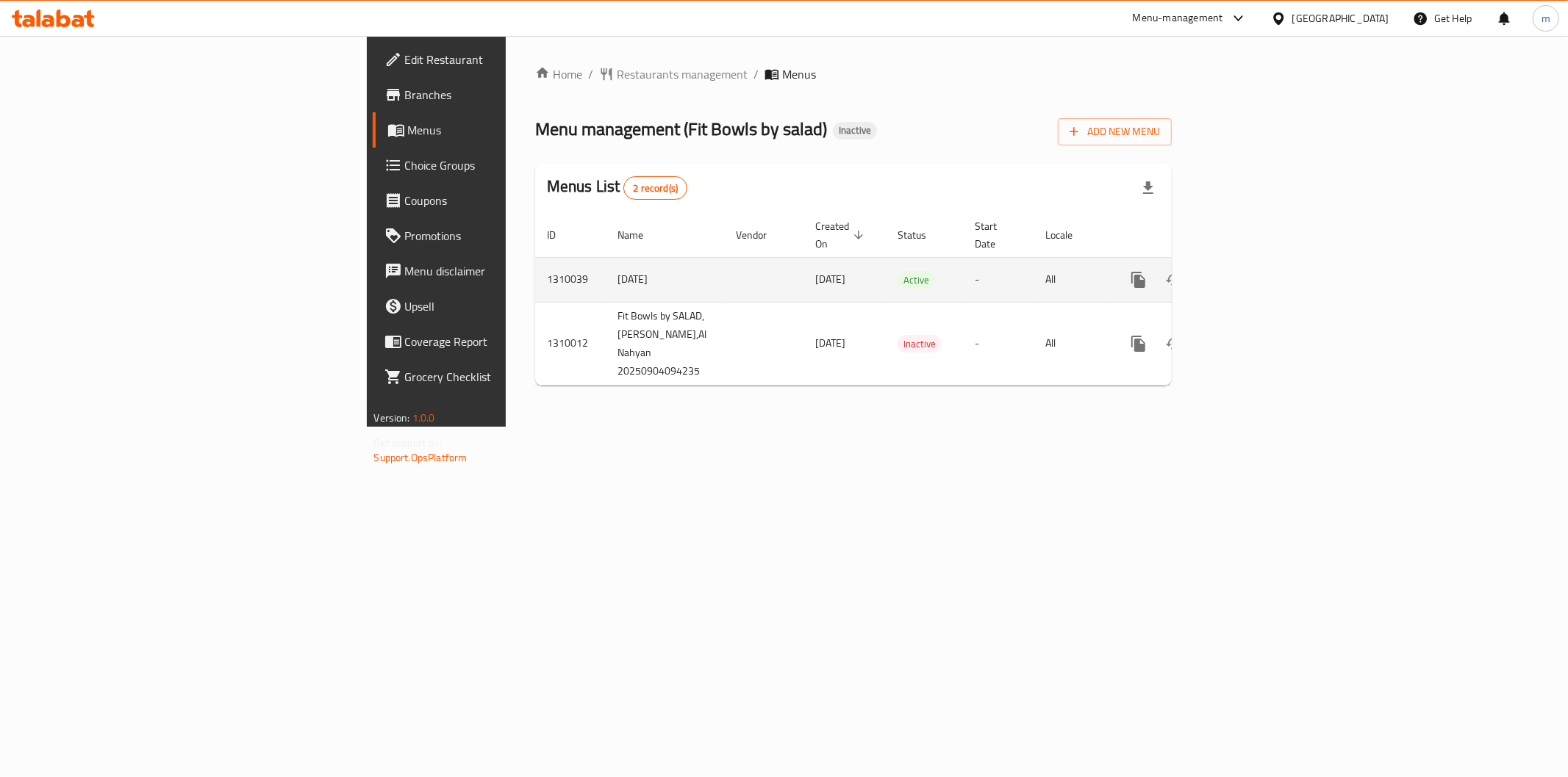
click at [1262, 273] on link "enhanced table" at bounding box center [1244, 280] width 35 height 35
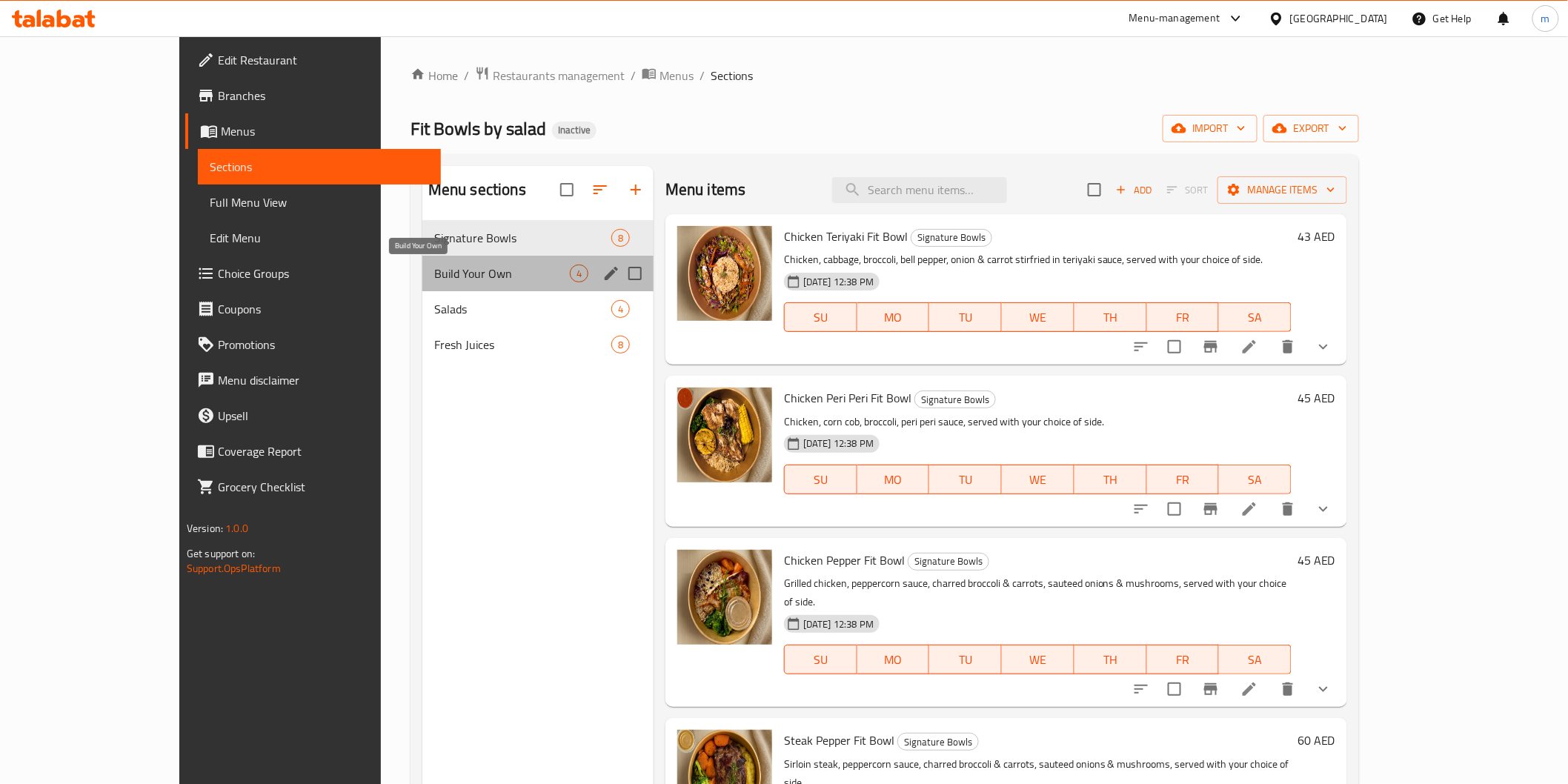
click at [440, 271] on span "Build Your Own" at bounding box center [502, 274] width 136 height 18
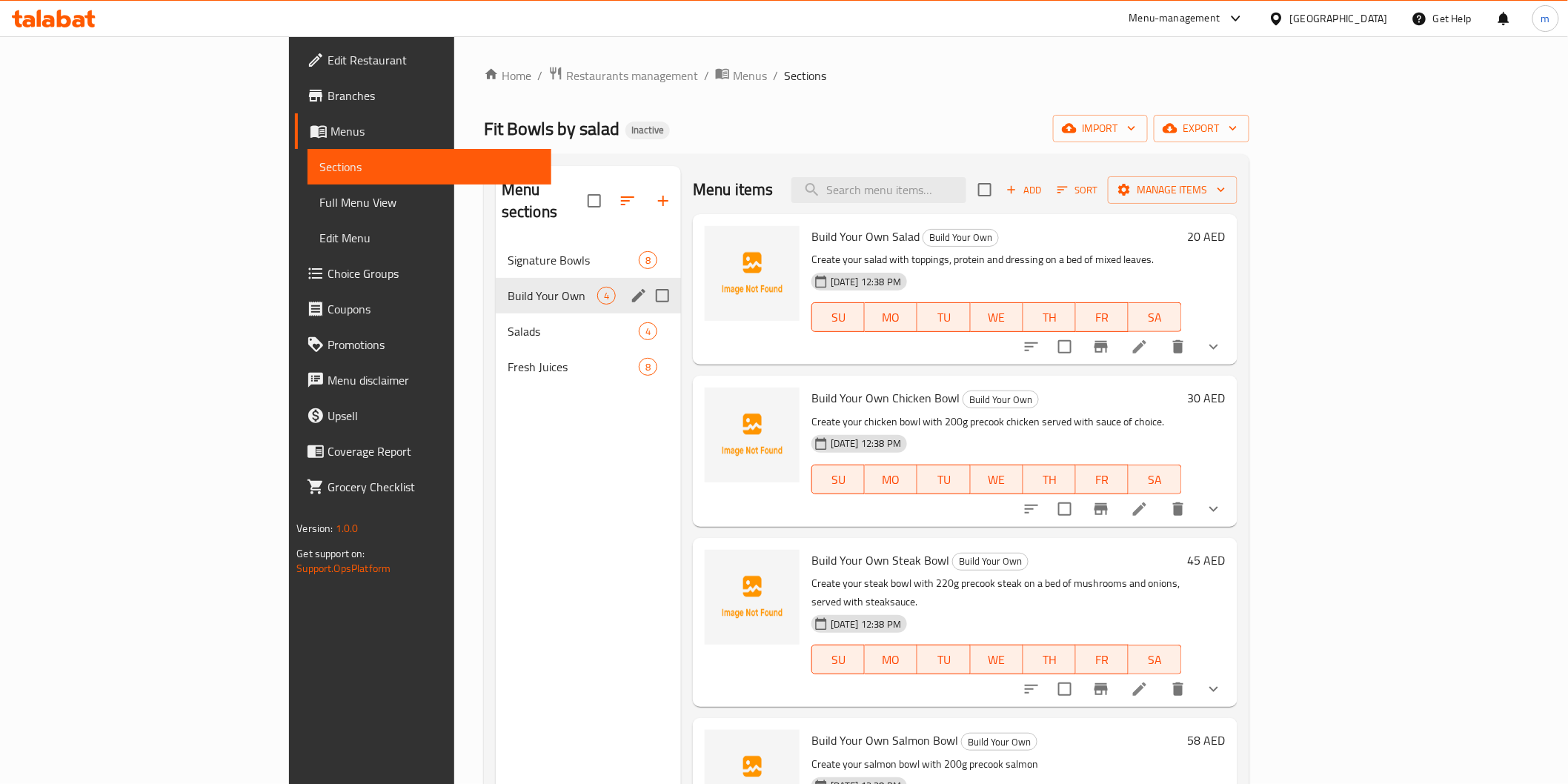
click at [647, 280] on input "Menu sections" at bounding box center [662, 295] width 31 height 31
checkbox input "true"
click at [580, 187] on button "button" at bounding box center [597, 201] width 35 height 35
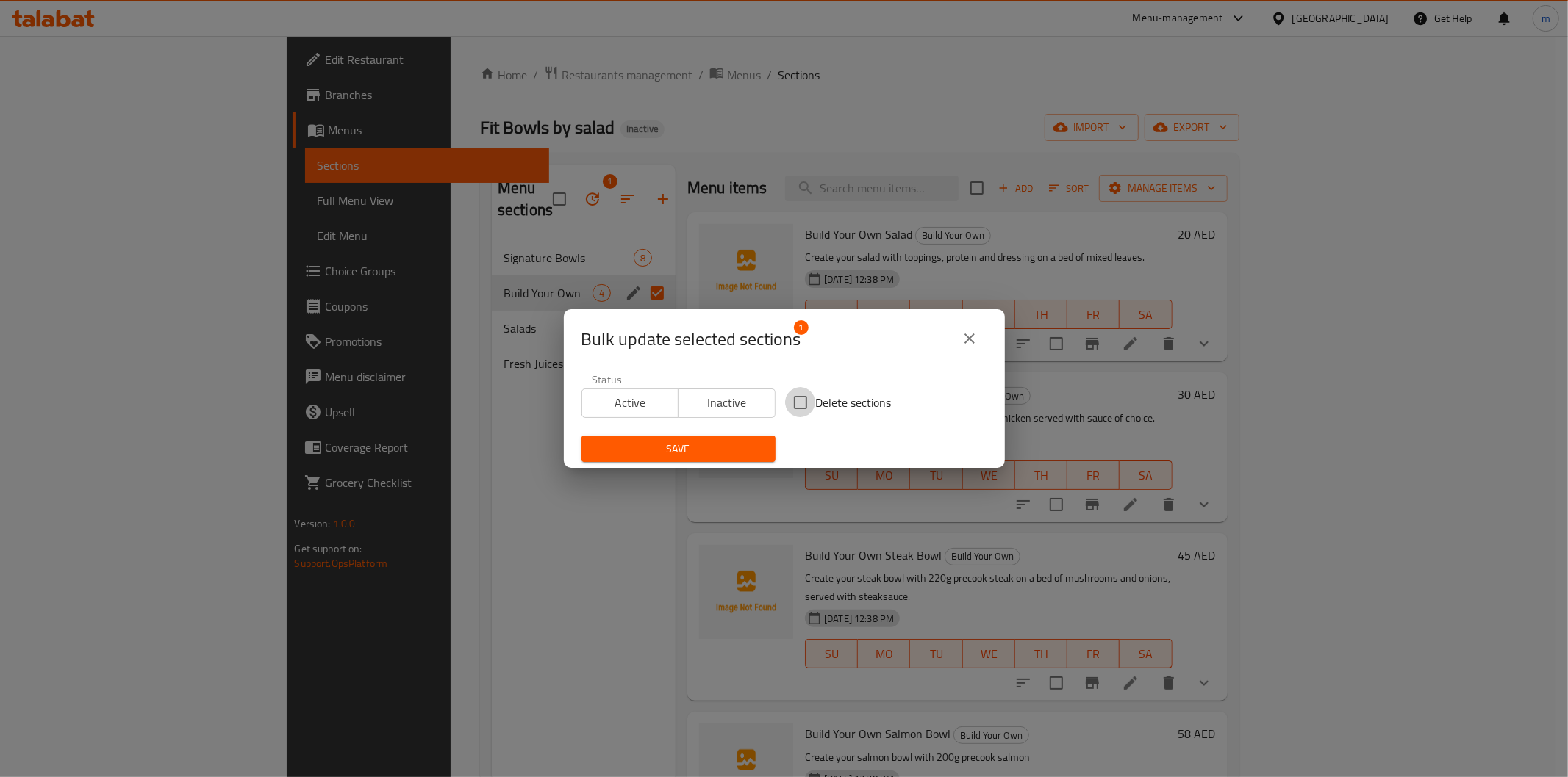
click at [798, 405] on input "Delete sections" at bounding box center [800, 402] width 31 height 31
checkbox input "true"
click at [679, 446] on span "Save" at bounding box center [678, 449] width 170 height 18
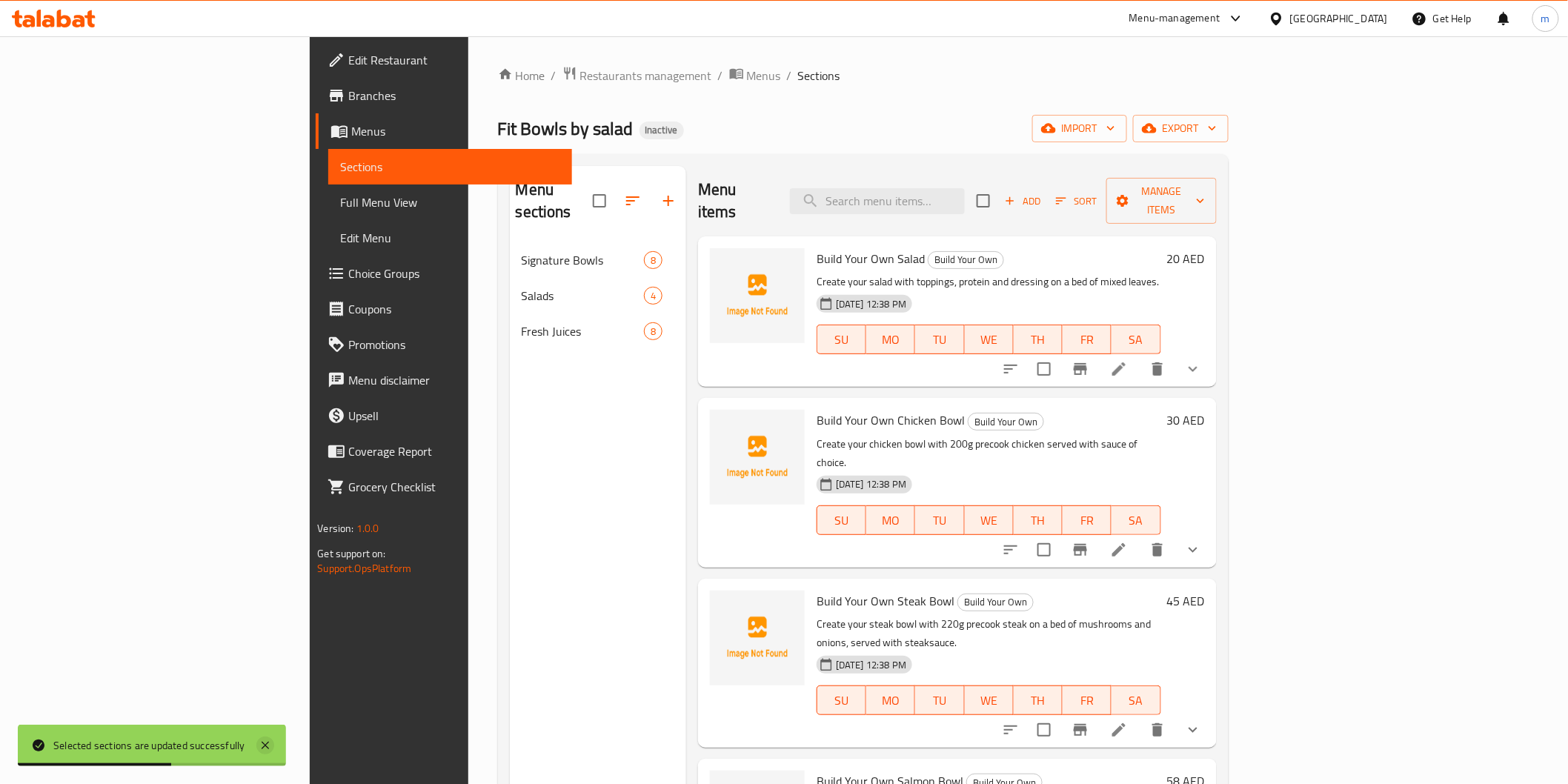
click at [260, 742] on icon at bounding box center [265, 745] width 18 height 18
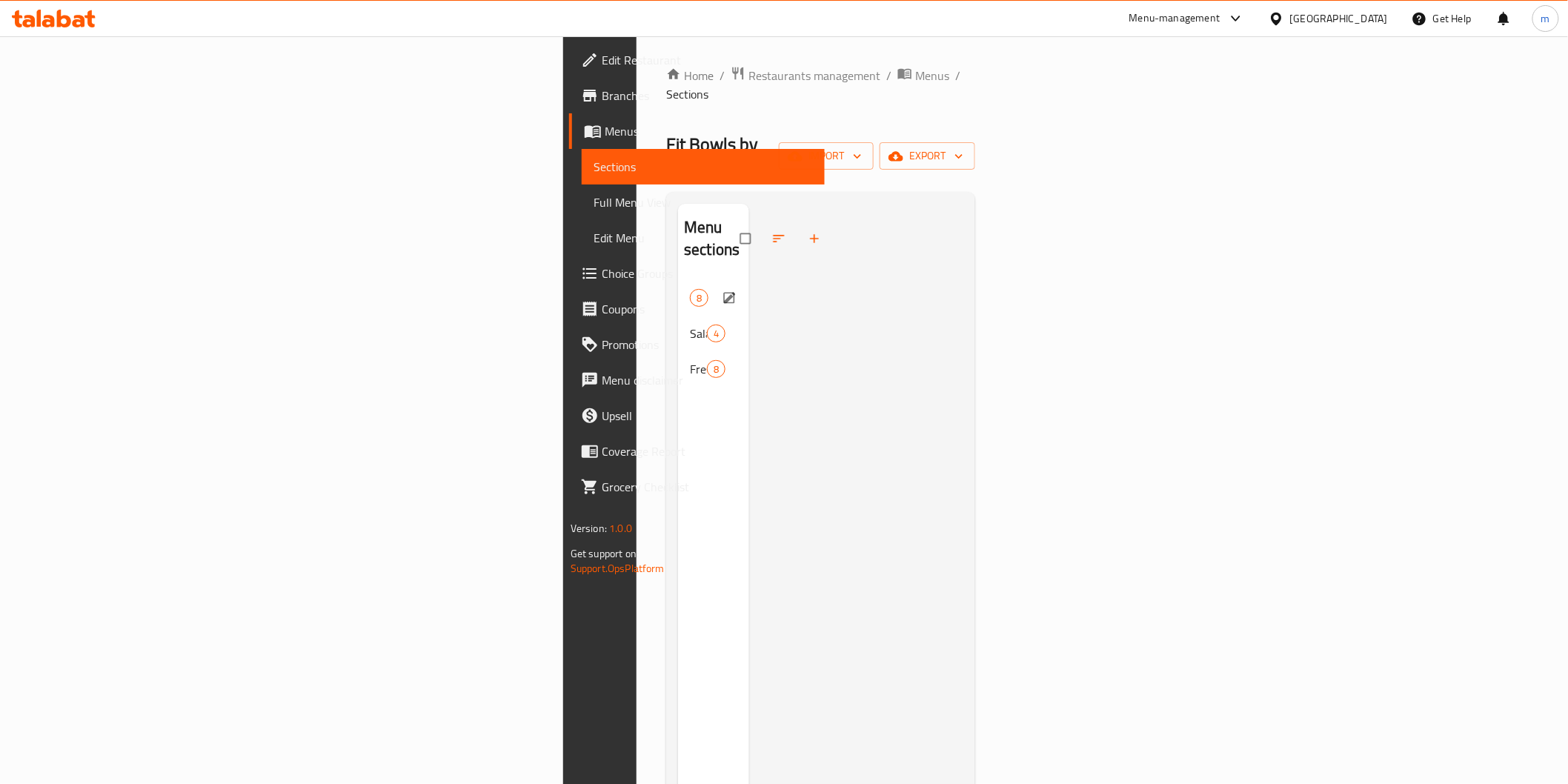
click at [678, 280] on div "Signature Bowls 8" at bounding box center [714, 297] width 71 height 35
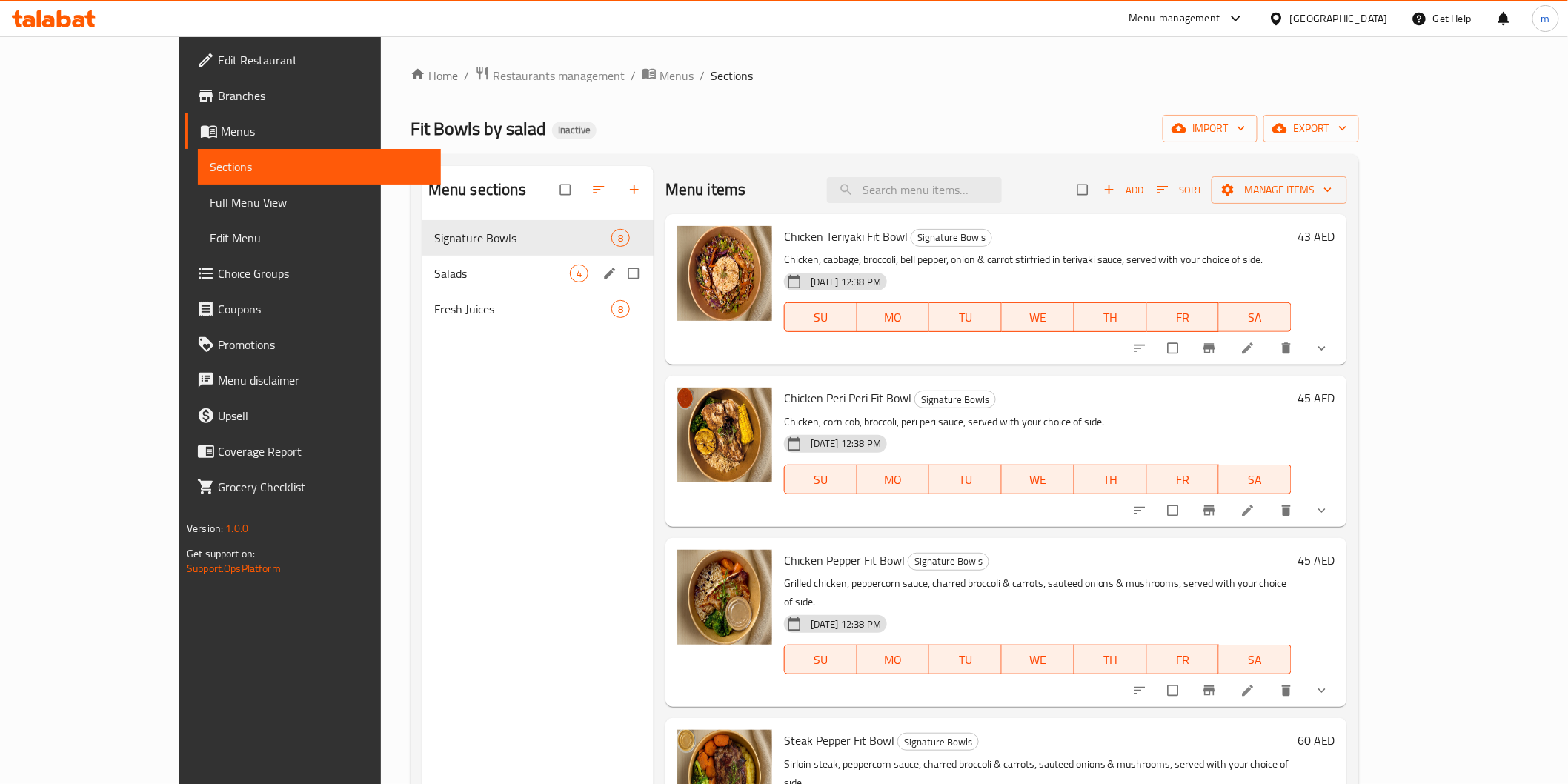
click at [435, 272] on span "Salads" at bounding box center [502, 274] width 136 height 18
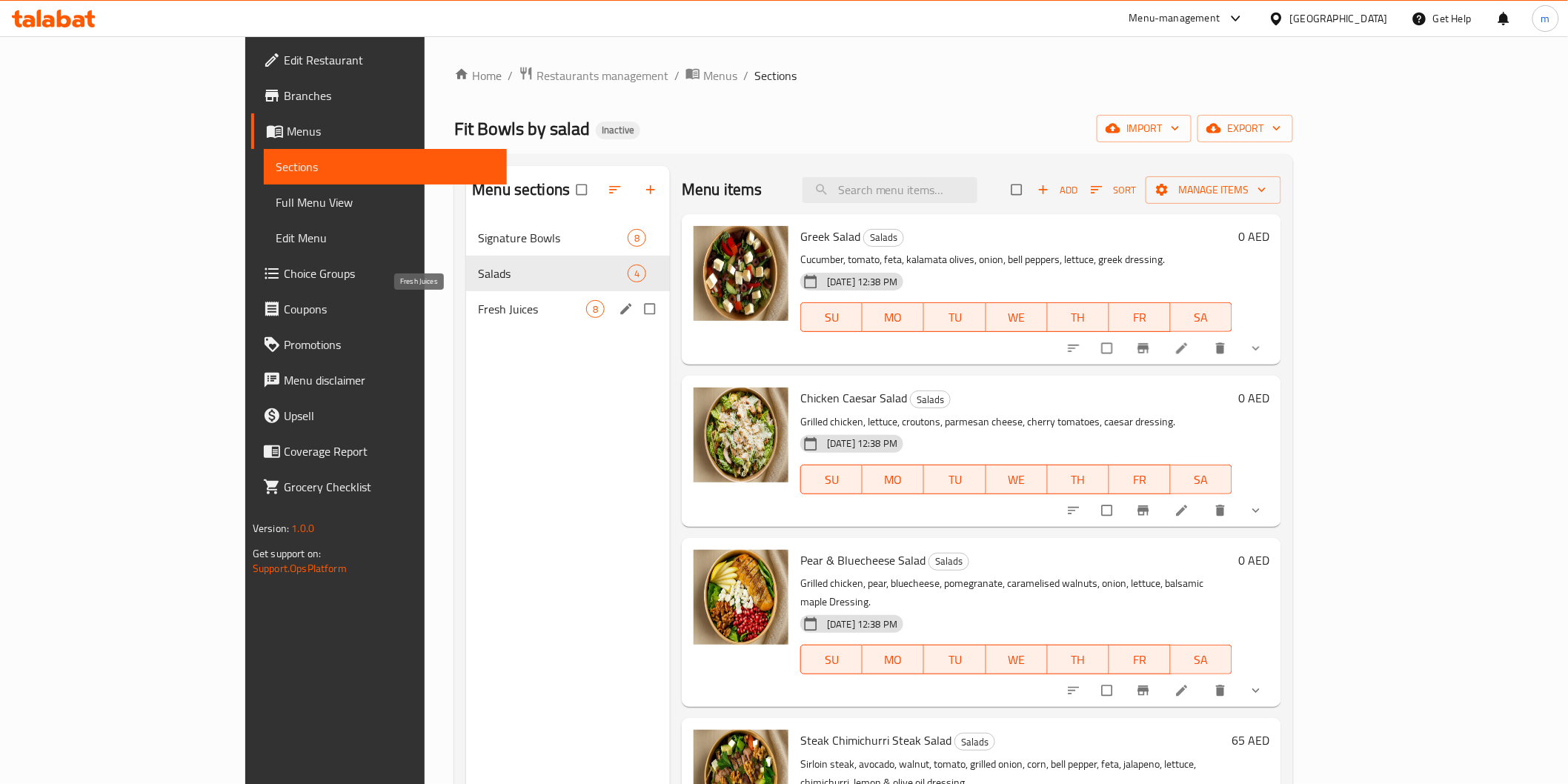
click at [478, 309] on span "Fresh Juices" at bounding box center [531, 309] width 108 height 18
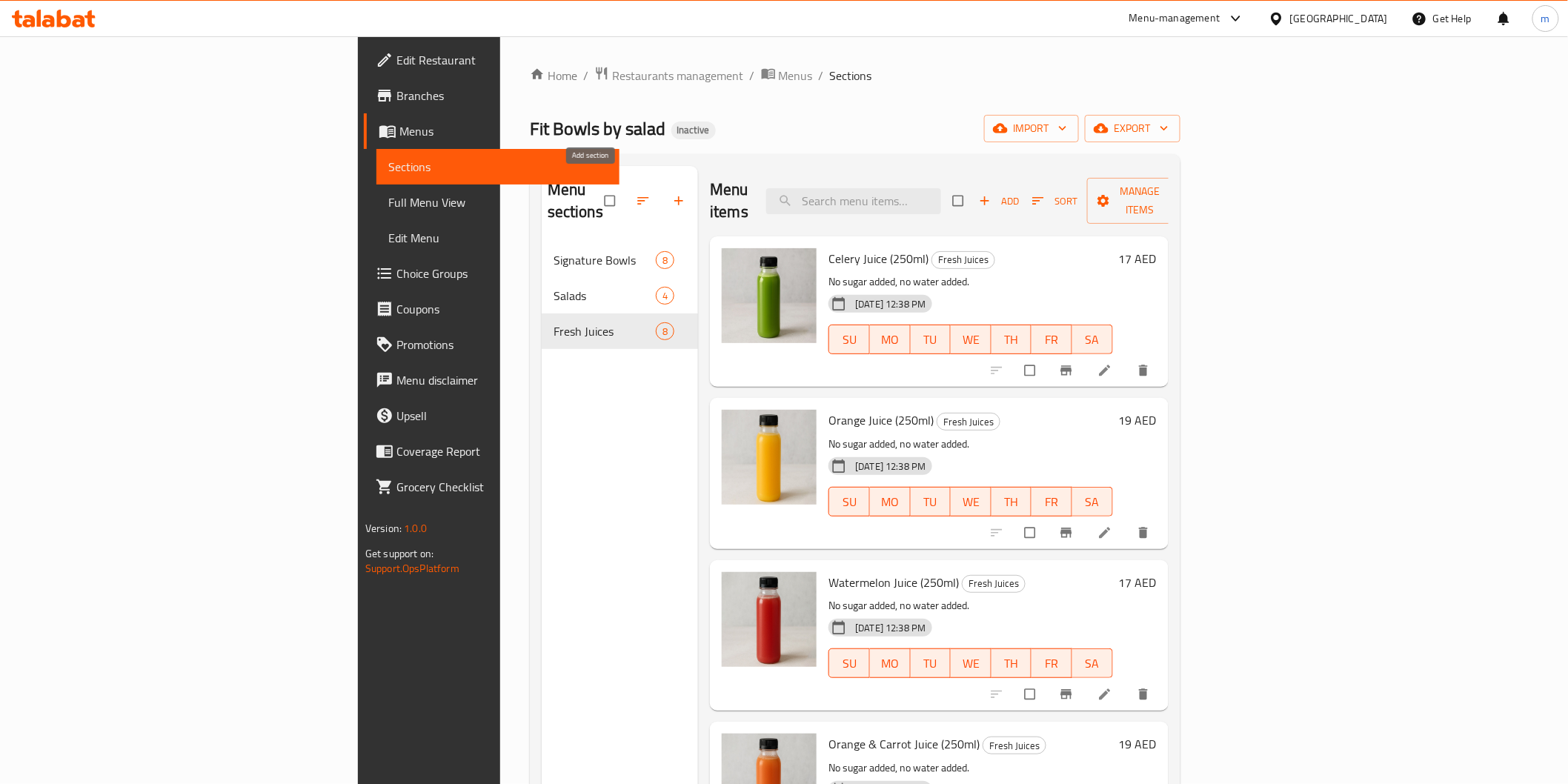
click at [663, 199] on button "button" at bounding box center [680, 201] width 35 height 33
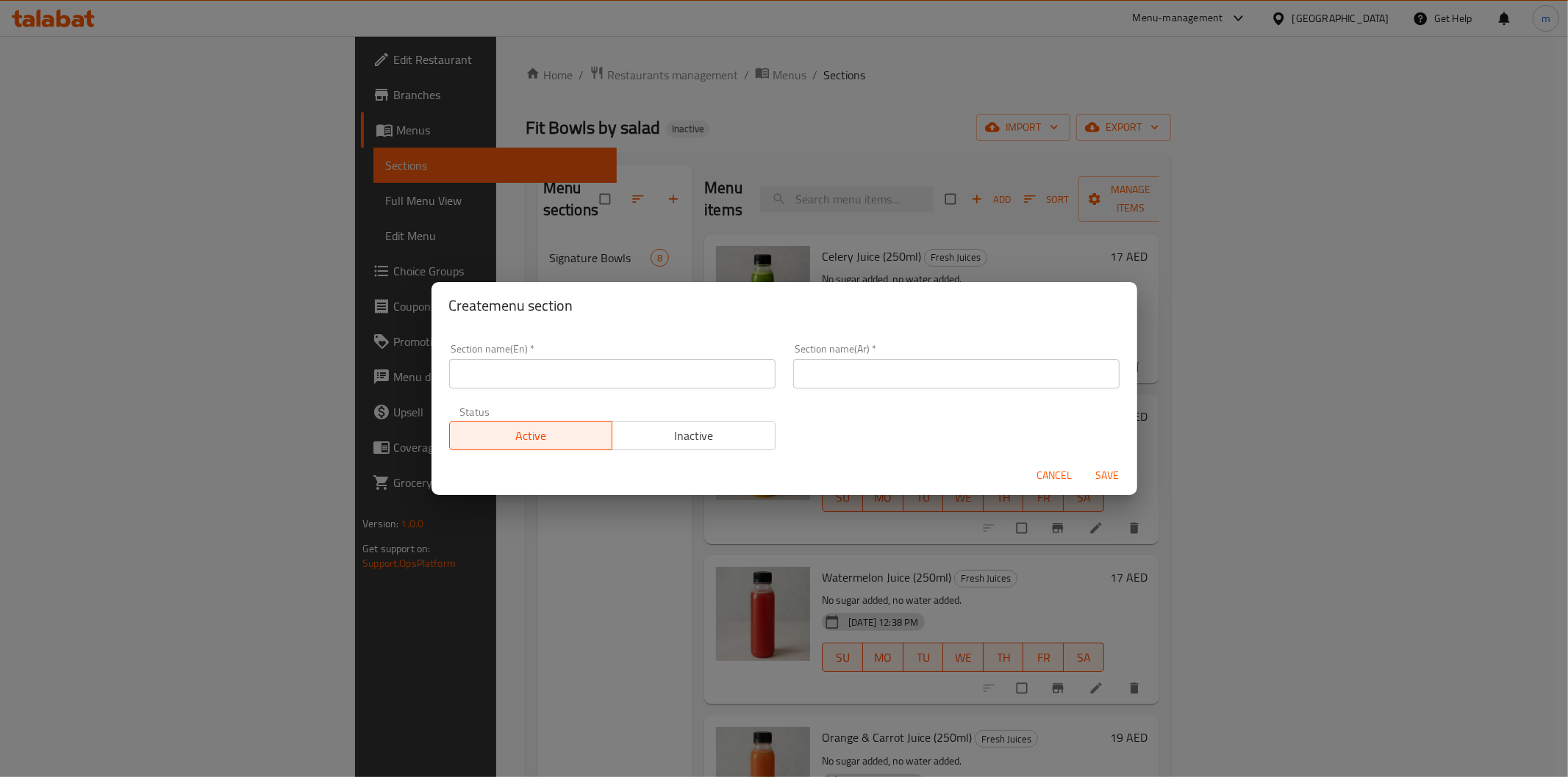
click at [626, 371] on input "text" at bounding box center [613, 374] width 326 height 30
click at [427, 517] on div "Create menu section Section name(En)   * Section name(En) * Section name(Ar)   …" at bounding box center [784, 388] width 1568 height 777
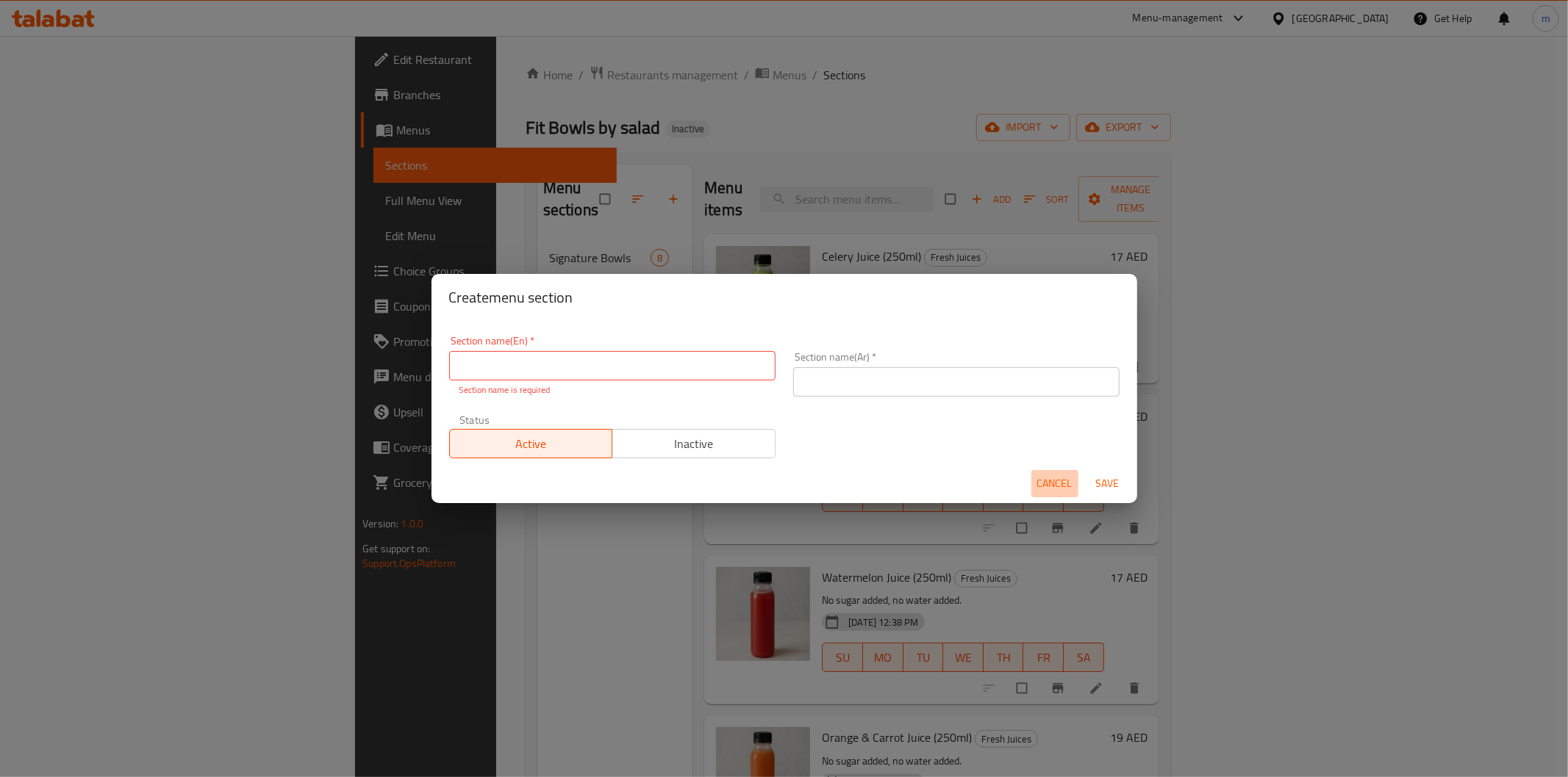
click at [1050, 486] on span "Cancel" at bounding box center [1055, 483] width 35 height 18
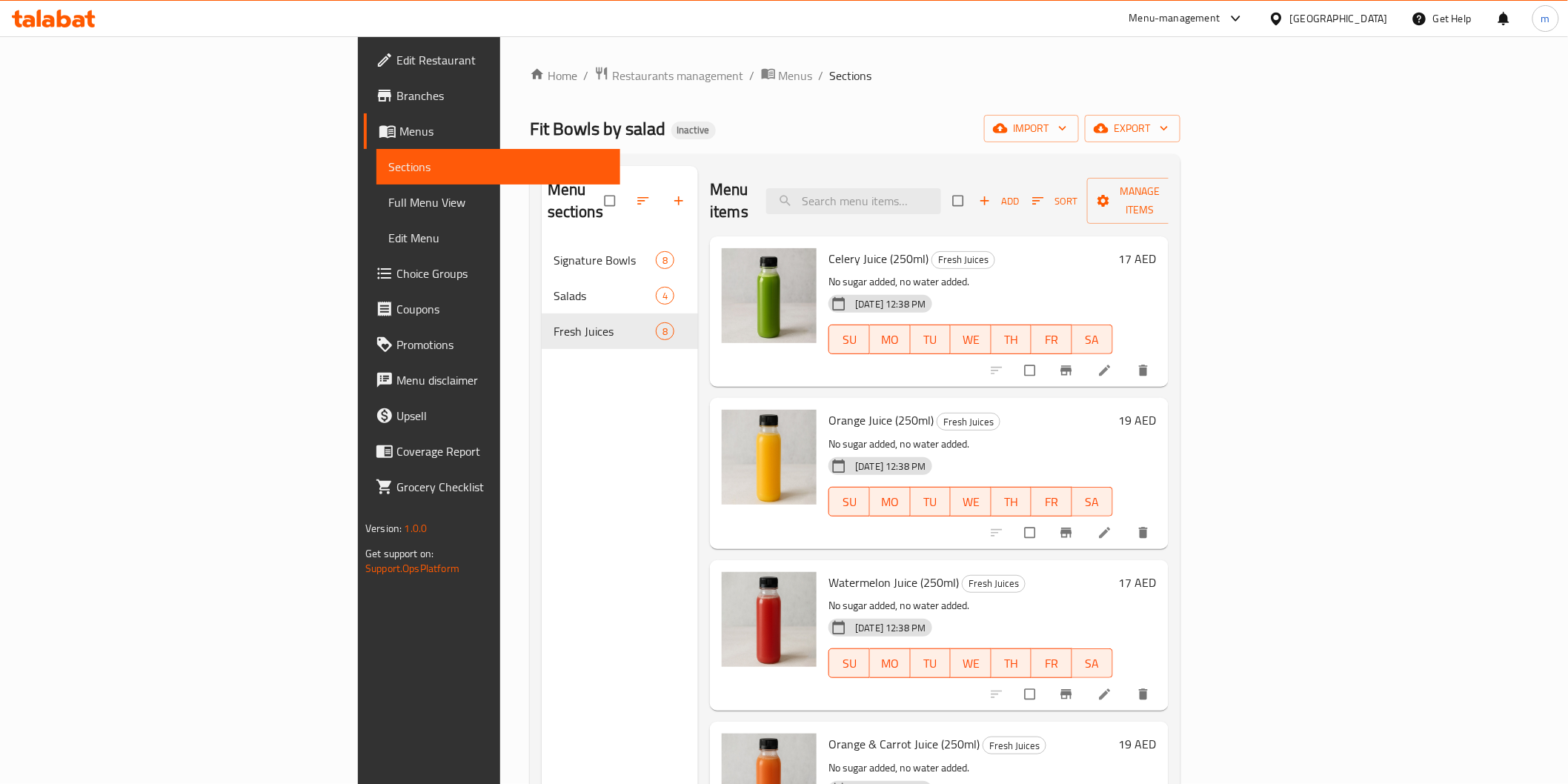
click at [542, 434] on div "Menu sections Signature Bowls 8 Salads 4 Fresh Juices 8" at bounding box center [620, 558] width 158 height 784
